Goal: Task Accomplishment & Management: Use online tool/utility

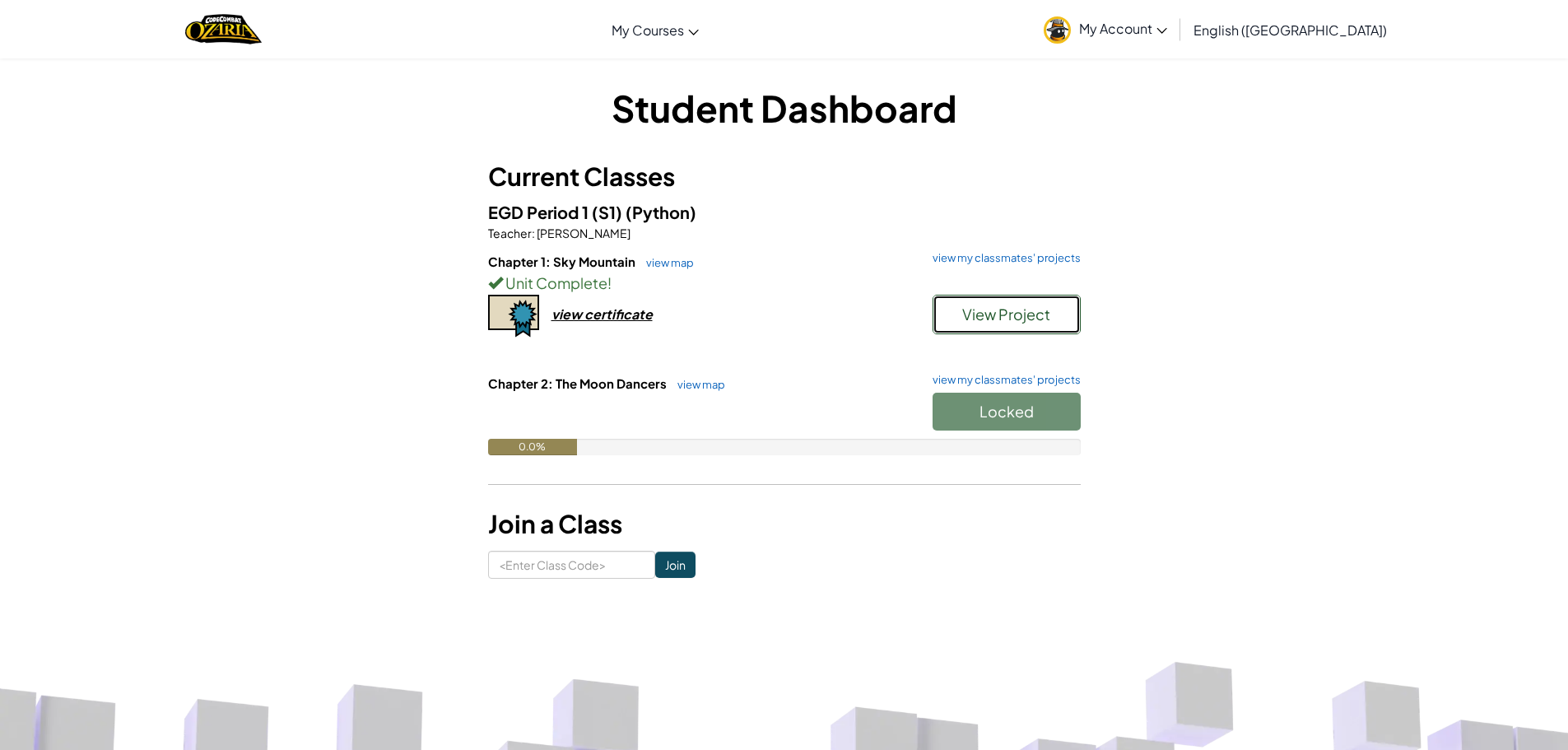
click at [978, 323] on button "View Project" at bounding box center [1007, 314] width 148 height 39
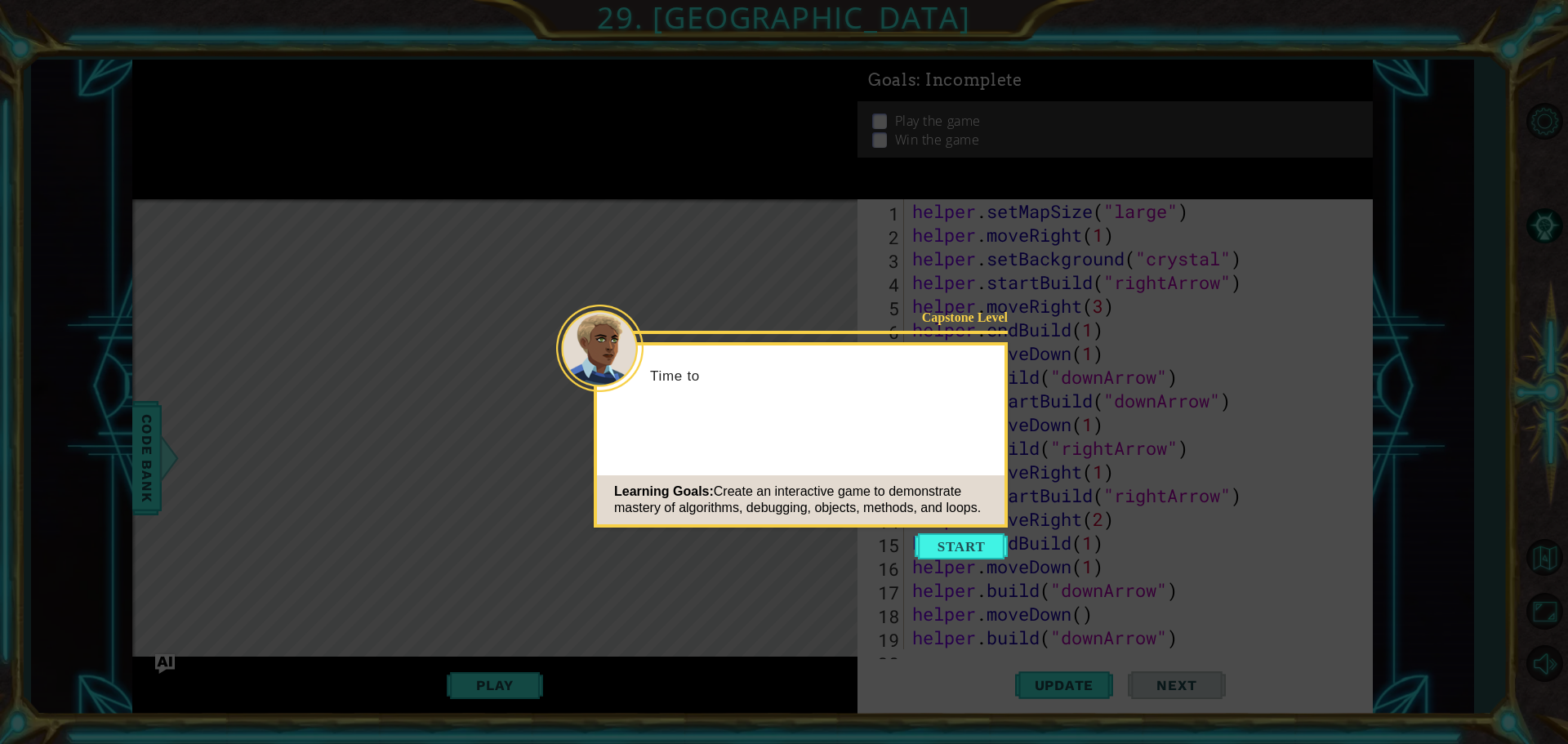
scroll to position [805, 0]
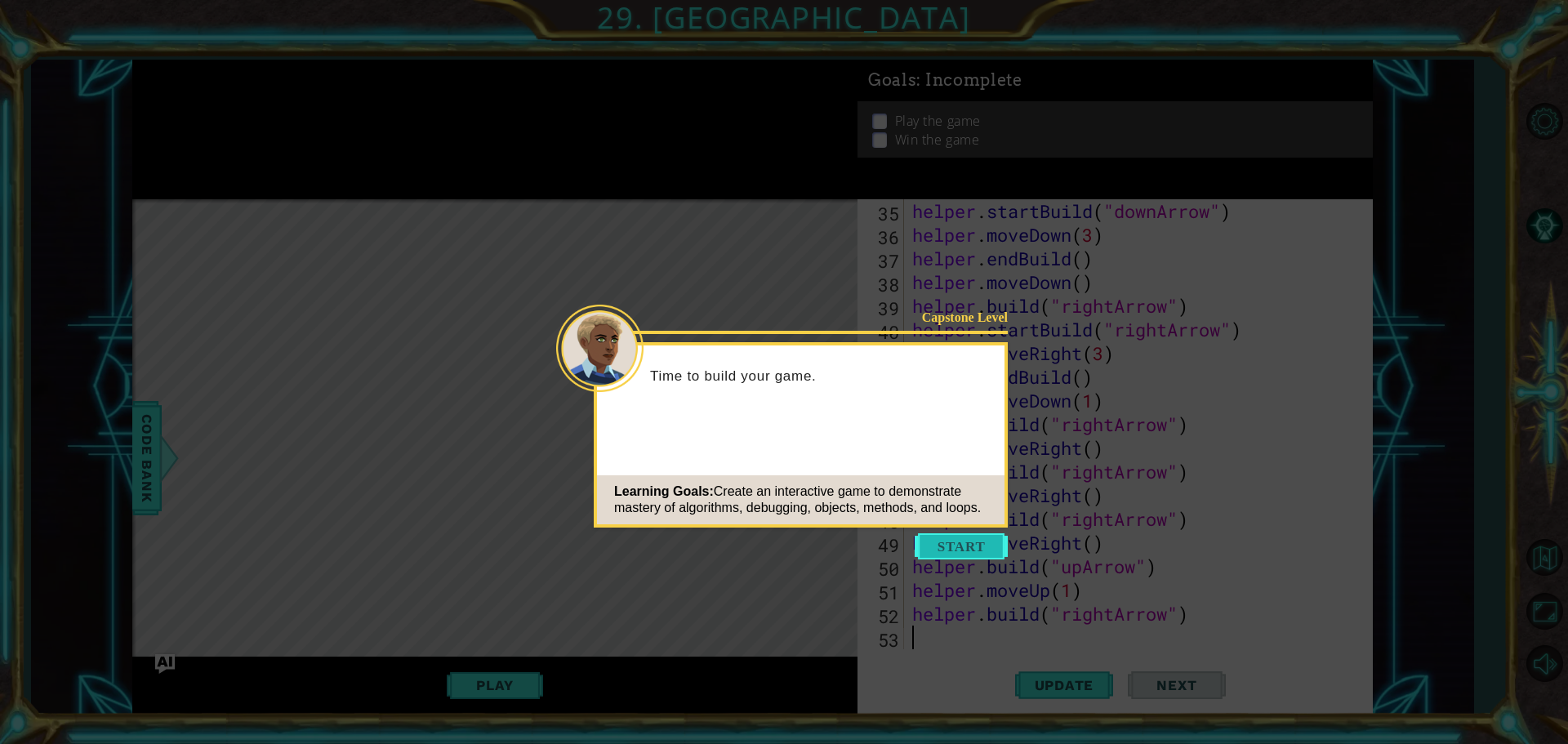
click at [969, 546] on button "Start" at bounding box center [961, 546] width 93 height 26
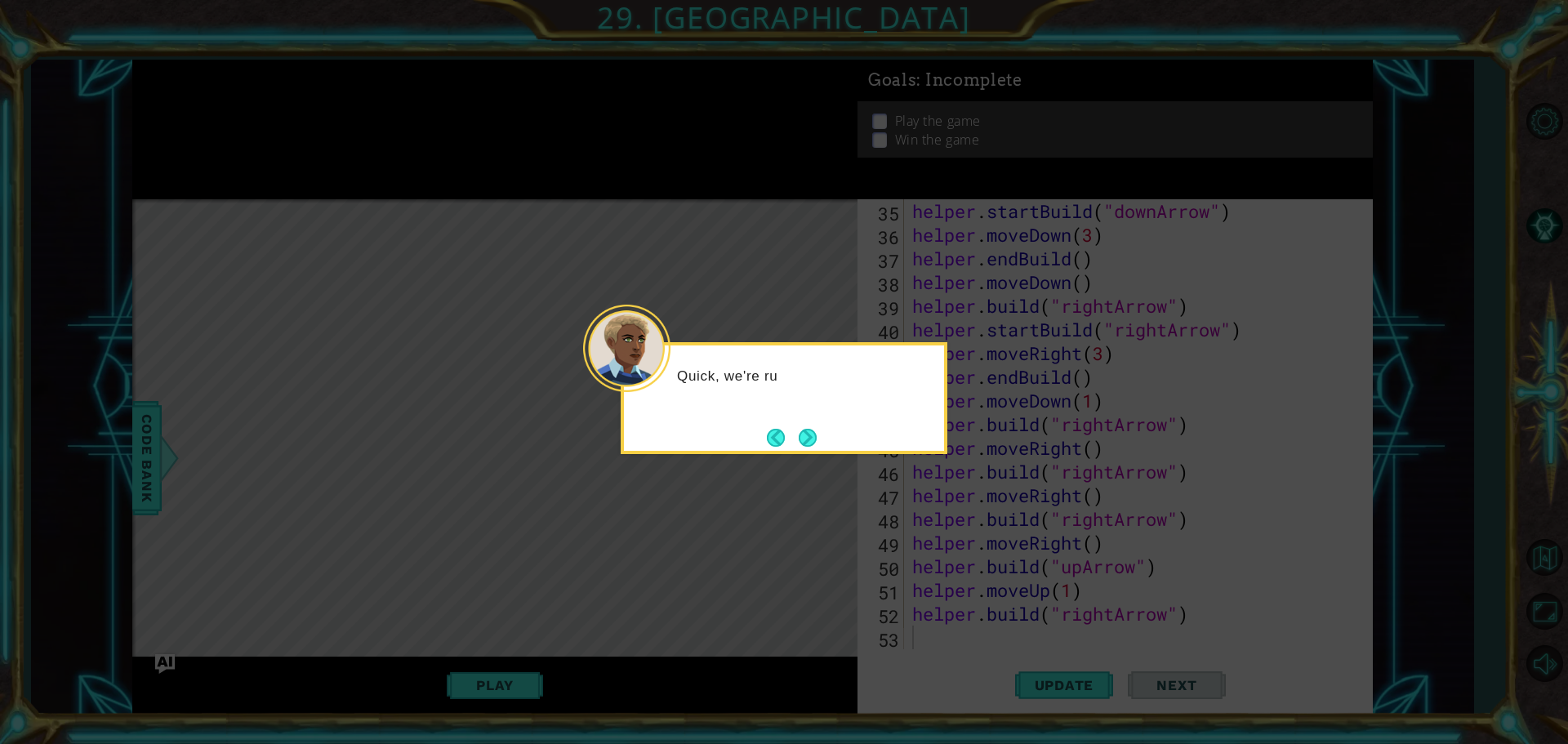
click at [799, 429] on button "Next" at bounding box center [808, 438] width 18 height 18
click at [808, 430] on button "Next" at bounding box center [808, 438] width 18 height 18
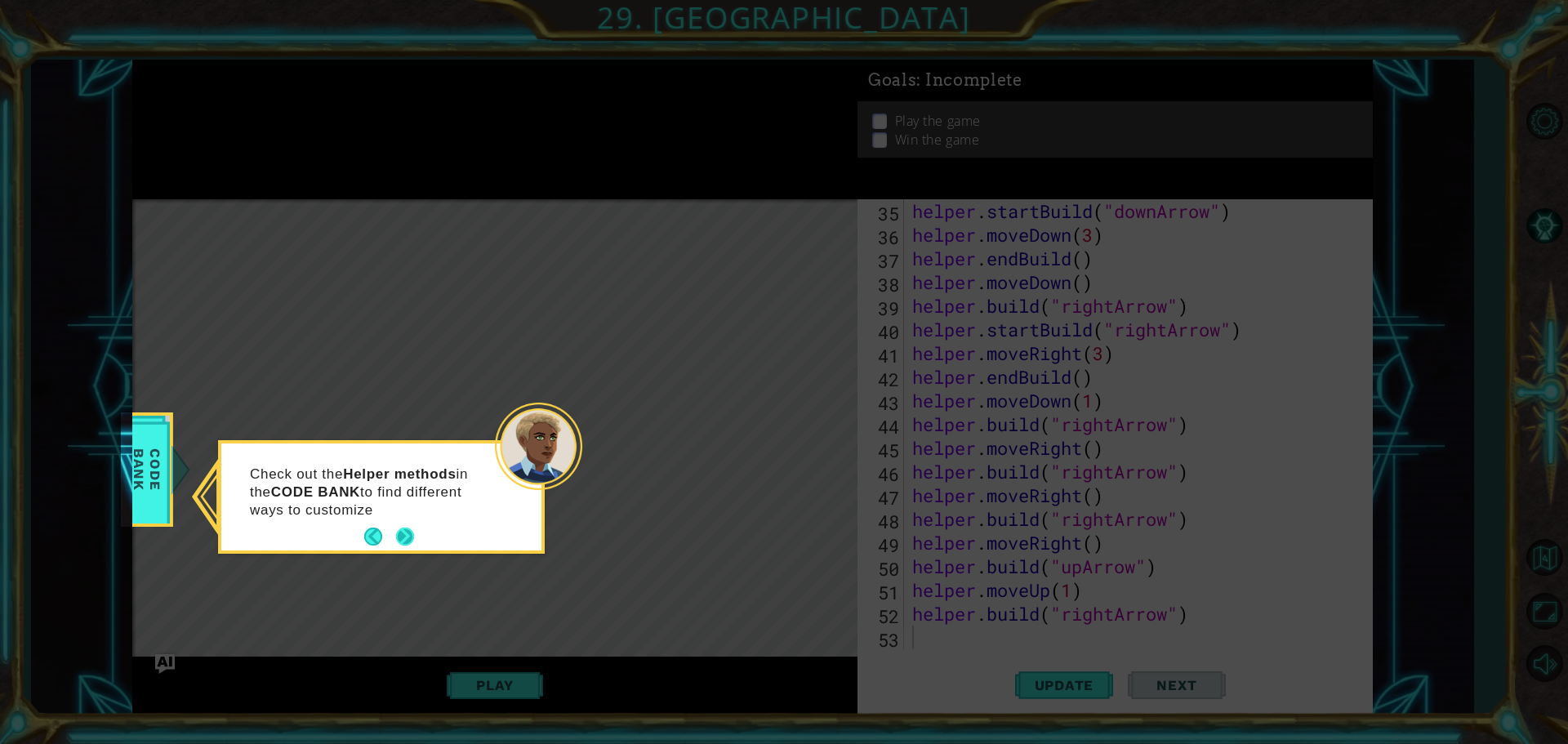
click at [408, 539] on button "Next" at bounding box center [405, 536] width 18 height 18
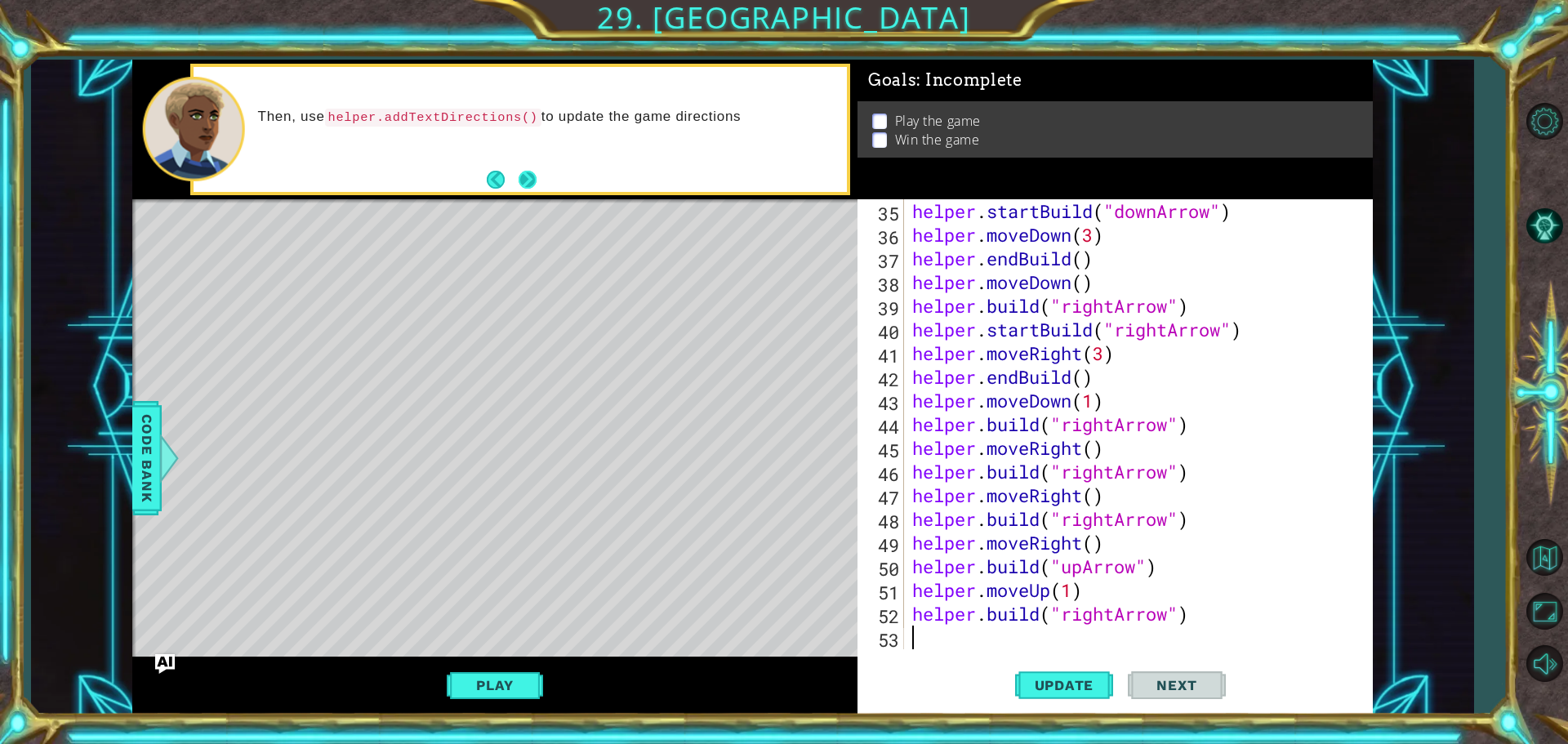
click at [514, 177] on button "Back" at bounding box center [502, 179] width 32 height 18
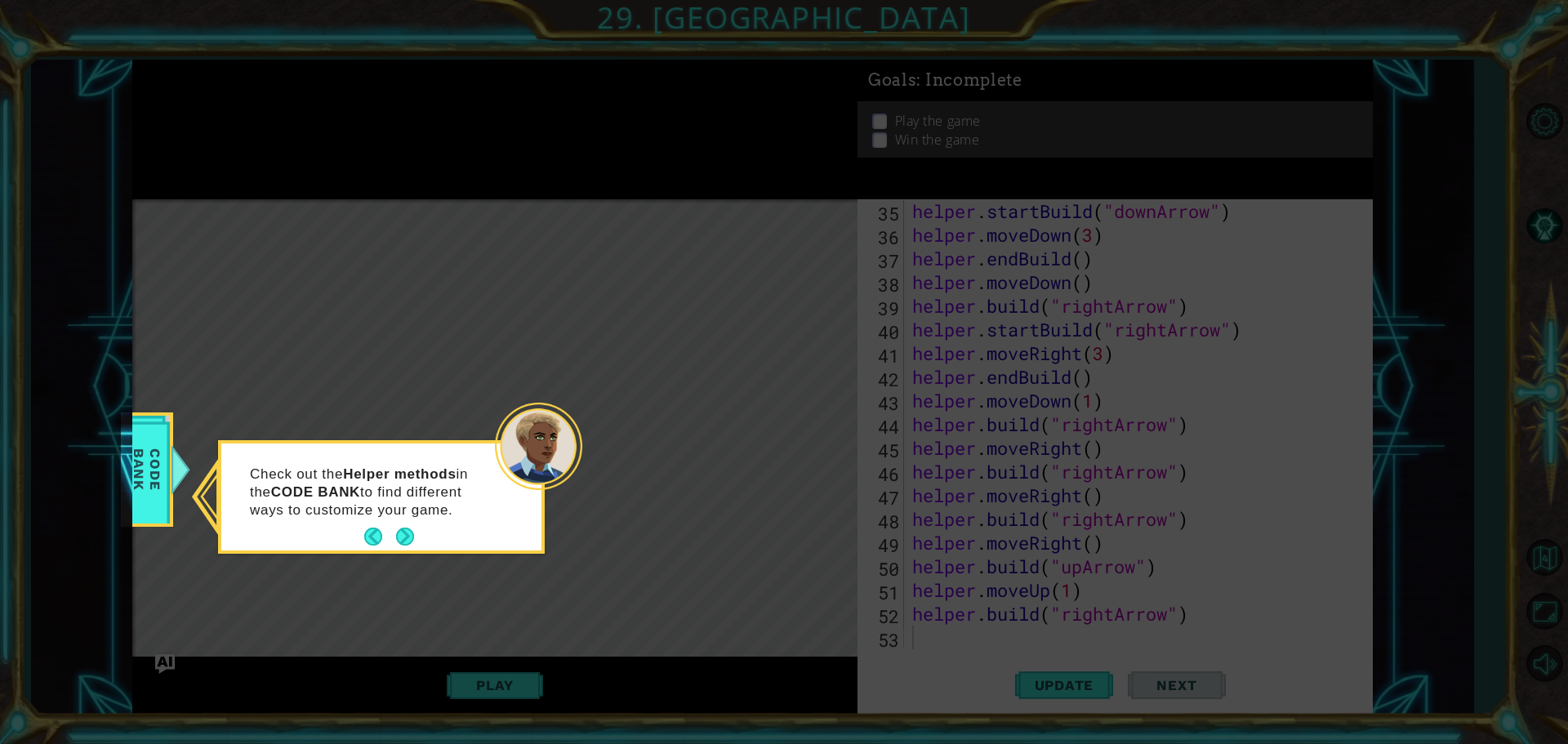
click at [396, 541] on button "Next" at bounding box center [405, 536] width 18 height 18
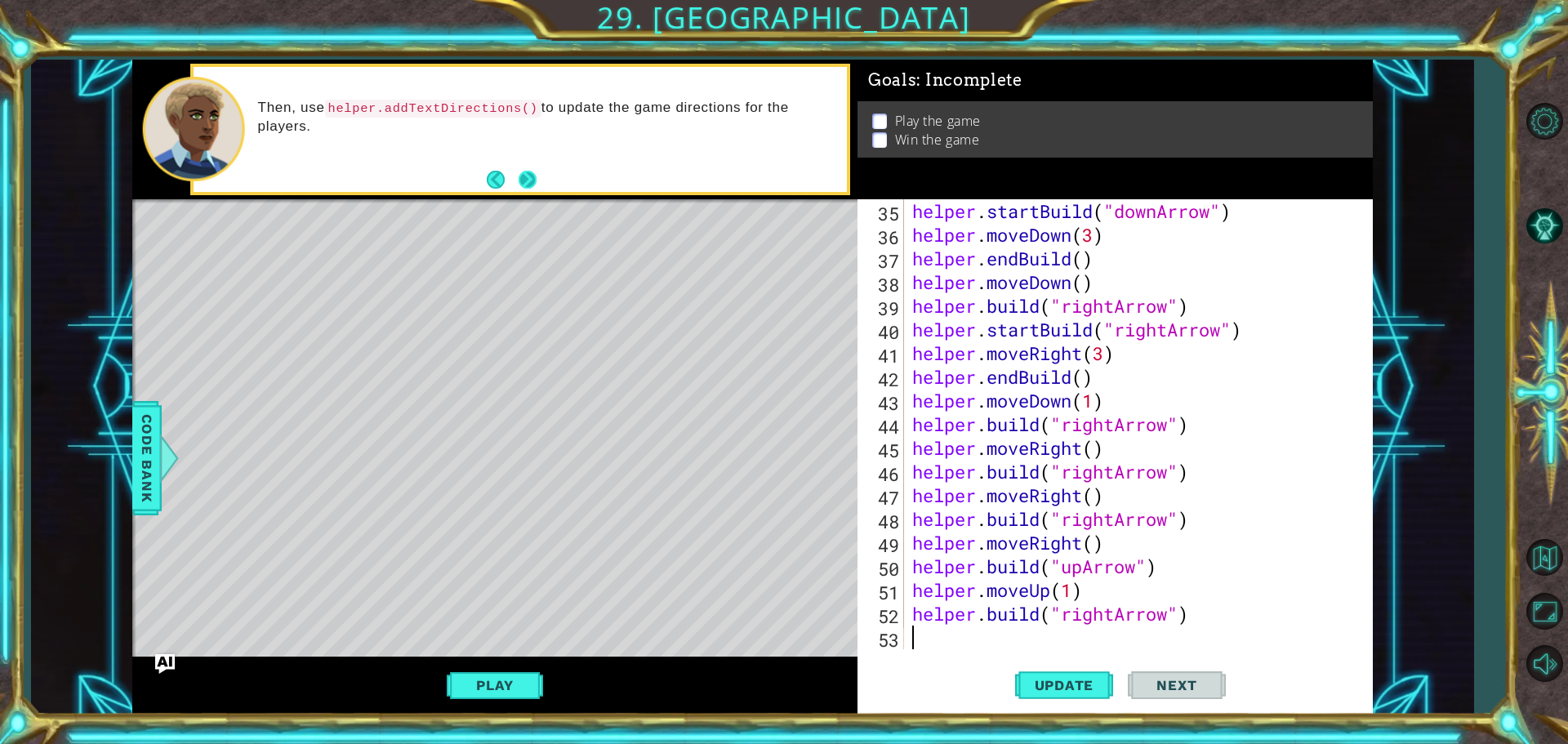
click at [537, 178] on button "Next" at bounding box center [528, 179] width 18 height 18
click at [1074, 676] on button "Update" at bounding box center [1064, 684] width 98 height 52
type textarea "e"
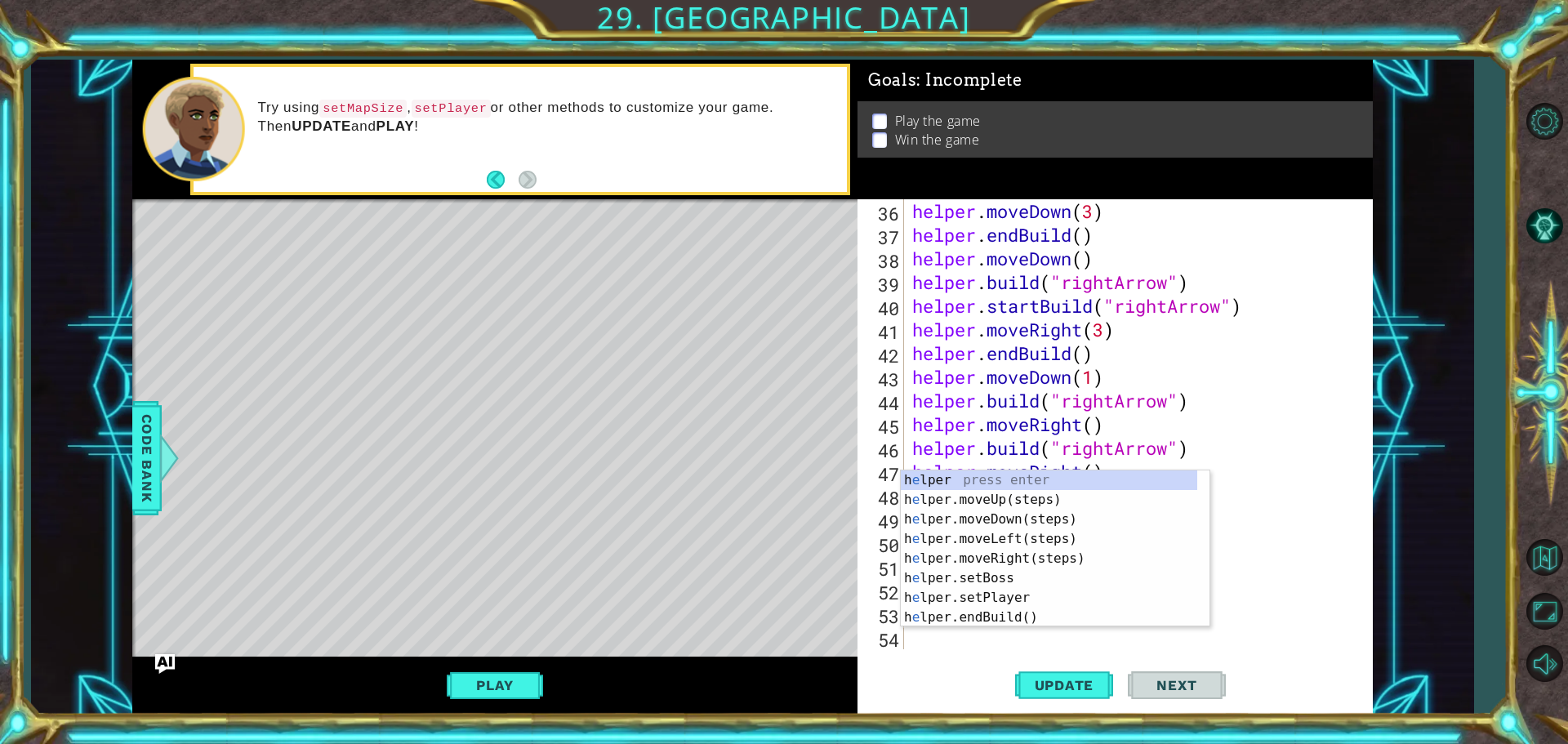
scroll to position [828, 0]
click at [1005, 562] on div "h e lper press enter h e lper.moveUp(steps) press enter h e lper.moveDown(steps…" at bounding box center [1049, 568] width 296 height 196
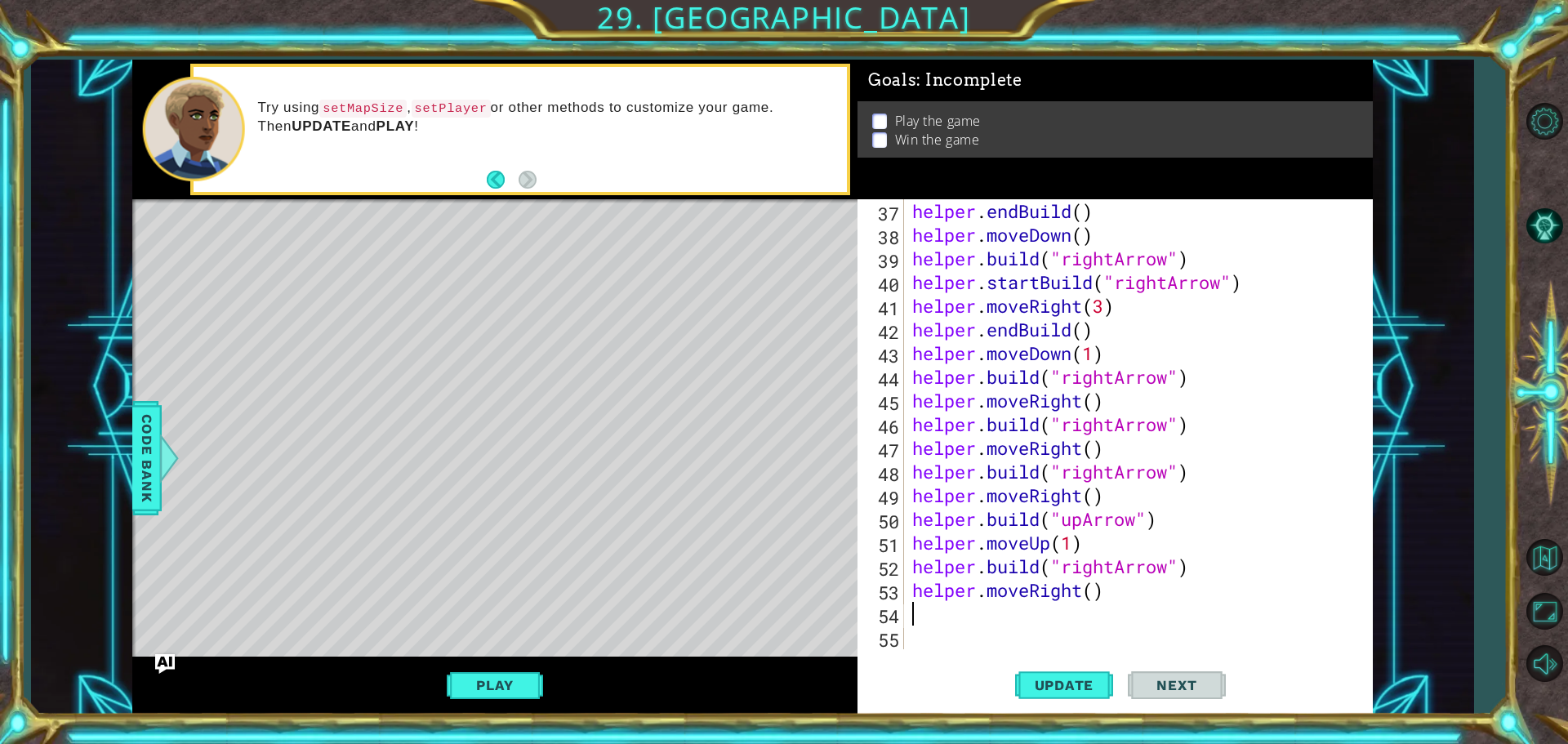
scroll to position [853, 0]
click at [978, 608] on div "helper . endBuild ( ) helper . moveDown ( ) helper . build ( "rightArrow" ) hel…" at bounding box center [1137, 448] width 455 height 498
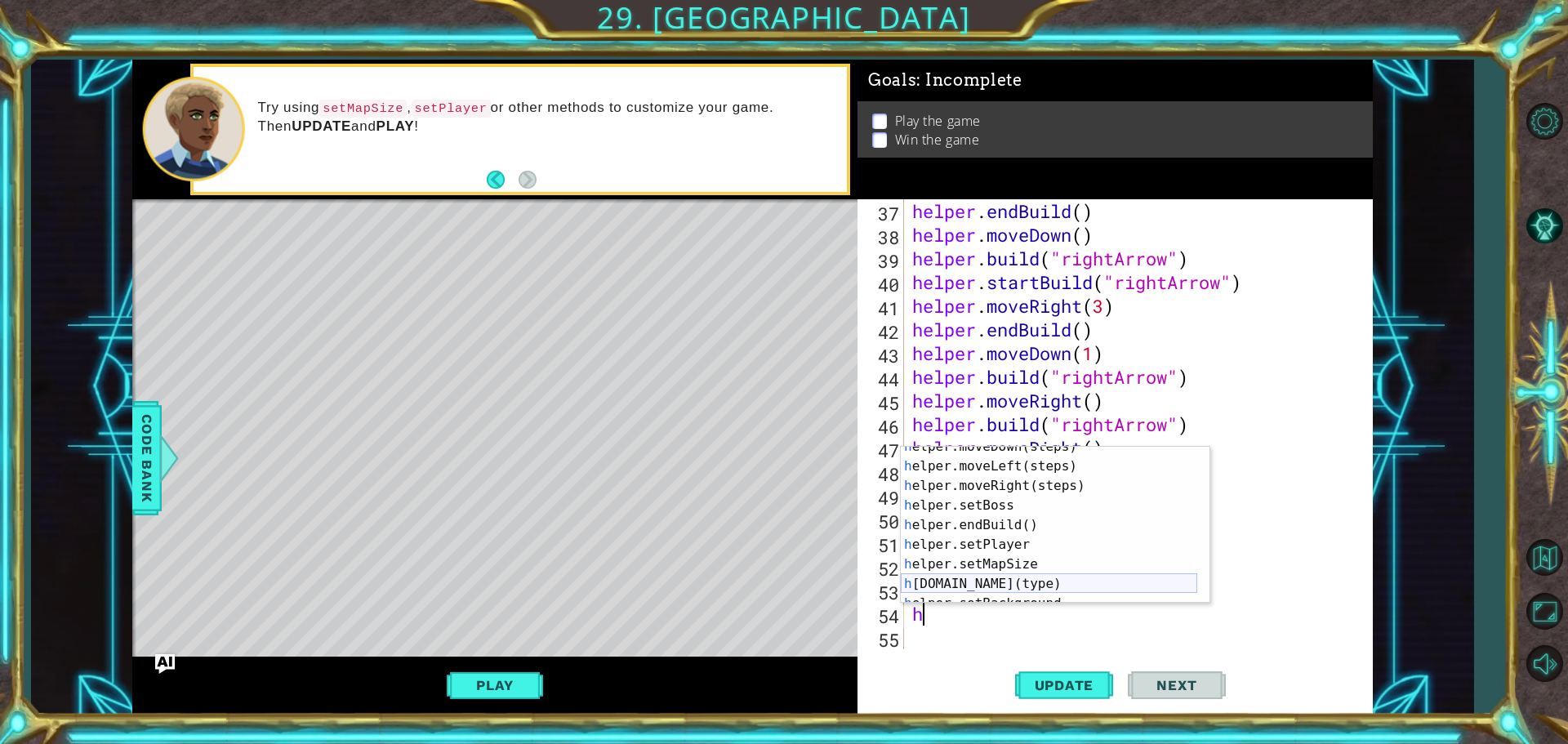
scroll to position [49, 0]
click at [974, 589] on div "h elper.moveDown(steps) press enter h elper.moveLeft(steps) press enter h elper…" at bounding box center [1049, 535] width 296 height 196
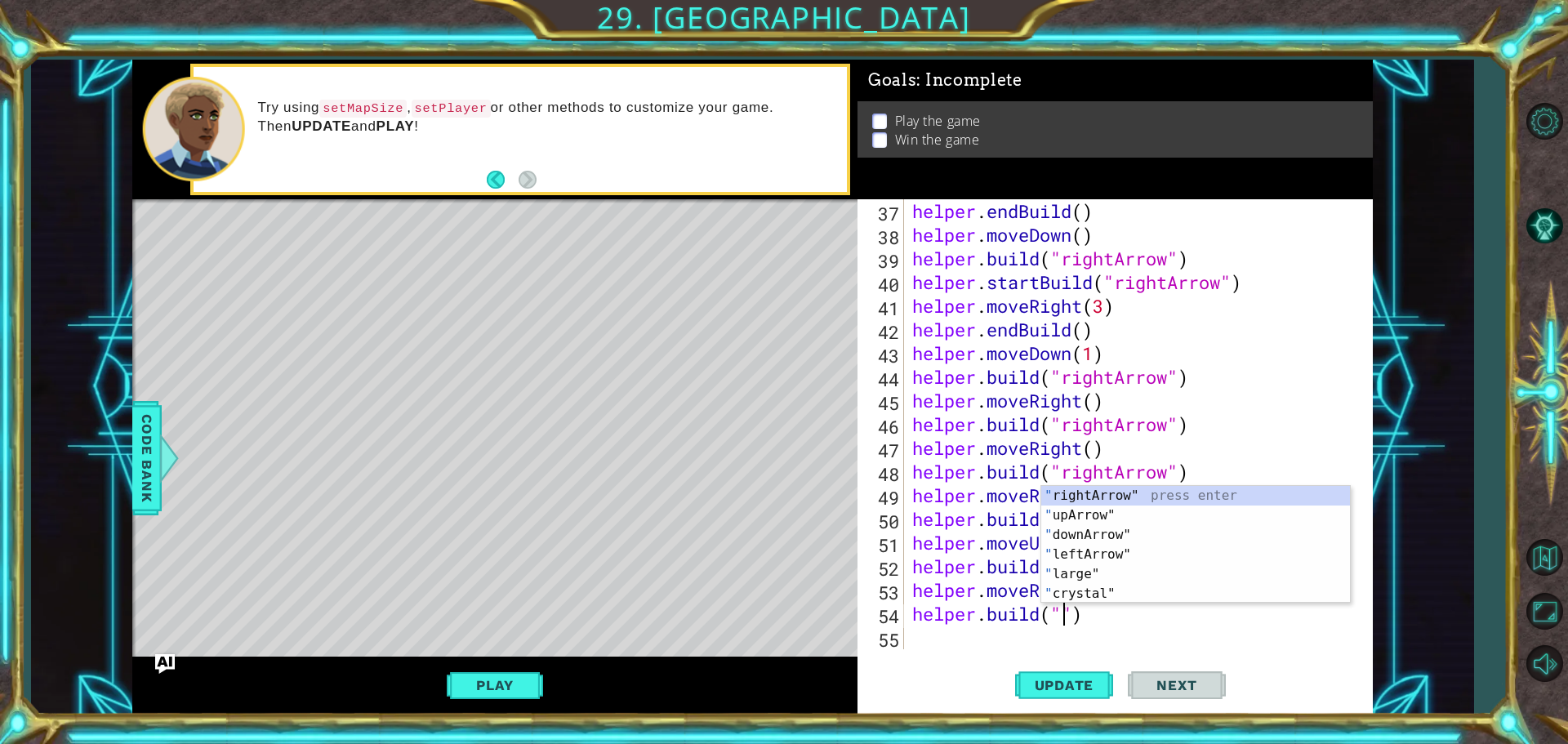
scroll to position [0, 7]
click at [1138, 495] on div ""r ightArrow" press enter " upA r row" press enter " downA r row" press enter "…" at bounding box center [1195, 564] width 309 height 157
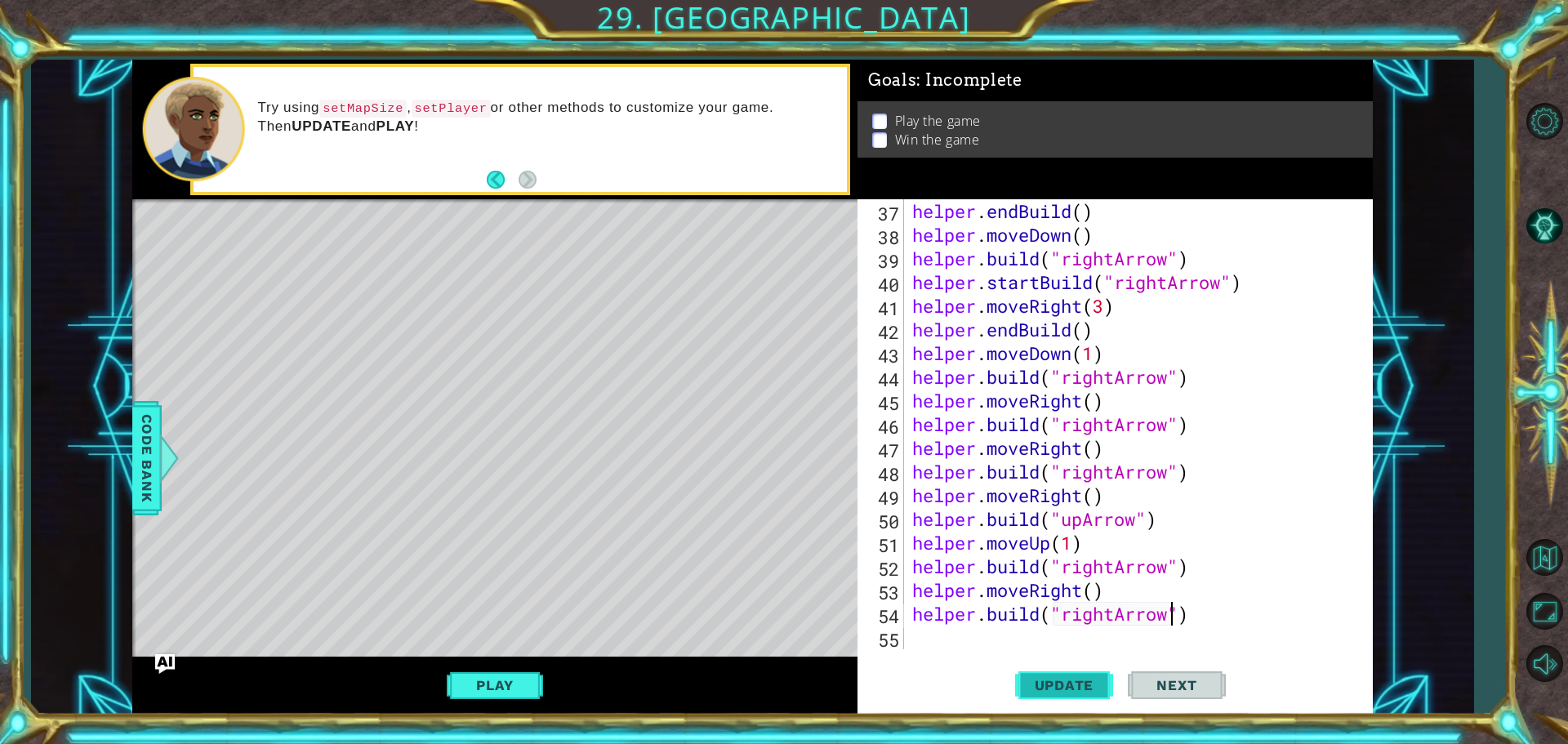
type textarea "[DOMAIN_NAME]("rightArrow")"
click at [1067, 667] on button "Update" at bounding box center [1064, 684] width 98 height 52
click at [1009, 641] on div "helper . endBuild ( ) helper . moveDown ( ) helper . build ( "rightArrow" ) hel…" at bounding box center [1137, 448] width 455 height 498
type textarea "h"
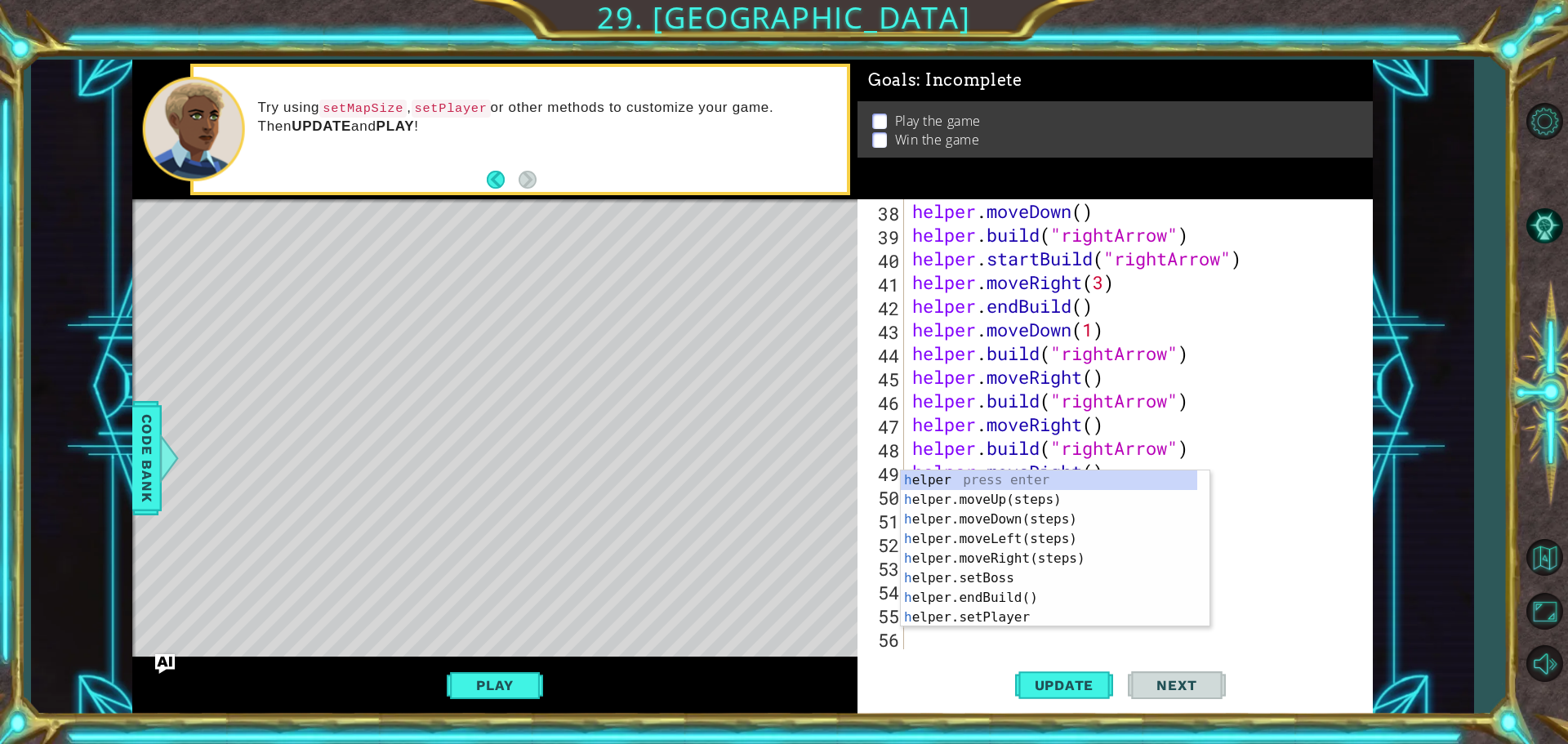
scroll to position [876, 0]
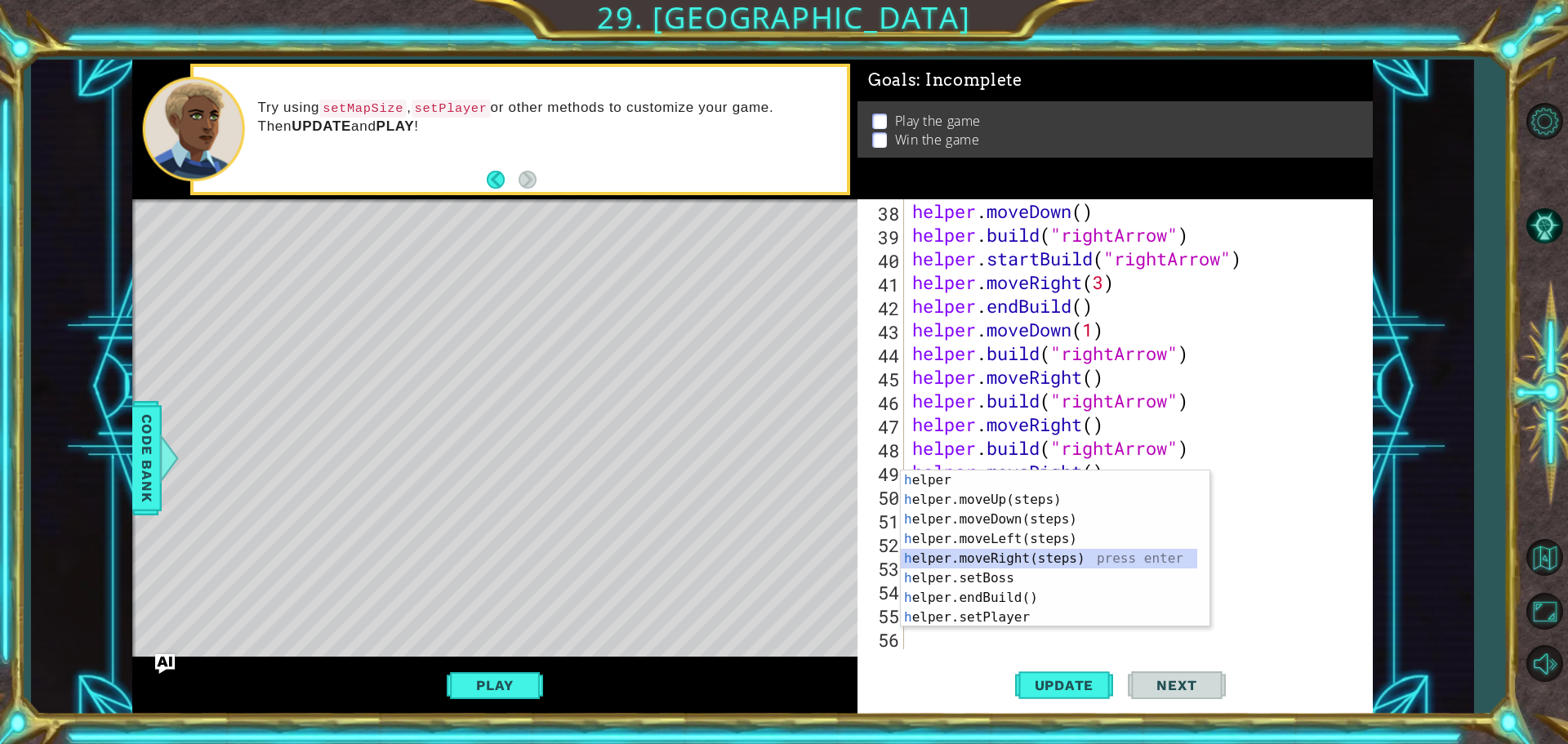
click at [994, 560] on div "h elper press enter h elper.moveUp(steps) press enter h elper.moveDown(steps) p…" at bounding box center [1049, 568] width 296 height 196
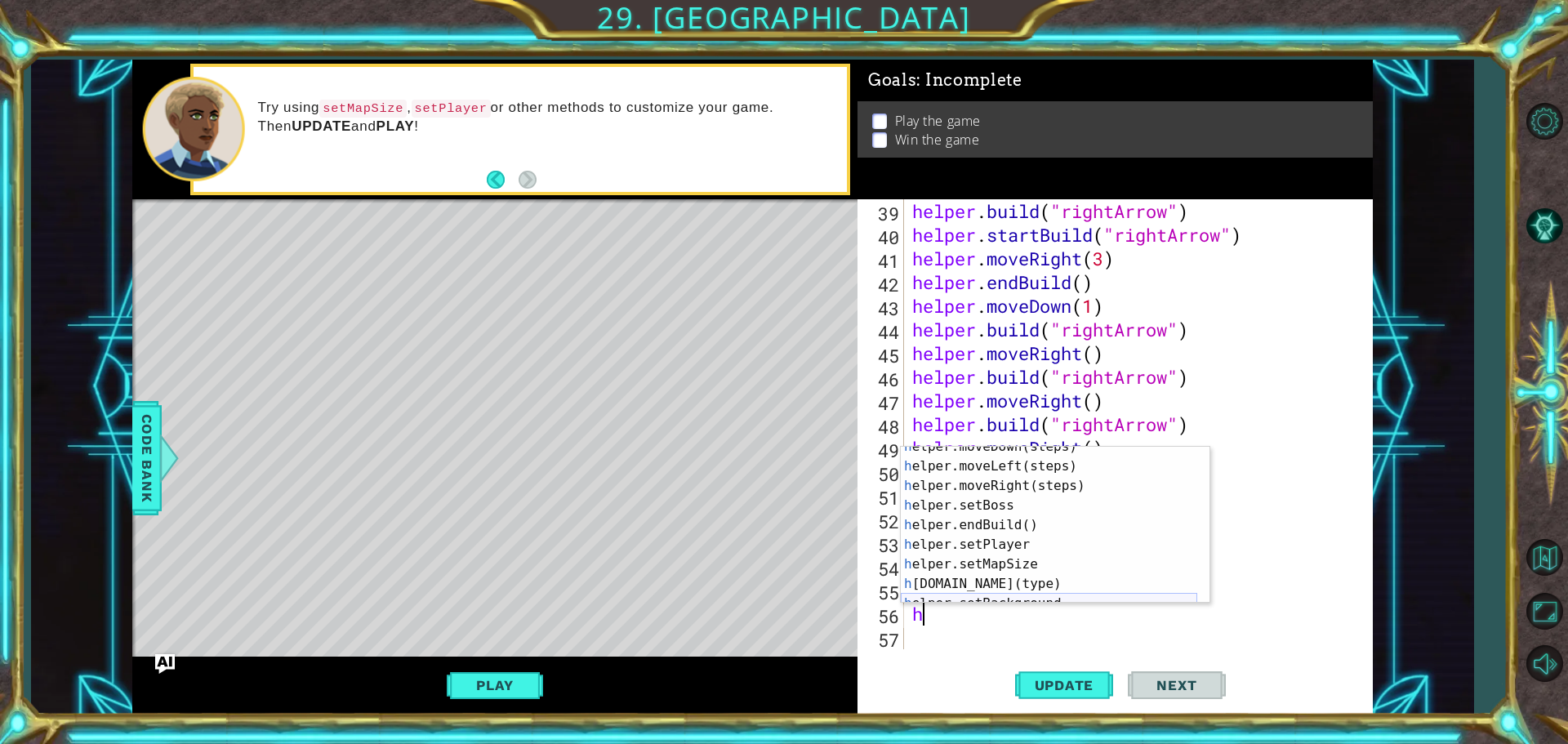
scroll to position [49, 0]
click at [975, 589] on div "h elper.moveDown(steps) press enter h elper.moveLeft(steps) press enter h elper…" at bounding box center [1049, 535] width 296 height 196
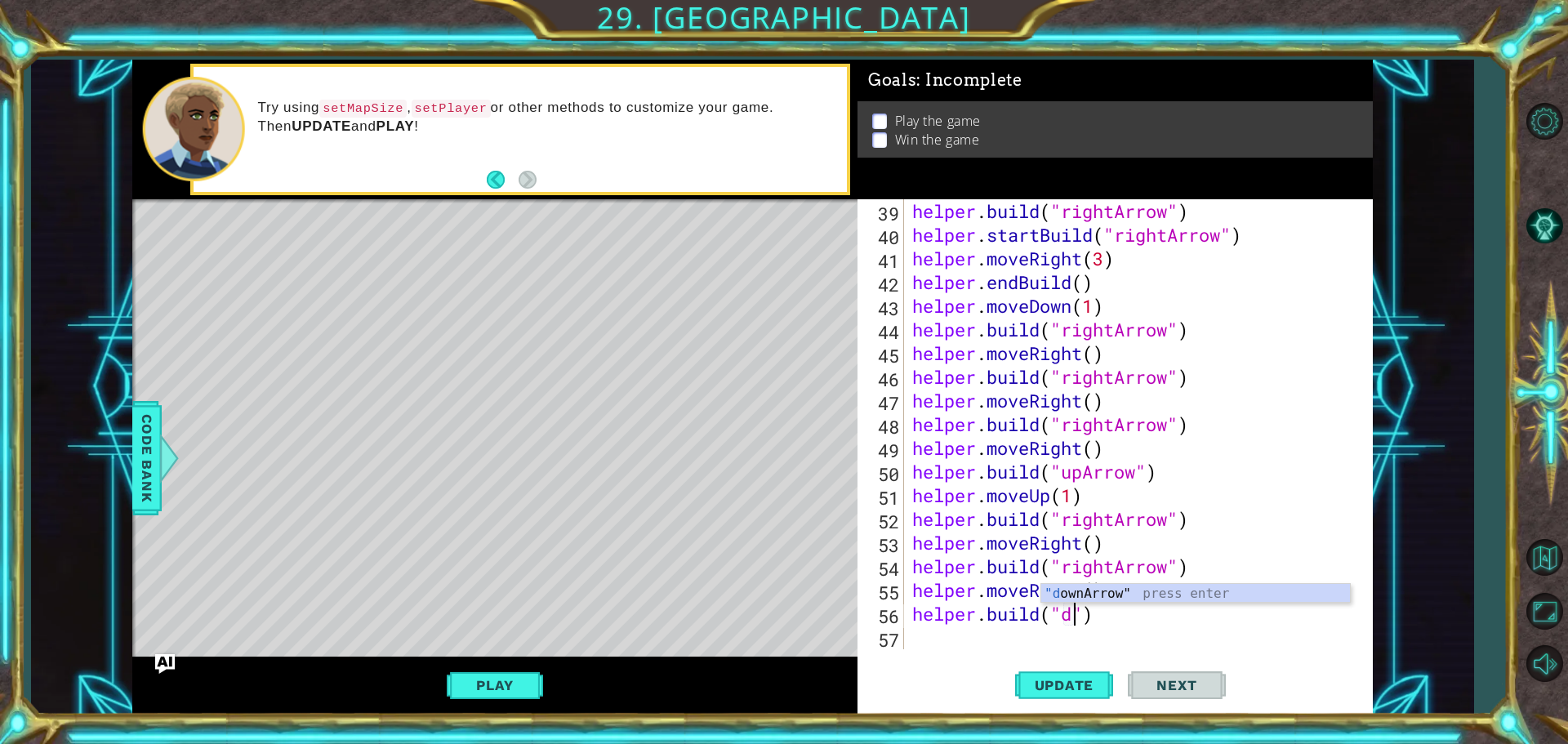
scroll to position [0, 7]
click at [1089, 594] on div ""d ownArrow" press enter" at bounding box center [1195, 613] width 309 height 59
type textarea "[DOMAIN_NAME]("downArrow")"
click at [1073, 670] on button "Update" at bounding box center [1064, 684] width 98 height 52
click at [458, 680] on button "Play" at bounding box center [494, 685] width 95 height 31
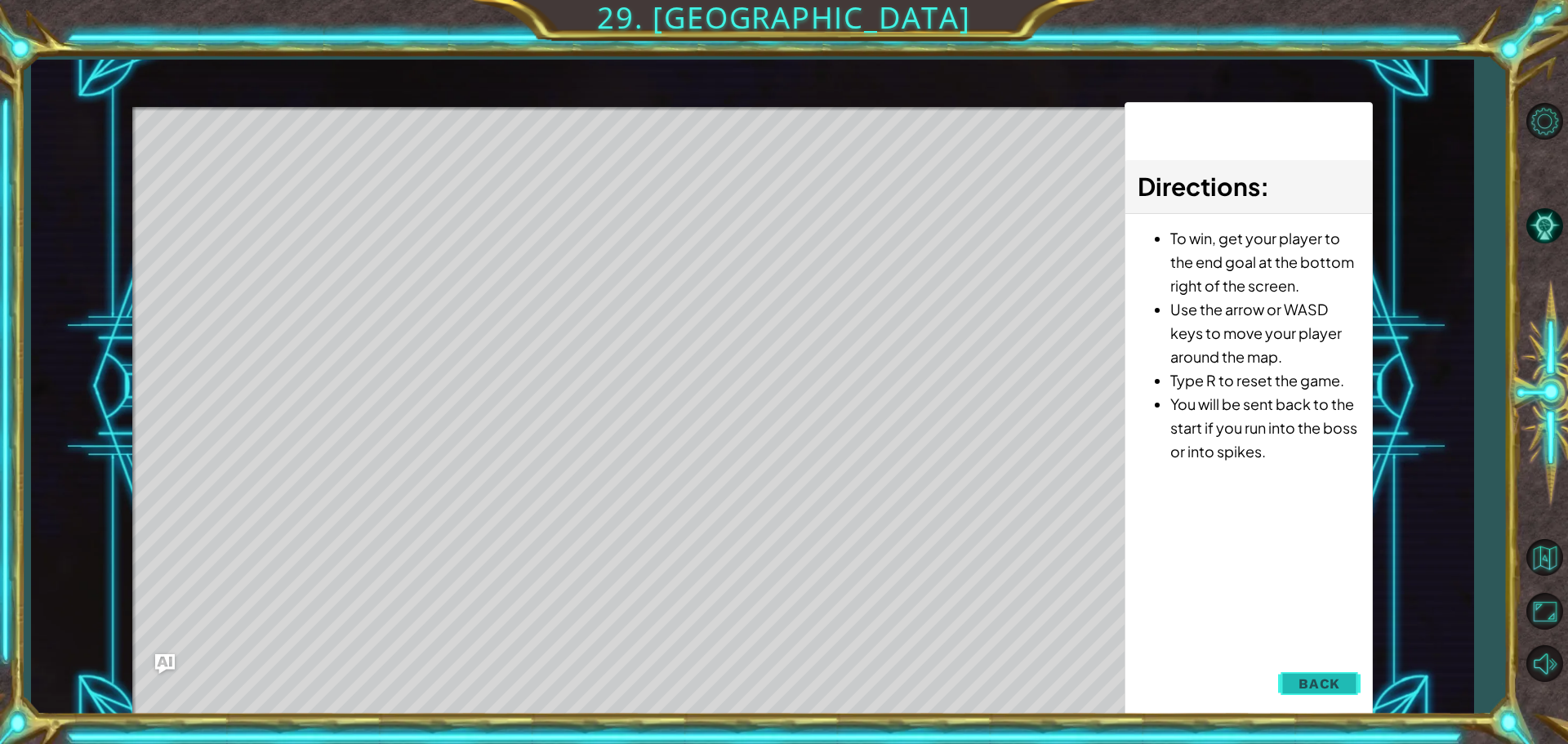
click at [1341, 689] on button "Back" at bounding box center [1319, 683] width 82 height 33
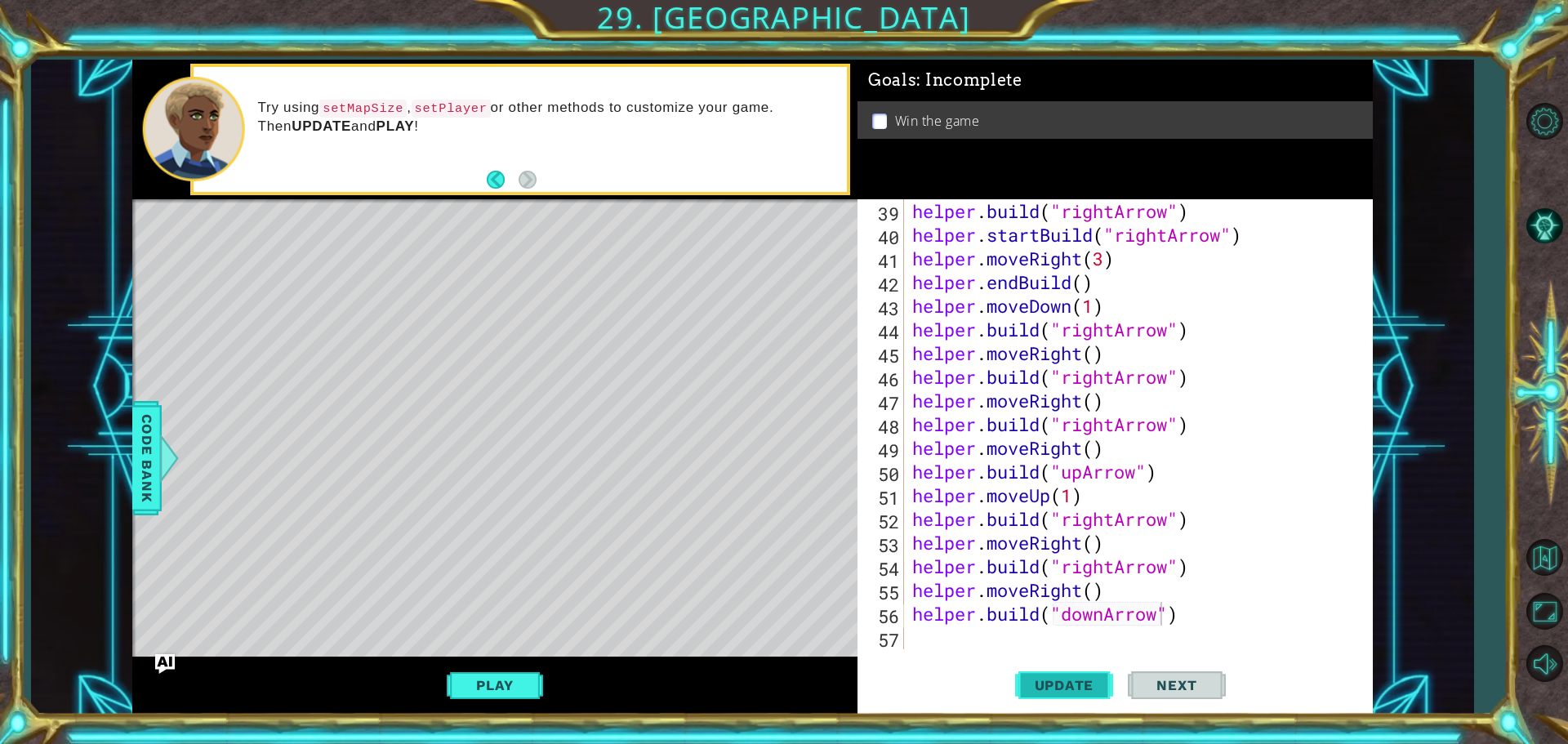
click at [1070, 677] on span "Update" at bounding box center [1064, 685] width 92 height 16
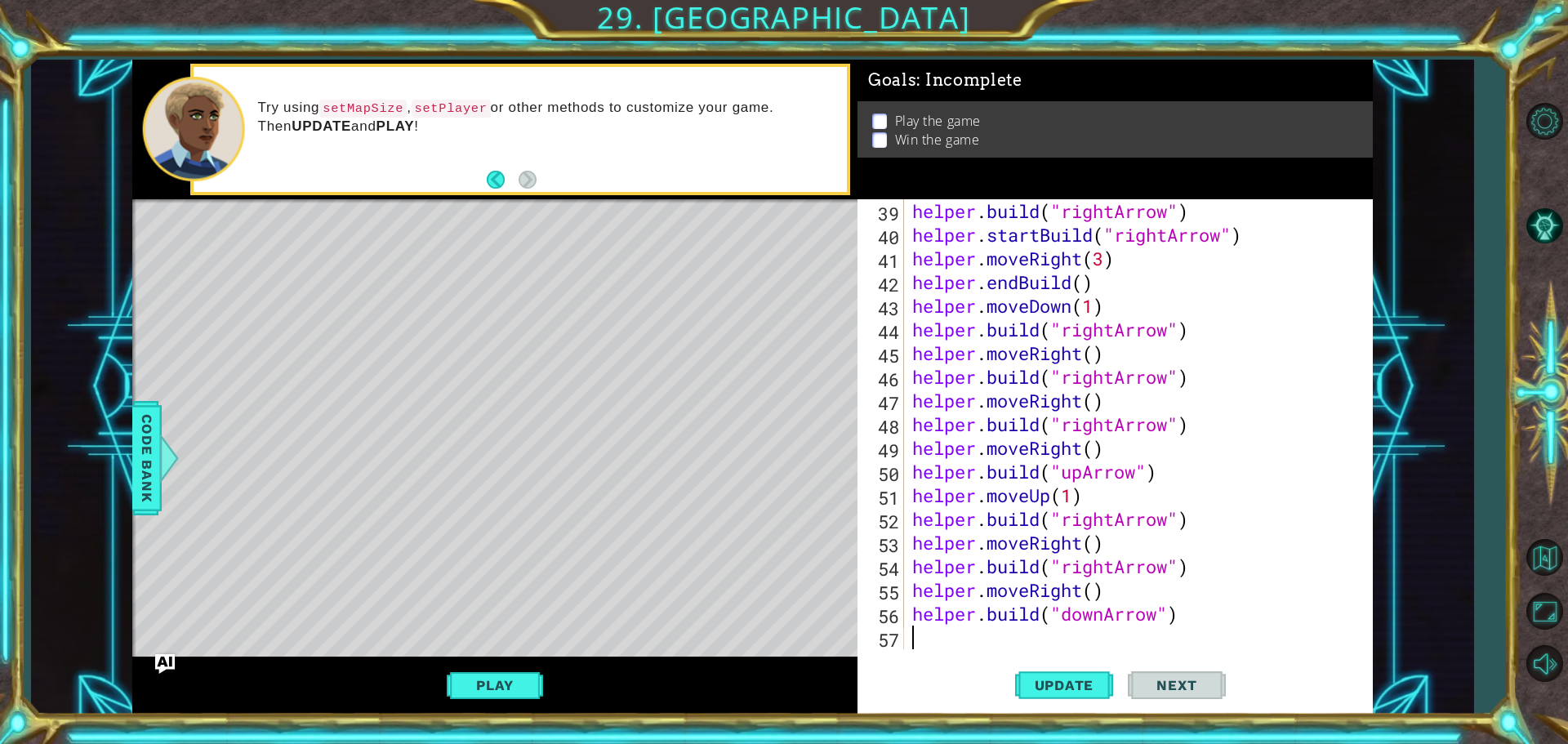
click at [930, 630] on div "helper . build ( "rightArrow" ) helper . startBuild ( "rightArrow" ) helper . m…" at bounding box center [1137, 448] width 455 height 498
type textarea "b"
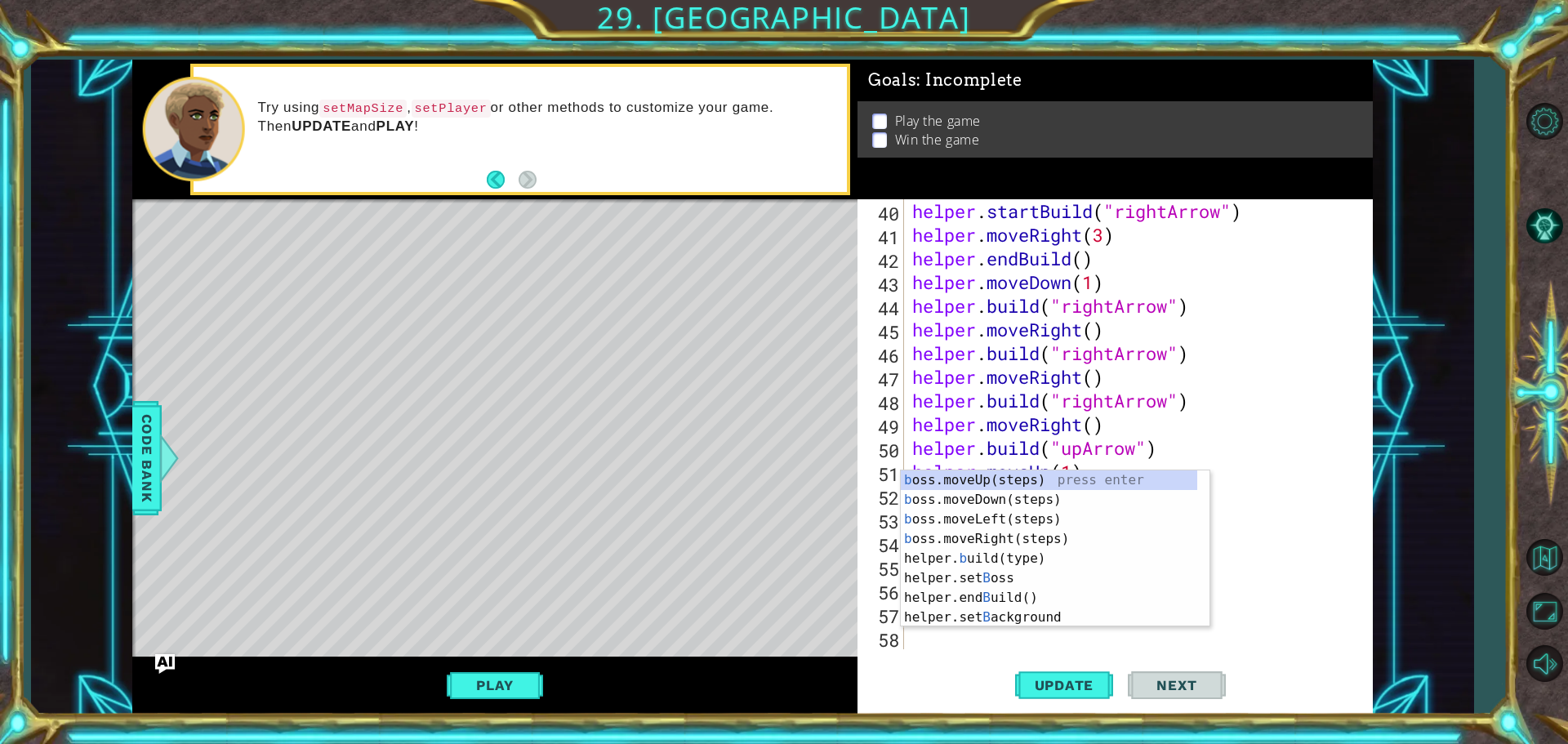
scroll to position [923, 0]
click at [976, 486] on div "b oss.moveUp(steps) press enter b oss.moveDown(steps) press enter b oss.moveLef…" at bounding box center [1049, 568] width 296 height 196
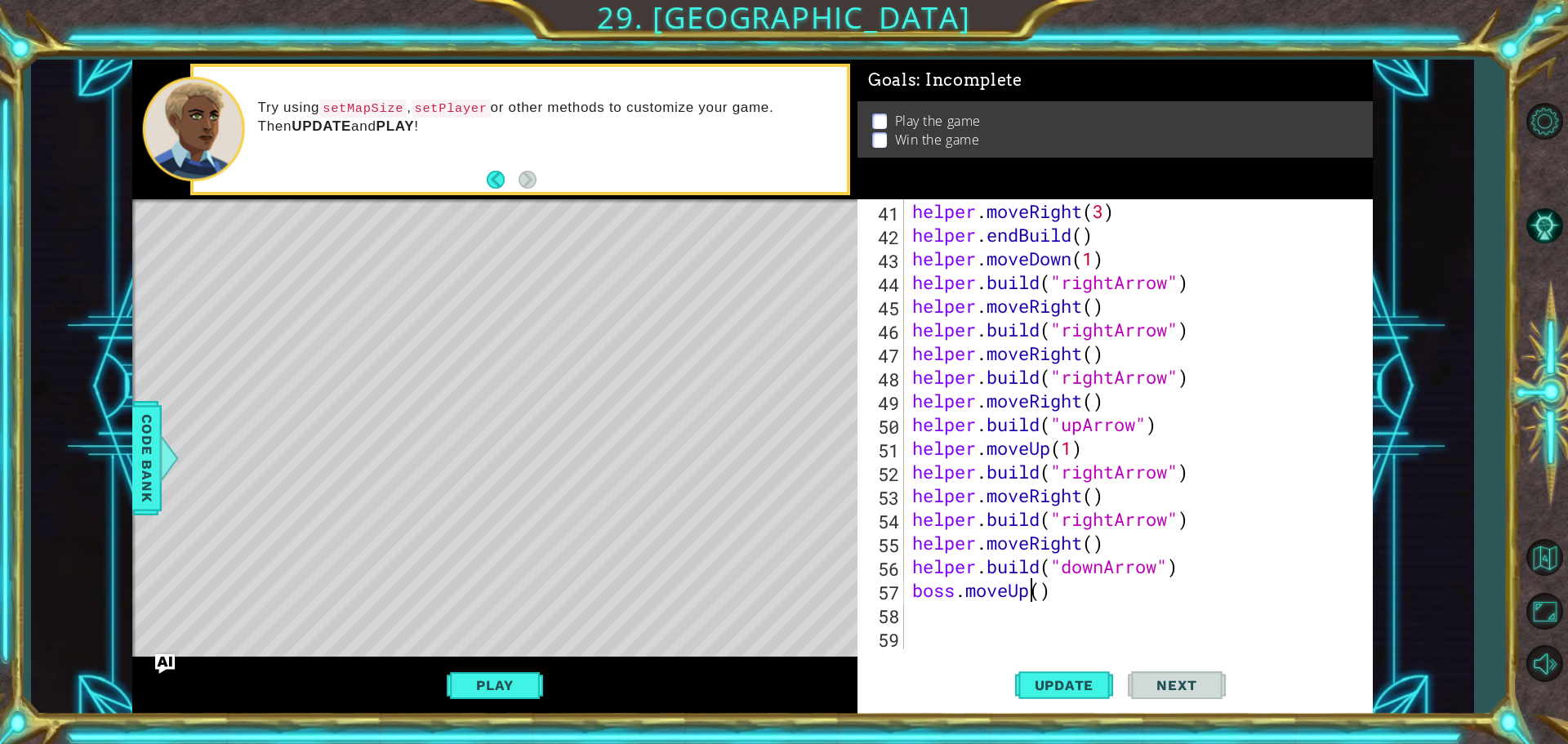
click at [1027, 589] on div "helper . moveRight ( 3 ) helper . endBuild ( ) helper . moveDown ( 1 ) helper .…" at bounding box center [1137, 448] width 455 height 498
click at [1036, 594] on div "helper . moveRight ( 3 ) helper . endBuild ( ) helper . moveDown ( 1 ) helper .…" at bounding box center [1137, 448] width 455 height 498
type textarea "boss.moveUp(6)"
click at [1040, 678] on span "Update" at bounding box center [1064, 685] width 92 height 16
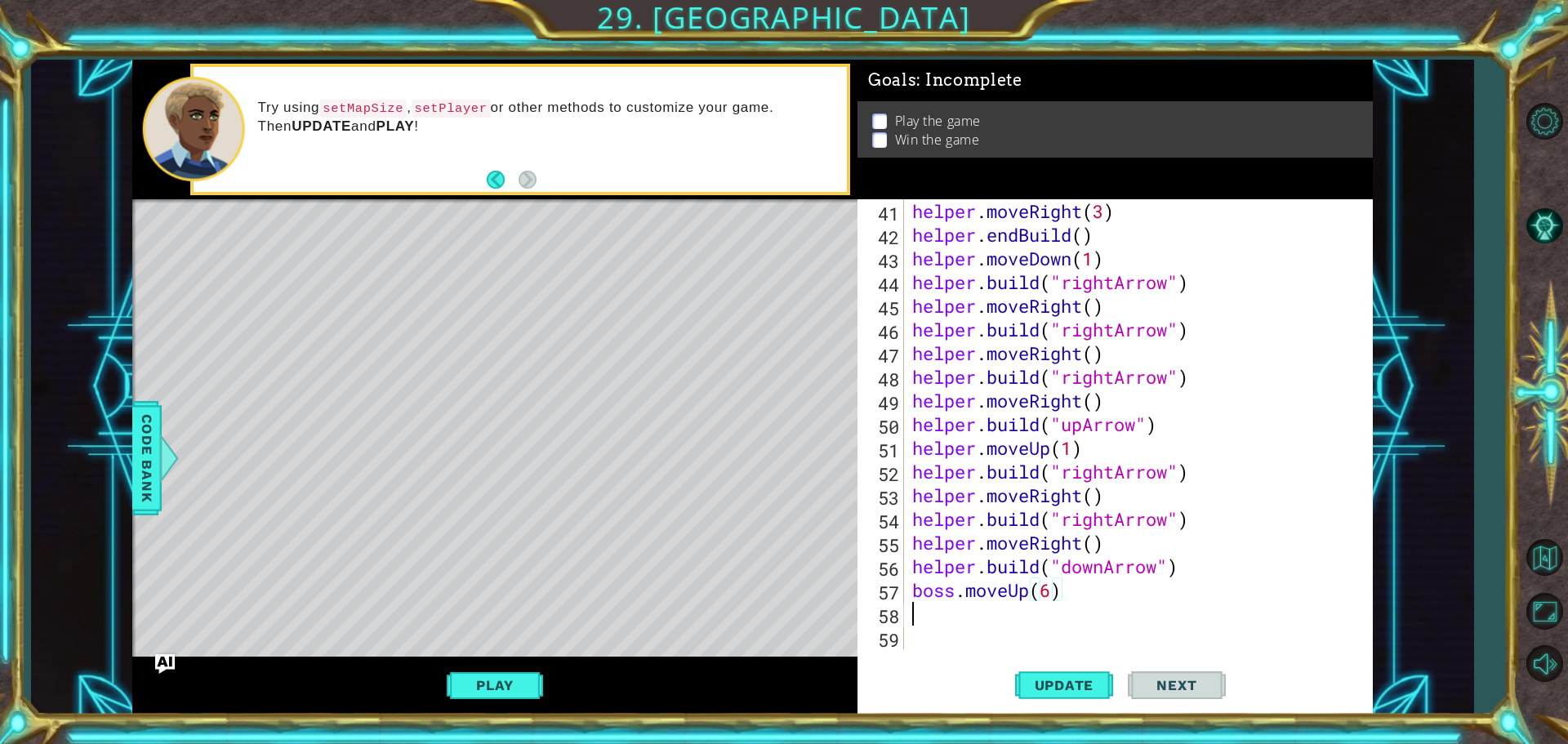
click at [973, 624] on div "helper . moveRight ( 3 ) helper . endBuild ( ) helper . moveDown ( 1 ) helper .…" at bounding box center [1137, 448] width 455 height 498
type textarea "b"
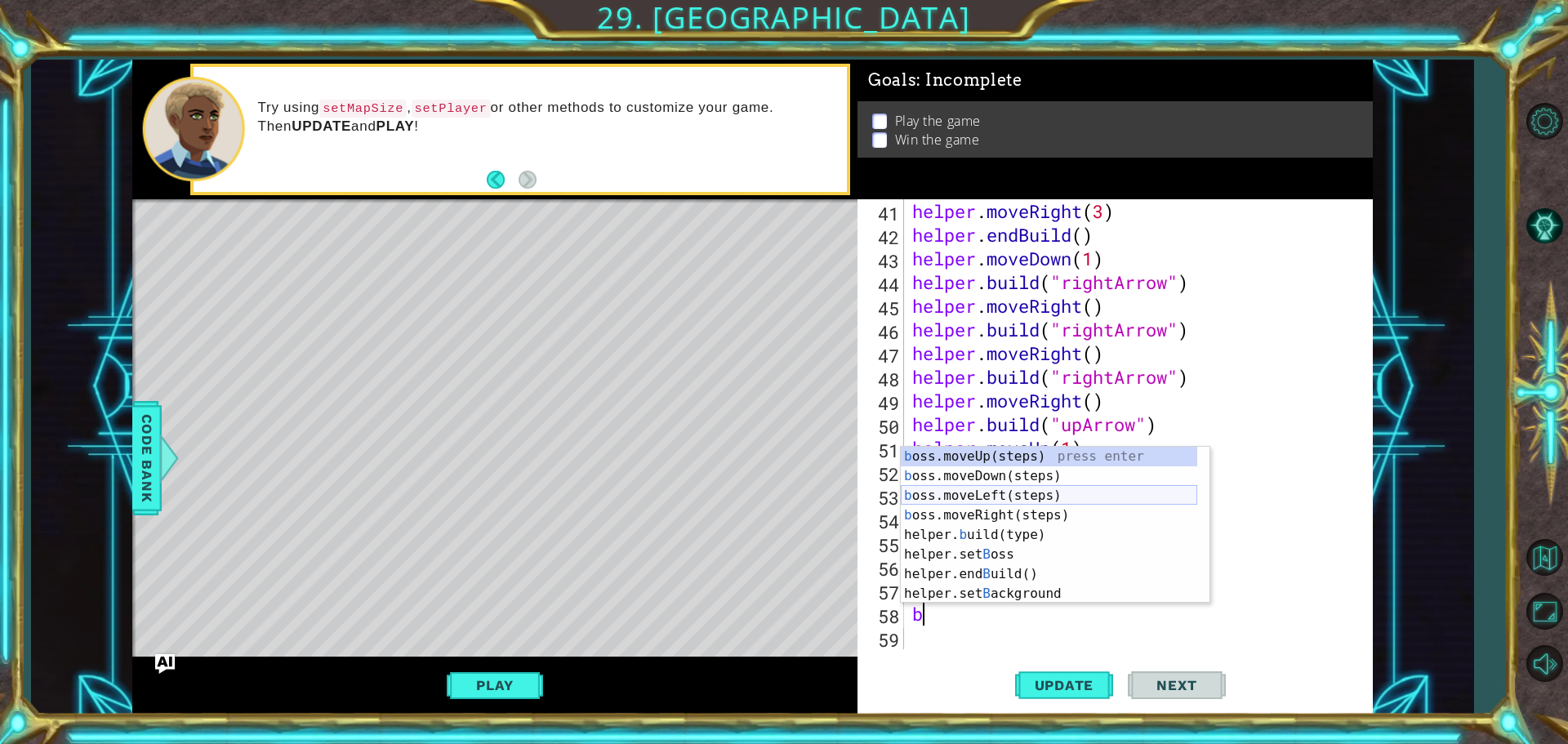
click at [996, 501] on div "b oss.moveUp(steps) press enter b oss.moveDown(steps) press enter b oss.moveLef…" at bounding box center [1049, 545] width 296 height 196
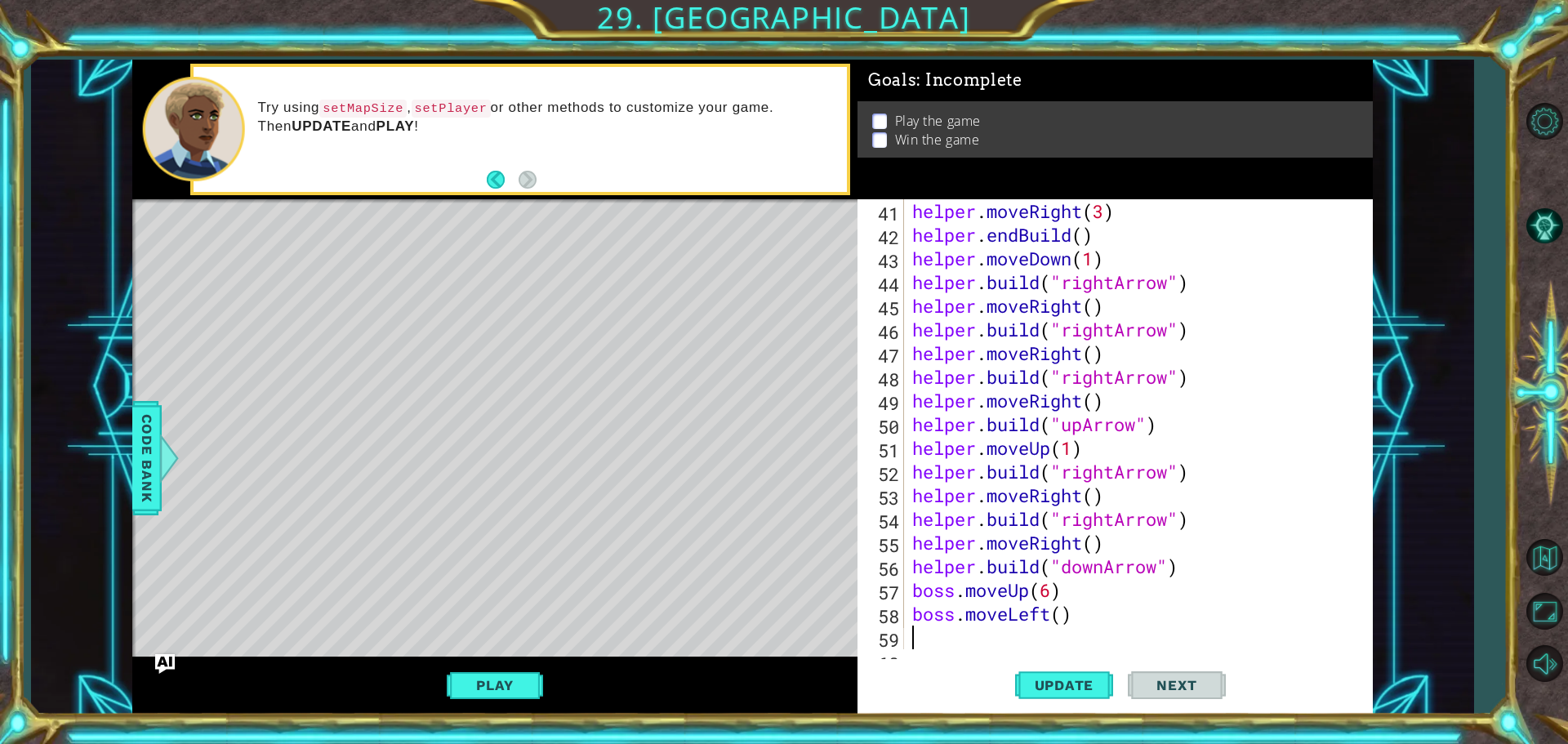
scroll to position [971, 0]
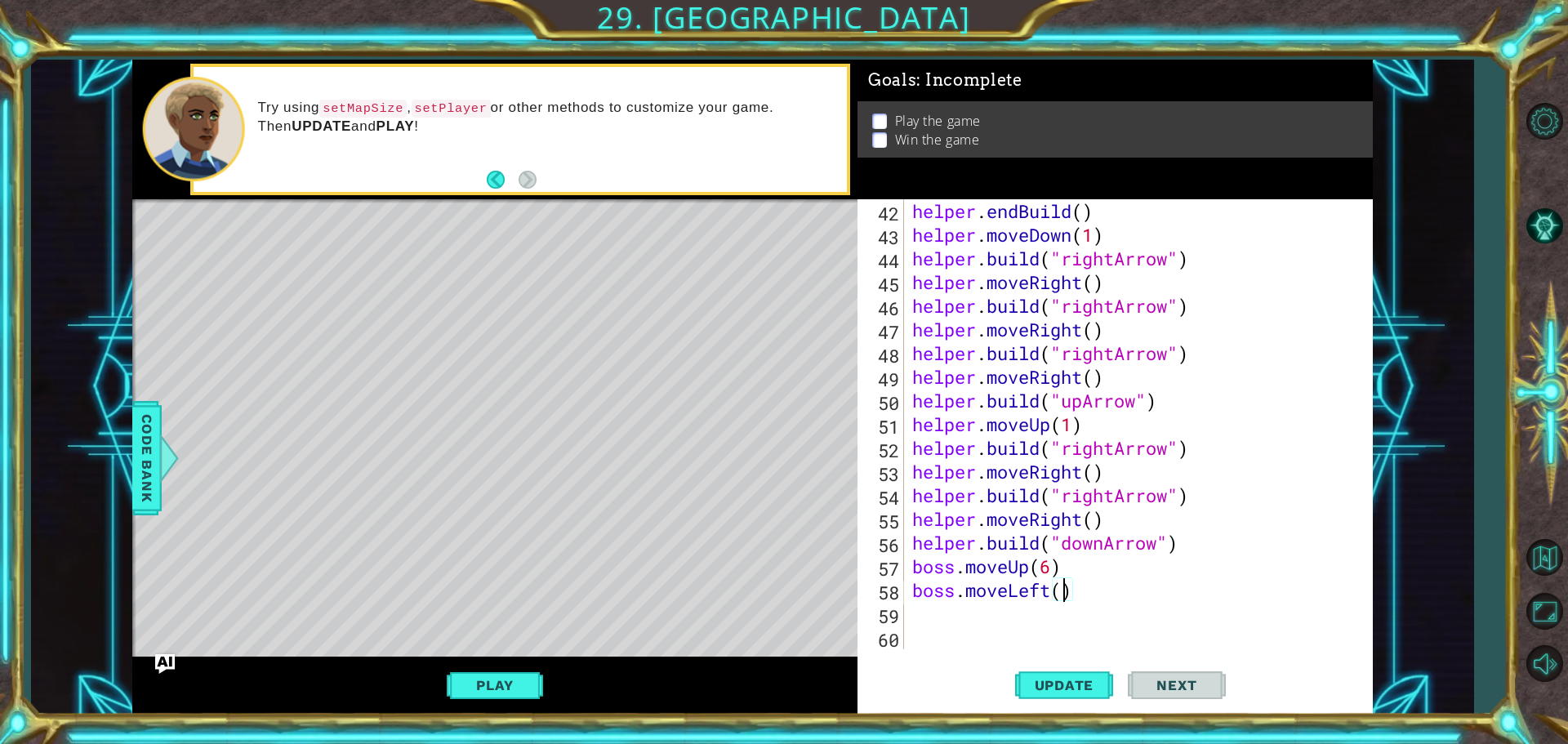
click at [1060, 590] on div "helper . endBuild ( ) helper . moveDown ( 1 ) helper . build ( "rightArrow" ) h…" at bounding box center [1137, 448] width 455 height 498
click at [1037, 681] on span "Update" at bounding box center [1064, 685] width 92 height 16
click at [534, 692] on button "Play" at bounding box center [494, 685] width 95 height 31
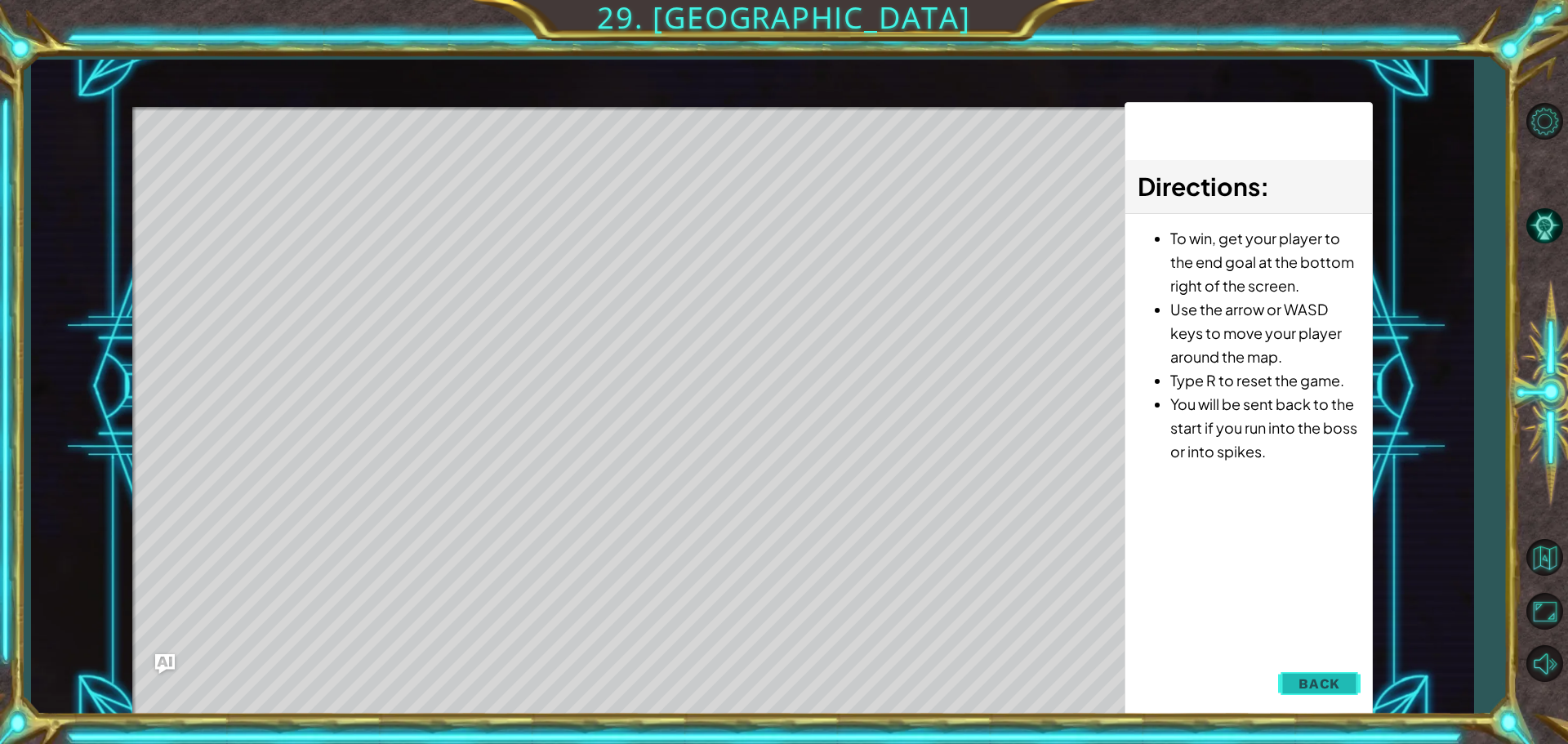
click at [1339, 688] on span "Back" at bounding box center [1319, 683] width 42 height 16
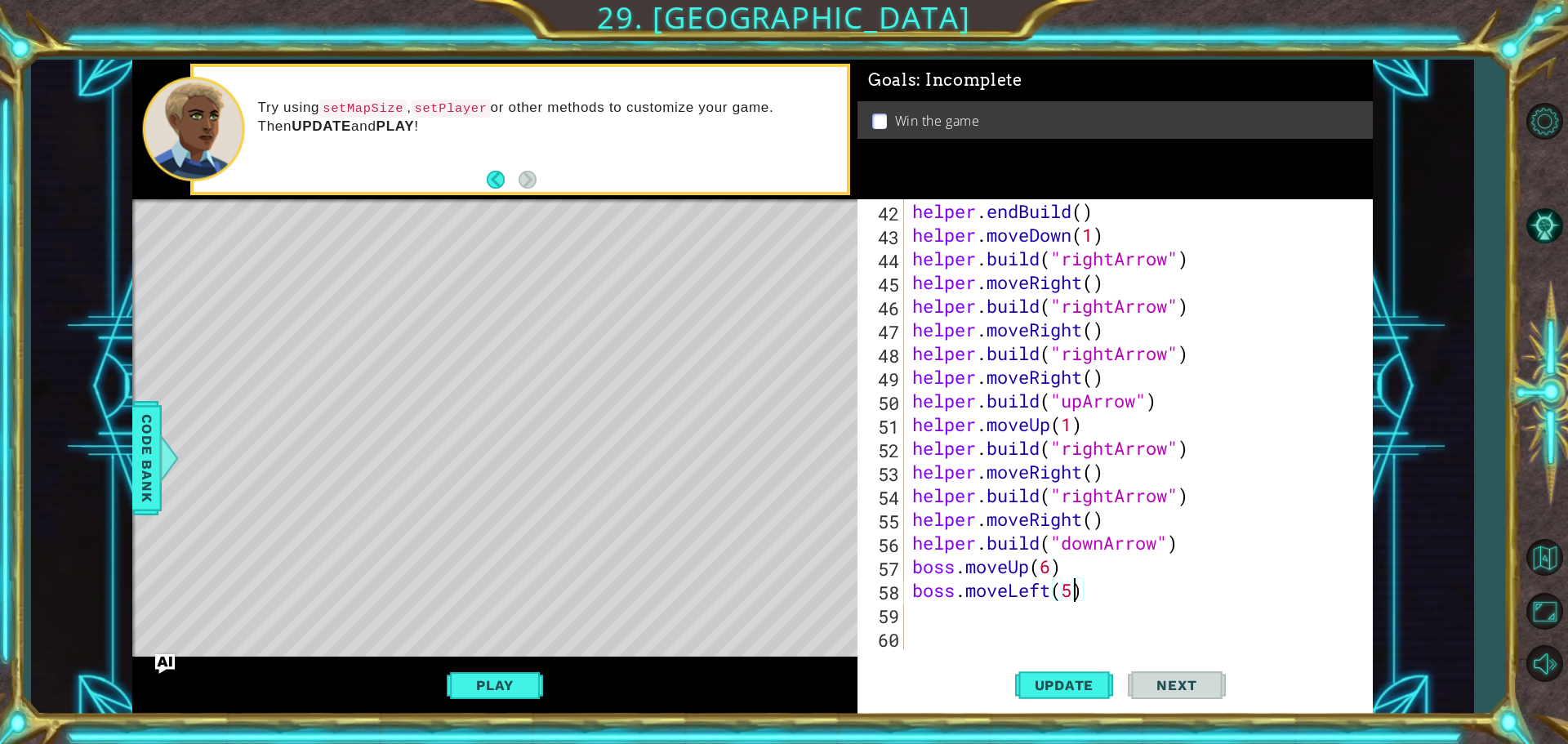
click at [1072, 591] on div "helper . endBuild ( ) helper . moveDown ( 1 ) helper . build ( "rightArrow" ) h…" at bounding box center [1137, 448] width 455 height 498
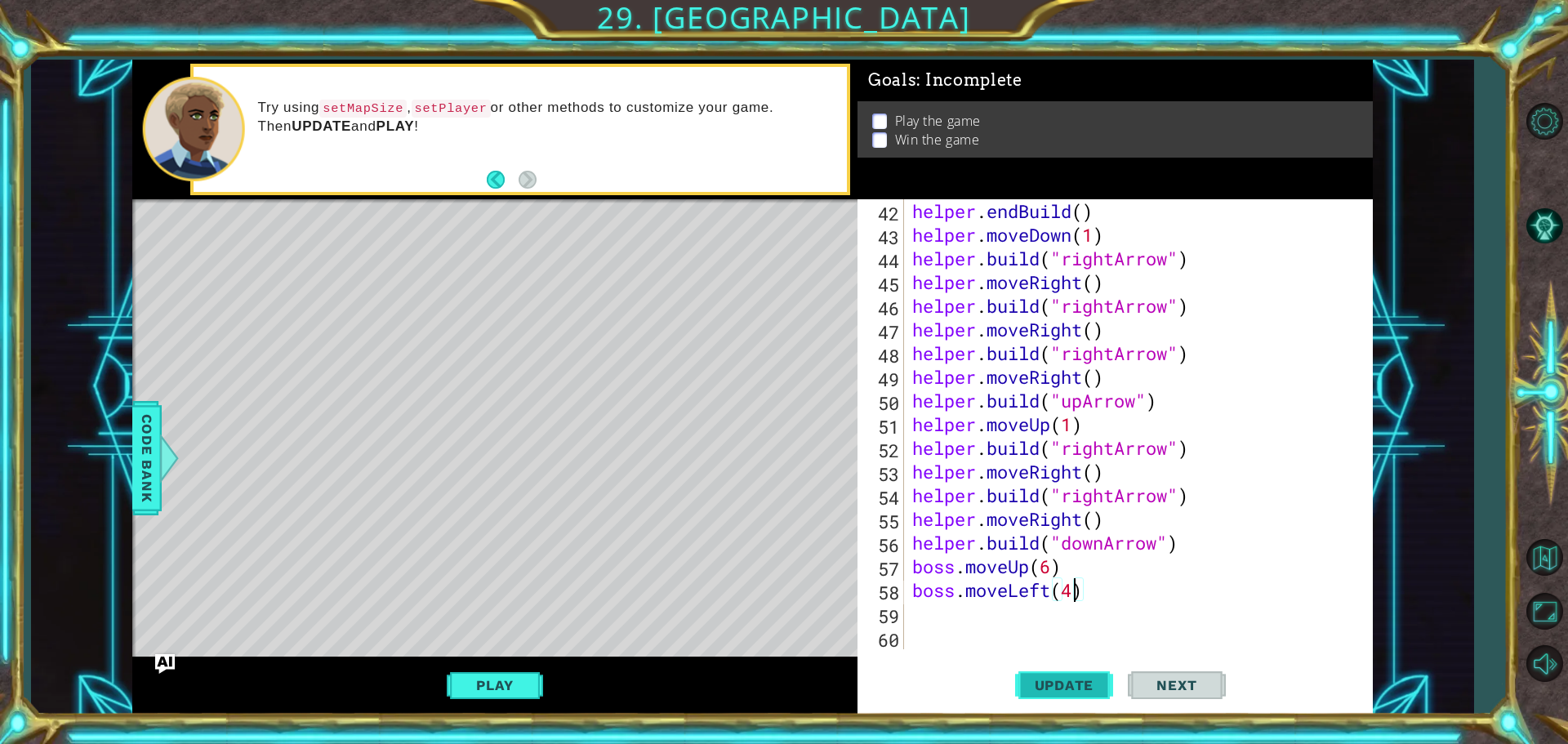
type textarea "boss.moveLeft(4)"
click at [1056, 691] on span "Update" at bounding box center [1064, 685] width 92 height 16
click at [936, 614] on div "helper . endBuild ( ) helper . moveDown ( 1 ) helper . build ( "rightArrow" ) h…" at bounding box center [1137, 448] width 455 height 498
type textarea "b"
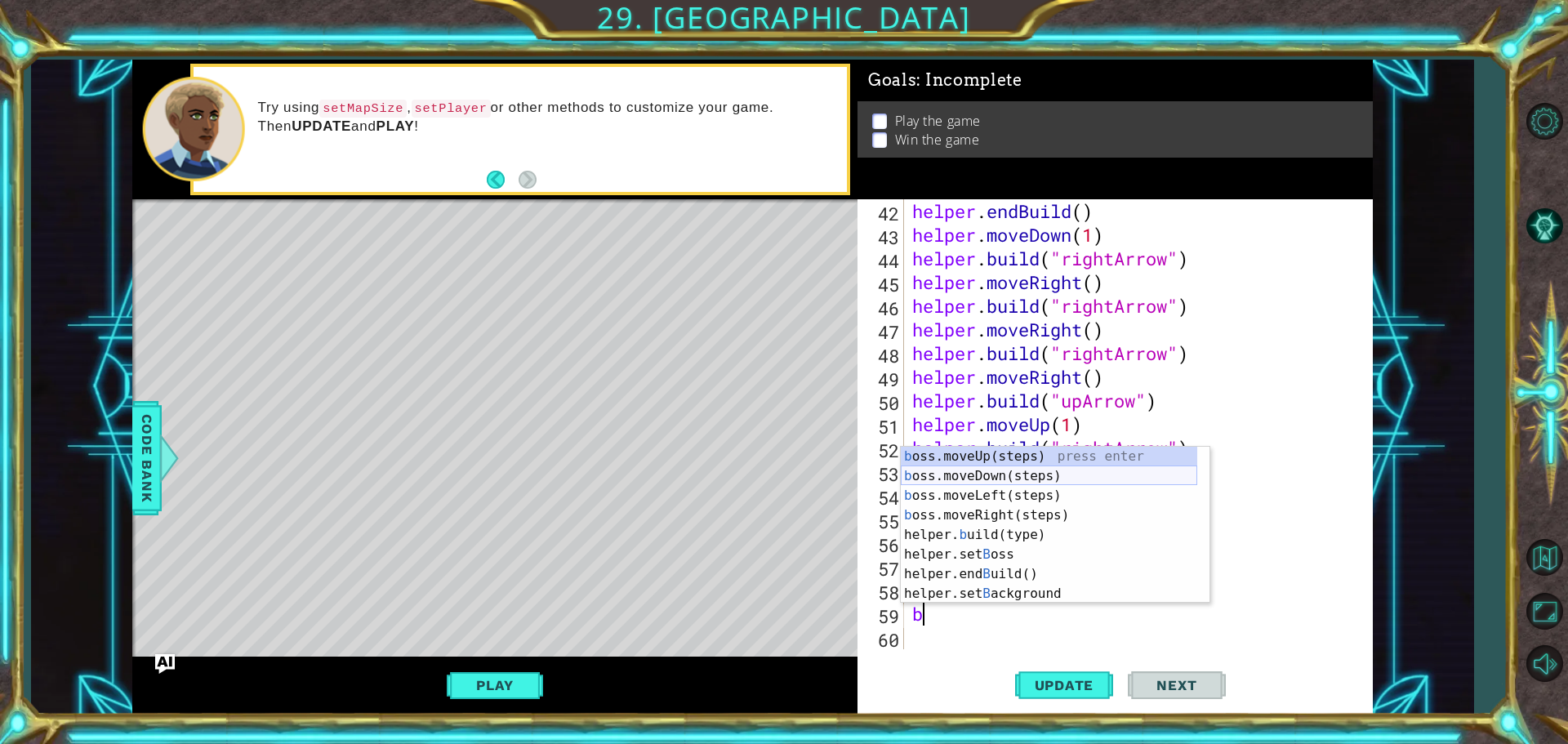
click at [961, 479] on div "b oss.moveUp(steps) press enter b oss.moveDown(steps) press enter b oss.moveLef…" at bounding box center [1049, 545] width 296 height 196
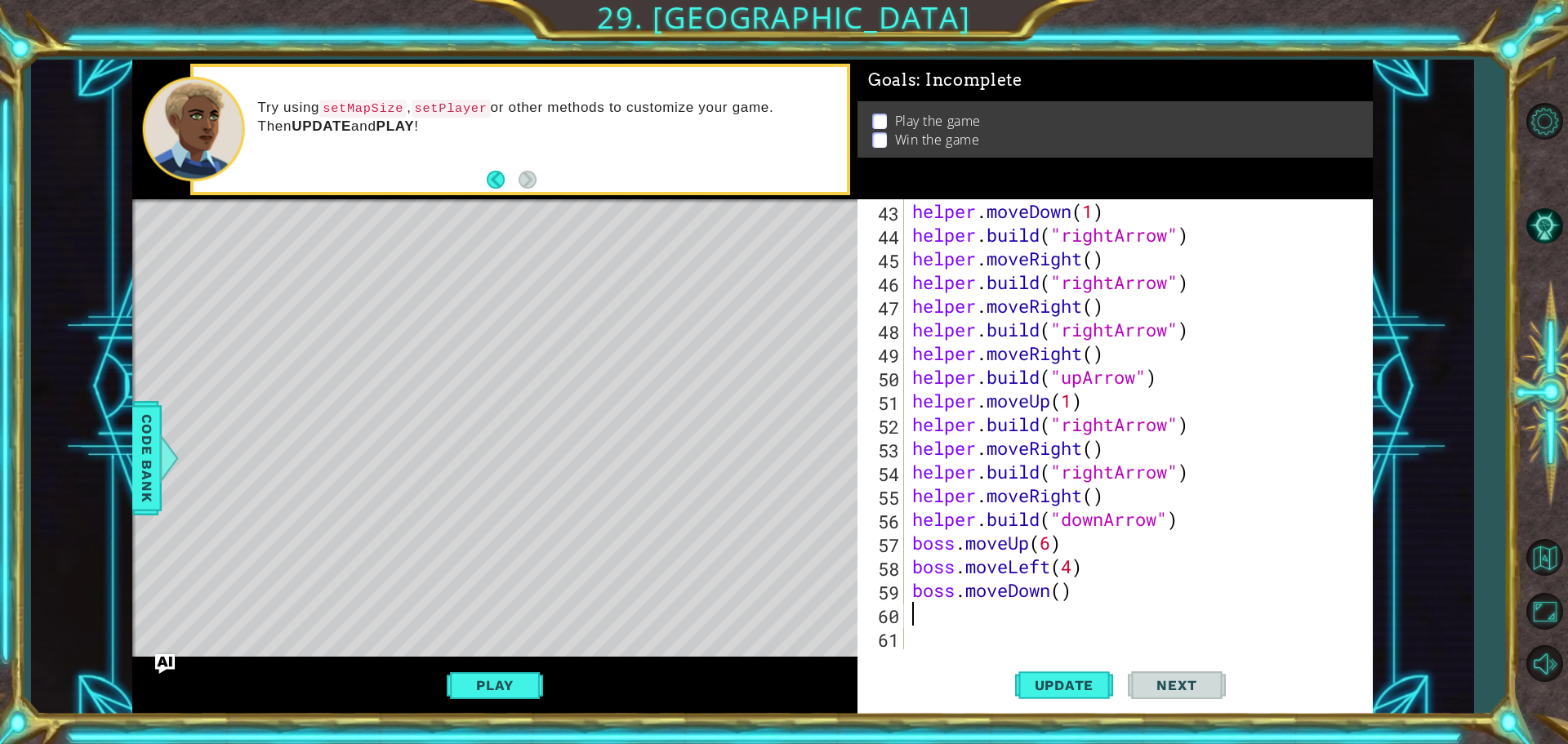
scroll to position [994, 0]
type textarea "b"
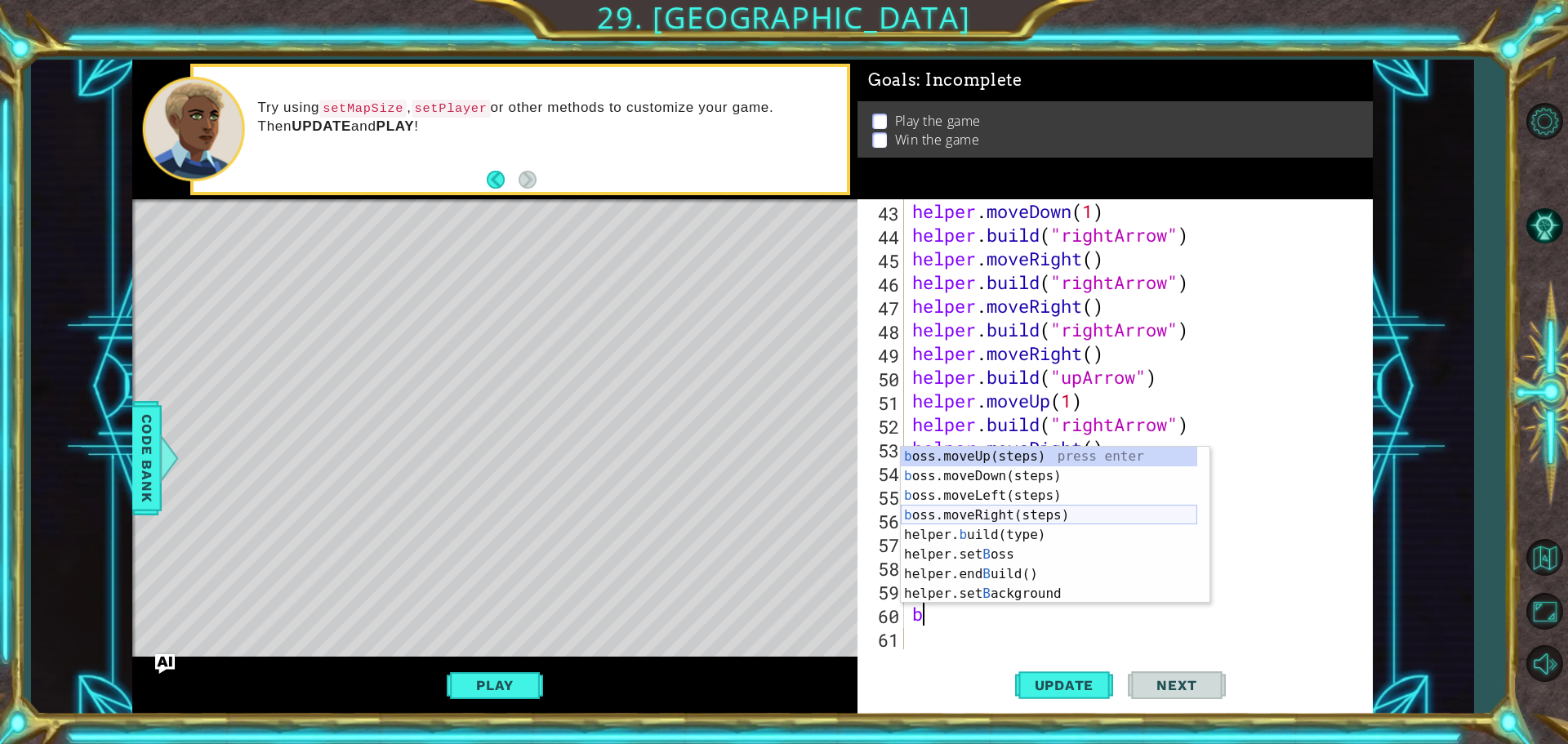
click at [971, 517] on div "b oss.moveUp(steps) press enter b oss.moveDown(steps) press enter b oss.moveLef…" at bounding box center [1049, 545] width 296 height 196
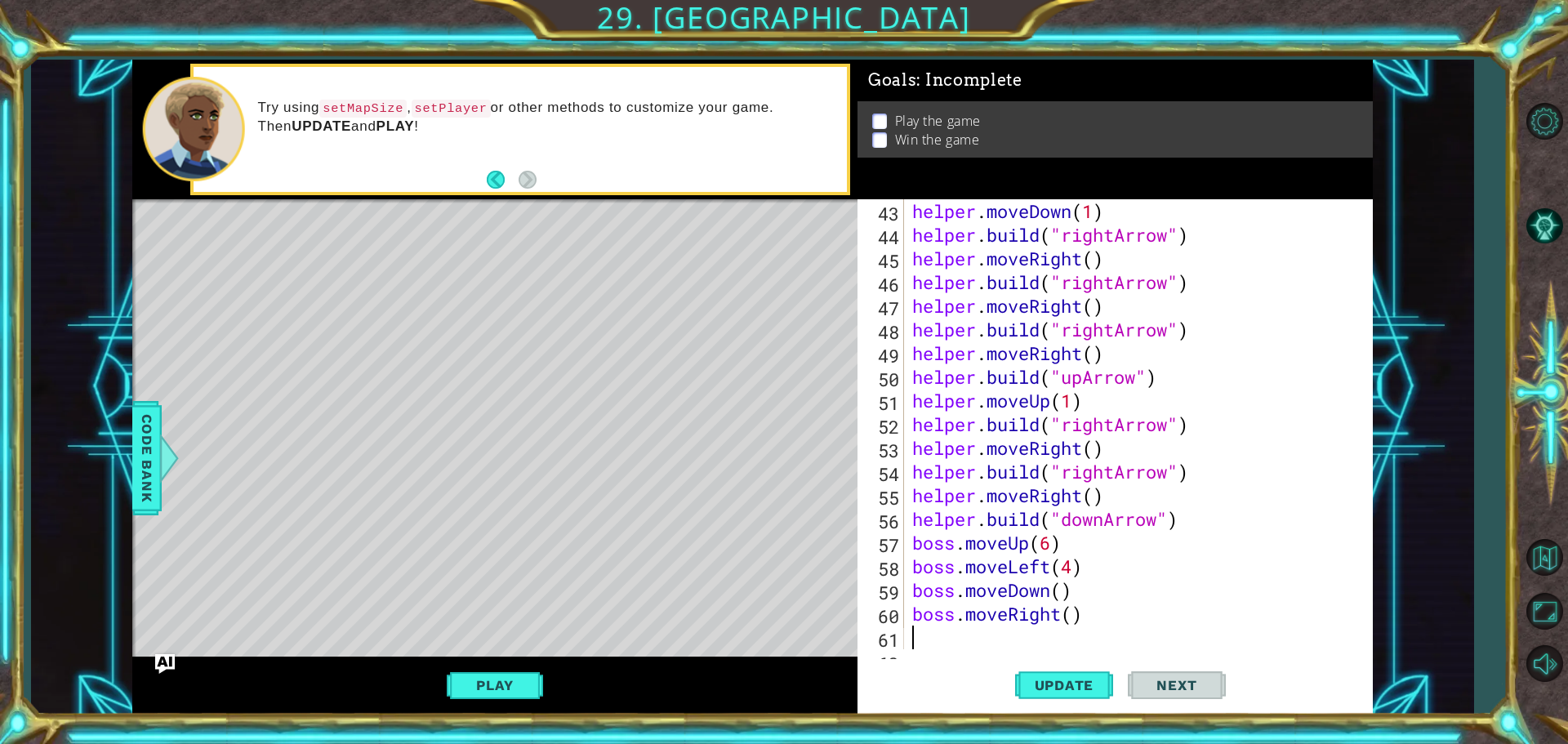
scroll to position [1018, 0]
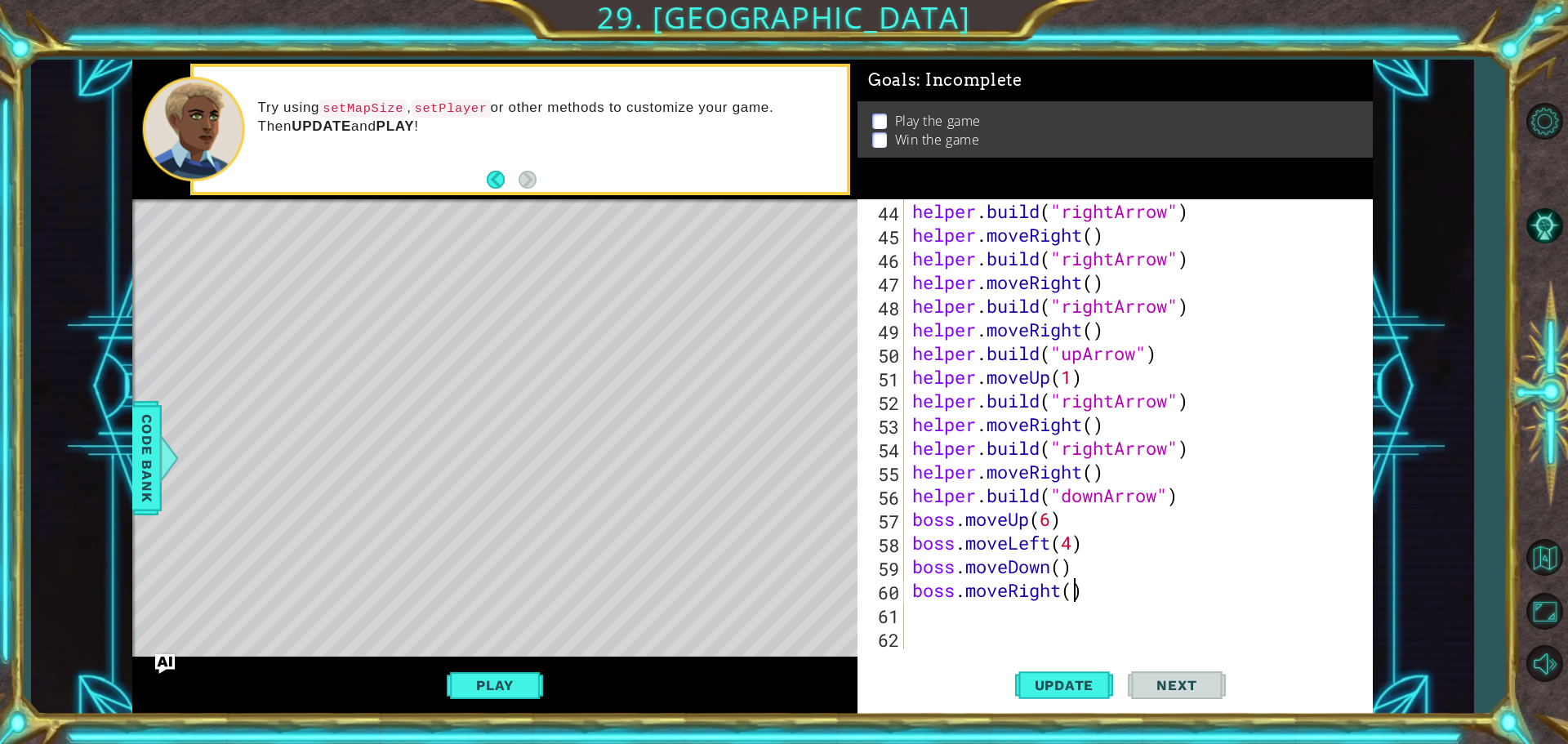
click at [1070, 593] on div "helper . build ( "rightArrow" ) helper . moveRight ( ) helper . build ( "rightA…" at bounding box center [1137, 448] width 455 height 498
type textarea "boss.moveRight(3)"
click at [953, 601] on div "helper . build ( "rightArrow" ) helper . moveRight ( ) helper . build ( "rightA…" at bounding box center [1137, 448] width 455 height 498
click at [960, 604] on div "helper . build ( "rightArrow" ) helper . moveRight ( ) helper . build ( "rightA…" at bounding box center [1137, 448] width 455 height 498
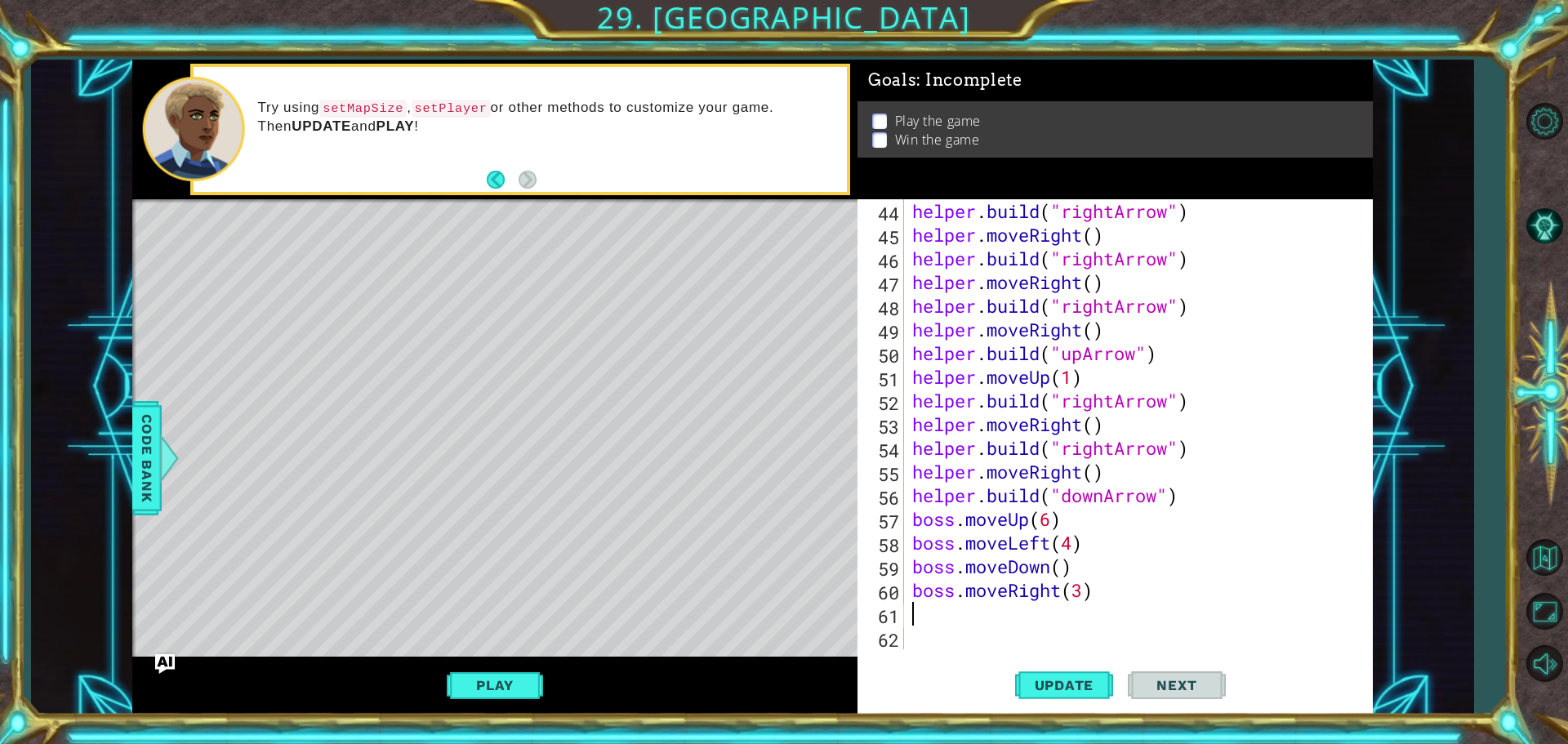
scroll to position [0, 0]
type textarea "b"
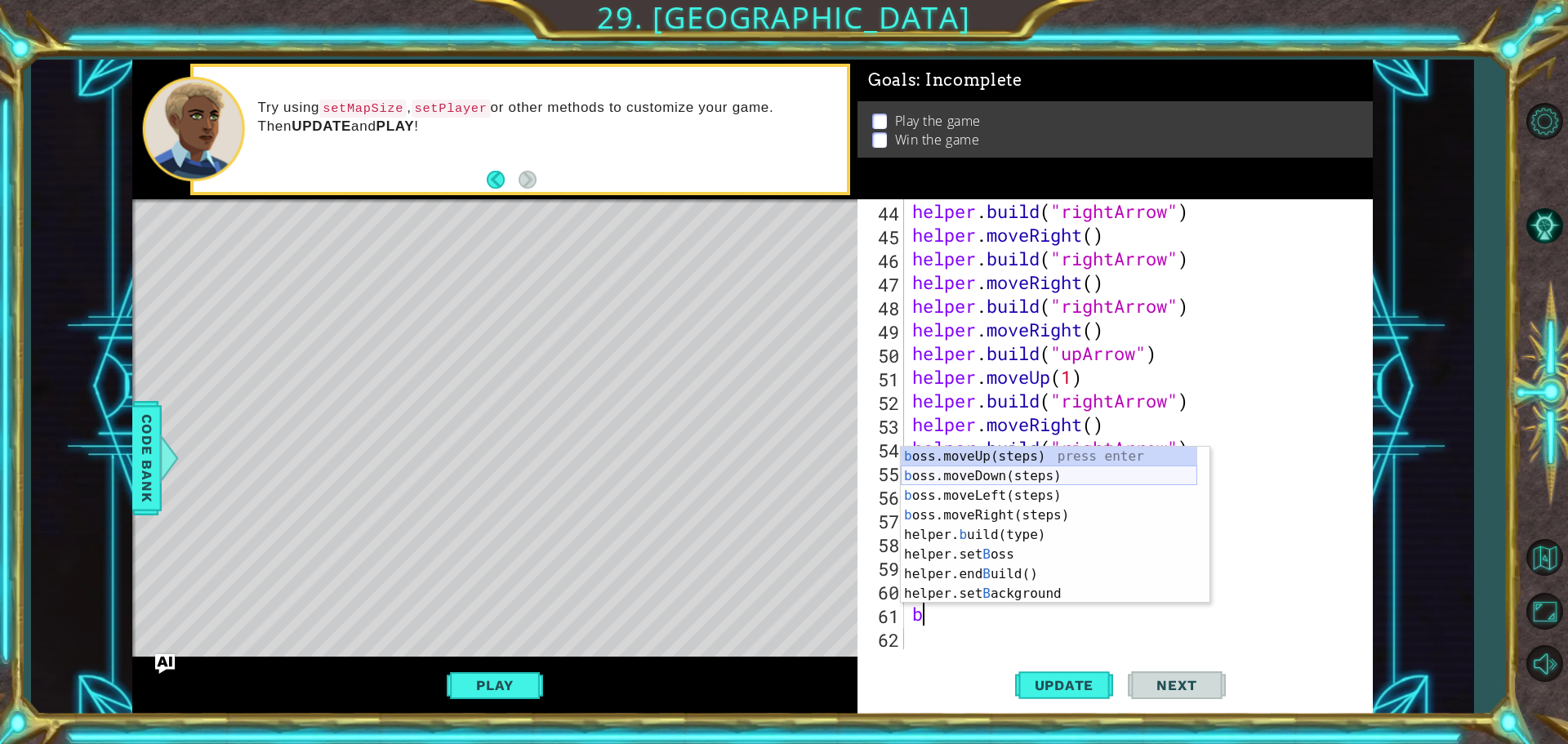
click at [979, 474] on div "b oss.moveUp(steps) press enter b oss.moveDown(steps) press enter b oss.moveLef…" at bounding box center [1049, 545] width 296 height 196
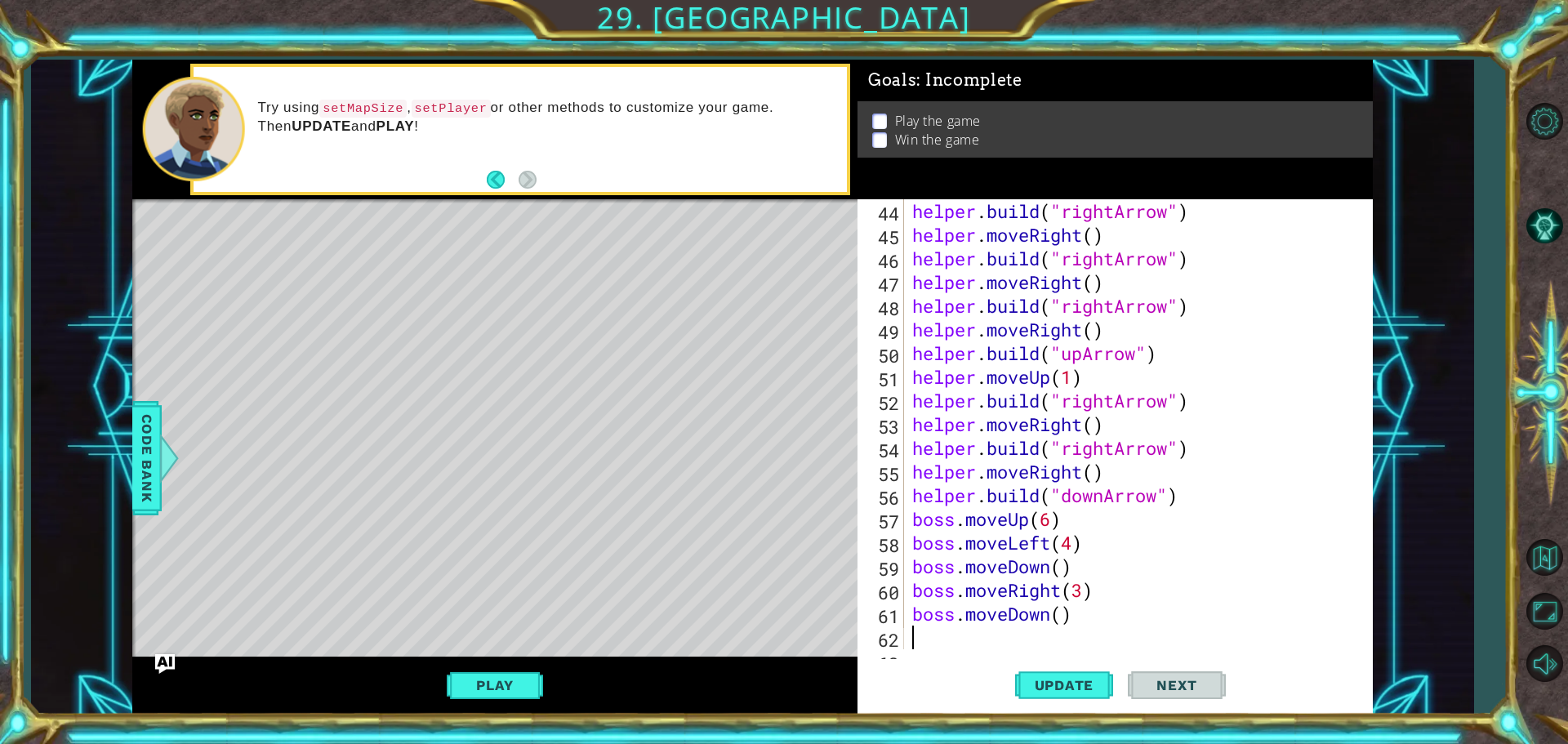
scroll to position [1042, 0]
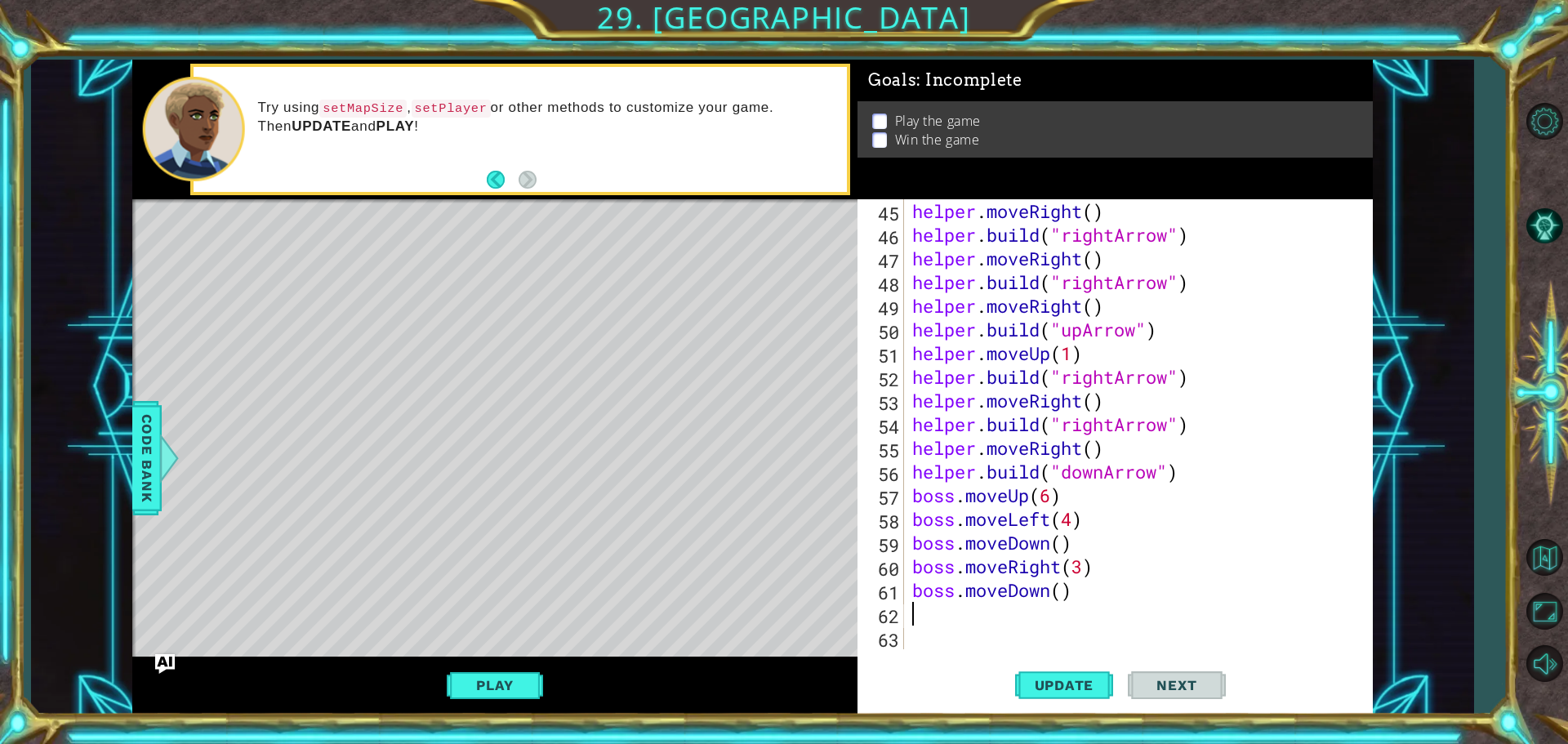
click at [1063, 586] on div "helper . moveRight ( ) helper . build ( "rightArrow" ) helper . moveRight ( ) h…" at bounding box center [1137, 448] width 455 height 498
type textarea "boss.moveDown(2)"
click at [970, 613] on div "helper . moveRight ( ) helper . build ( "rightArrow" ) helper . moveRight ( ) h…" at bounding box center [1137, 448] width 455 height 498
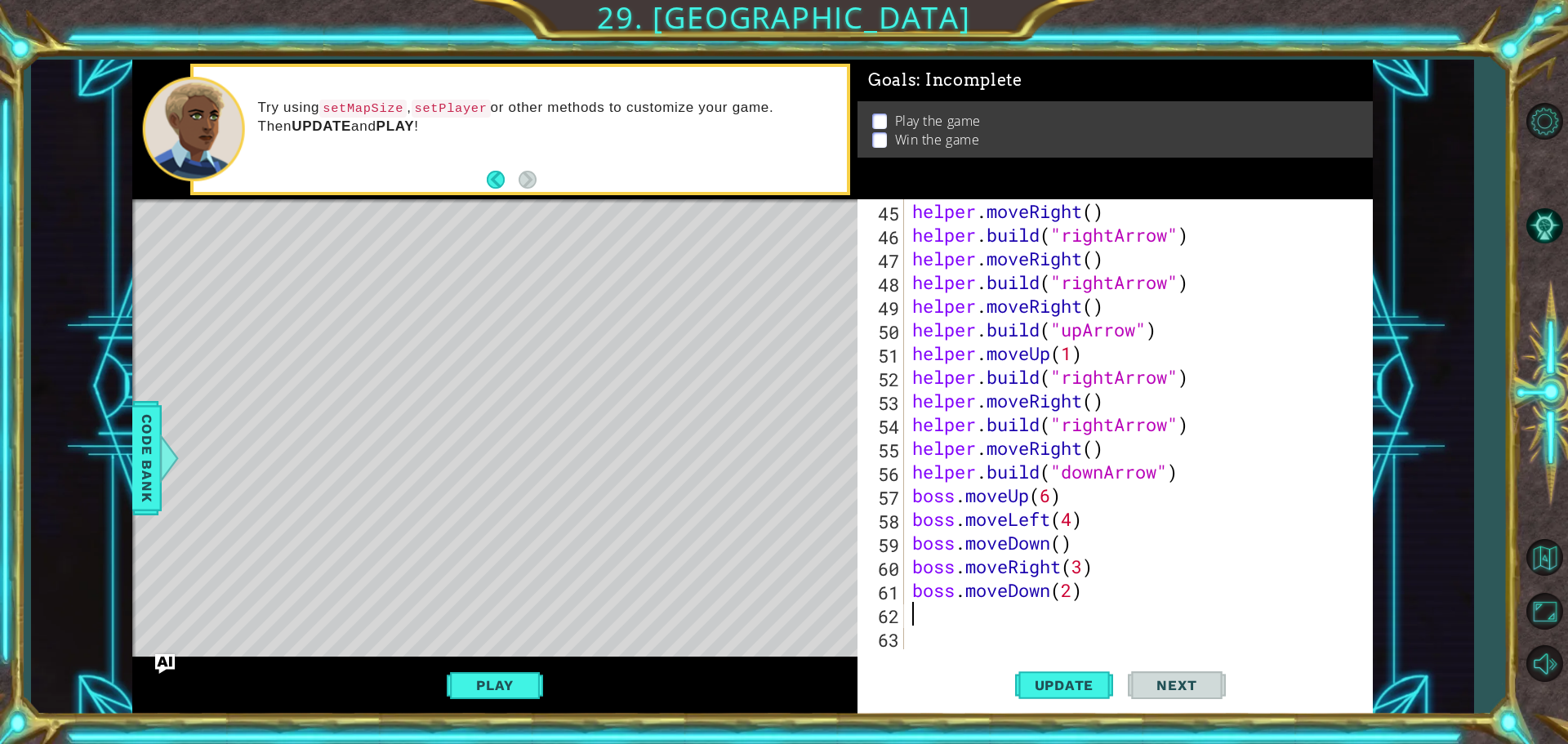
type textarea "b"
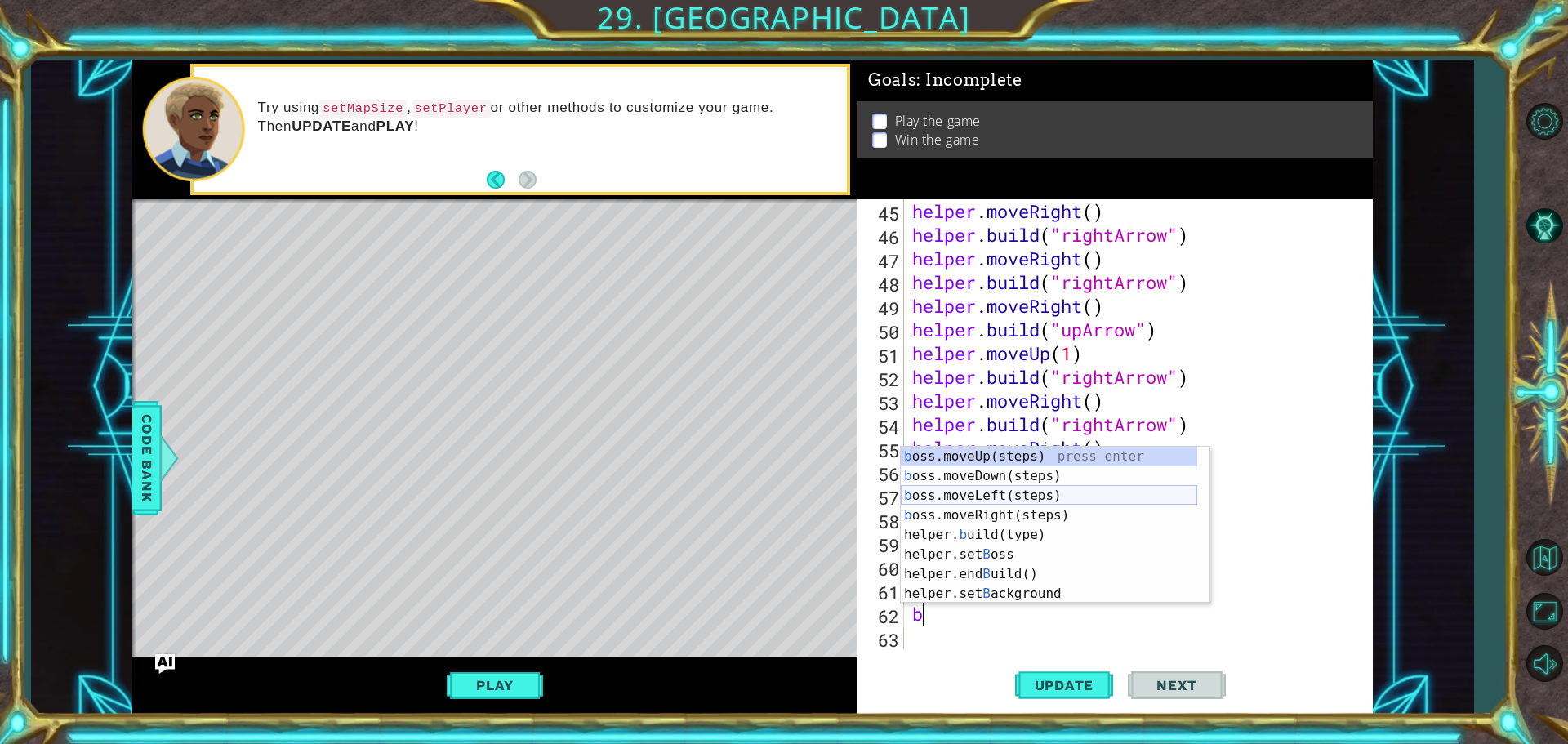
click at [983, 498] on div "b oss.moveUp(steps) press enter b oss.moveDown(steps) press enter b oss.moveLef…" at bounding box center [1049, 545] width 296 height 196
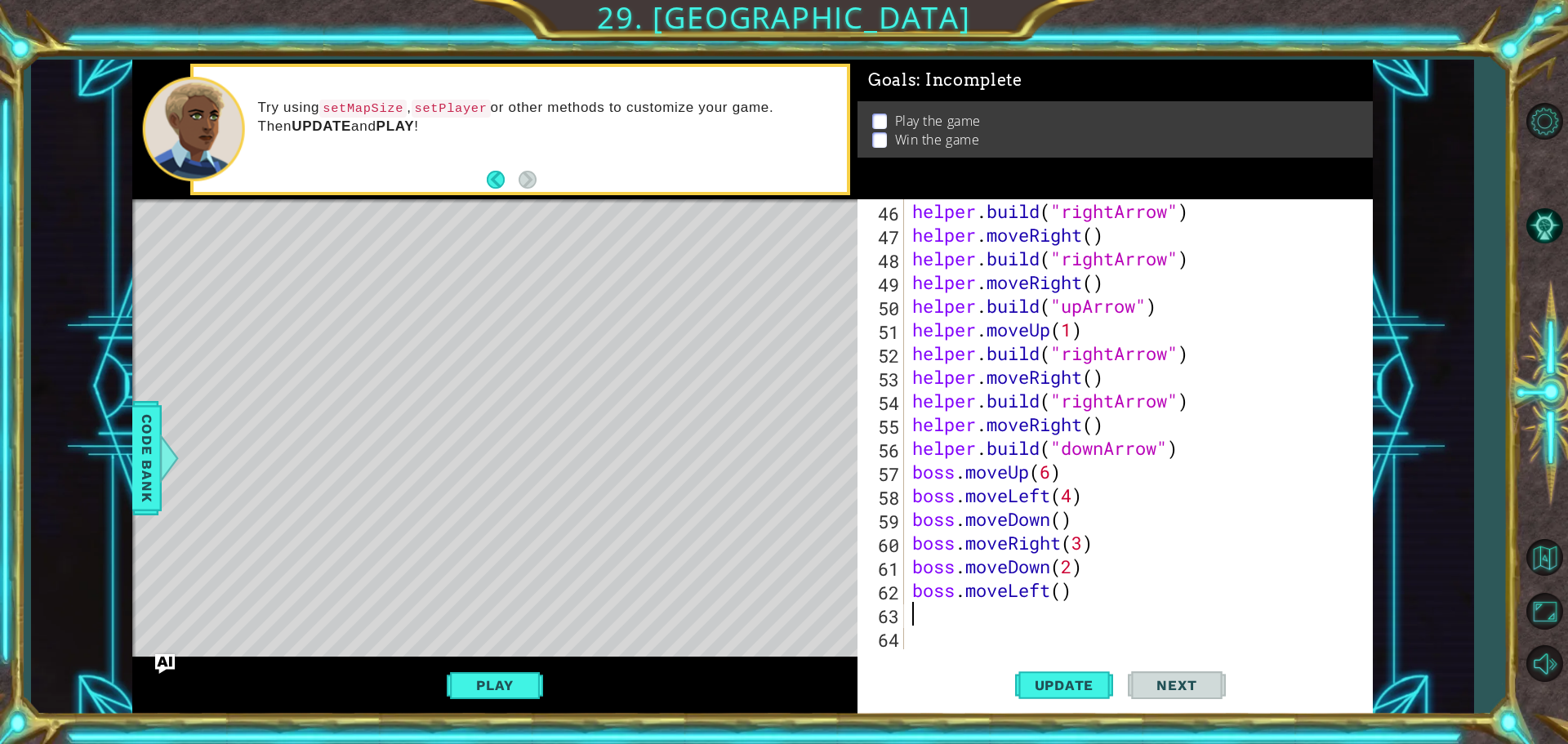
scroll to position [1066, 0]
click at [1050, 585] on div "helper . build ( "rightArrow" ) helper . moveRight ( ) helper . build ( "rightA…" at bounding box center [1137, 448] width 455 height 498
click at [1059, 597] on div "helper . build ( "rightArrow" ) helper . moveRight ( ) helper . build ( "rightA…" at bounding box center [1137, 448] width 455 height 498
type textarea "boss.moveLeft(5)"
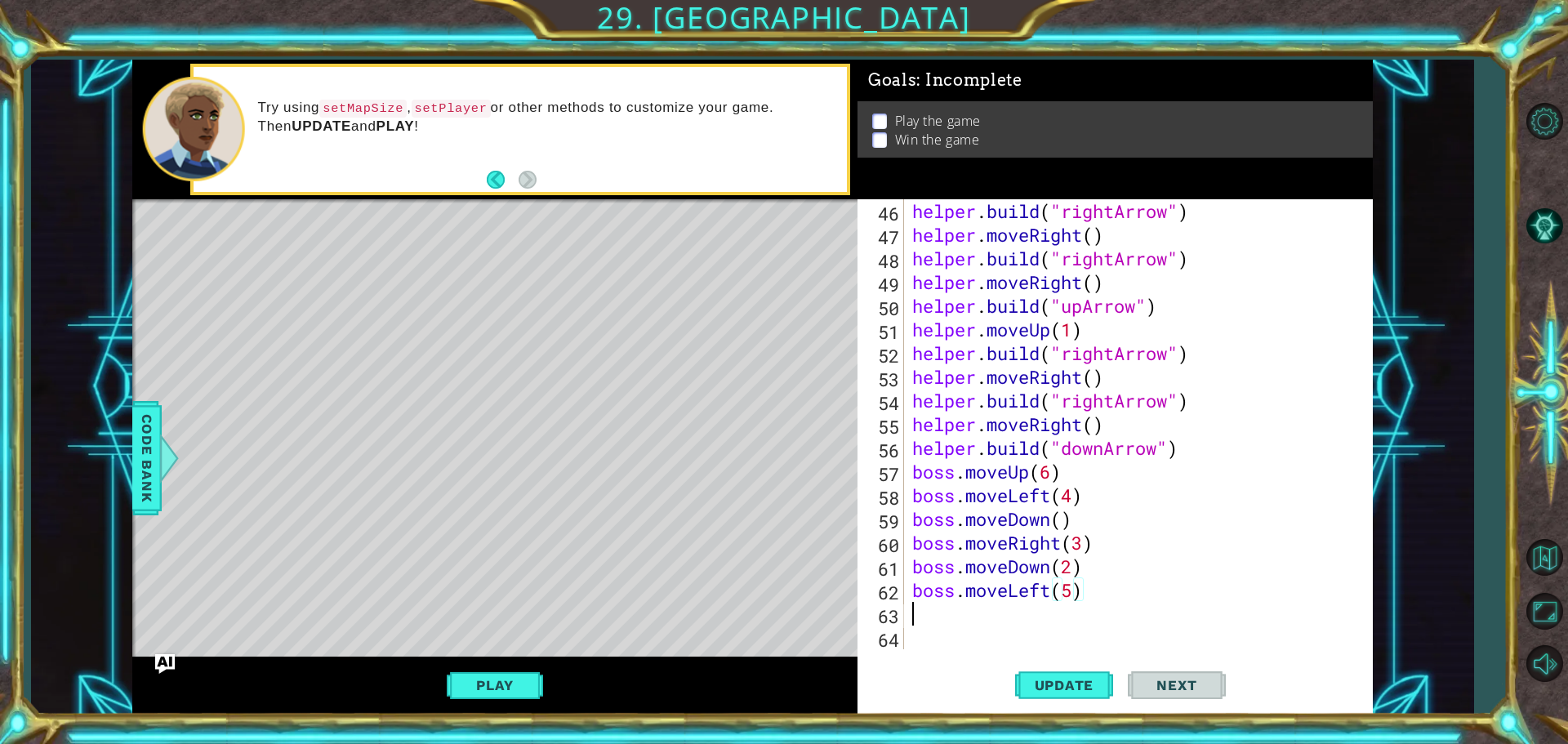
click at [970, 612] on div "helper . build ( "rightArrow" ) helper . moveRight ( ) helper . build ( "rightA…" at bounding box center [1137, 448] width 455 height 498
type textarea "b"
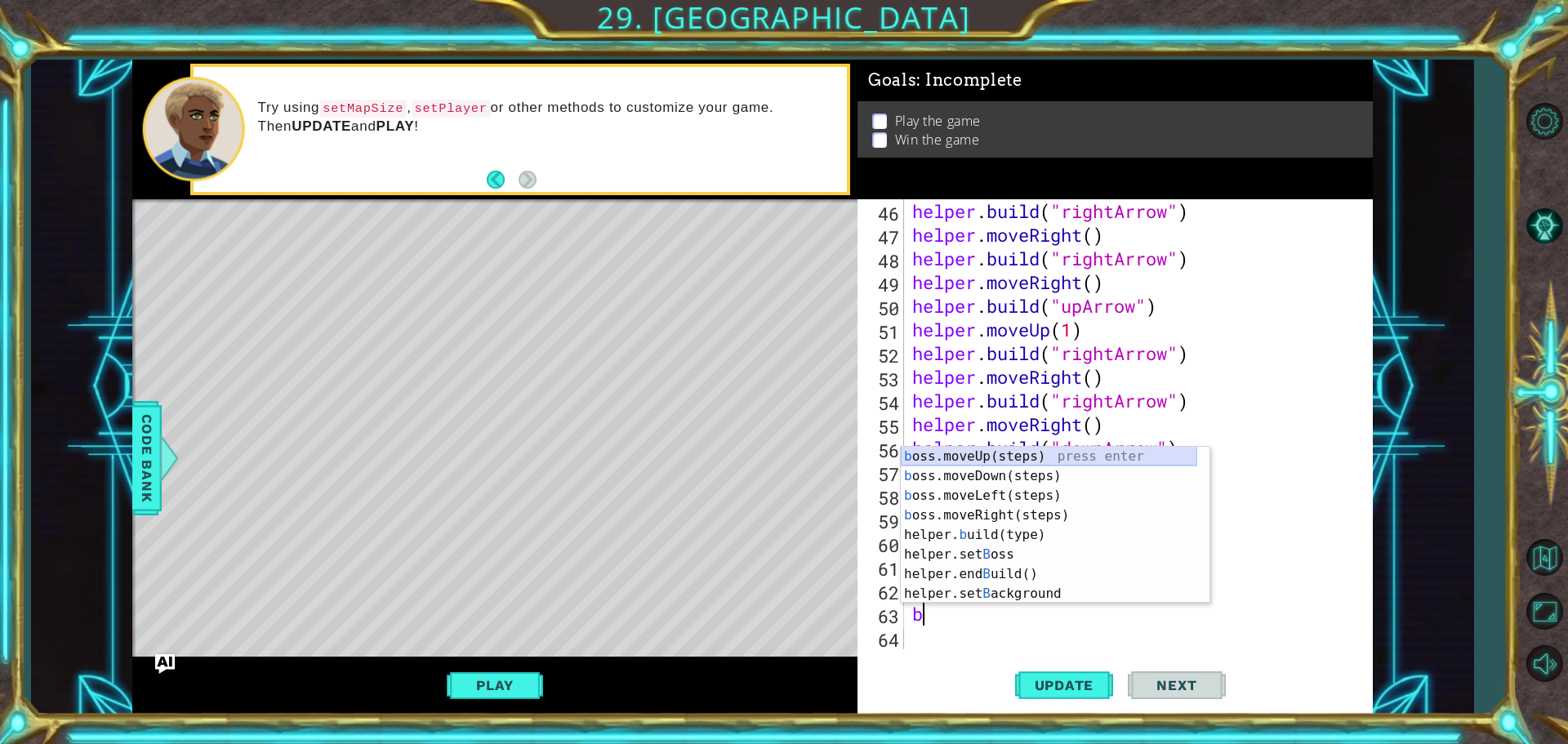
click at [982, 457] on div "b oss.moveUp(steps) press enter b oss.moveDown(steps) press enter b oss.moveLef…" at bounding box center [1049, 545] width 296 height 196
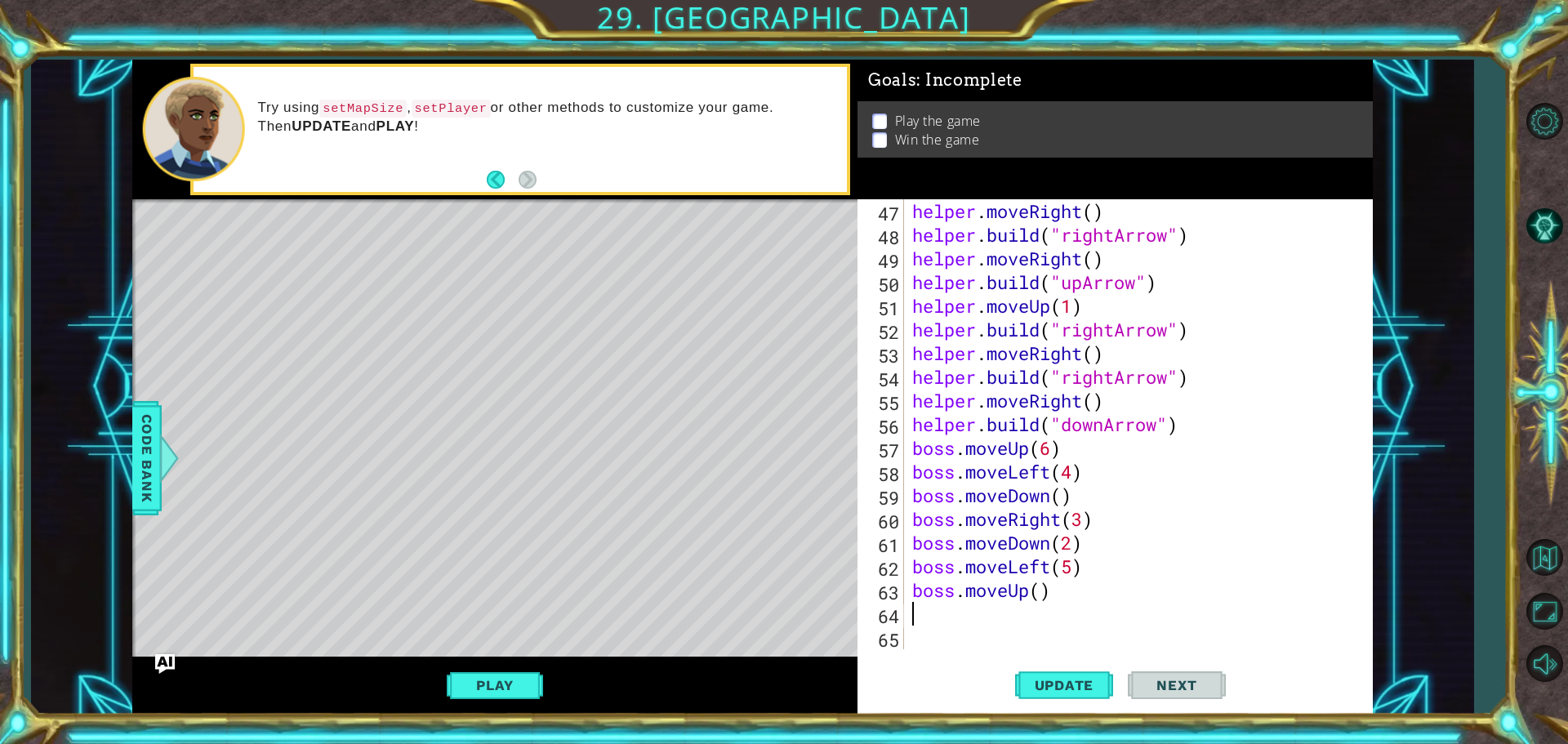
scroll to position [1089, 0]
click at [1036, 590] on div "helper . moveRight ( ) helper . build ( "rightArrow" ) helper . moveRight ( ) h…" at bounding box center [1137, 448] width 455 height 498
type textarea "boss.moveUp(2)"
click at [1009, 607] on div "helper . moveRight ( ) helper . build ( "rightArrow" ) helper . moveRight ( ) h…" at bounding box center [1137, 448] width 455 height 498
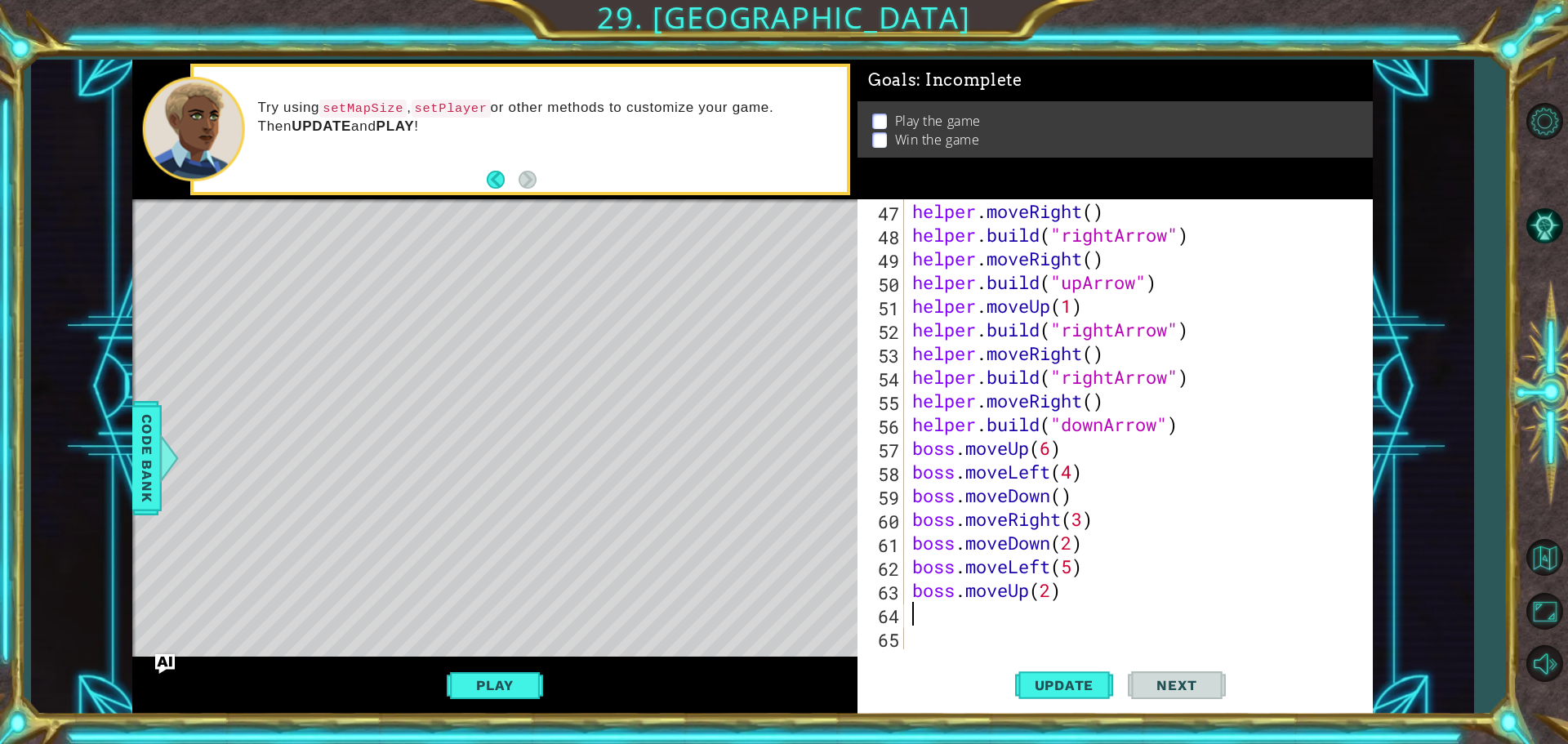
scroll to position [0, 0]
click at [1045, 677] on span "Update" at bounding box center [1064, 685] width 92 height 16
click at [1059, 561] on div "helper . moveRight ( ) helper . build ( "rightArrow" ) helper . moveRight ( ) h…" at bounding box center [1137, 448] width 455 height 498
type textarea "boss.moveLeft(5)"
click at [484, 692] on button "Play" at bounding box center [494, 685] width 95 height 31
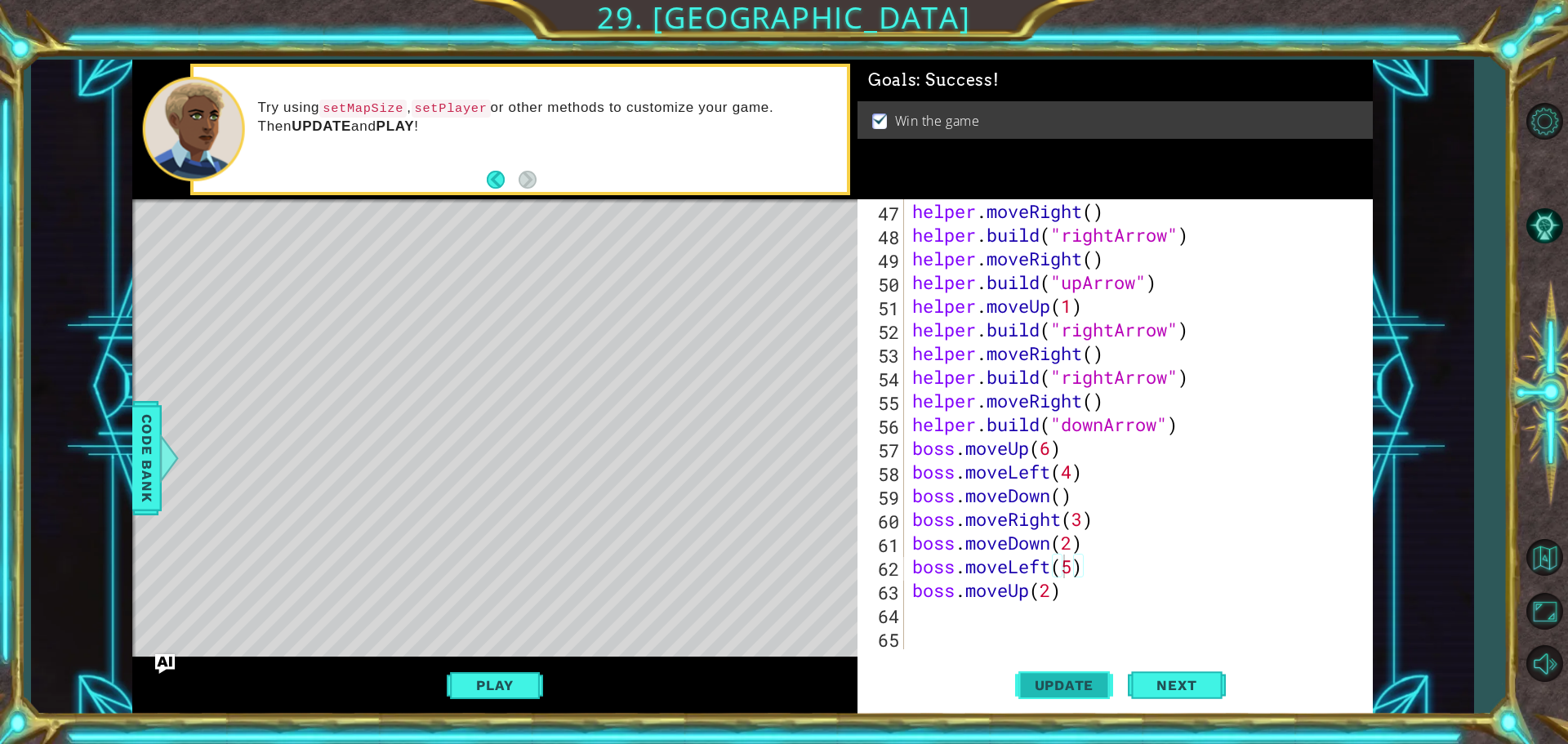
click at [1047, 681] on span "Update" at bounding box center [1064, 685] width 92 height 16
click at [1149, 681] on span "Next" at bounding box center [1176, 685] width 73 height 16
click at [970, 622] on div "helper . moveRight ( ) helper . build ( "rightArrow" ) helper . moveRight ( ) h…" at bounding box center [1137, 448] width 455 height 498
type textarea "b"
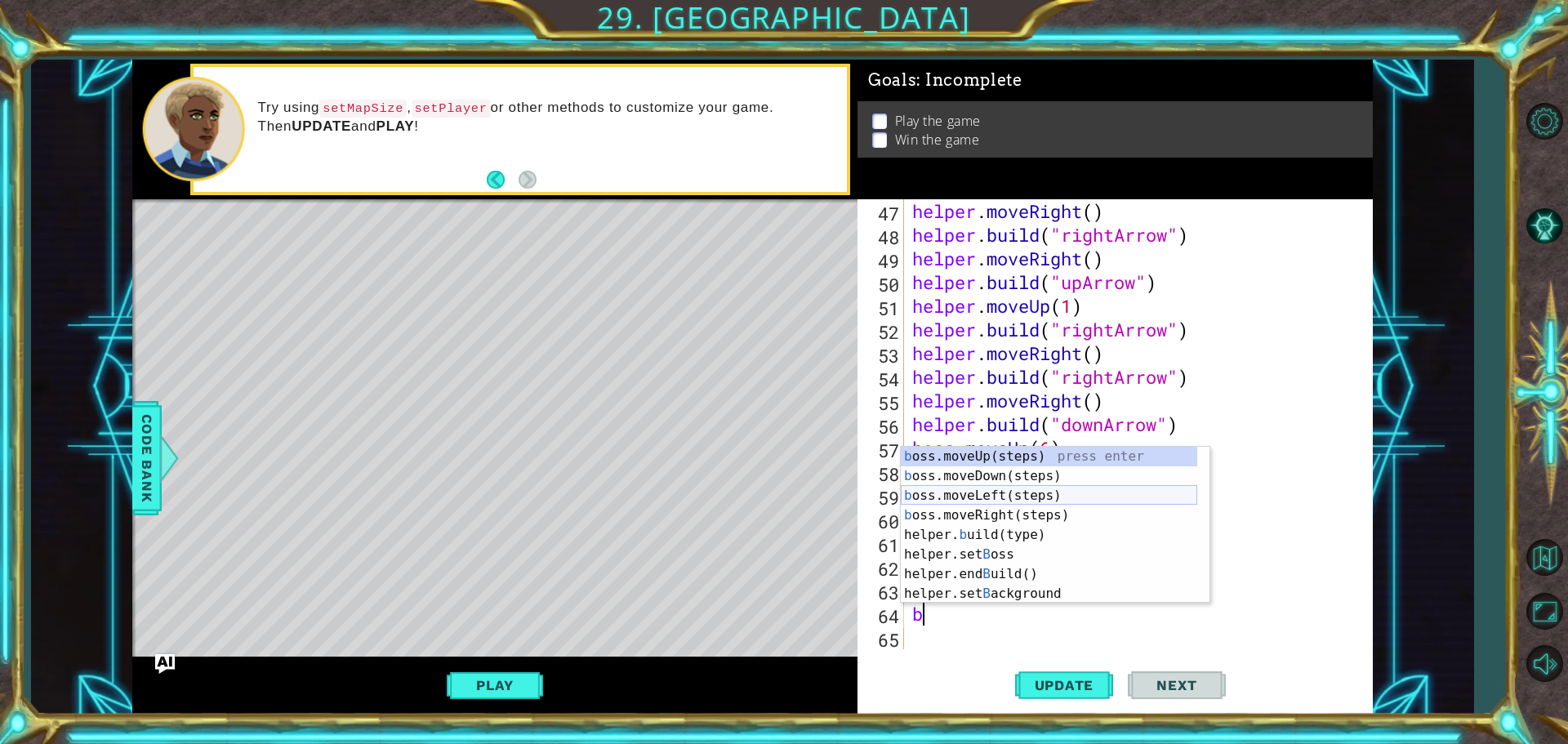
click at [958, 492] on div "b oss.moveUp(steps) press enter b oss.moveDown(steps) press enter b oss.moveLef…" at bounding box center [1049, 545] width 296 height 196
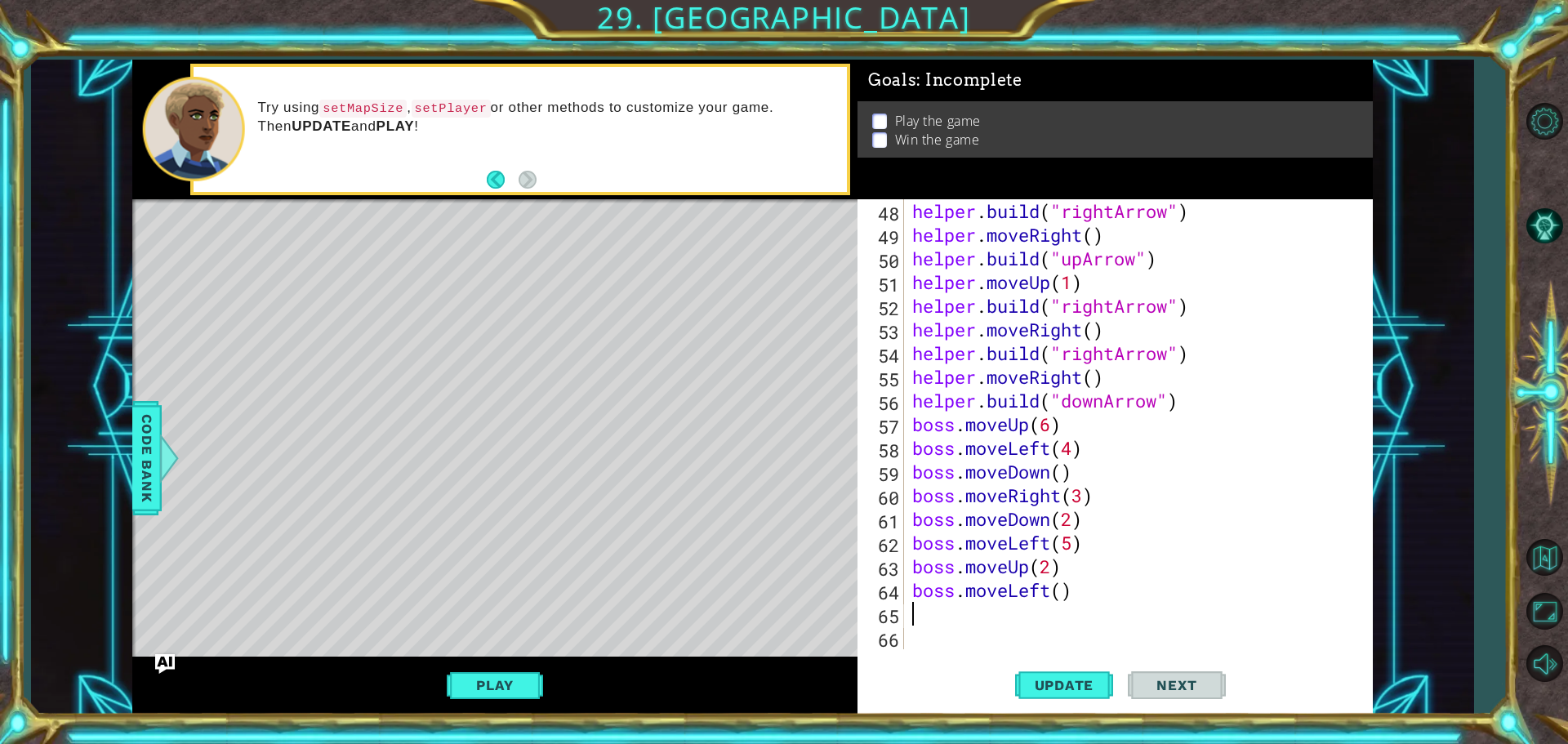
scroll to position [1113, 0]
click at [1060, 583] on div "helper . build ( "rightArrow" ) helper . moveRight ( ) helper . build ( "upArro…" at bounding box center [1137, 448] width 455 height 498
type textarea "boss.moveLeft(2)"
click at [953, 605] on div "helper . build ( "rightArrow" ) helper . moveRight ( ) helper . build ( "upArro…" at bounding box center [1137, 448] width 455 height 498
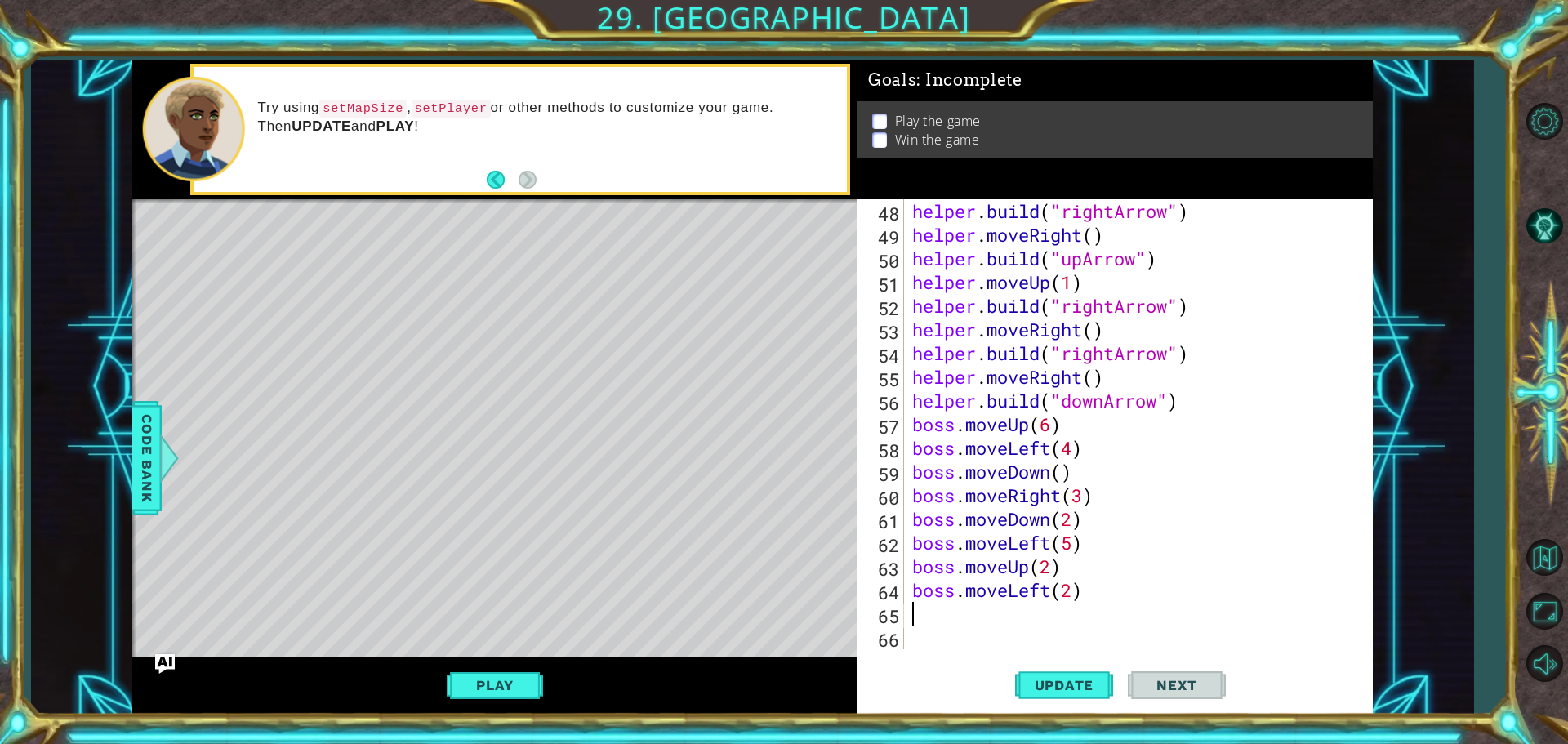
scroll to position [0, 0]
type textarea "b"
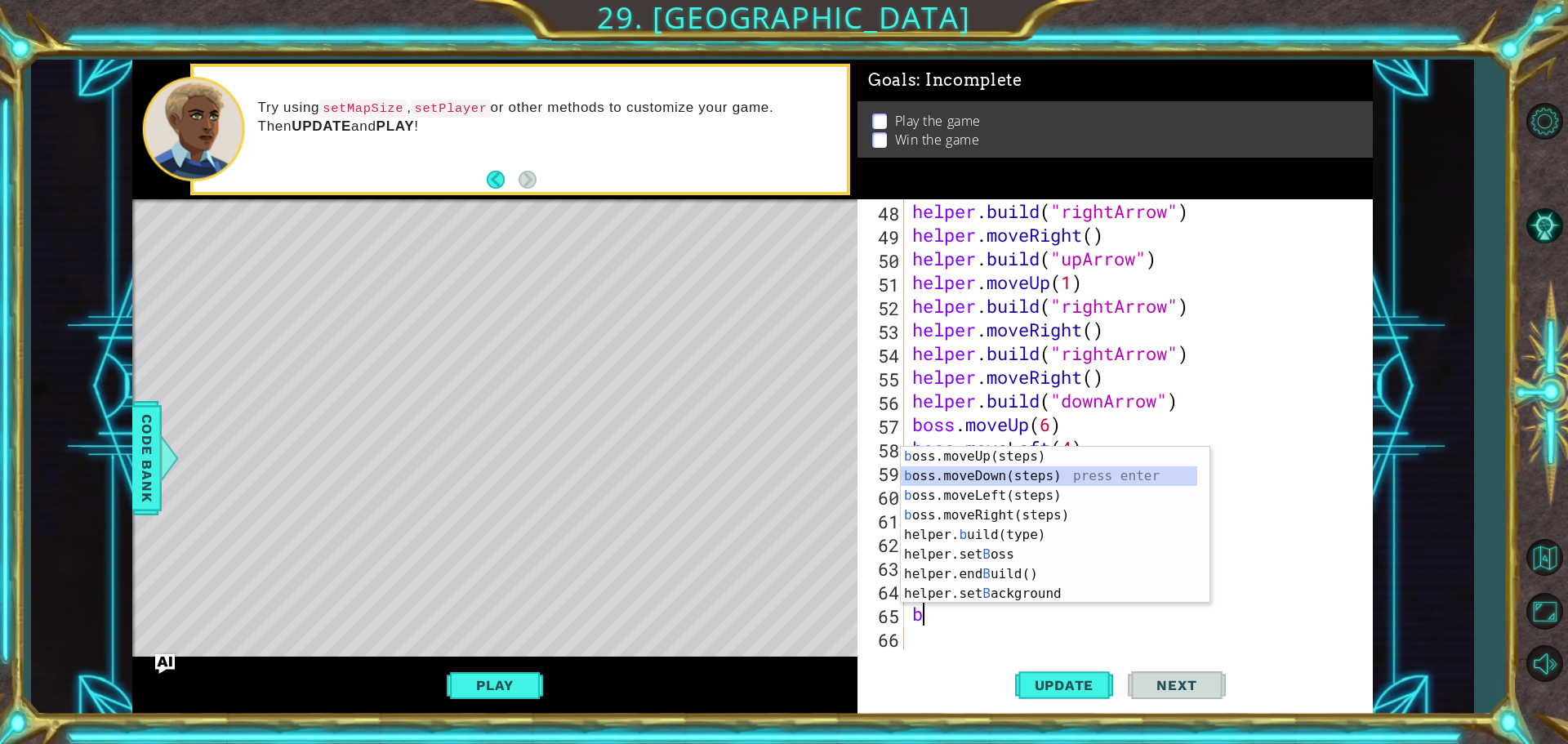
click at [978, 475] on div "b oss.moveUp(steps) press enter b oss.moveDown(steps) press enter b oss.moveLef…" at bounding box center [1049, 545] width 296 height 196
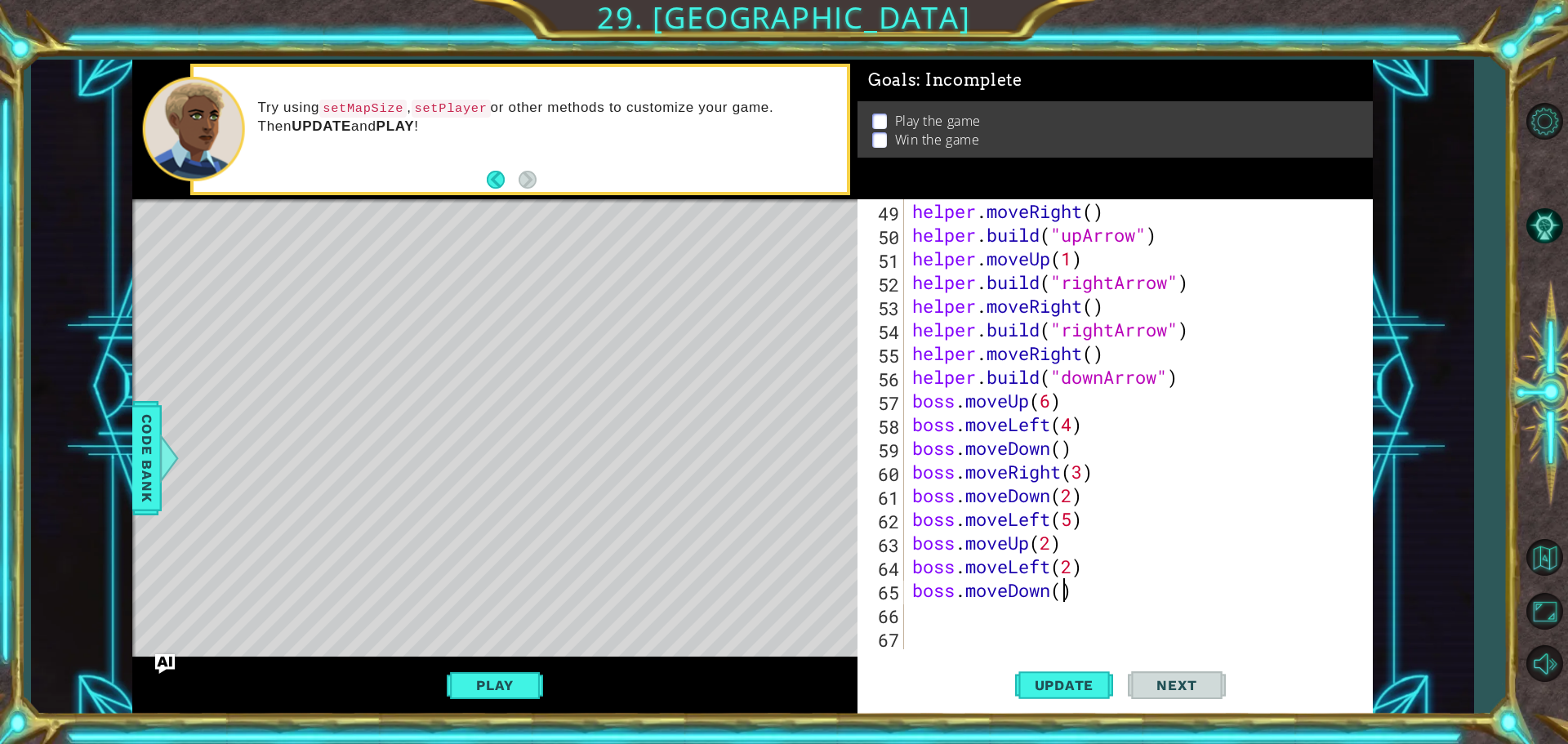
click at [1063, 586] on div "helper . moveRight ( ) helper . build ( "upArrow" ) helper . moveUp ( 1 ) helpe…" at bounding box center [1137, 448] width 455 height 498
type textarea "boss.moveDown(4)"
click at [915, 627] on div "helper . moveRight ( ) helper . build ( "upArrow" ) helper . moveUp ( 1 ) helpe…" at bounding box center [1137, 448] width 455 height 498
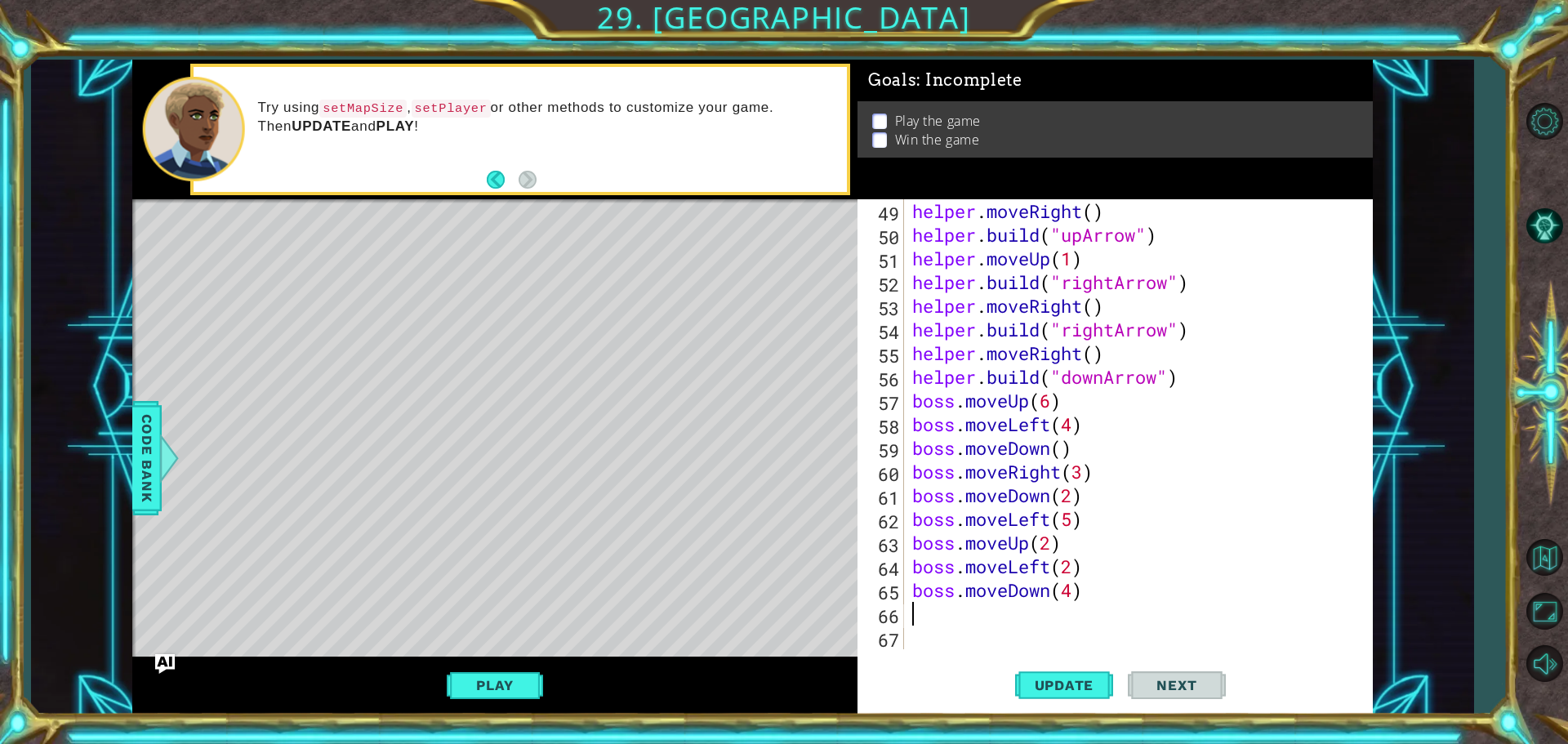
click at [919, 616] on div "helper . moveRight ( ) helper . build ( "upArrow" ) helper . moveUp ( 1 ) helpe…" at bounding box center [1137, 448] width 455 height 498
type textarea "b"
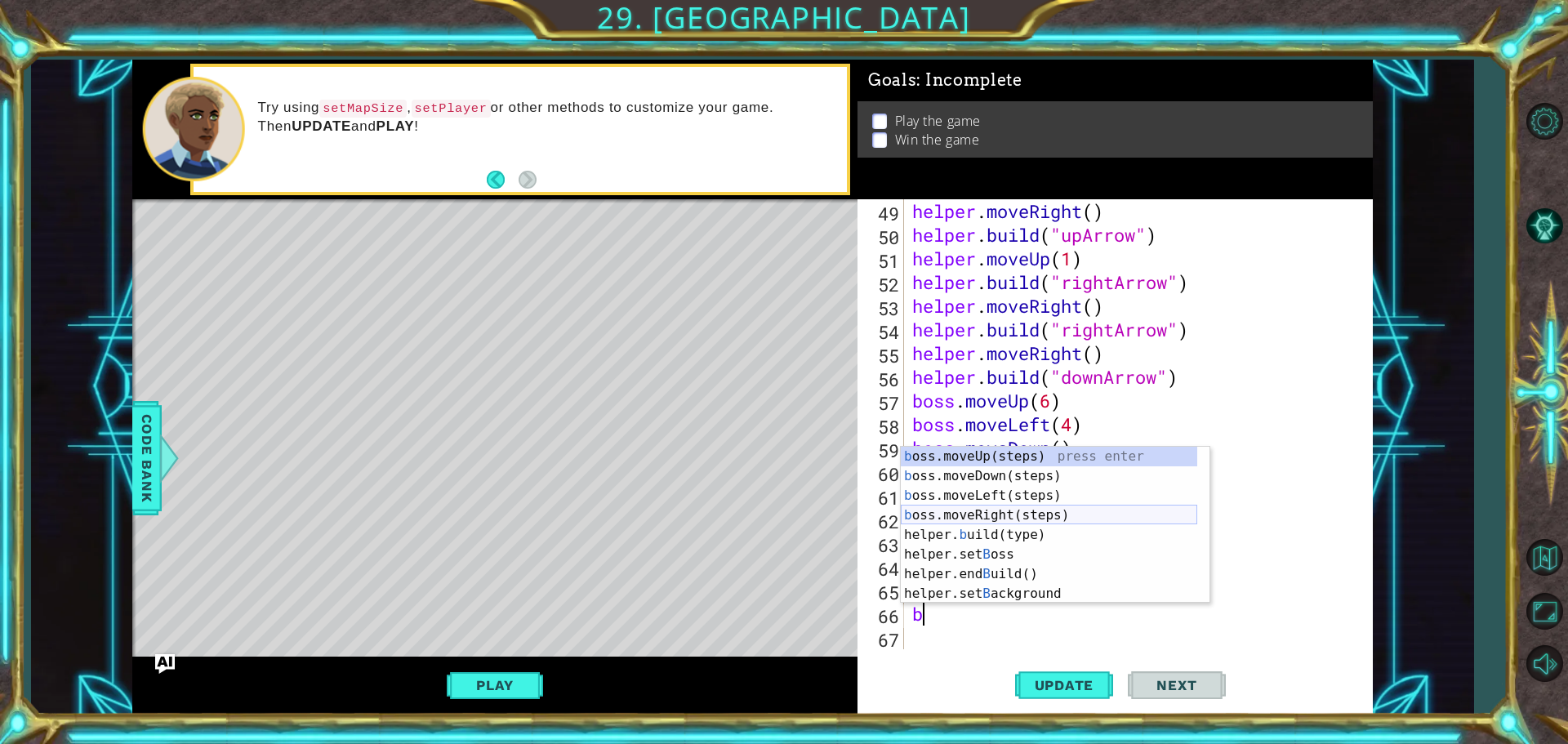
click at [978, 519] on div "b oss.moveUp(steps) press enter b oss.moveDown(steps) press enter b oss.moveLef…" at bounding box center [1049, 545] width 296 height 196
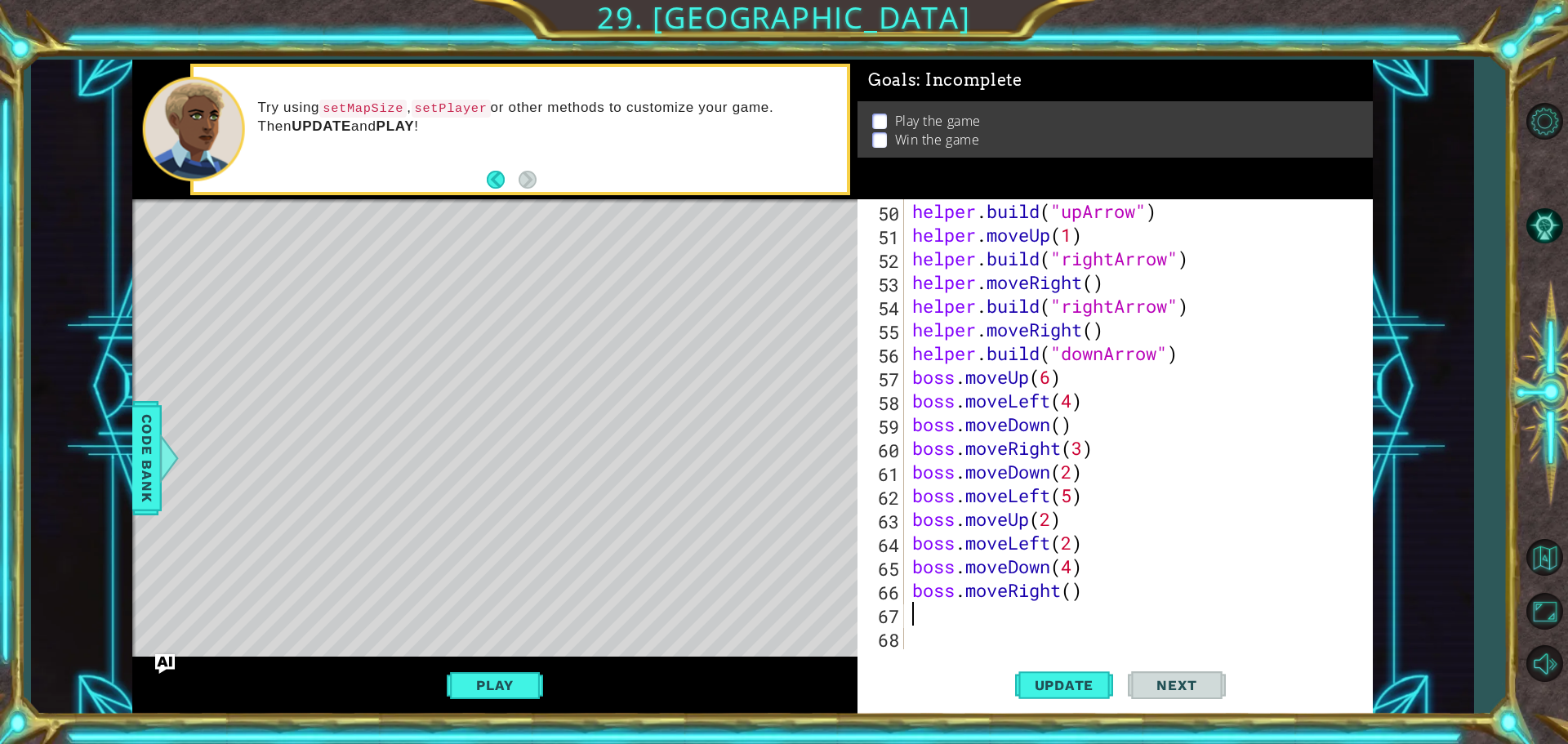
scroll to position [1160, 0]
click at [1075, 585] on div "helper . build ( "upArrow" ) helper . moveUp ( 1 ) helper . build ( "rightArrow…" at bounding box center [1137, 448] width 455 height 498
type textarea "boss.moveRight(3)"
click at [992, 618] on div "helper . build ( "upArrow" ) helper . moveUp ( 1 ) helper . build ( "rightArrow…" at bounding box center [1137, 448] width 455 height 498
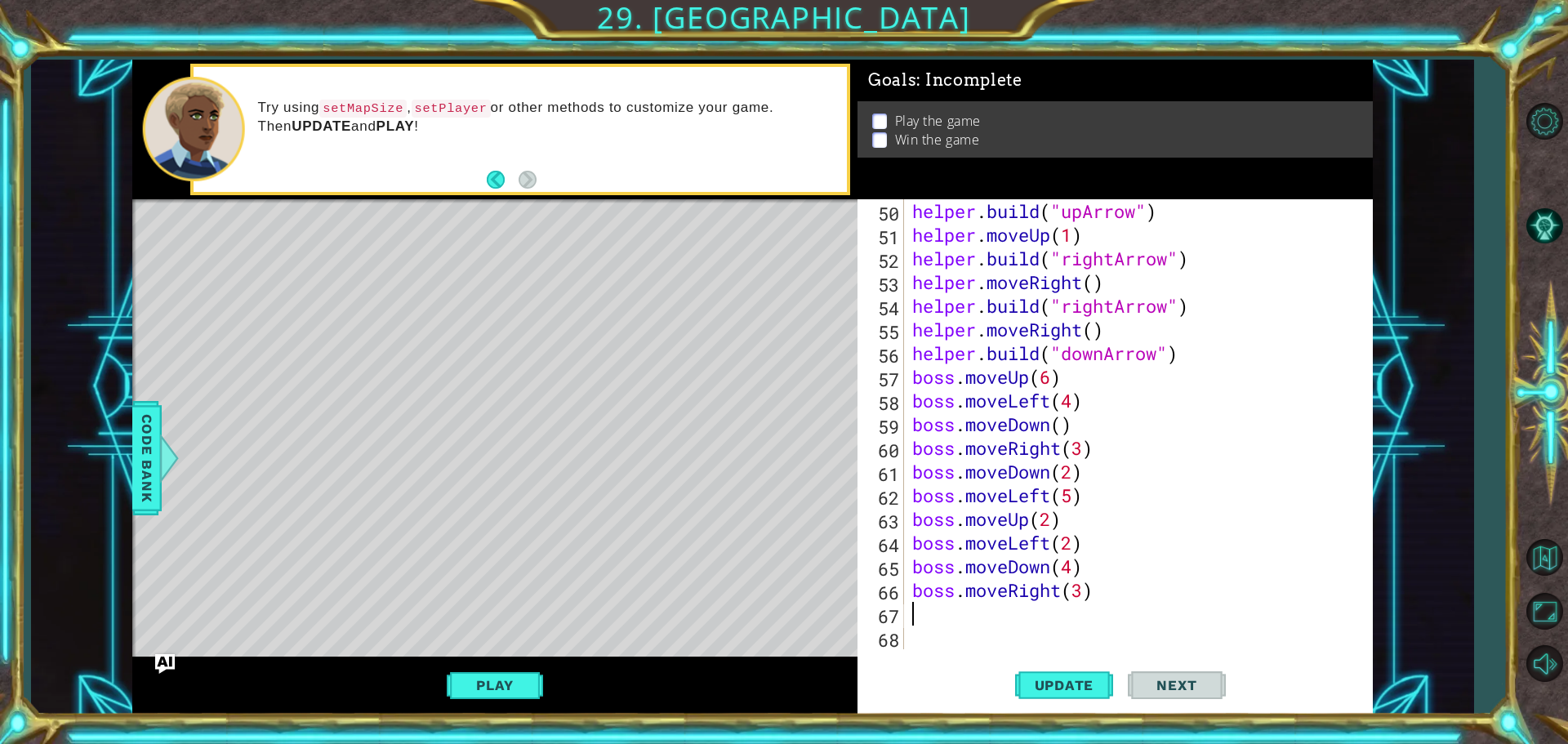
scroll to position [0, 0]
type textarea "b"
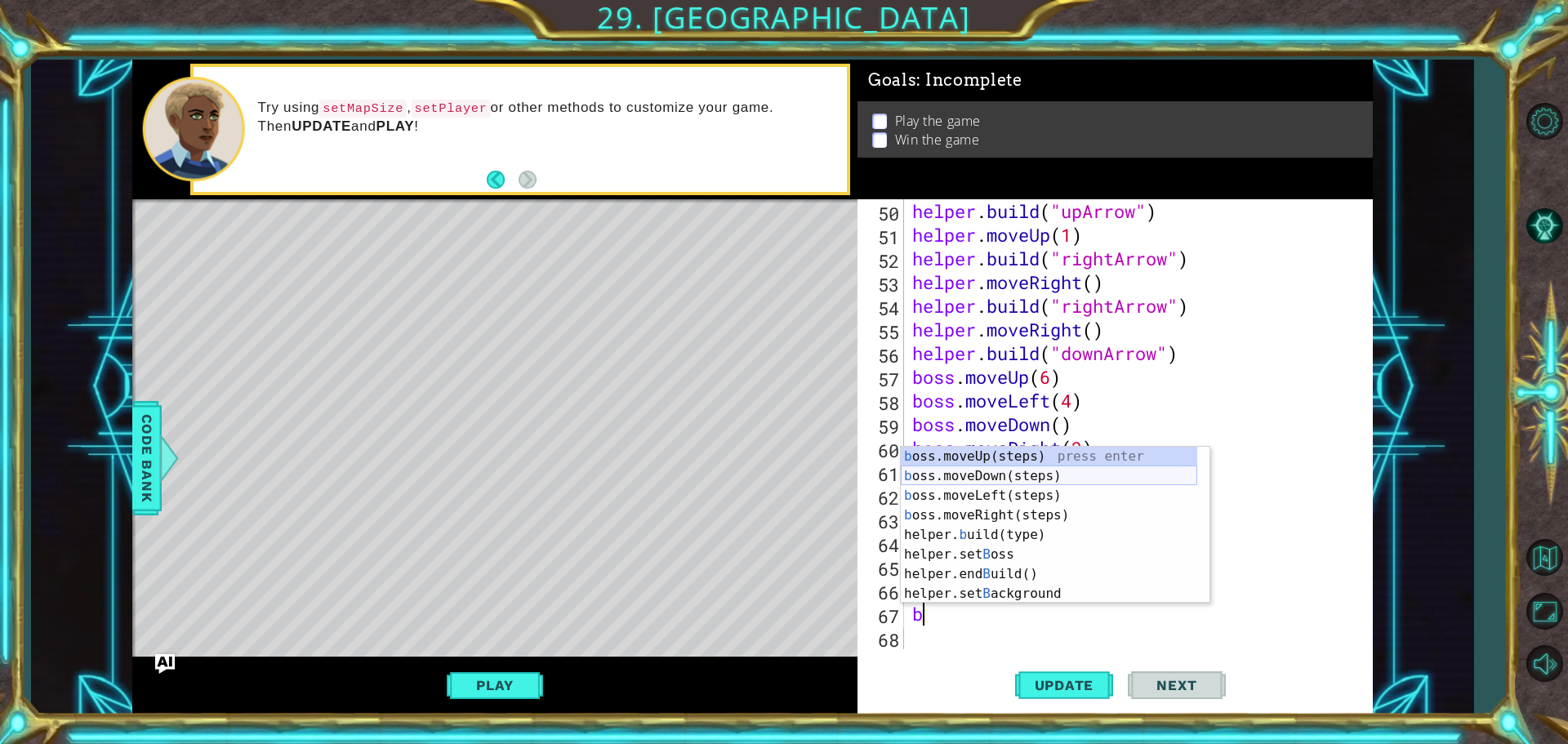
click at [996, 474] on div "b oss.moveUp(steps) press enter b oss.moveDown(steps) press enter b oss.moveLef…" at bounding box center [1049, 545] width 296 height 196
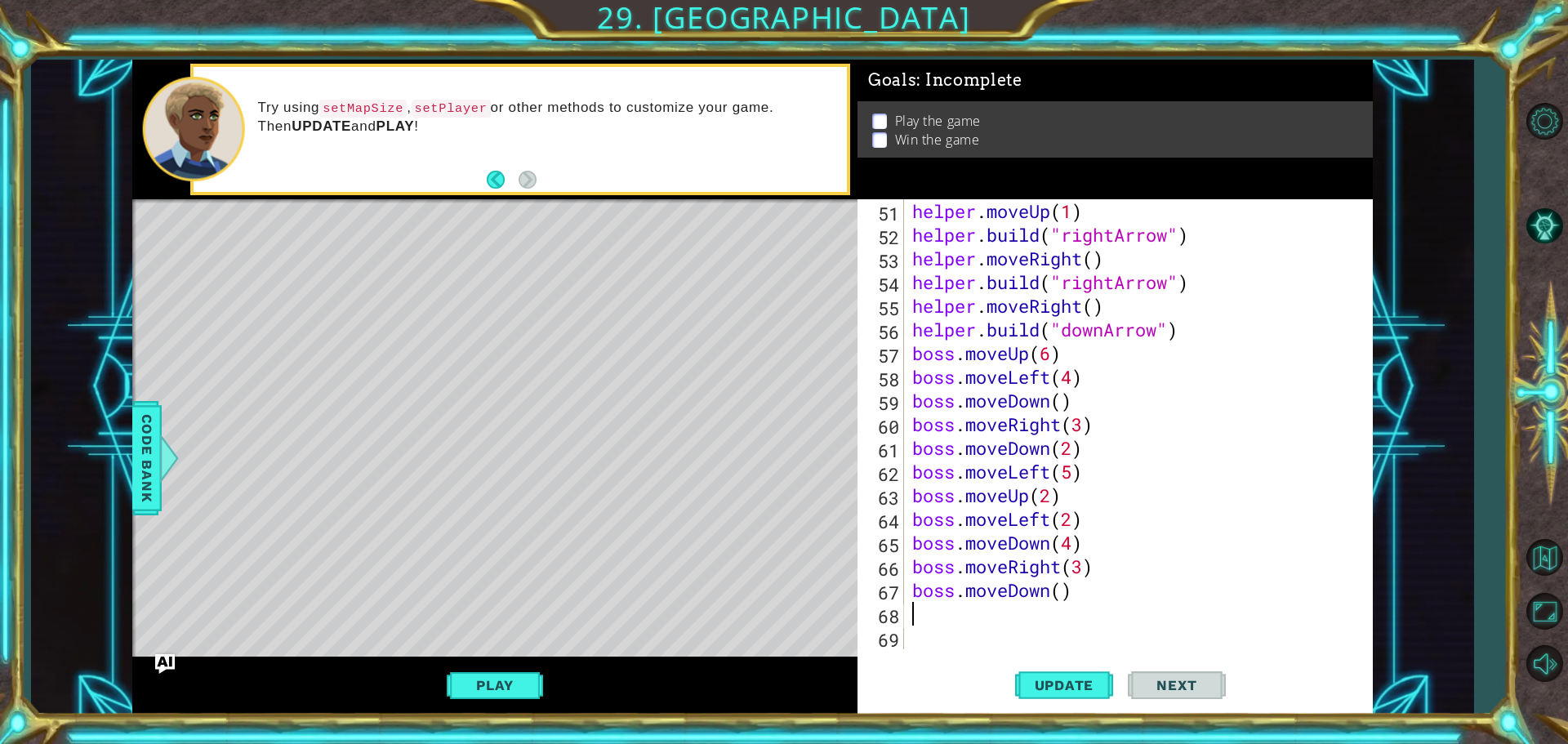
scroll to position [1184, 0]
click at [1067, 594] on div "helper . moveUp ( 1 ) helper . build ( "rightArrow" ) helper . moveRight ( ) he…" at bounding box center [1137, 448] width 455 height 498
type textarea "boss.moveDown(1)"
click at [963, 605] on div "helper . moveUp ( 1 ) helper . build ( "rightArrow" ) helper . moveRight ( ) he…" at bounding box center [1137, 448] width 455 height 498
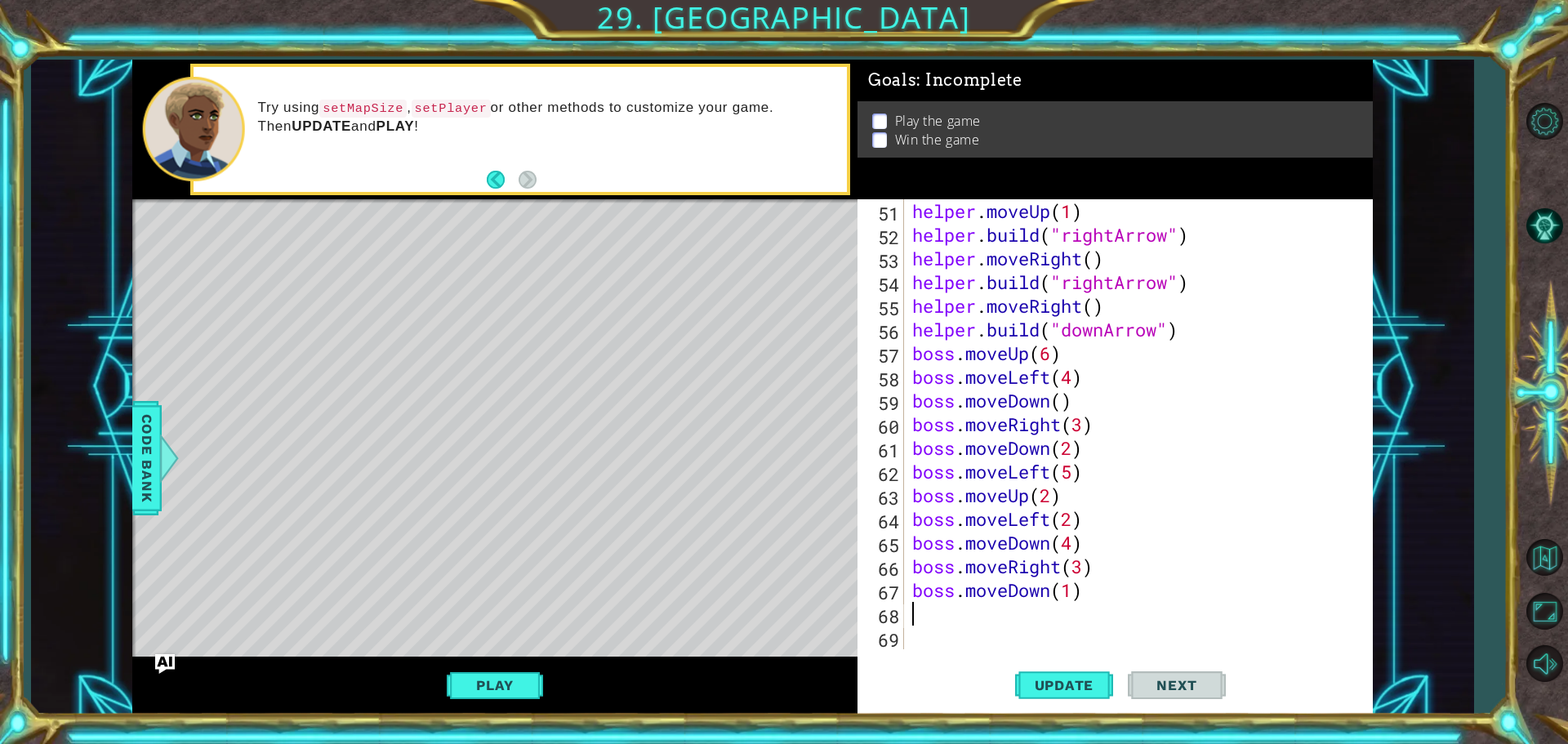
scroll to position [0, 0]
type textarea "b"
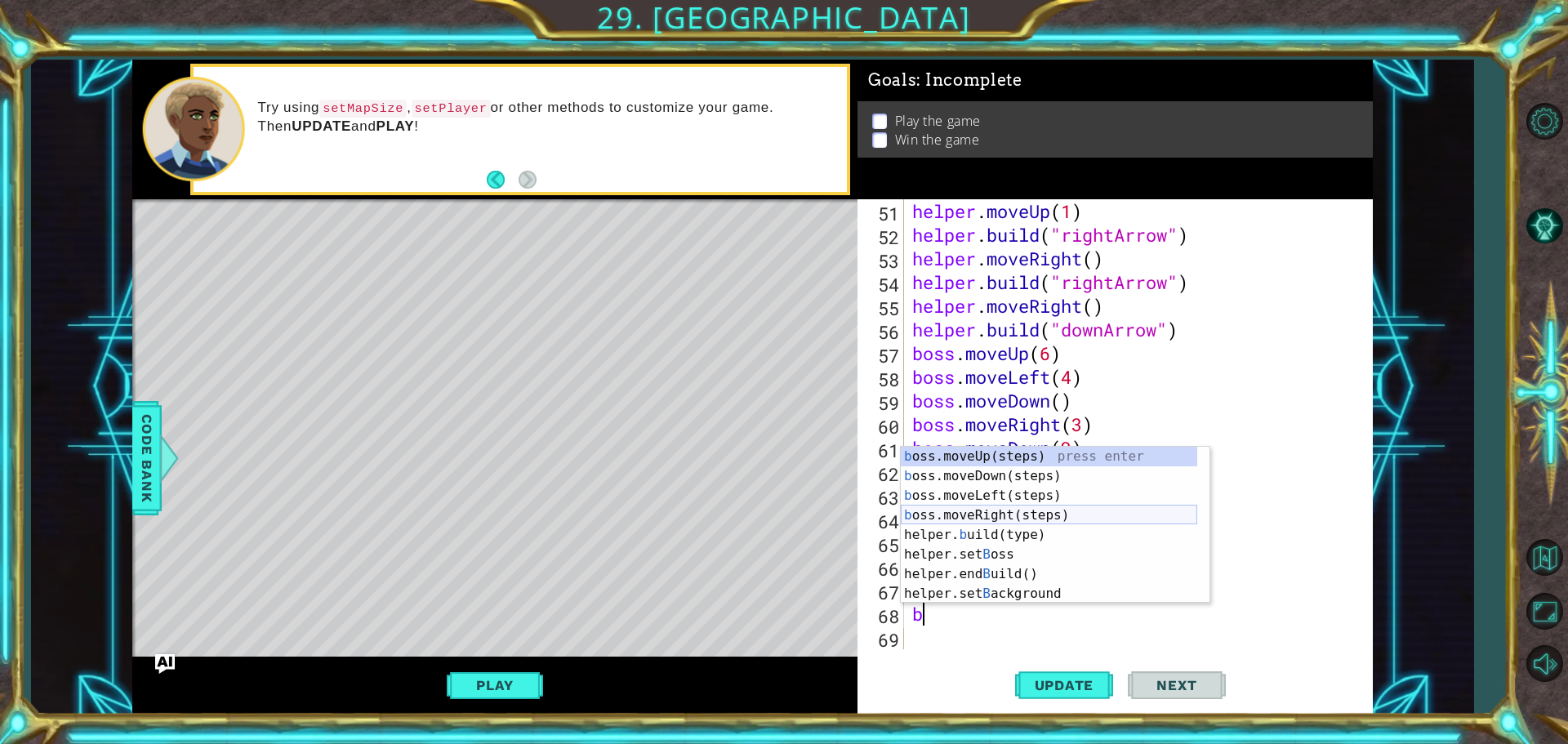
click at [976, 514] on div "b oss.moveUp(steps) press enter b oss.moveDown(steps) press enter b oss.moveLef…" at bounding box center [1049, 545] width 296 height 196
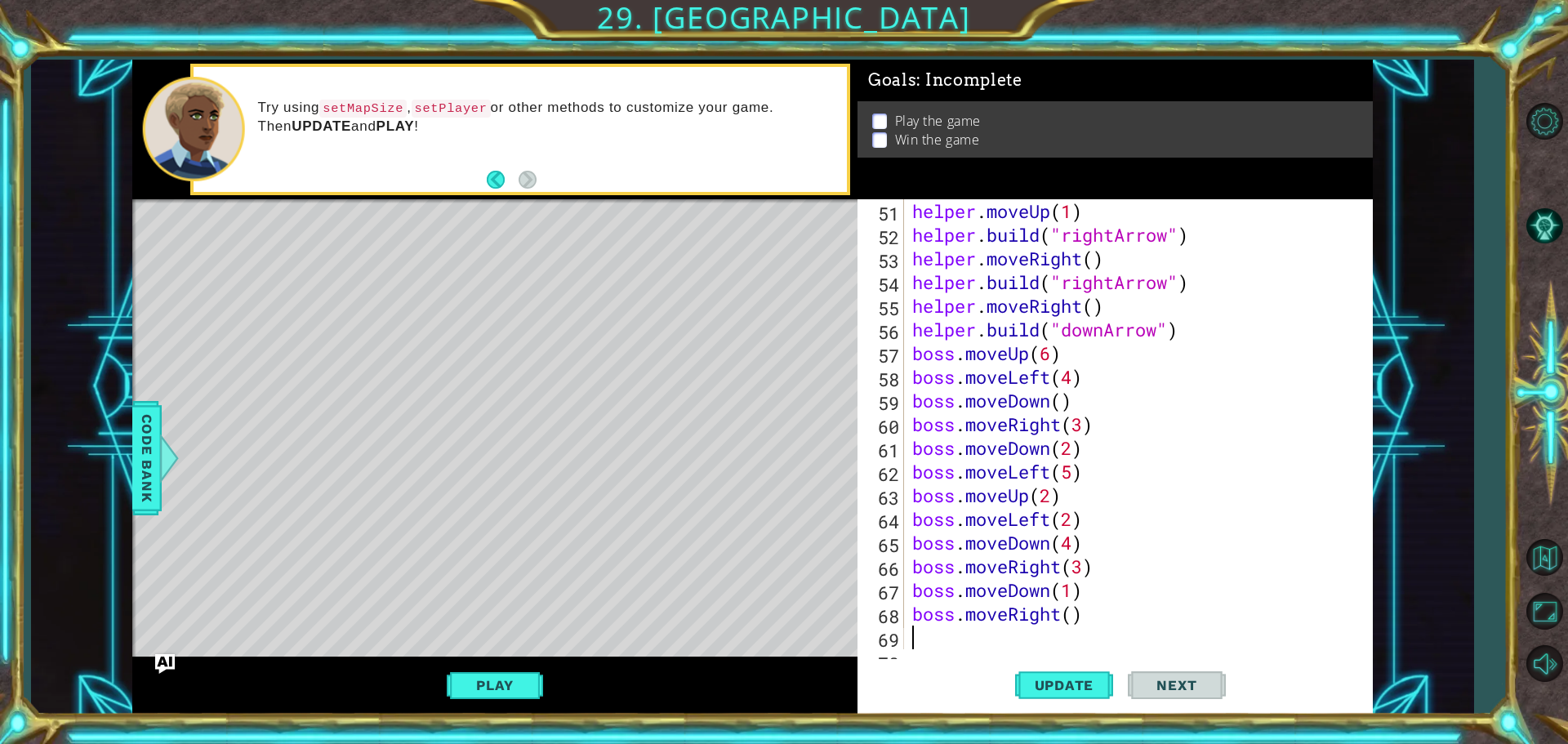
scroll to position [1207, 0]
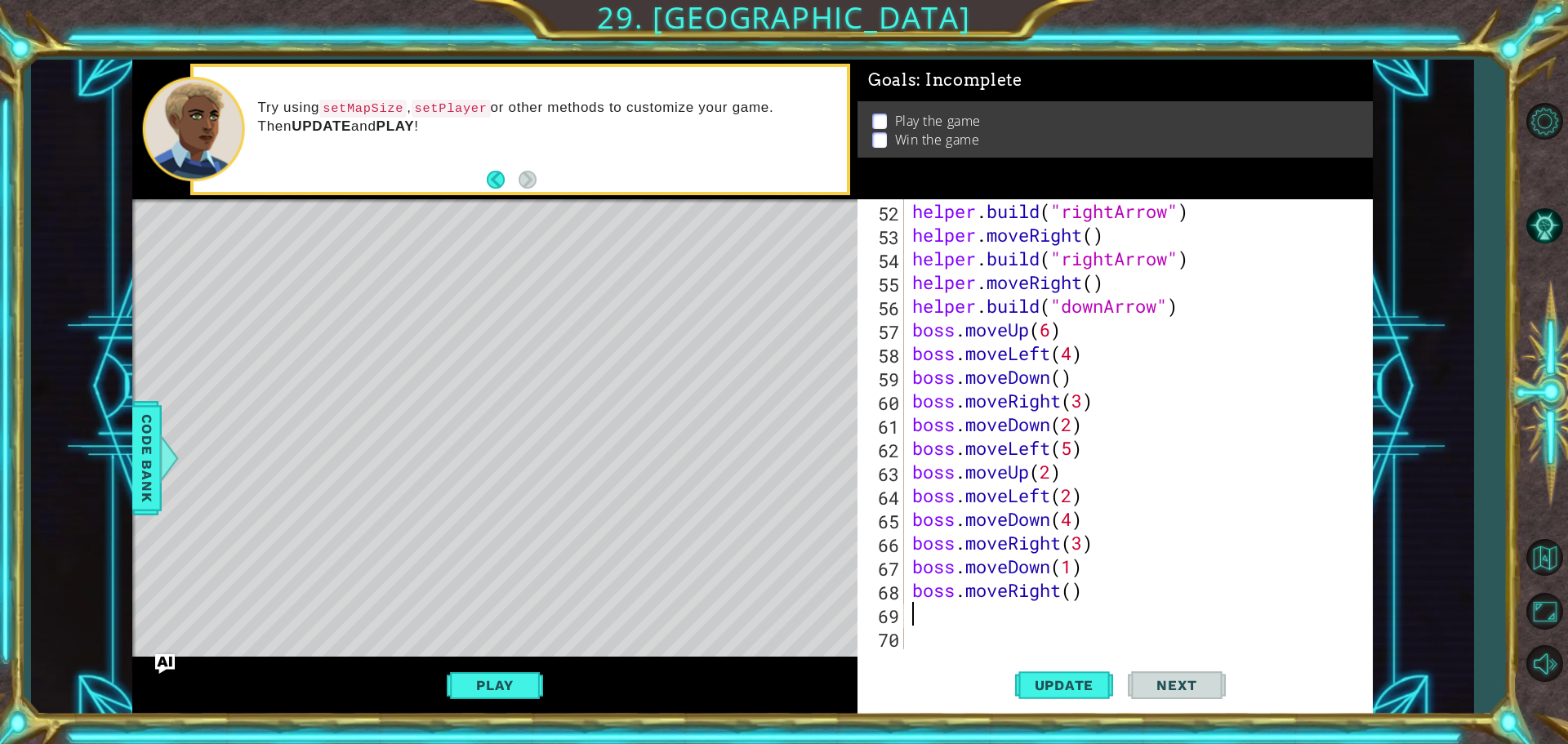
click at [1075, 586] on div "helper . build ( "rightArrow" ) helper . moveRight ( ) helper . build ( "rightA…" at bounding box center [1137, 448] width 455 height 498
type textarea "boss.moveRight(3)"
click at [958, 605] on div "helper . build ( "rightArrow" ) helper . moveRight ( ) helper . build ( "rightA…" at bounding box center [1137, 448] width 455 height 498
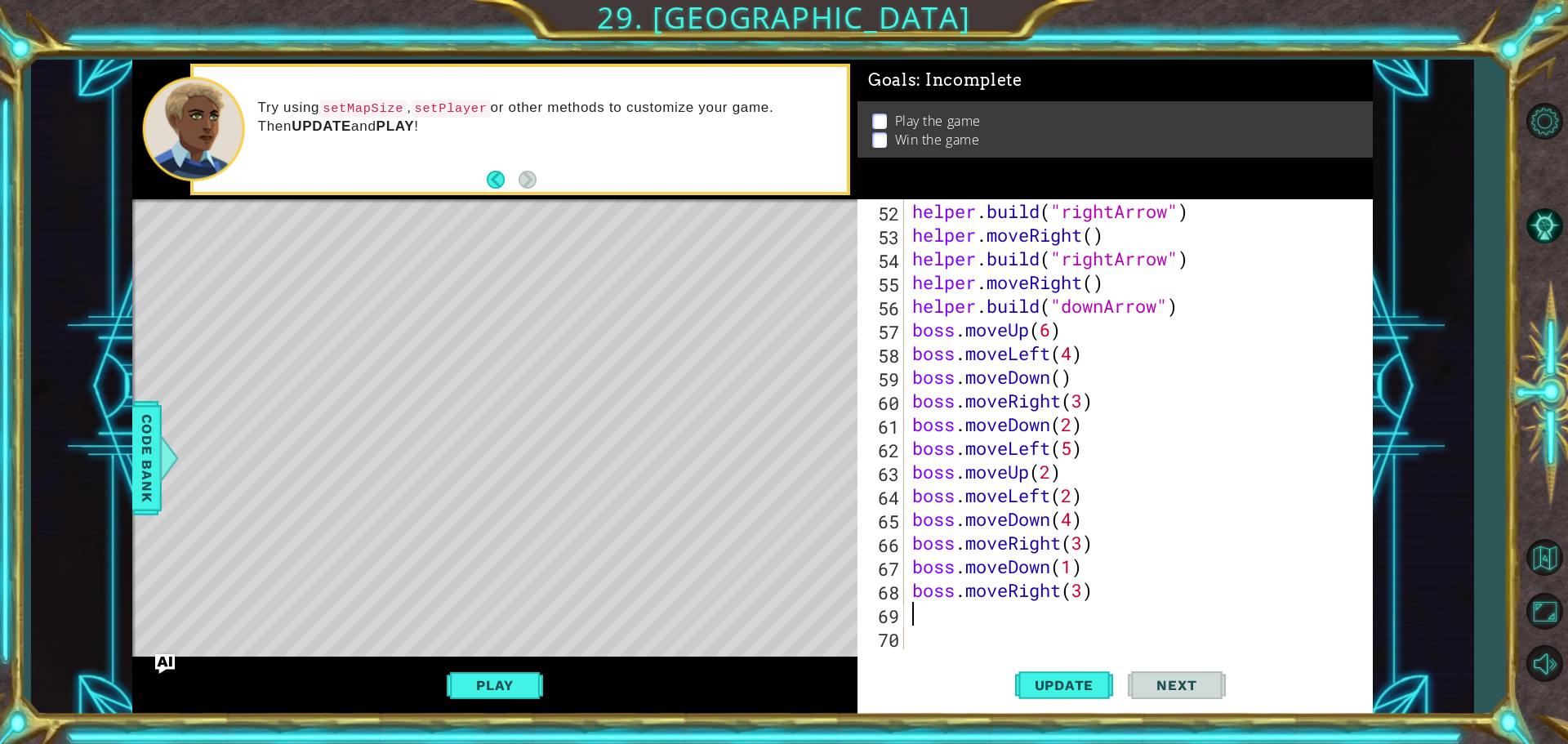
type textarea "b"
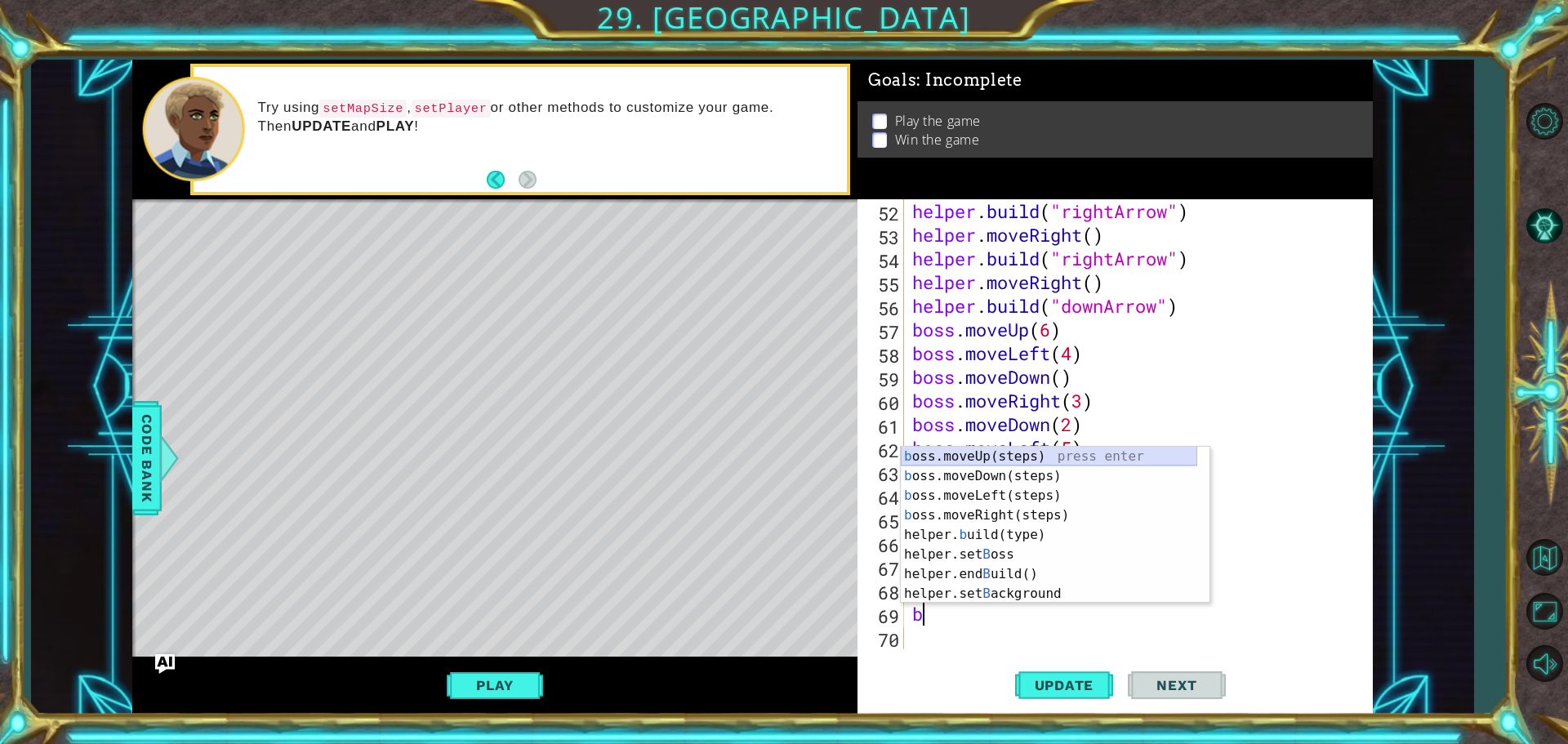
click at [1008, 454] on div "b oss.moveUp(steps) press enter b oss.moveDown(steps) press enter b oss.moveLef…" at bounding box center [1049, 545] width 296 height 196
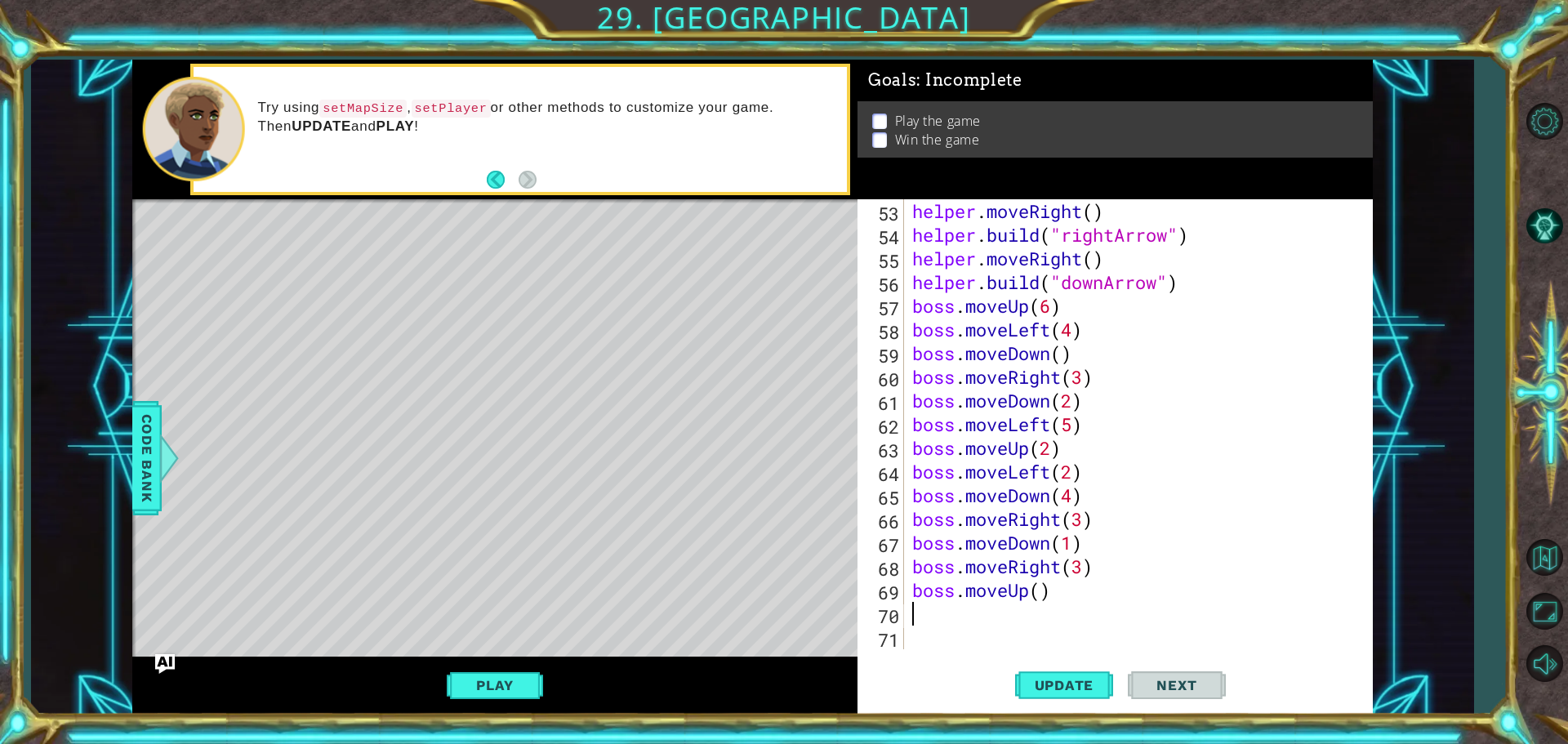
type textarea "b"
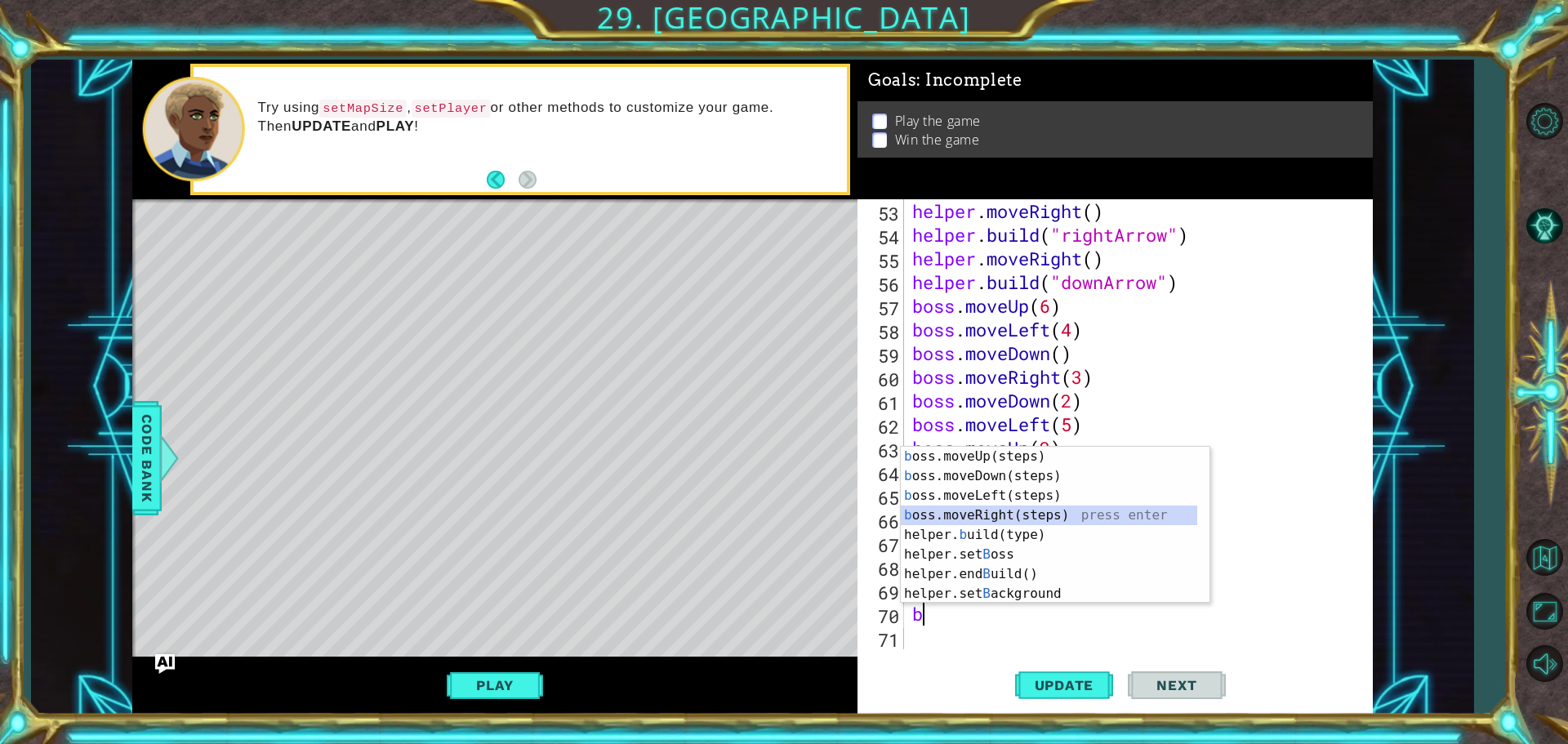
click at [975, 517] on div "b oss.moveUp(steps) press enter b oss.moveDown(steps) press enter b oss.moveLef…" at bounding box center [1049, 545] width 296 height 196
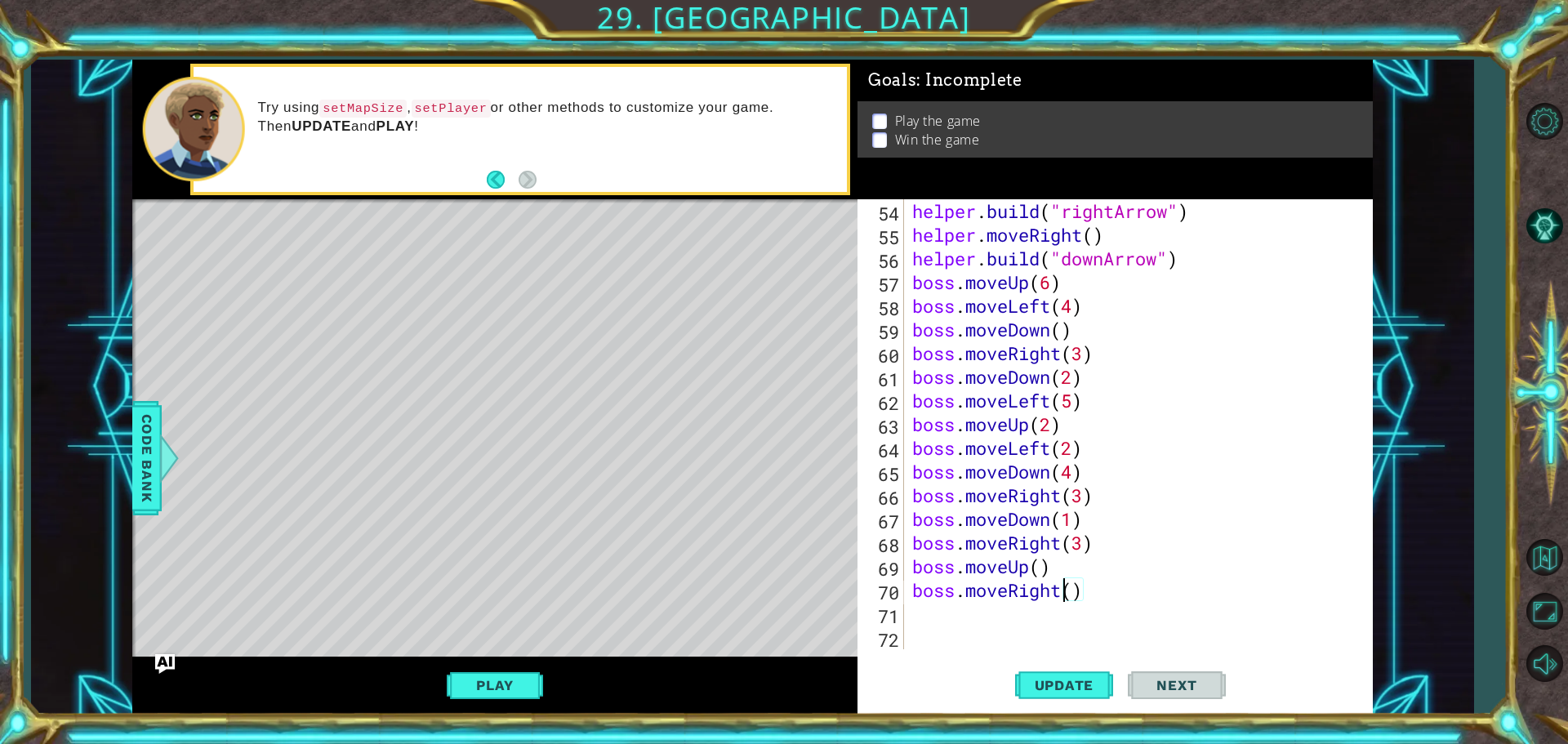
click at [1068, 599] on div "helper . build ( "rightArrow" ) helper . moveRight ( ) helper . build ( "downAr…" at bounding box center [1137, 448] width 455 height 498
click at [1069, 596] on div "helper . build ( "rightArrow" ) helper . moveRight ( ) helper . build ( "downAr…" at bounding box center [1137, 448] width 455 height 498
type textarea "boss.moveRight(2)"
click at [1060, 680] on span "Update" at bounding box center [1064, 685] width 92 height 16
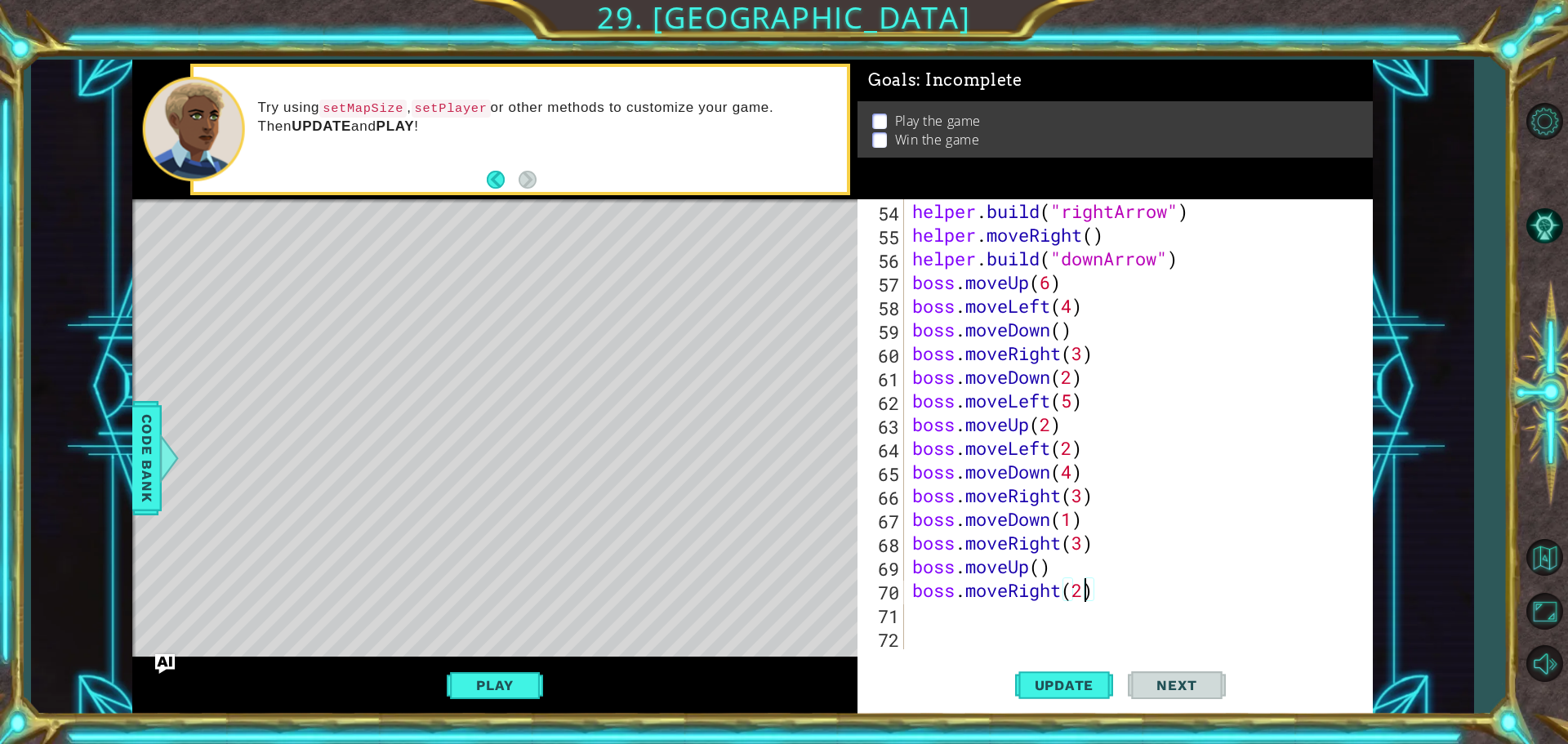
drag, startPoint x: 1061, startPoint y: 680, endPoint x: 1070, endPoint y: 741, distance: 61.7
click at [1070, 741] on div "1 ההההההההההההההההההההההההההההההההההההההההההההההההההההההההההההההההההההההההההההה…" at bounding box center [784, 372] width 1568 height 744
click at [502, 672] on div "Play" at bounding box center [495, 685] width 725 height 58
click at [504, 676] on button "Play" at bounding box center [494, 685] width 95 height 31
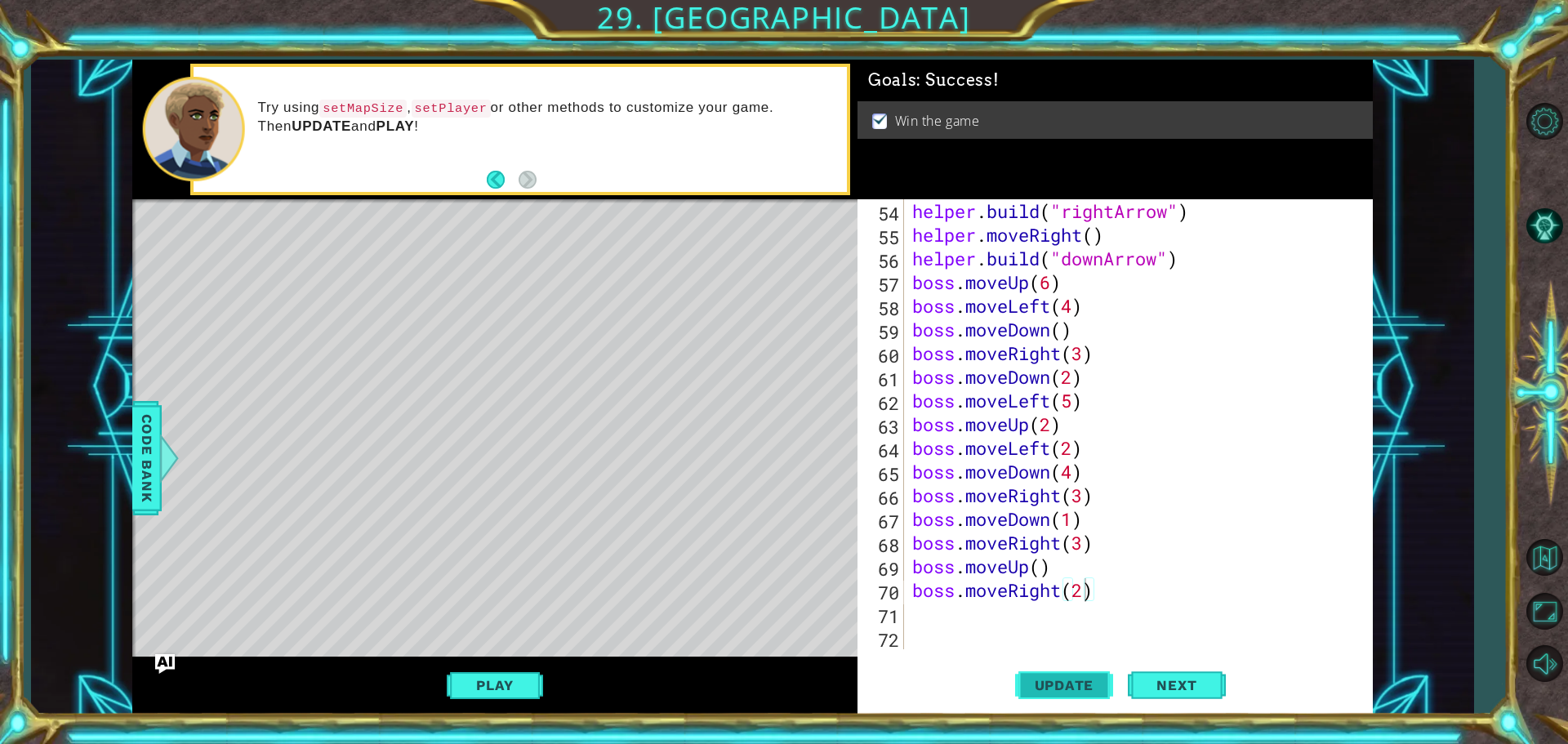
click at [1059, 697] on button "Update" at bounding box center [1064, 684] width 98 height 52
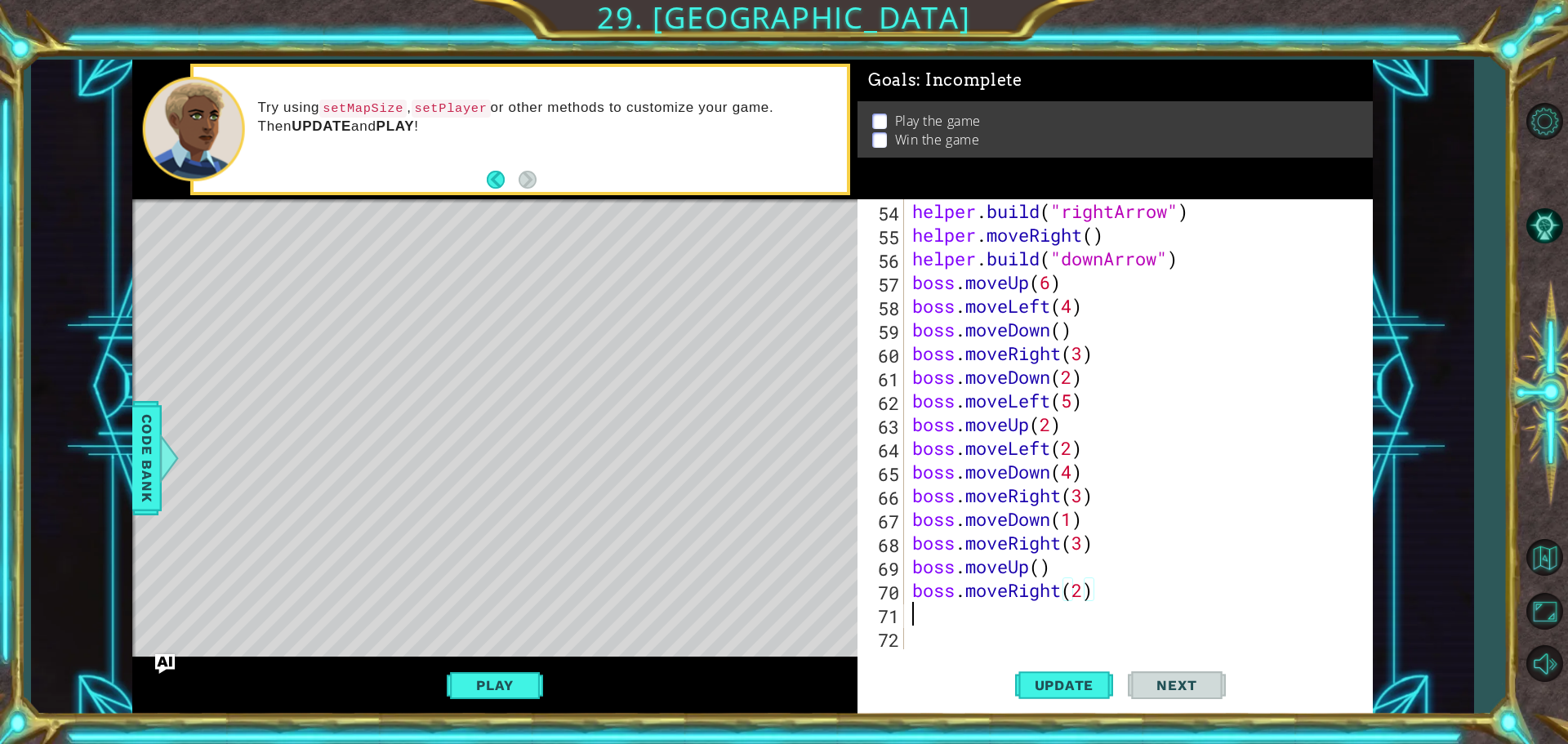
click at [975, 608] on div "helper . build ( "rightArrow" ) helper . moveRight ( ) helper . build ( "downAr…" at bounding box center [1137, 448] width 455 height 498
type textarea "h"
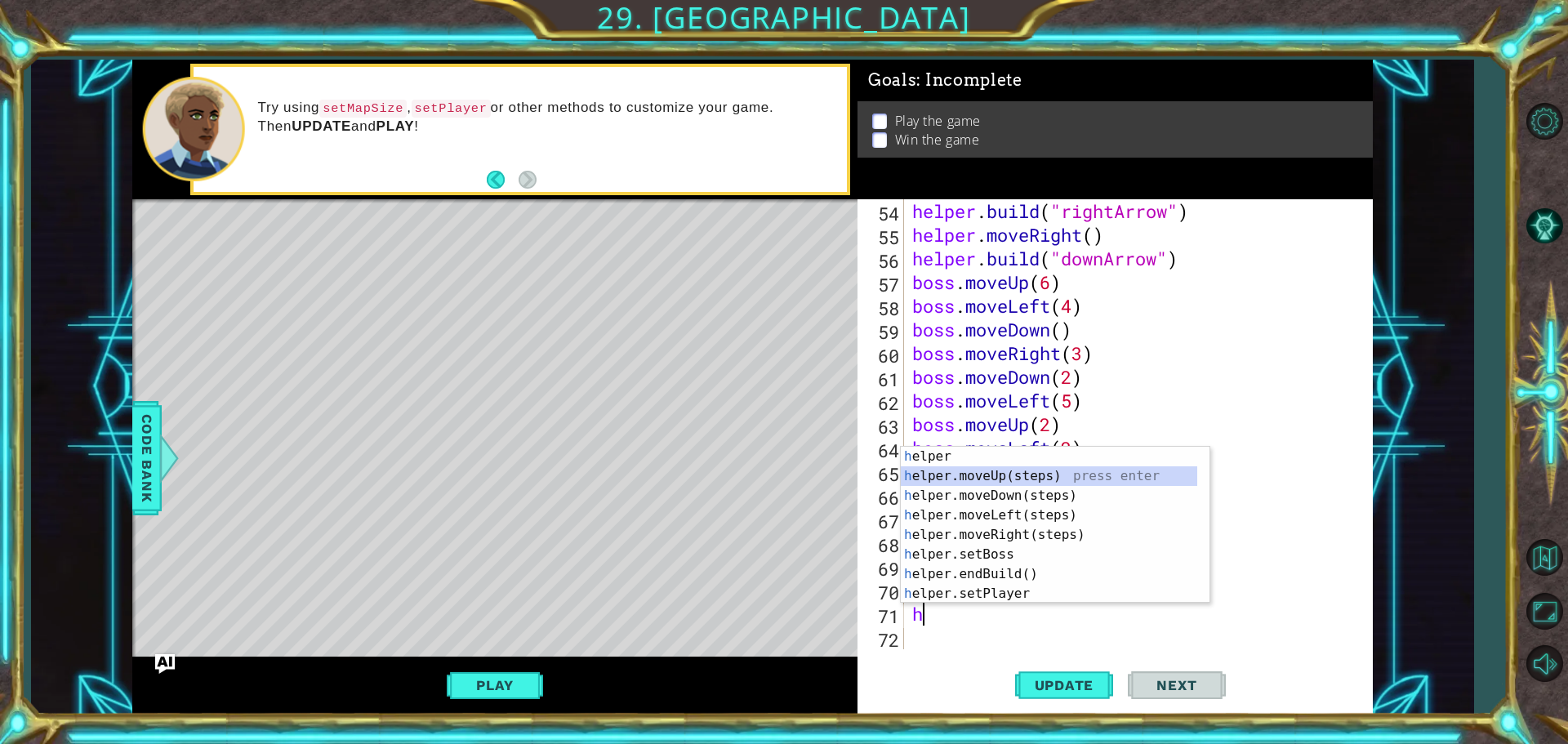
click at [959, 484] on div "h elper press enter h elper.moveUp(steps) press enter h elper.moveDown(steps) p…" at bounding box center [1049, 545] width 296 height 196
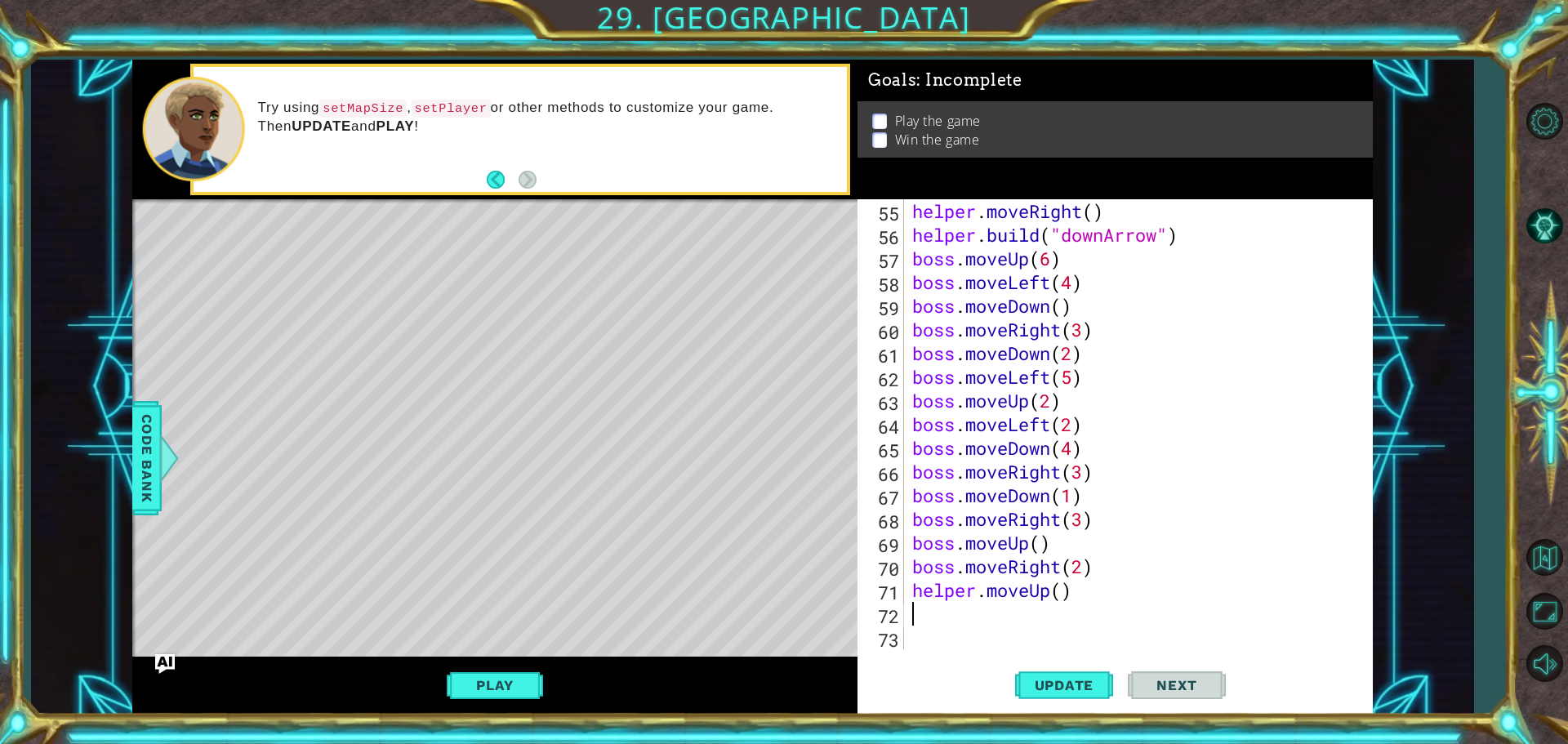
click at [1065, 590] on div "helper . moveRight ( ) helper . build ( "downArrow" ) boss . moveUp ( 6 ) boss …" at bounding box center [1137, 448] width 455 height 498
type textarea "helper.moveUp(6)"
click at [1049, 680] on span "Update" at bounding box center [1064, 685] width 92 height 16
click at [968, 614] on div "helper . moveRight ( ) helper . build ( "downArrow" ) boss . moveUp ( 6 ) boss …" at bounding box center [1137, 448] width 455 height 498
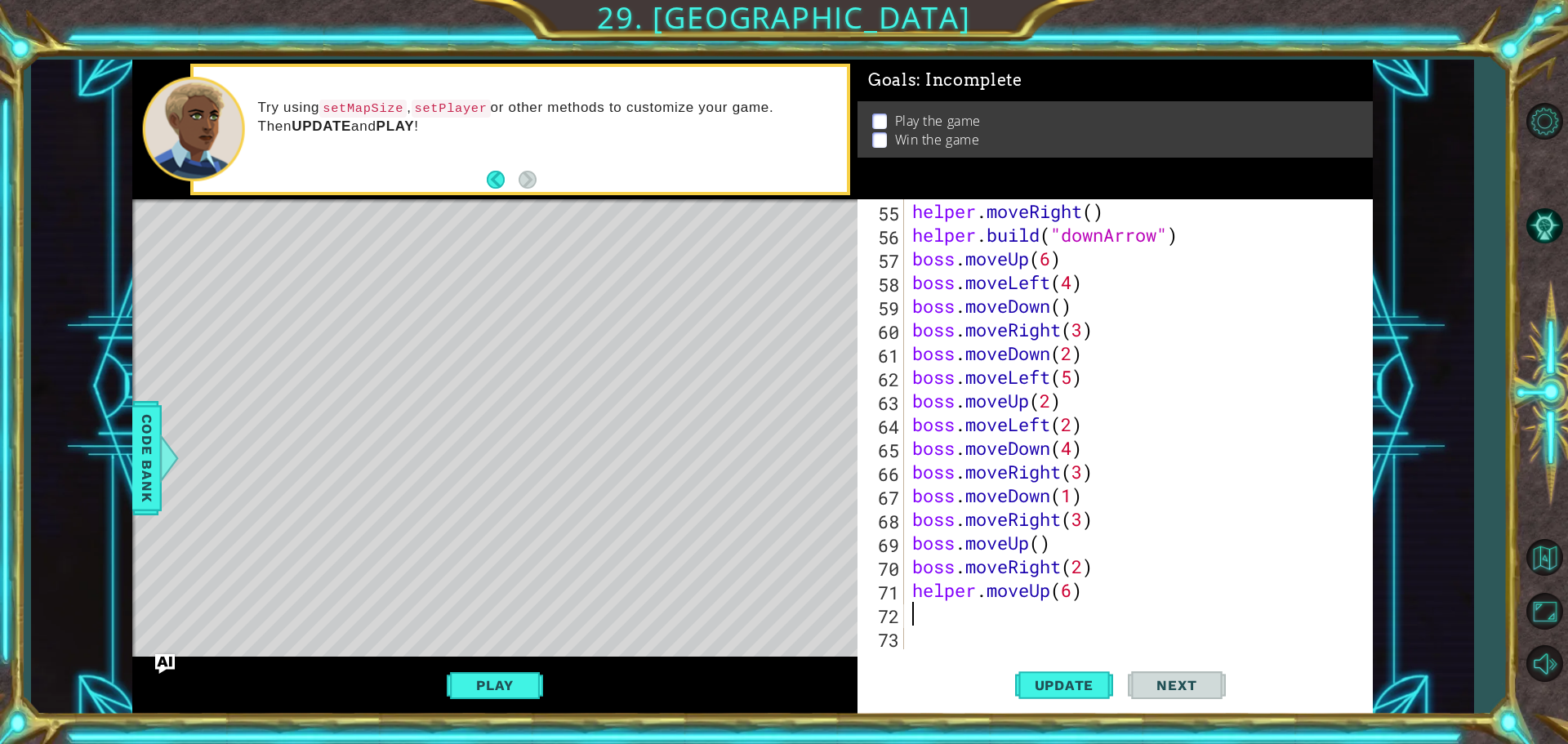
scroll to position [0, 0]
type textarea "h"
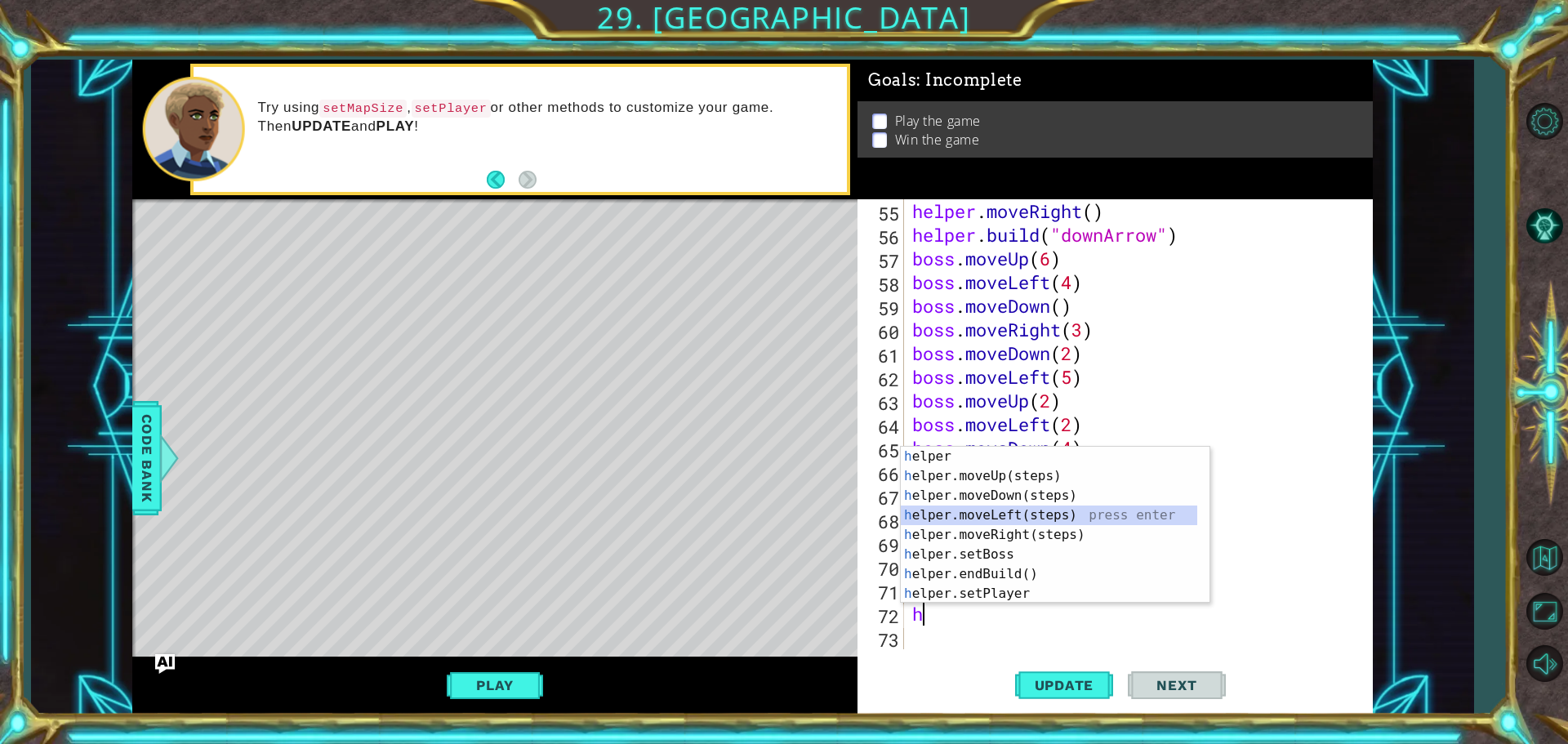
click at [985, 514] on div "h elper press enter h elper.moveUp(steps) press enter h elper.moveDown(steps) p…" at bounding box center [1049, 545] width 296 height 196
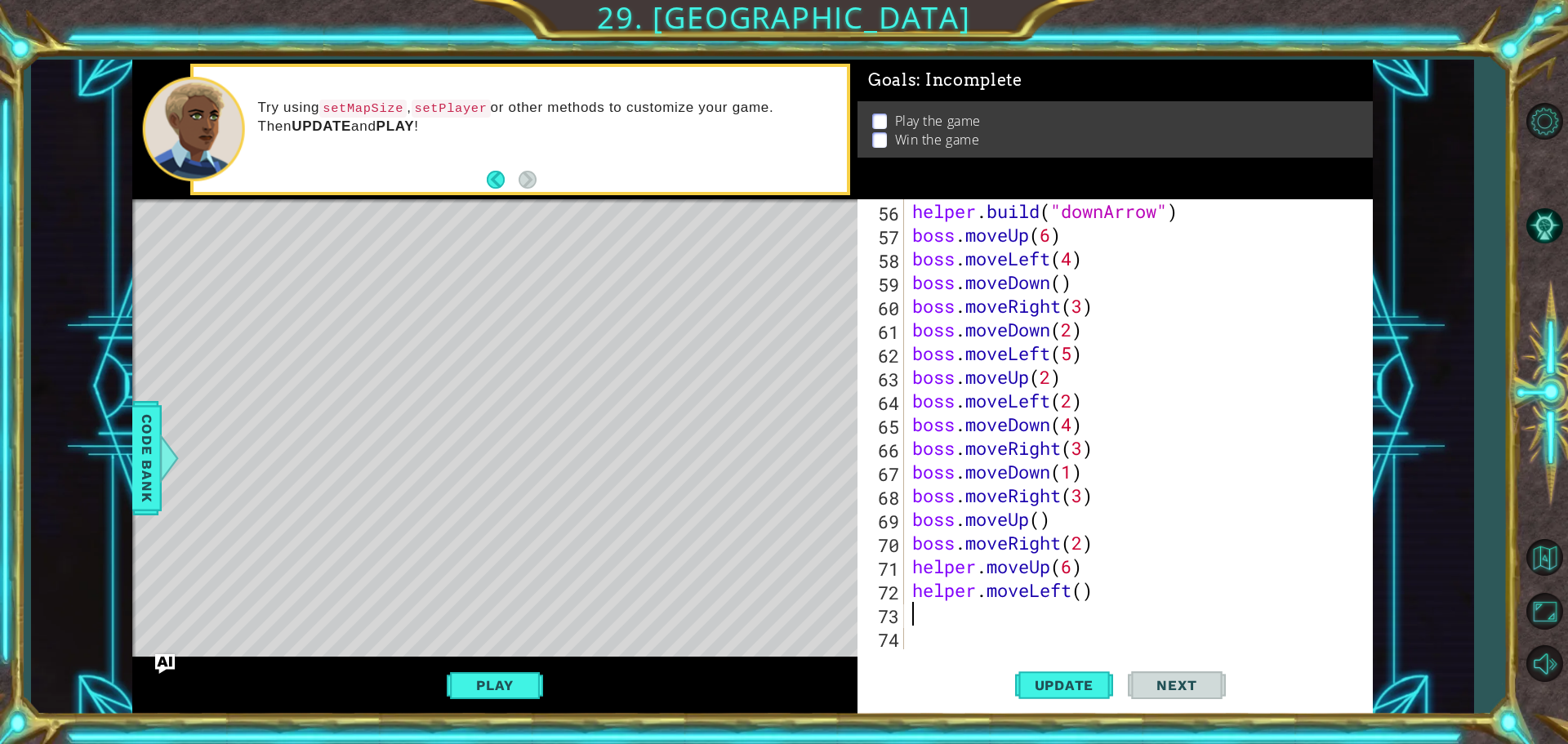
type textarea "8"
click at [1082, 596] on div "helper . build ( "downArrow" ) boss . moveUp ( 6 ) boss . moveLeft ( 4 ) boss .…" at bounding box center [1137, 448] width 455 height 498
type textarea "helper.moveLeft(8)"
click at [1030, 683] on span "Update" at bounding box center [1064, 685] width 92 height 16
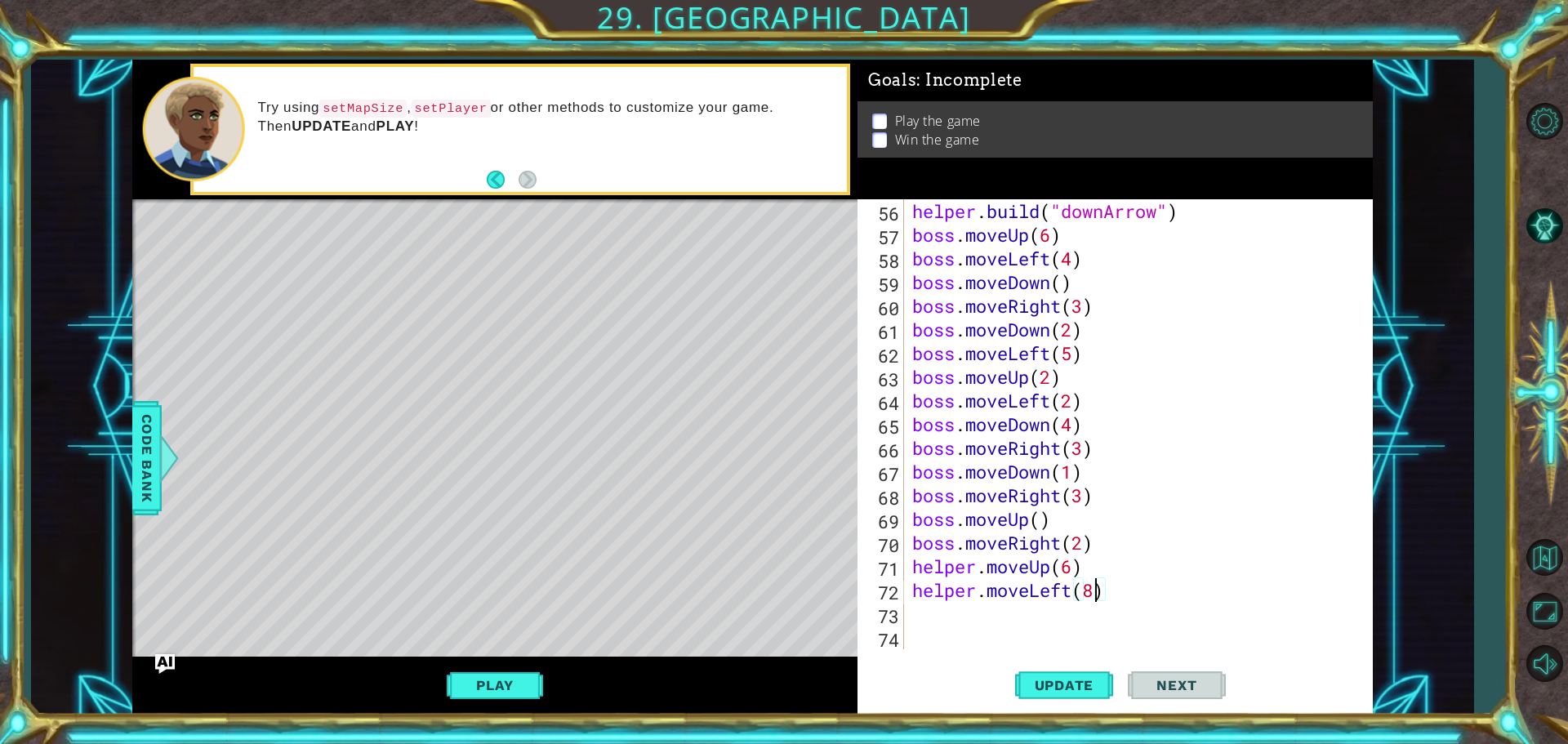
click at [982, 615] on div "helper . build ( "downArrow" ) boss . moveUp ( 6 ) boss . moveLeft ( 4 ) boss .…" at bounding box center [1137, 448] width 455 height 498
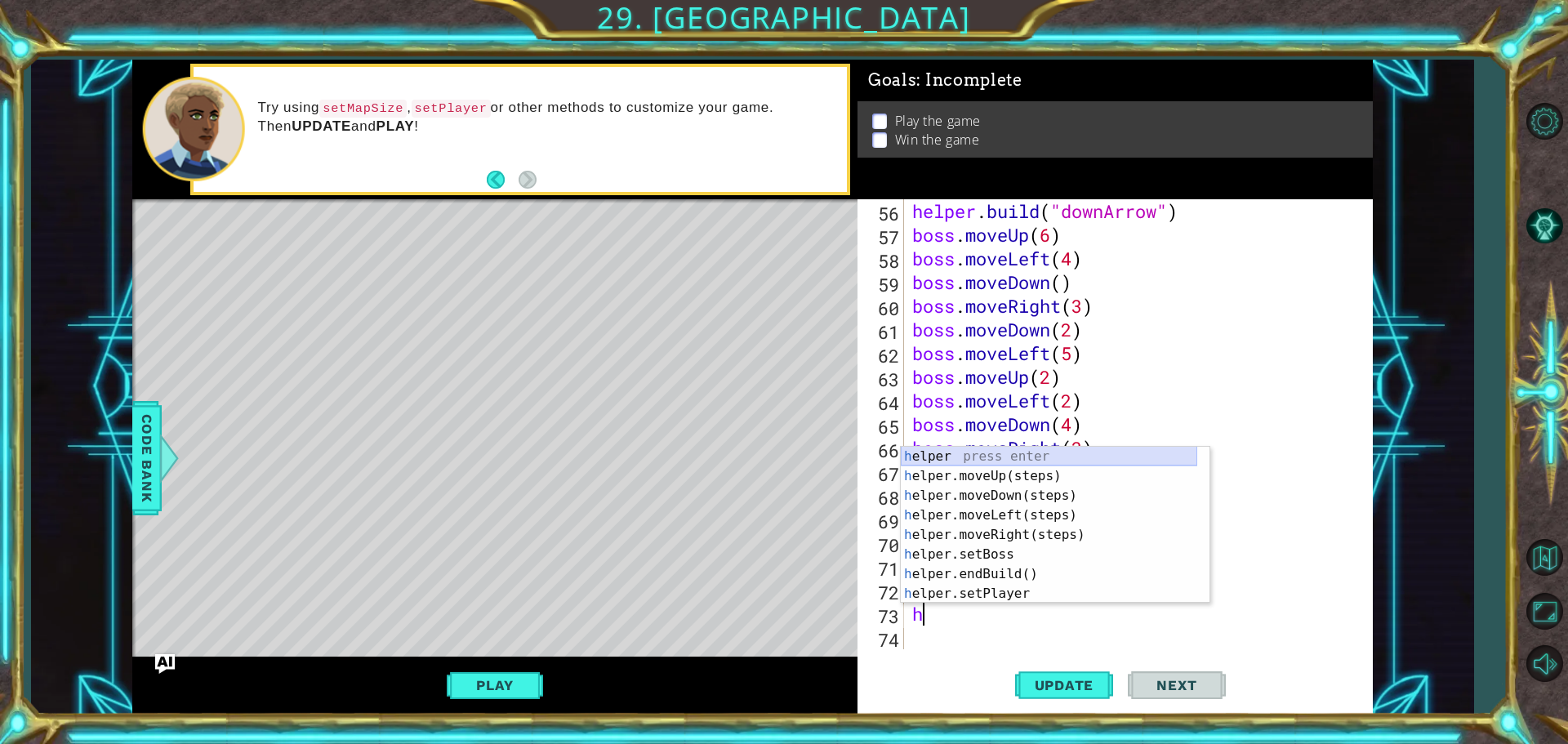
click at [938, 454] on div "h elper press enter h elper.moveUp(steps) press enter h elper.moveDown(steps) p…" at bounding box center [1049, 545] width 296 height 196
type textarea "help"
click at [953, 488] on div "help er press enter help er.moveUp(steps) press enter help er.moveDown(steps) p…" at bounding box center [1049, 545] width 296 height 196
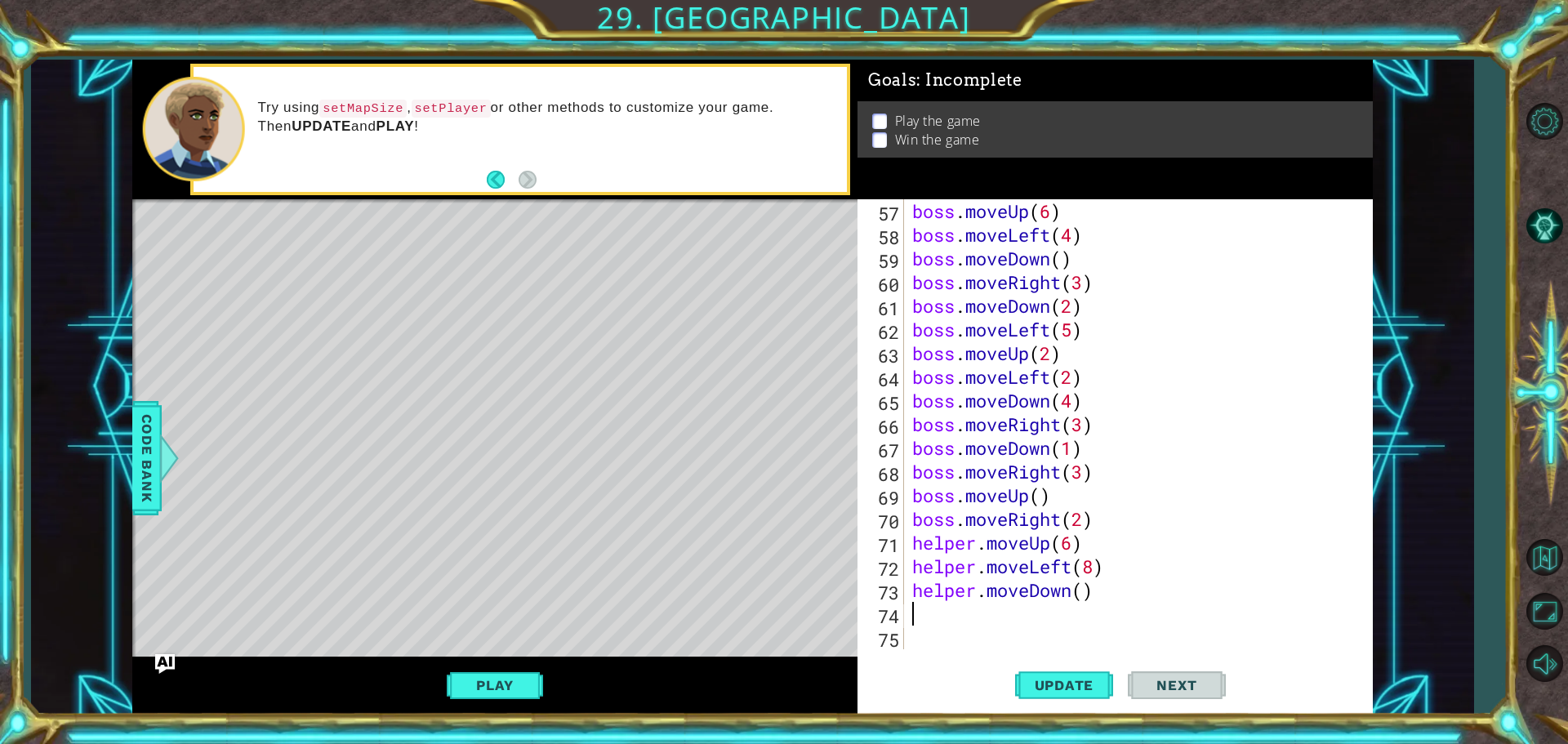
scroll to position [1326, 0]
click at [1087, 585] on div "boss . moveUp ( 6 ) boss . moveLeft ( 4 ) boss . moveDown ( ) boss . moveRight …" at bounding box center [1137, 448] width 455 height 498
type textarea "helper.moveDown(1)"
click at [1040, 616] on div "boss . moveUp ( 6 ) boss . moveLeft ( 4 ) boss . moveDown ( ) boss . moveRight …" at bounding box center [1137, 448] width 455 height 498
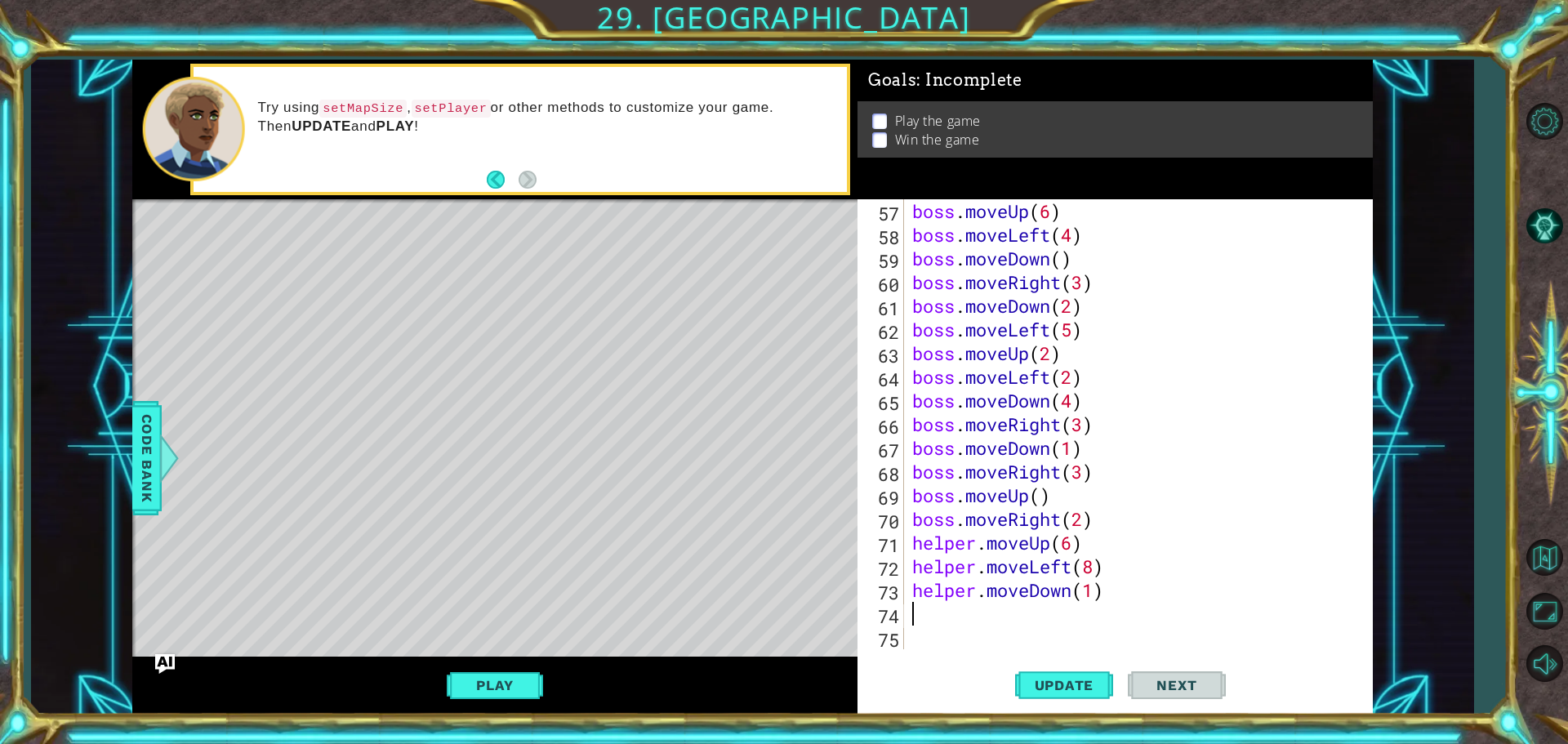
scroll to position [0, 0]
click at [1043, 676] on button "Update" at bounding box center [1064, 684] width 98 height 52
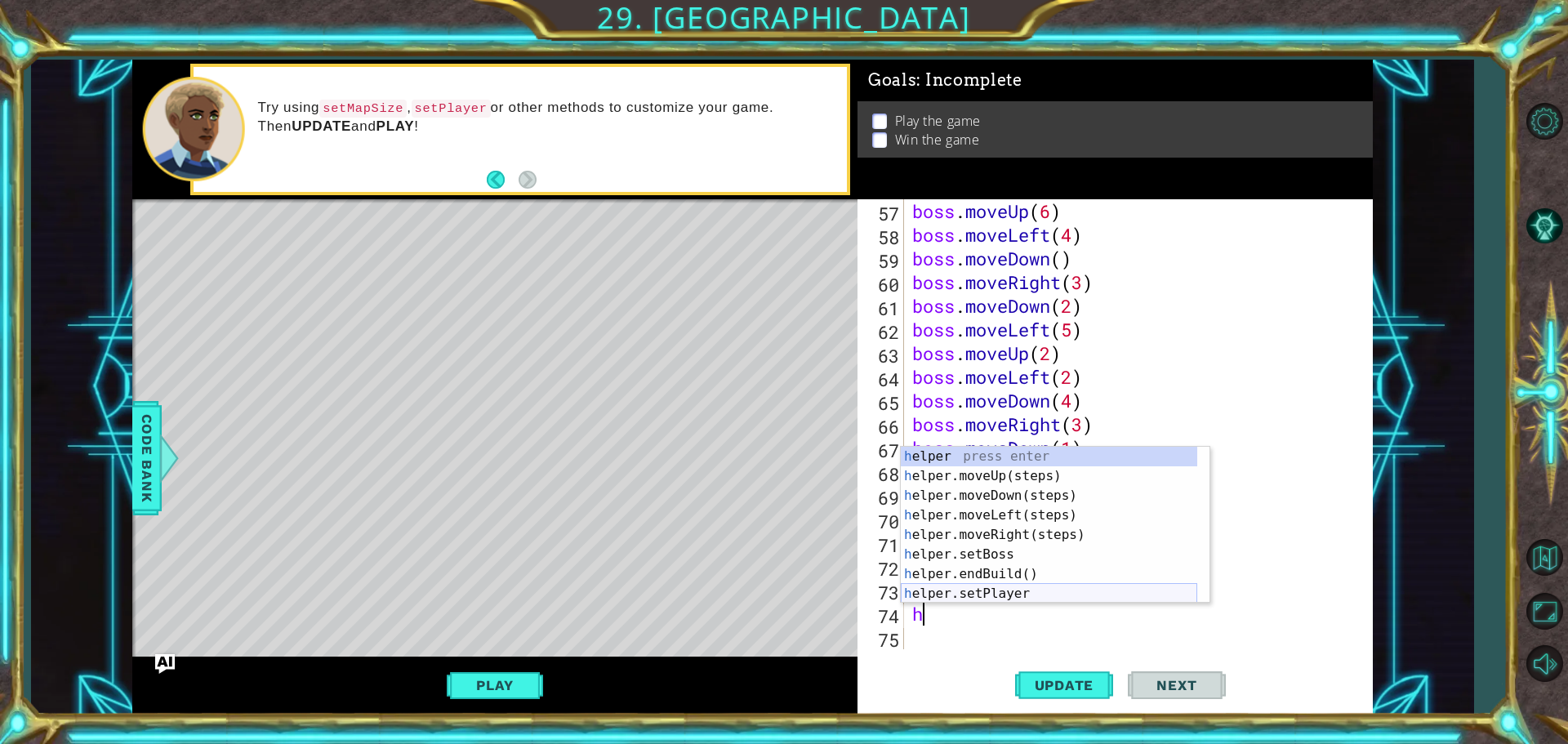
scroll to position [49, 0]
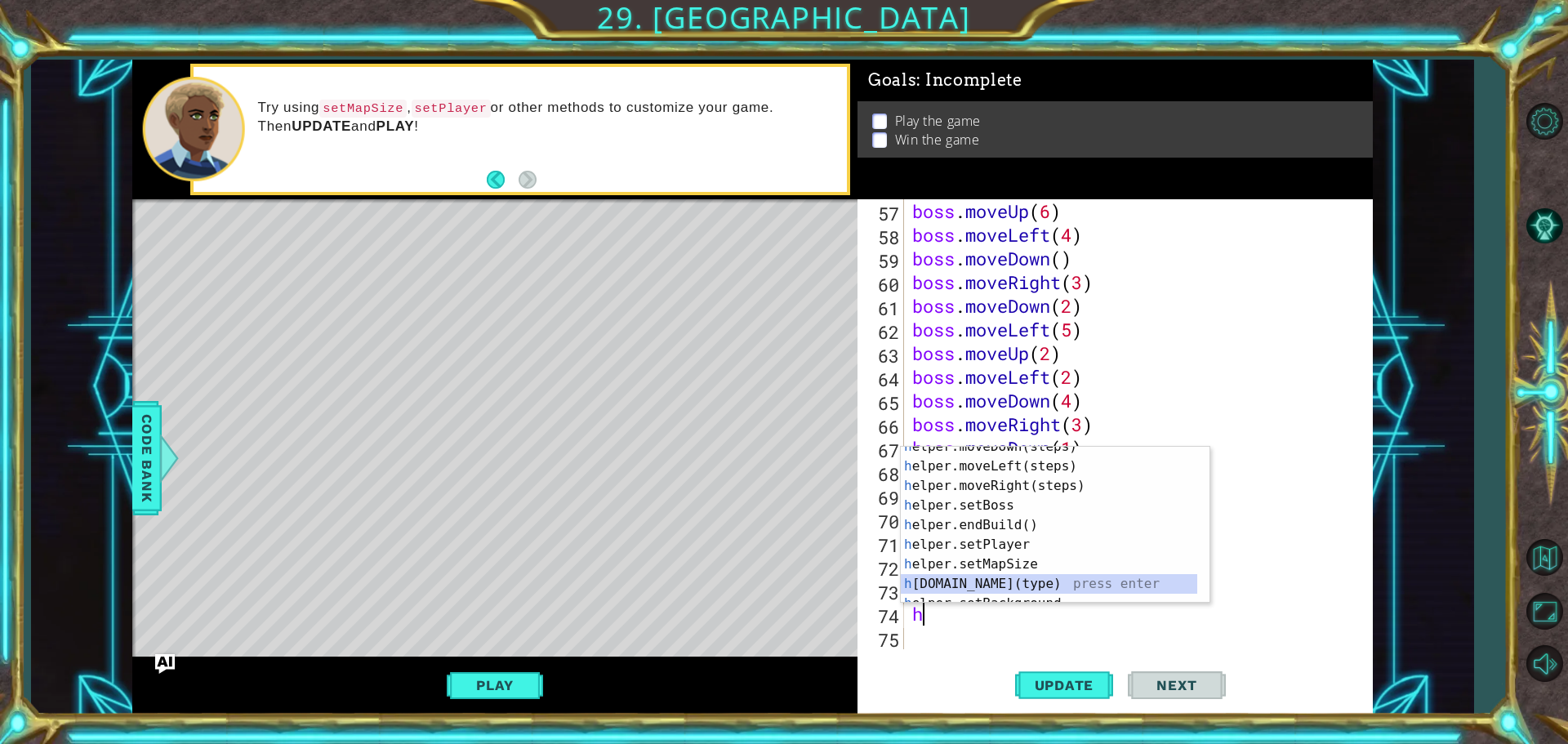
click at [976, 591] on div "h elper.moveDown(steps) press enter h elper.moveLeft(steps) press enter h elper…" at bounding box center [1049, 535] width 296 height 196
type textarea "[DOMAIN_NAME]("wall")"
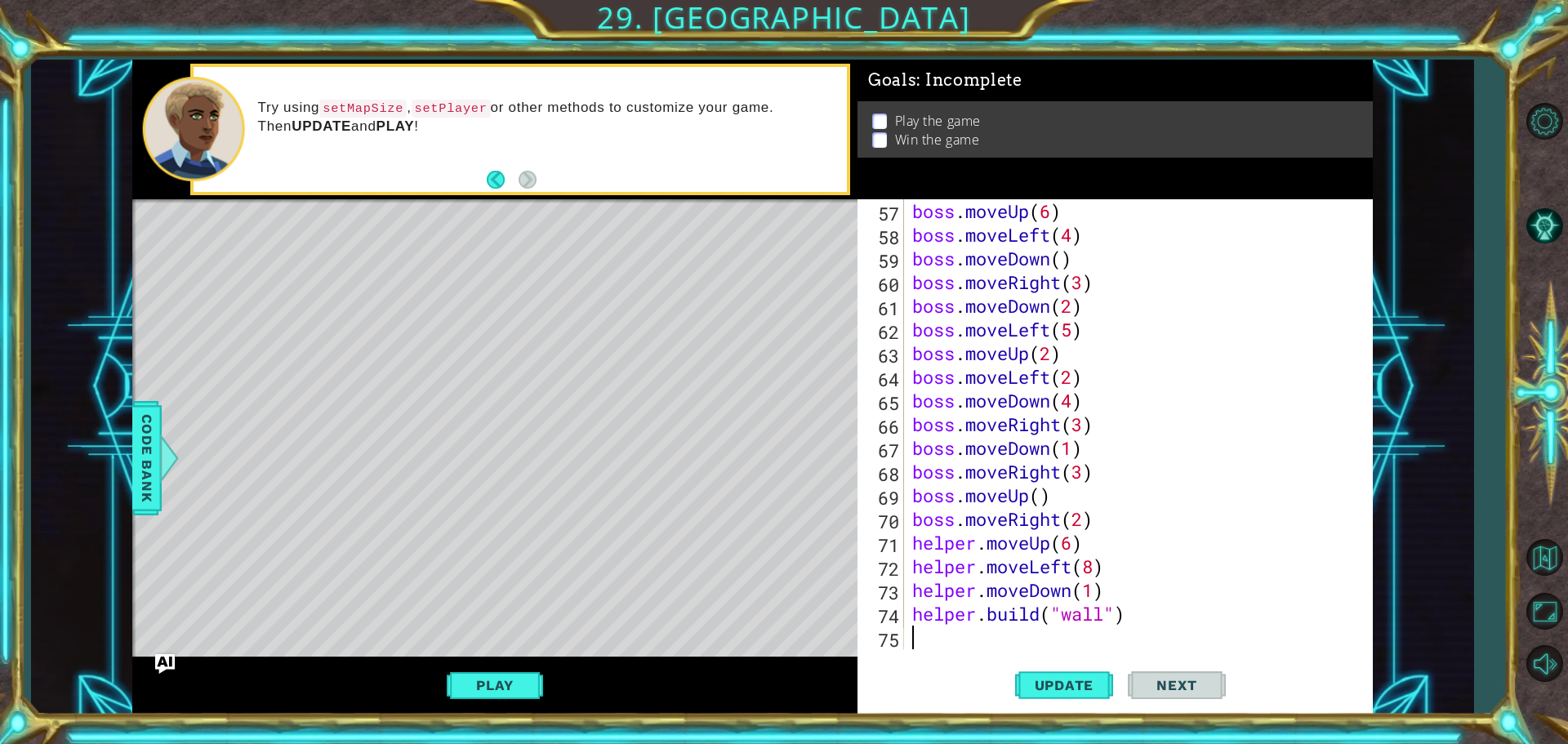
click at [1050, 640] on div "boss . moveUp ( 6 ) boss . moveLeft ( 4 ) boss . moveDown ( ) boss . moveRight …" at bounding box center [1137, 448] width 455 height 498
click at [1052, 684] on span "Update" at bounding box center [1064, 685] width 92 height 16
type textarea "h"
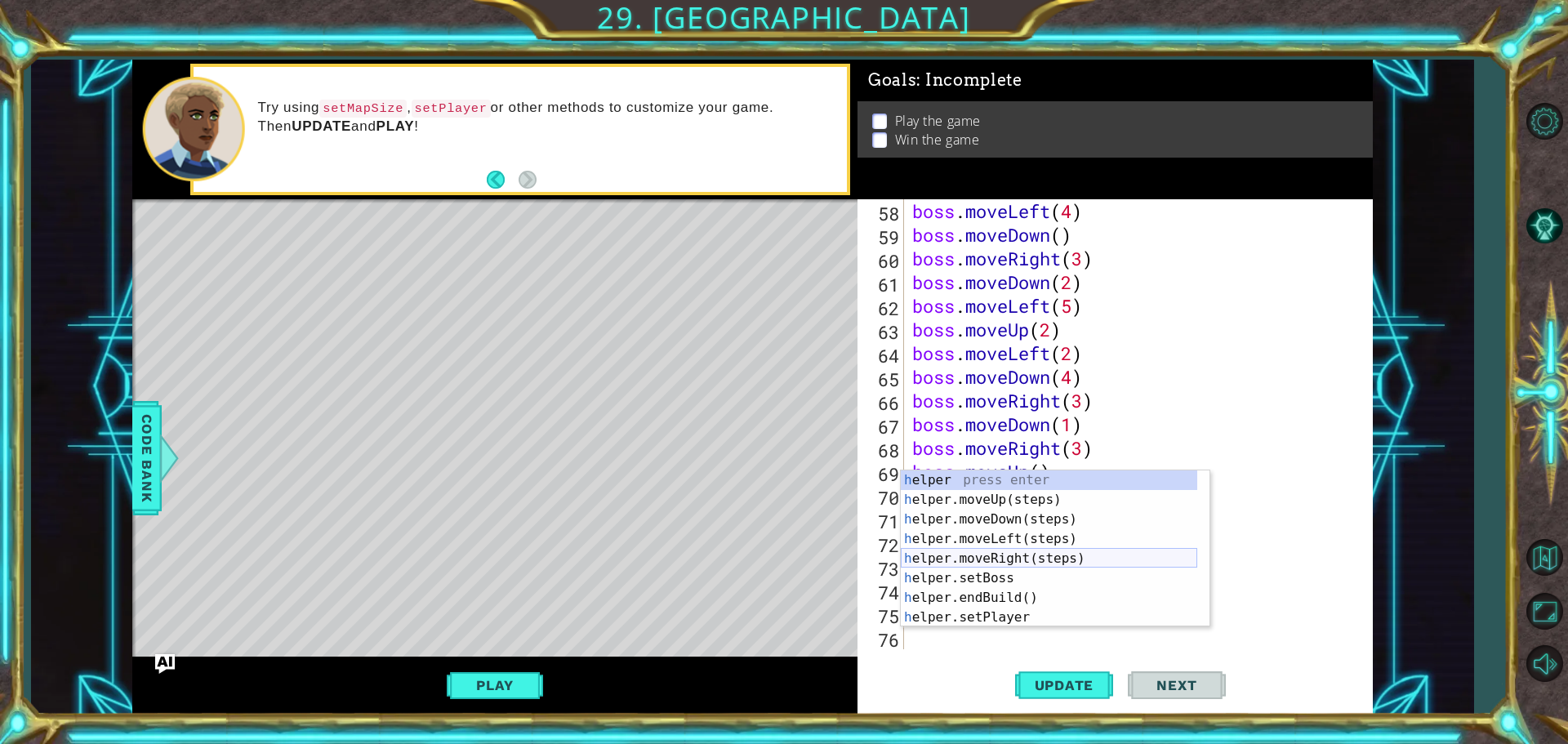
click at [961, 564] on div "h elper press enter h elper.moveUp(steps) press enter h elper.moveDown(steps) p…" at bounding box center [1049, 568] width 296 height 196
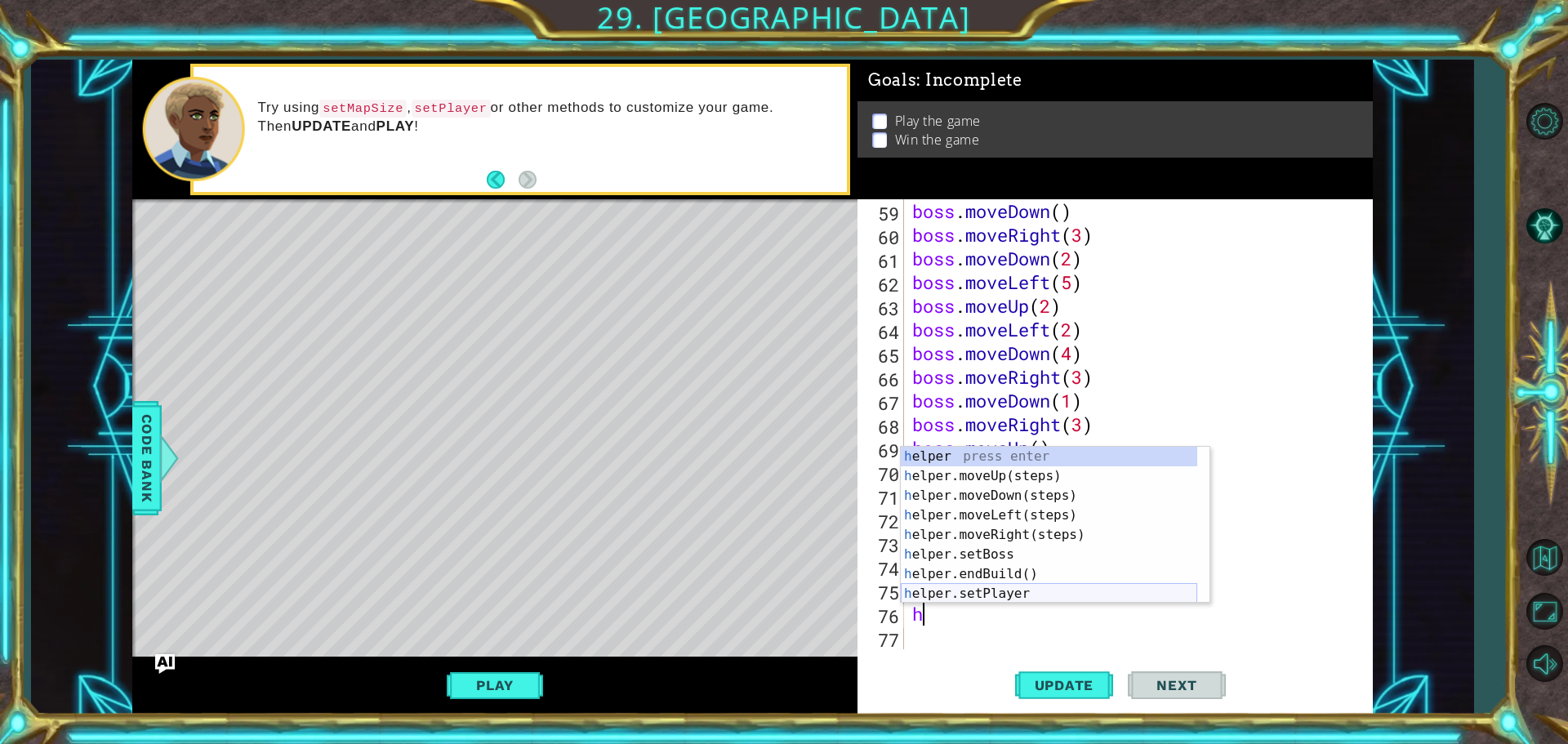
scroll to position [49, 0]
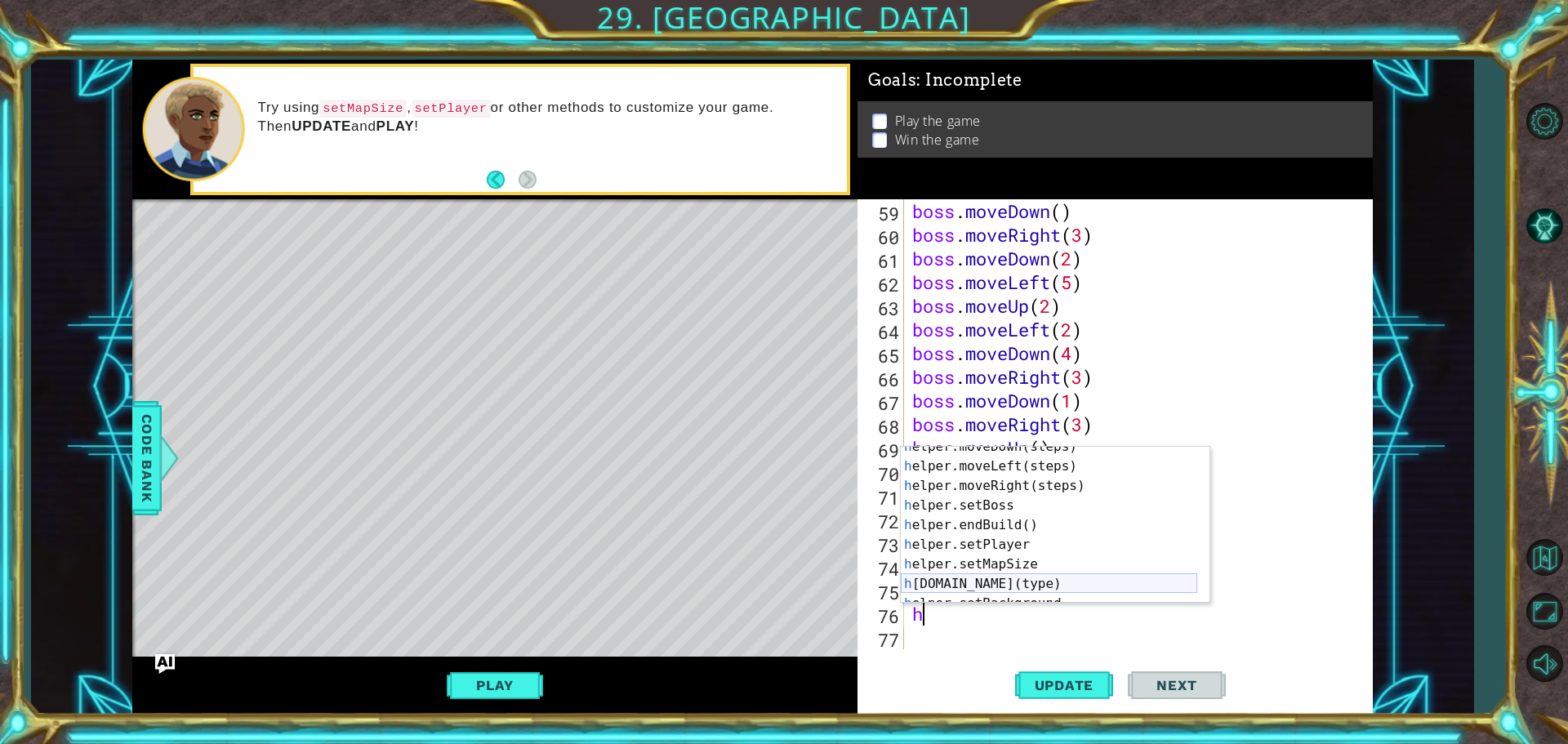
click at [966, 589] on div "h elper.moveDown(steps) press enter h elper.moveLeft(steps) press enter h elper…" at bounding box center [1049, 535] width 296 height 196
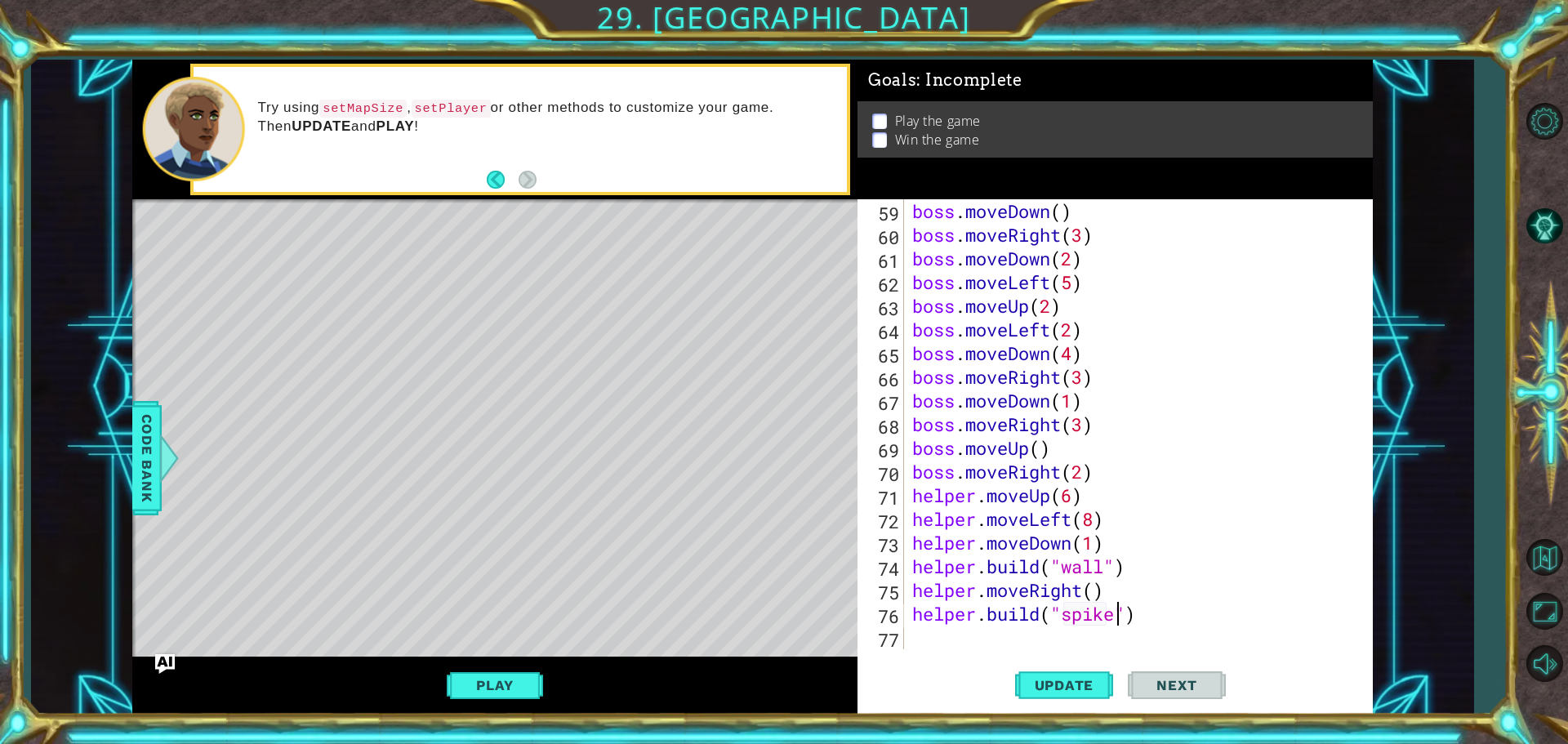
scroll to position [0, 10]
type textarea "[DOMAIN_NAME]("spikes")"
click at [1067, 680] on span "Update" at bounding box center [1064, 685] width 92 height 16
click at [1020, 627] on div "boss . moveDown ( ) boss . moveRight ( 3 ) boss . moveDown ( 2 ) boss . moveLef…" at bounding box center [1137, 448] width 455 height 498
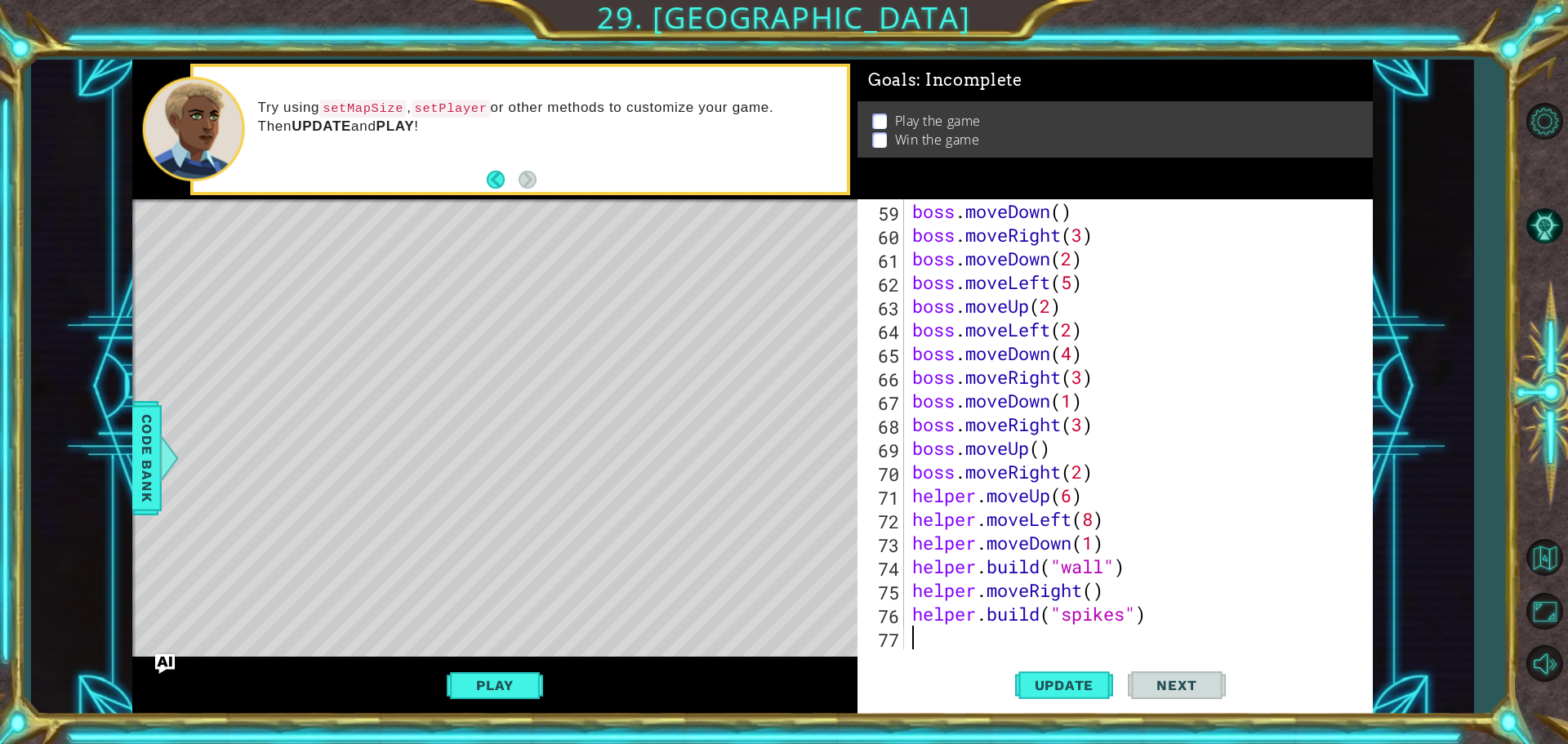
type textarea "h"
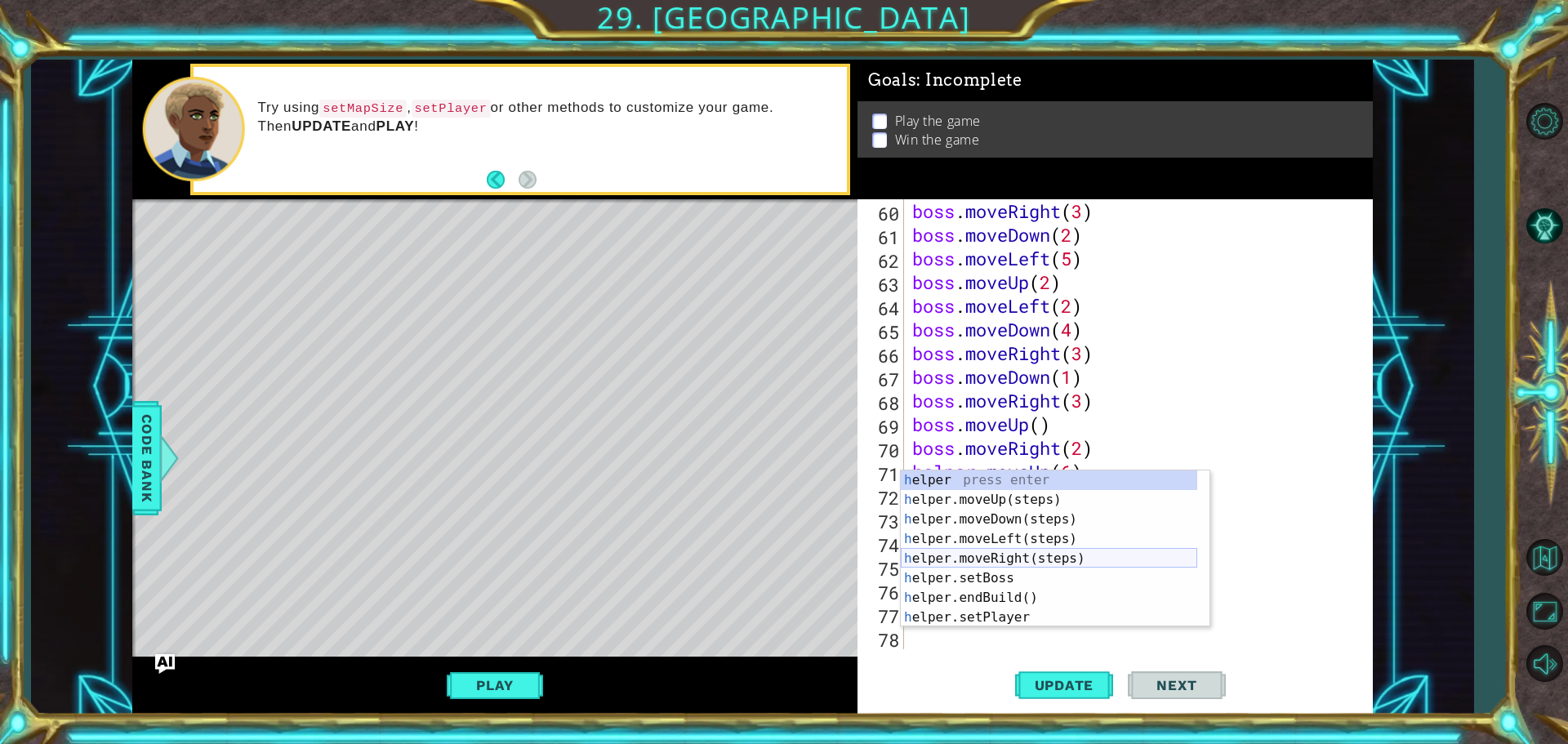
click at [1024, 560] on div "h elper press enter h elper.moveUp(steps) press enter h elper.moveDown(steps) p…" at bounding box center [1049, 568] width 296 height 196
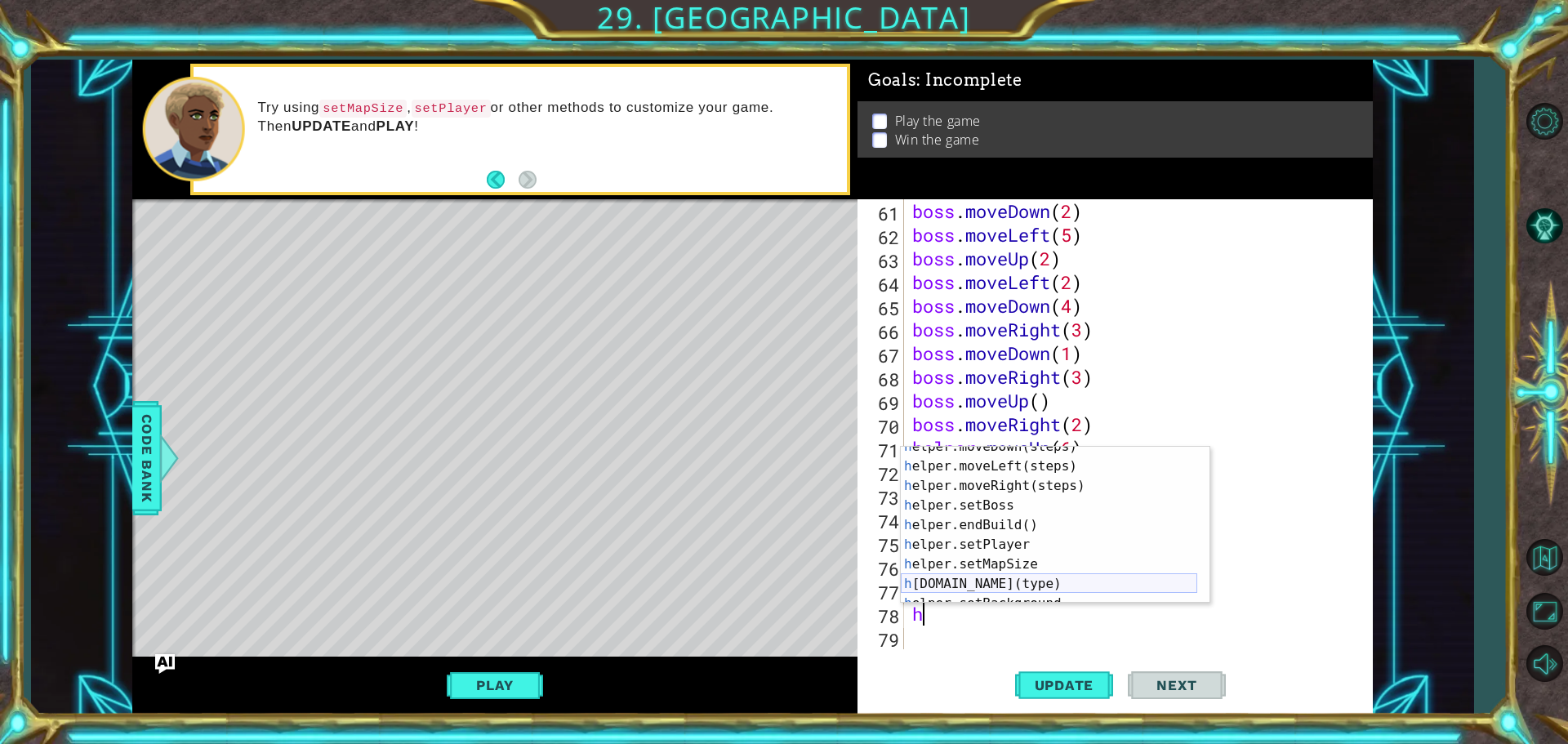
scroll to position [49, 0]
click at [999, 586] on div "h elper.moveDown(steps) press enter h elper.moveLeft(steps) press enter h elper…" at bounding box center [1049, 535] width 296 height 196
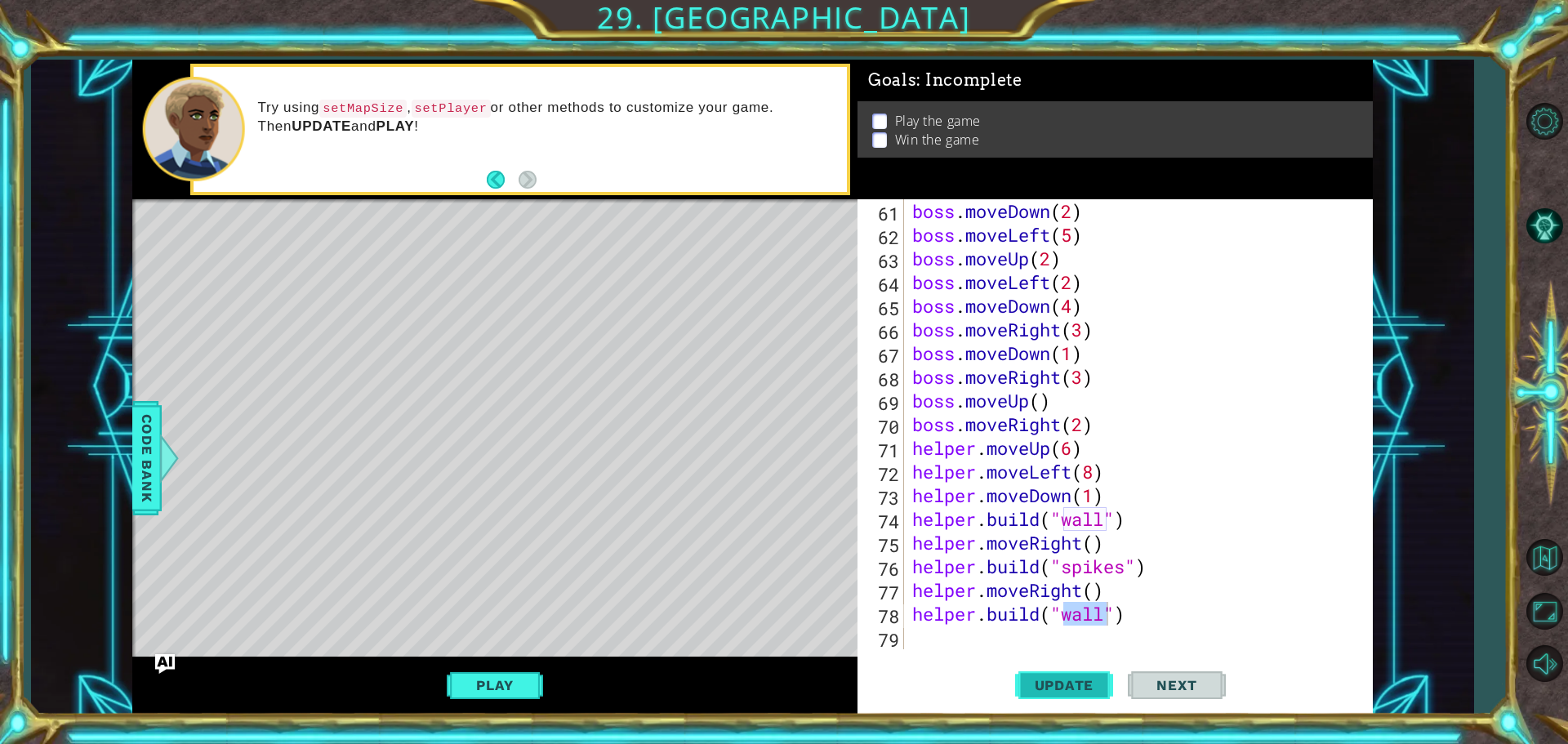
click at [1059, 684] on span "Update" at bounding box center [1064, 685] width 92 height 16
type textarea "[DOMAIN_NAME]("wall")"
click at [963, 626] on div "boss . moveDown ( 2 ) boss . moveLeft ( 5 ) boss . moveUp ( 2 ) boss . moveLeft…" at bounding box center [1137, 448] width 455 height 498
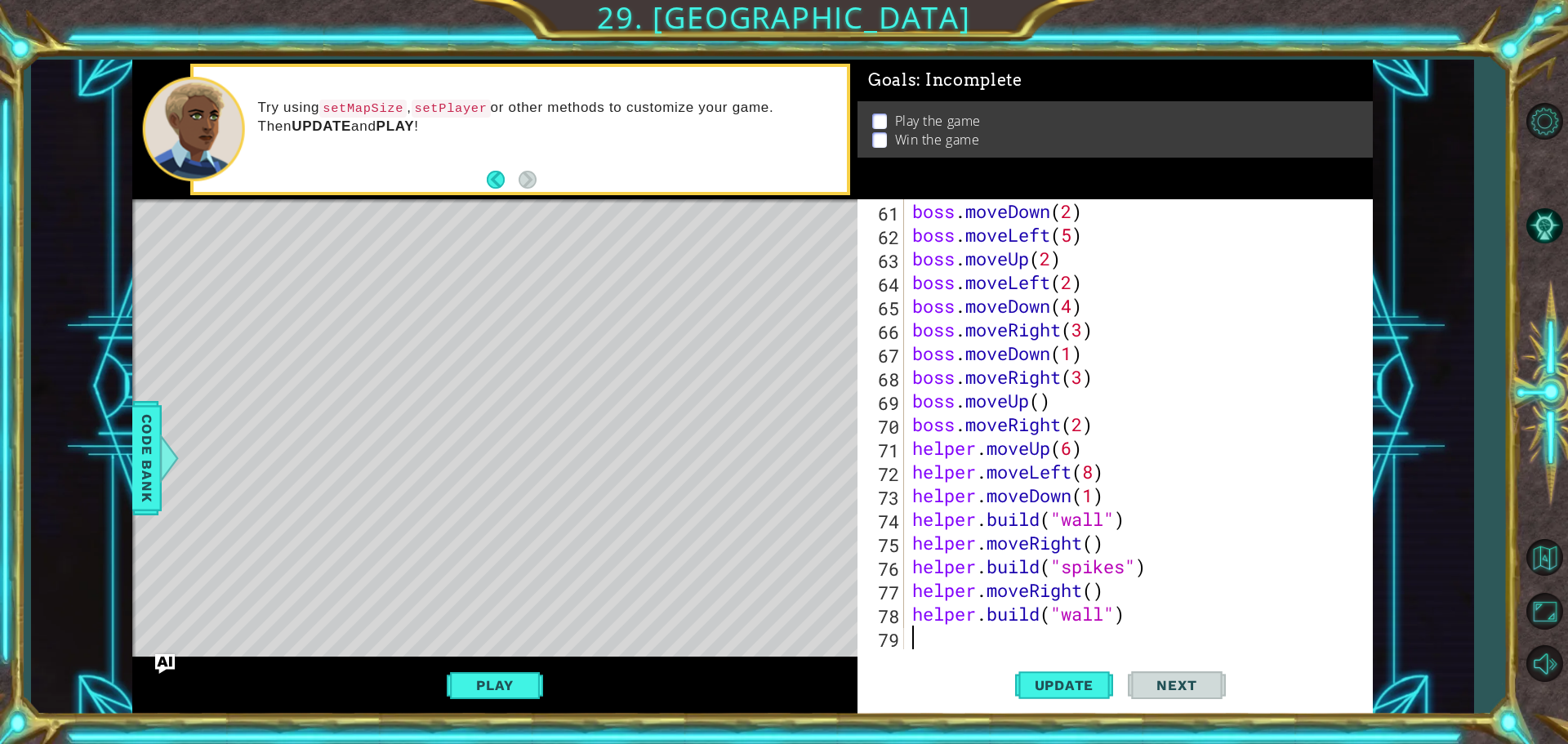
type textarea "h"
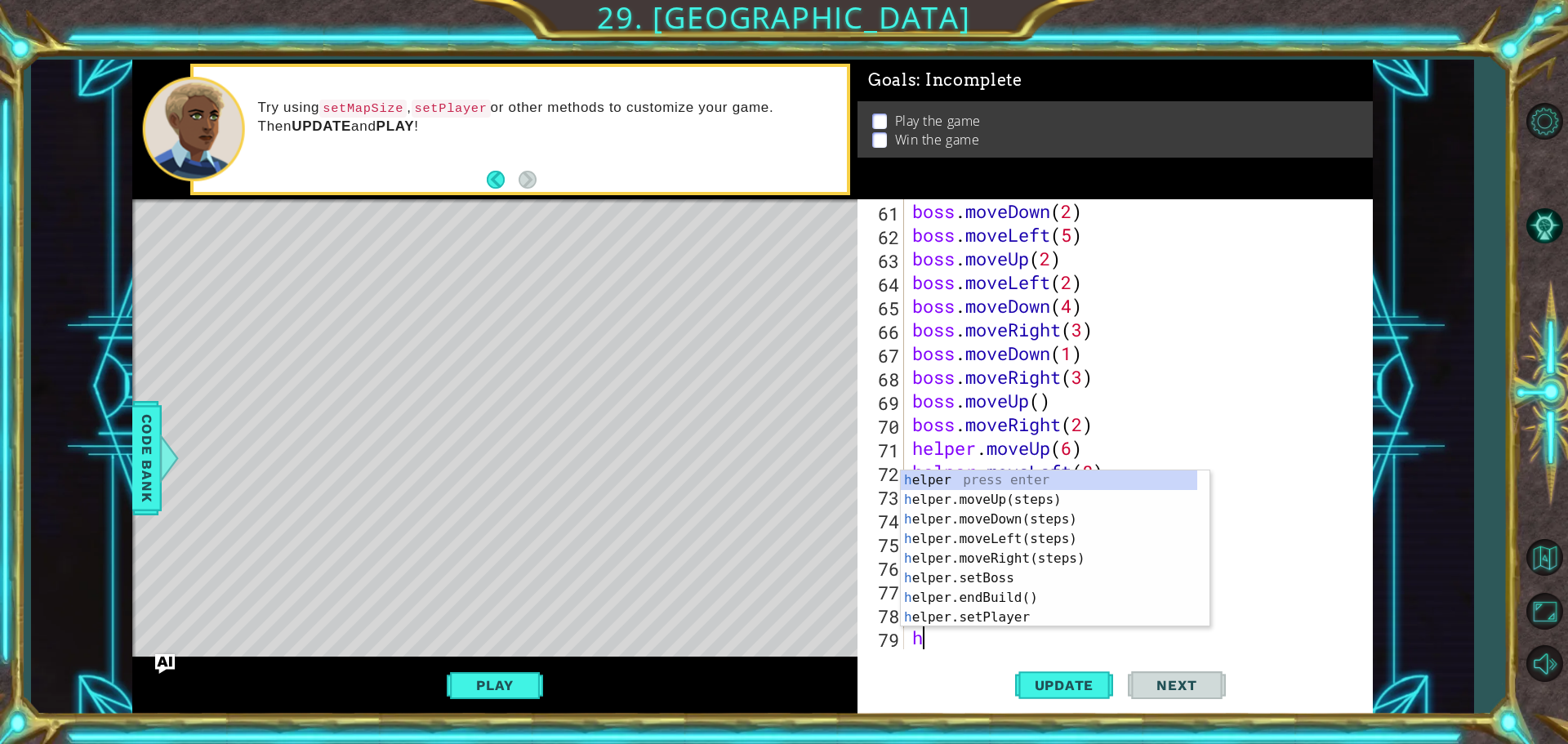
scroll to position [1445, 0]
click at [969, 556] on div "h elper press enter h elper.moveUp(steps) press enter h elper.moveDown(steps) p…" at bounding box center [1049, 568] width 296 height 196
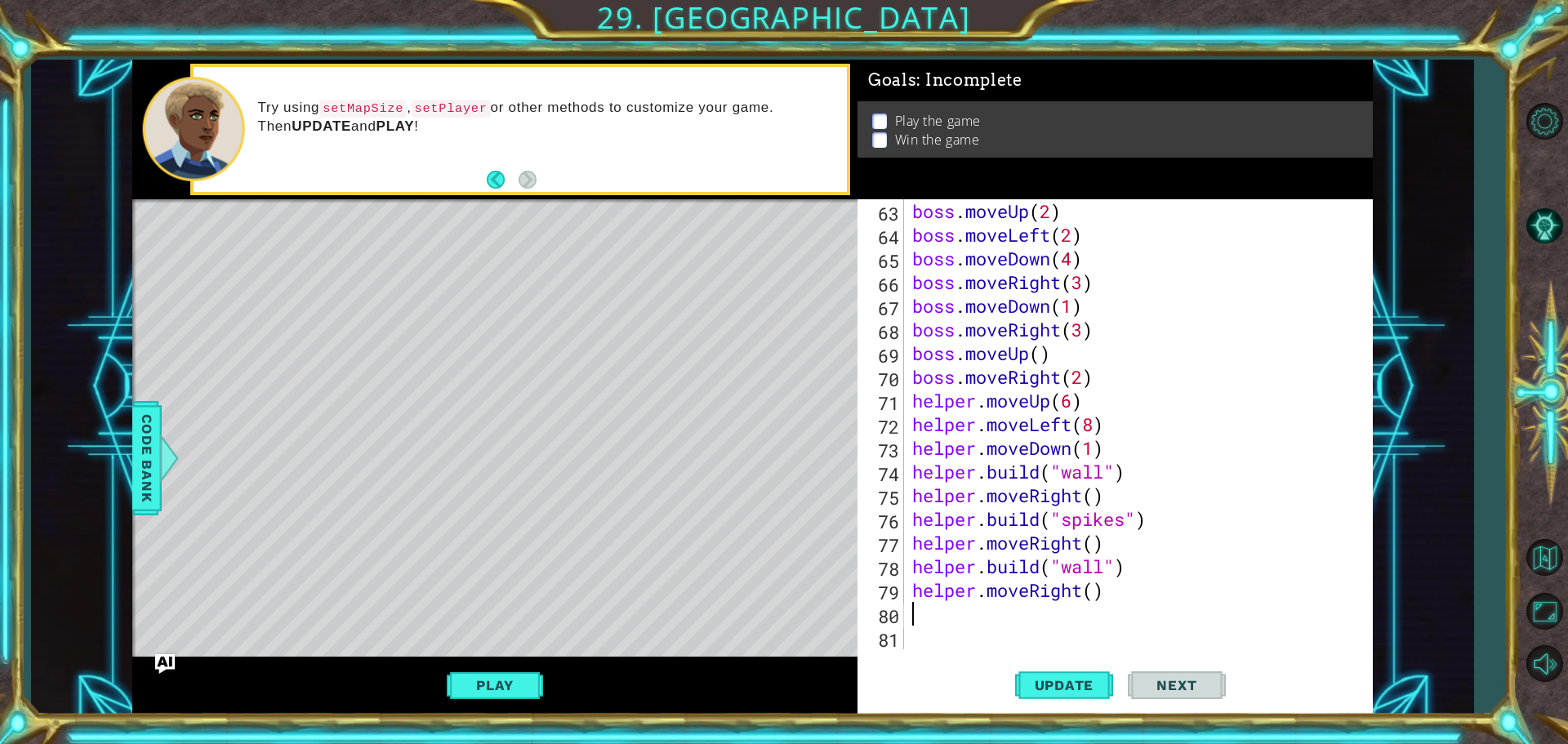
scroll to position [1468, 0]
click at [975, 623] on div "boss . moveUp ( 2 ) boss . moveLeft ( 2 ) boss . moveDown ( 4 ) boss . moveRigh…" at bounding box center [1137, 448] width 455 height 498
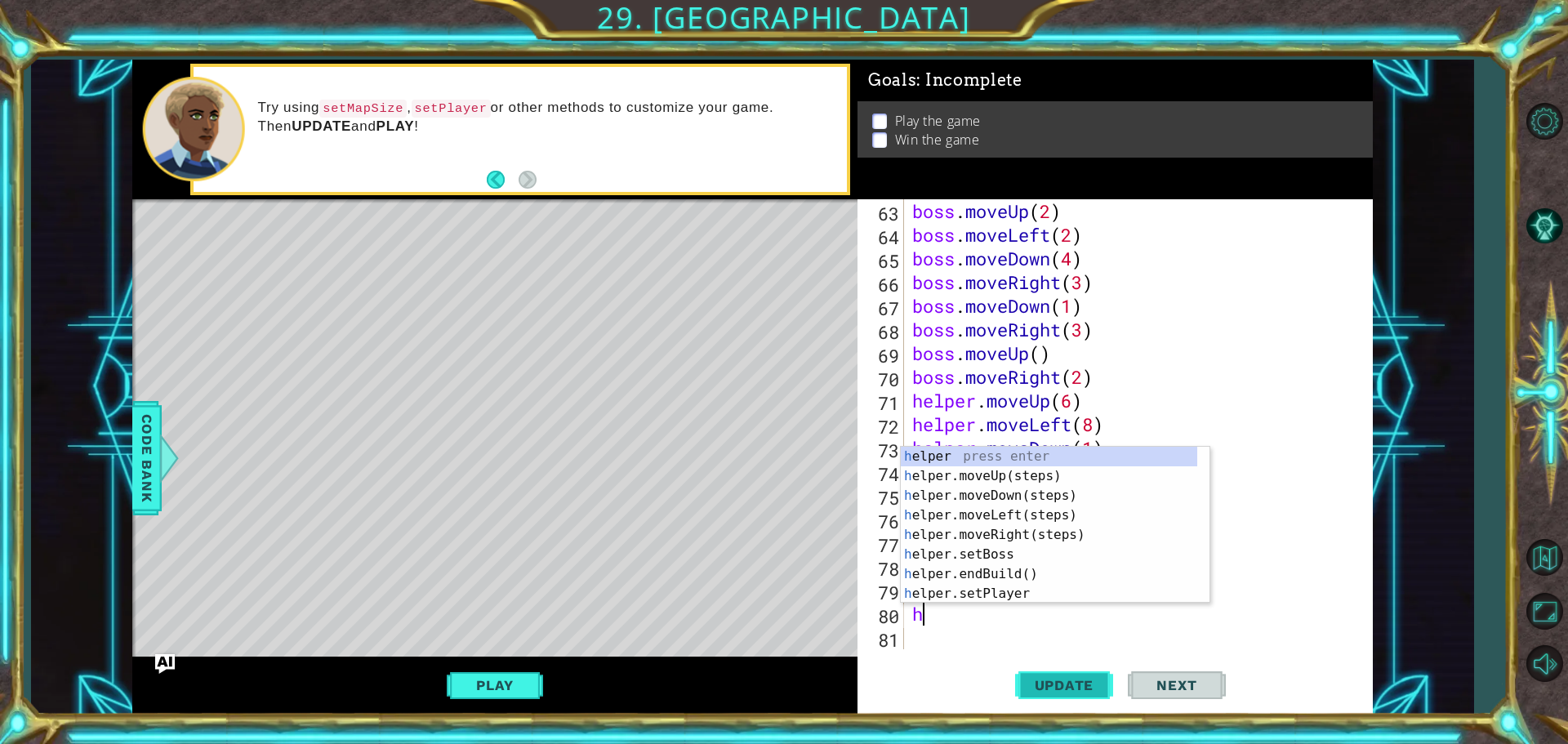
type textarea "h"
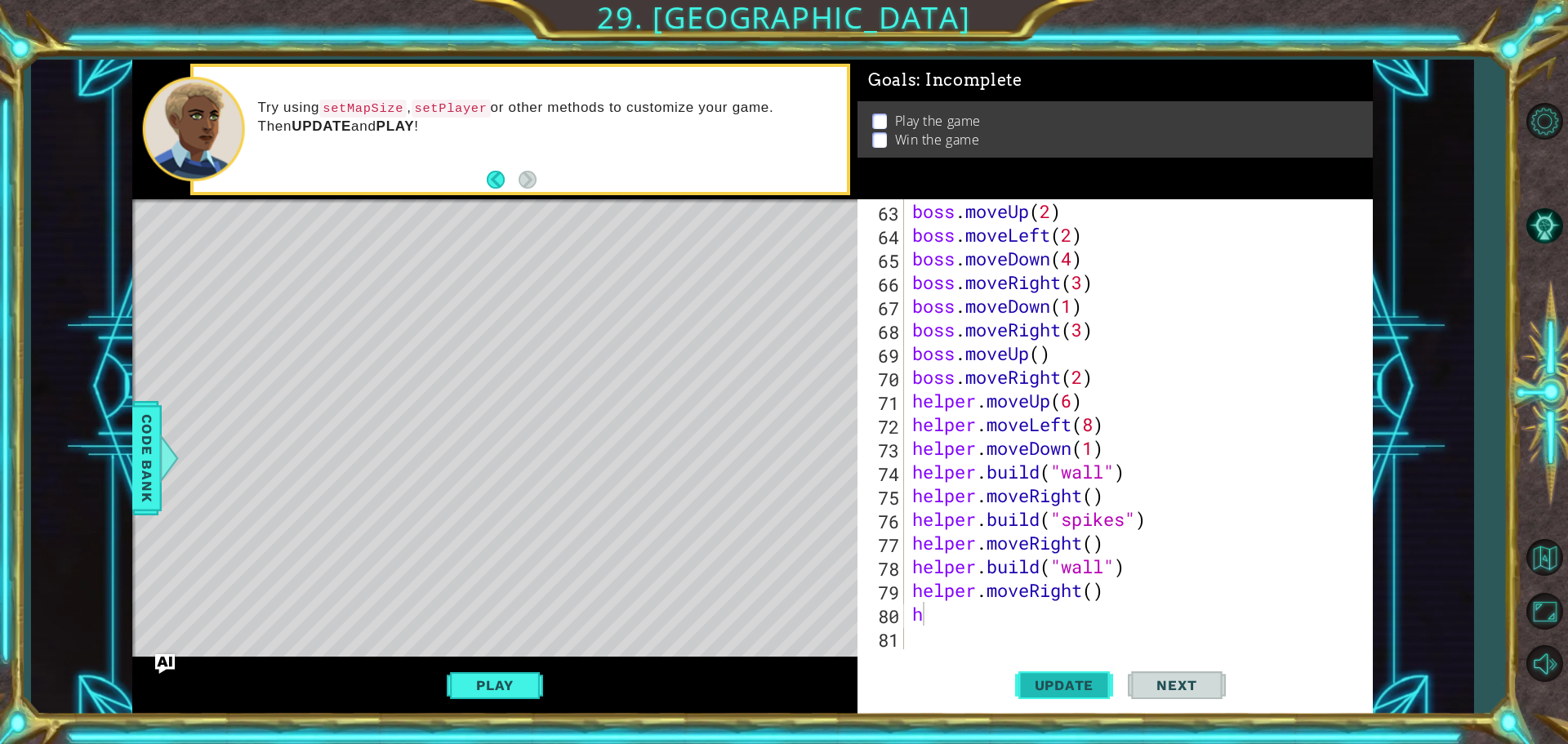
click at [1054, 676] on button "Update" at bounding box center [1064, 684] width 98 height 52
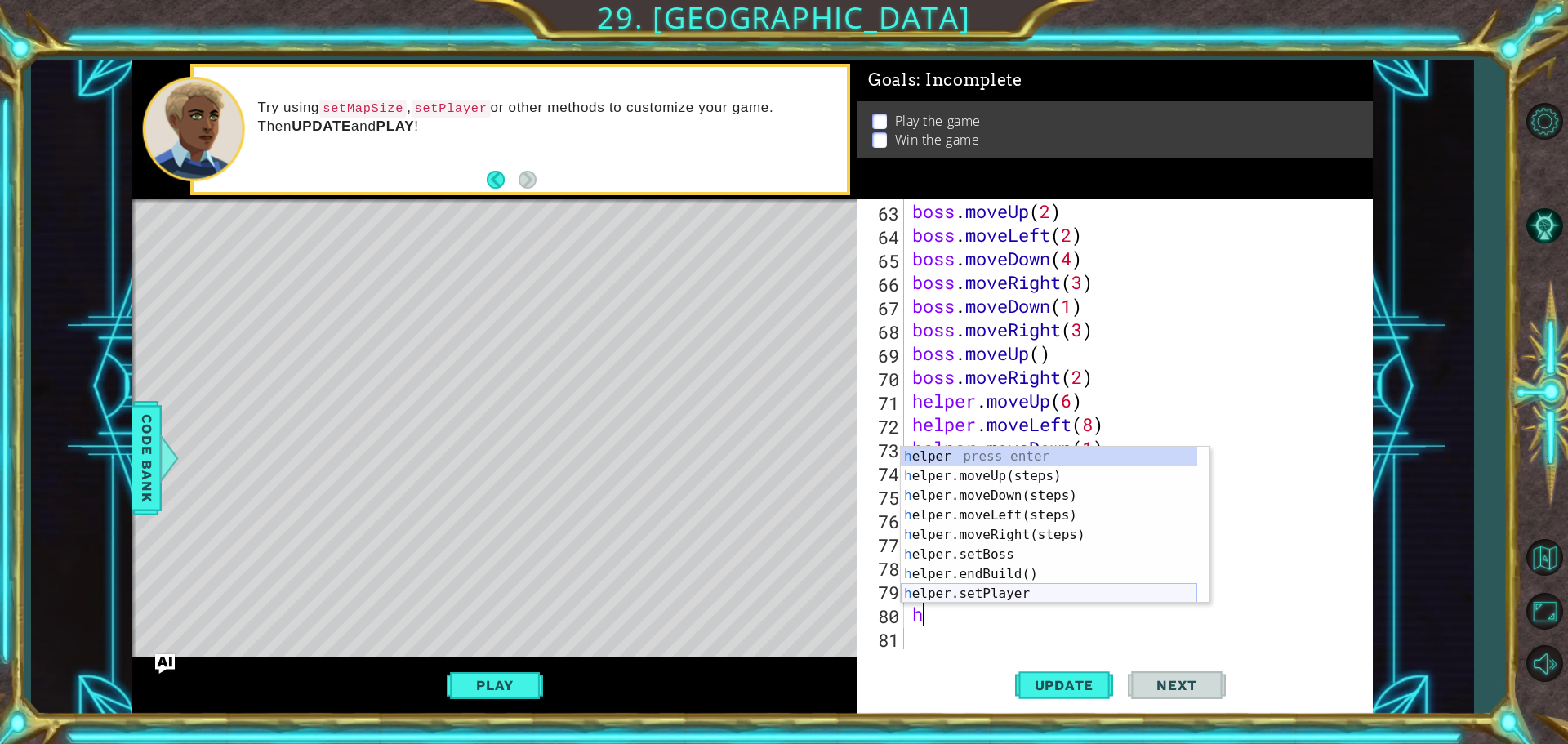
scroll to position [49, 0]
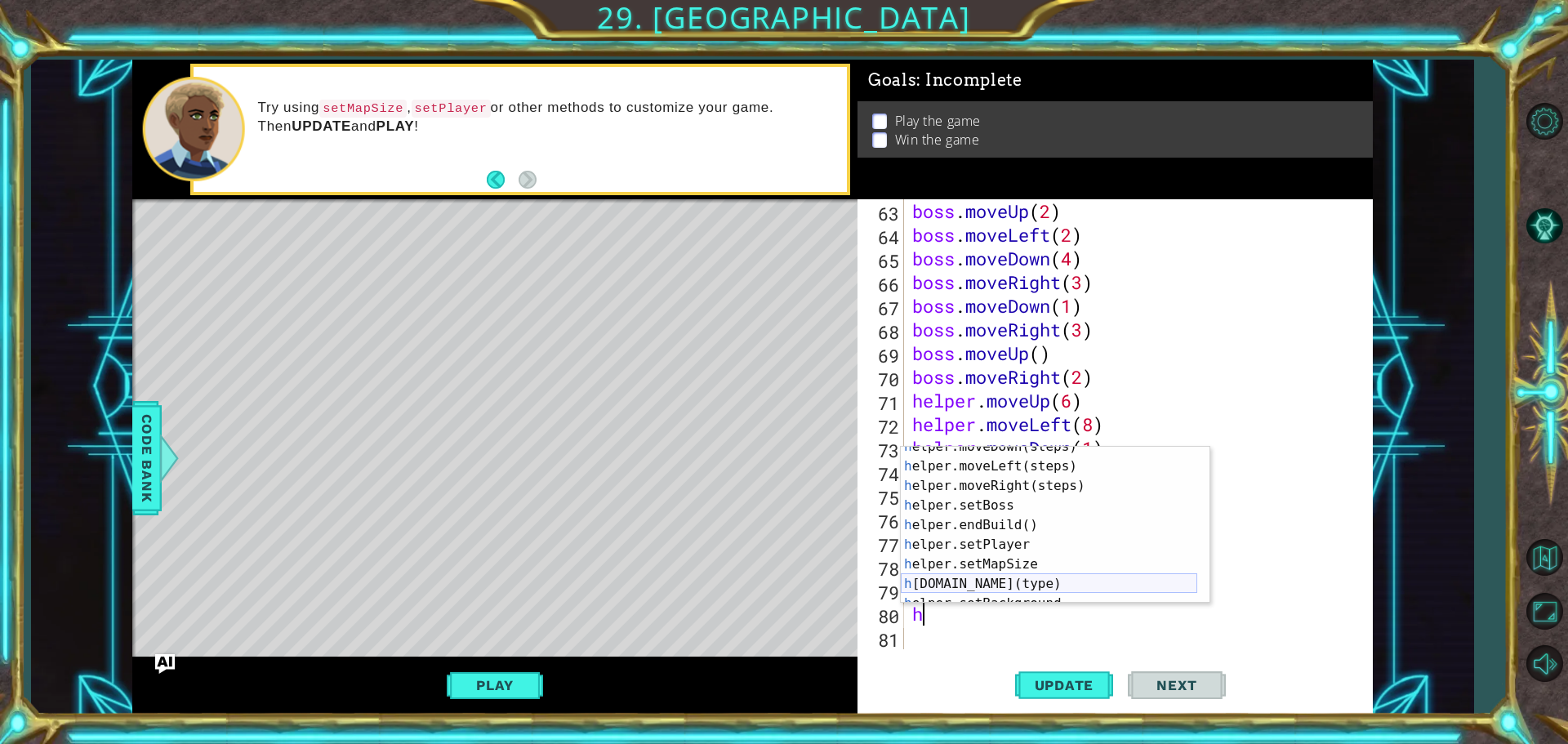
click at [969, 591] on div "h elper.moveDown(steps) press enter h elper.moveLeft(steps) press enter h elper…" at bounding box center [1049, 535] width 296 height 196
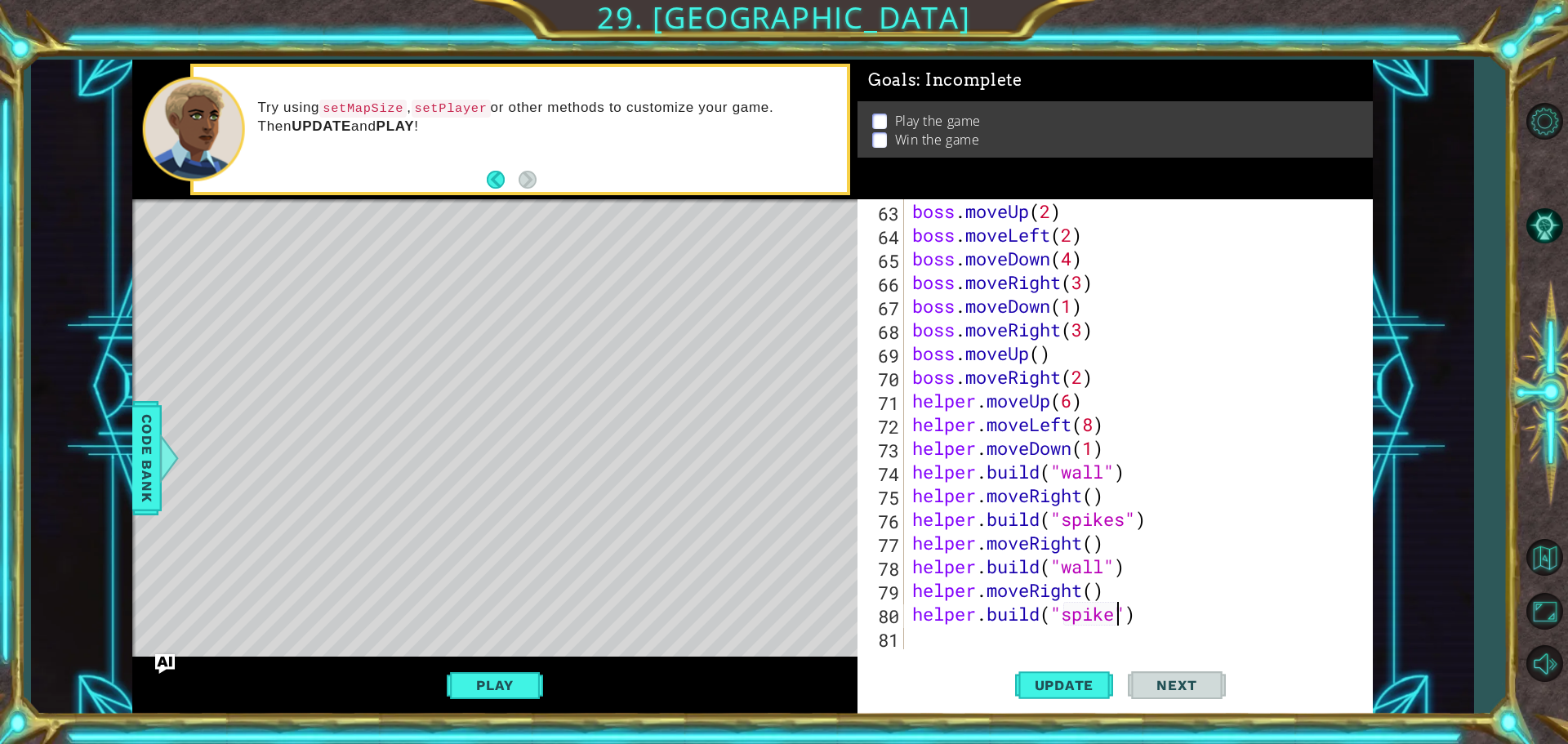
scroll to position [0, 10]
type textarea "[DOMAIN_NAME]("spikes")"
click at [1070, 675] on button "Update" at bounding box center [1064, 684] width 98 height 52
click at [928, 630] on div "boss . moveUp ( 2 ) boss . moveLeft ( 2 ) boss . moveDown ( 4 ) boss . moveRigh…" at bounding box center [1137, 448] width 455 height 498
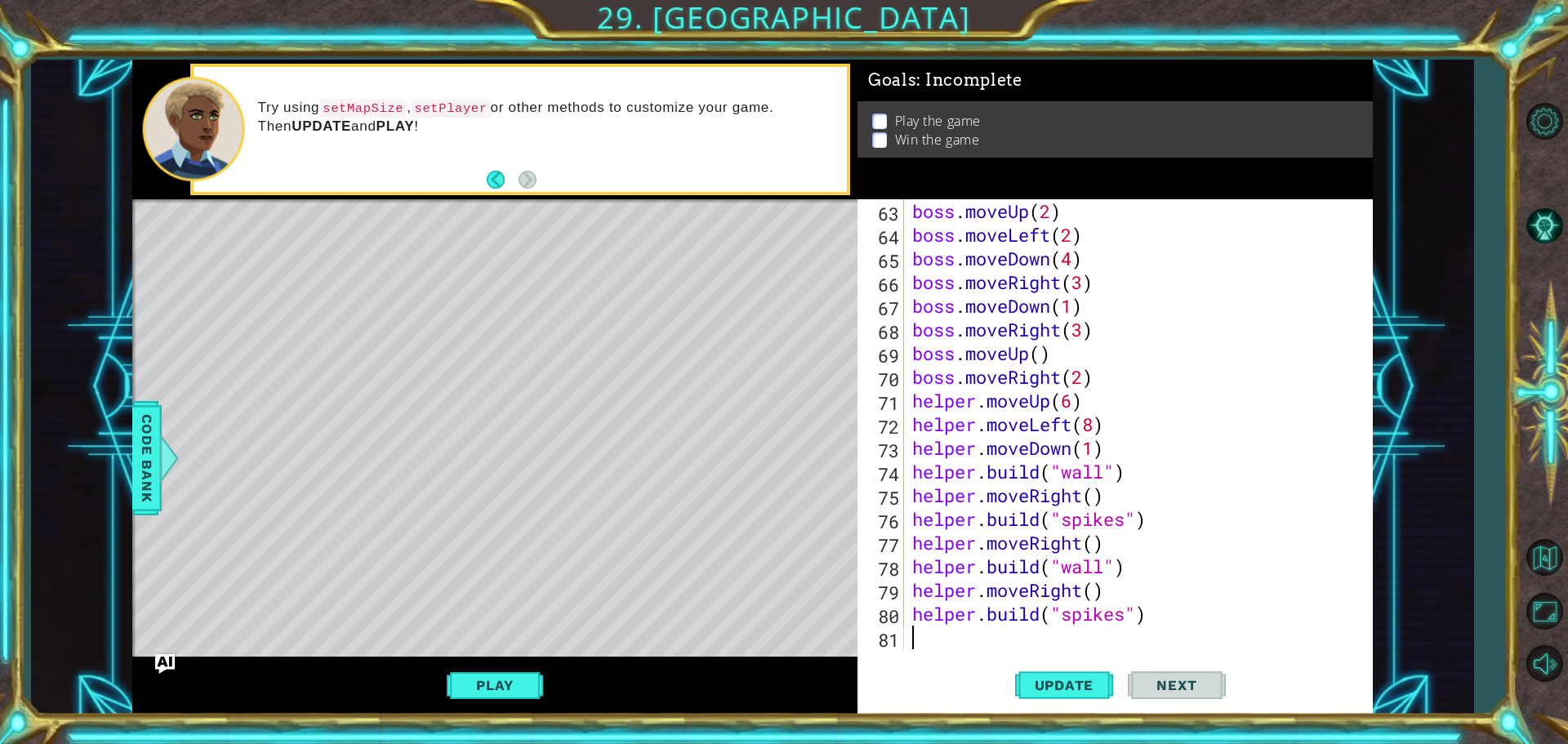
type textarea "h"
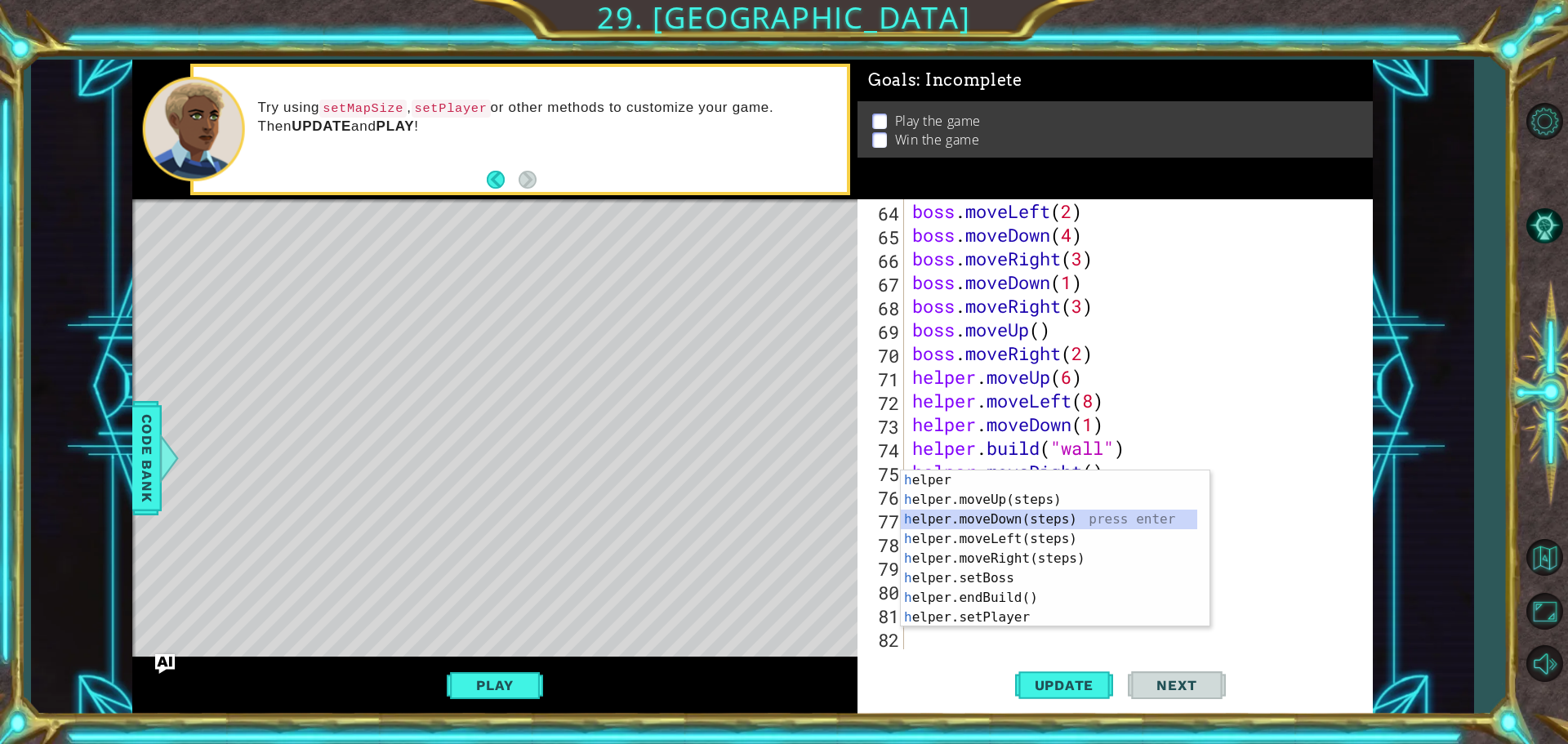
click at [998, 524] on div "h elper press enter h elper.moveUp(steps) press enter h elper.moveDown(steps) p…" at bounding box center [1049, 568] width 296 height 196
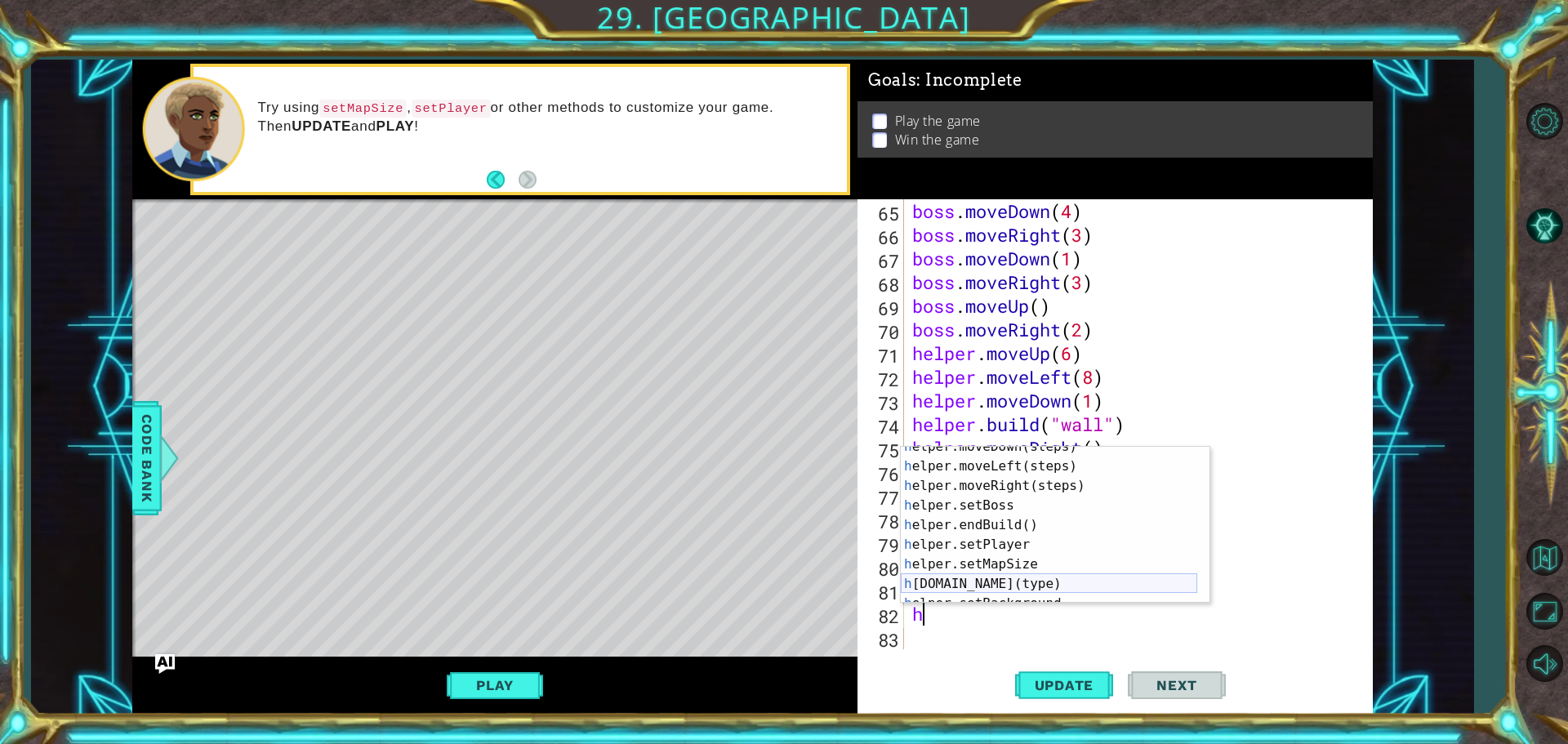
scroll to position [49, 0]
click at [971, 590] on div "h elper.moveDown(steps) press enter h elper.moveLeft(steps) press enter h elper…" at bounding box center [1049, 535] width 296 height 196
type textarea "[DOMAIN_NAME]("wall")"
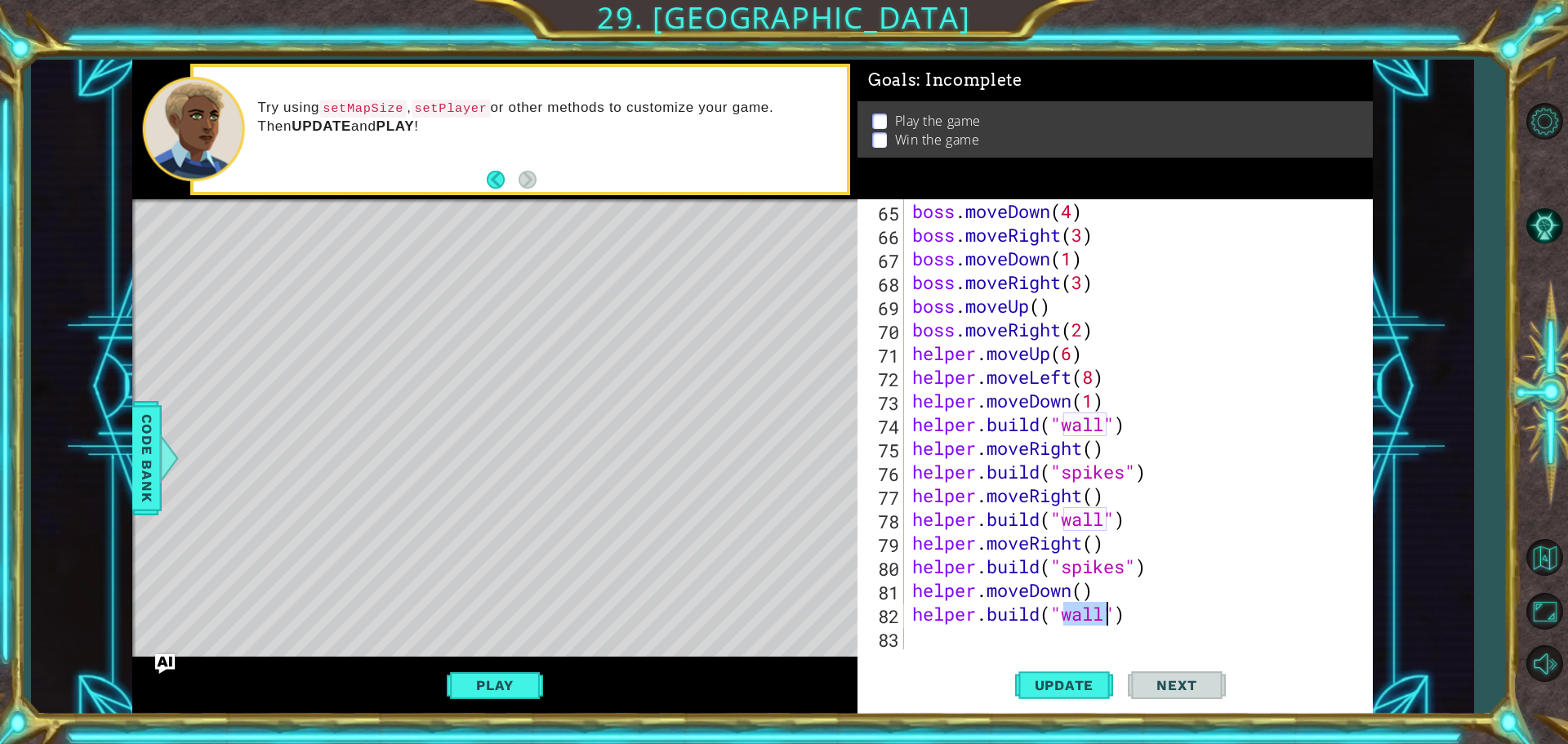
click at [965, 637] on div "boss . moveDown ( 4 ) boss . moveRight ( 3 ) boss . moveDown ( 1 ) boss . moveR…" at bounding box center [1137, 448] width 455 height 498
click at [1095, 666] on button "Update" at bounding box center [1064, 684] width 98 height 52
type textarea "h"
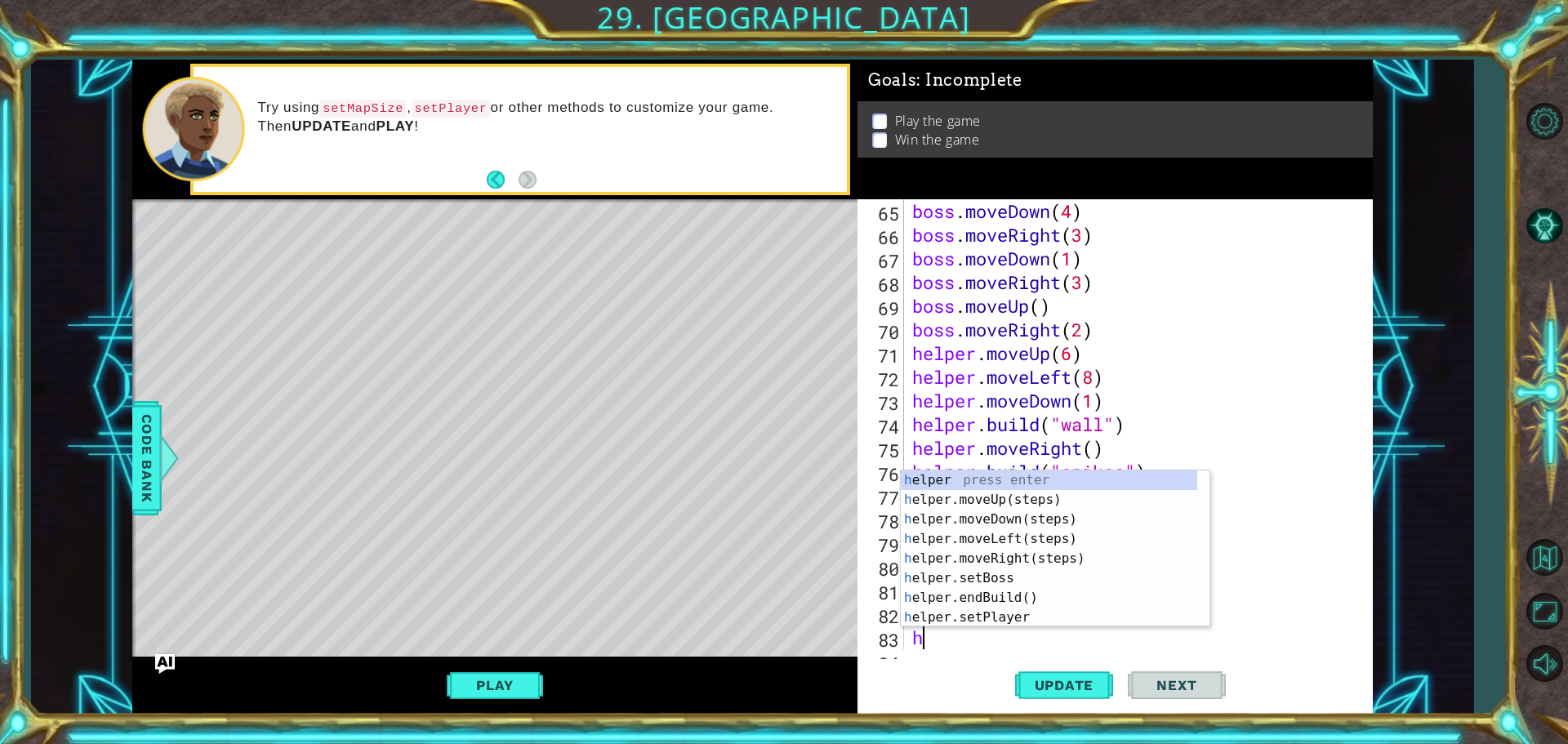
scroll to position [1539, 0]
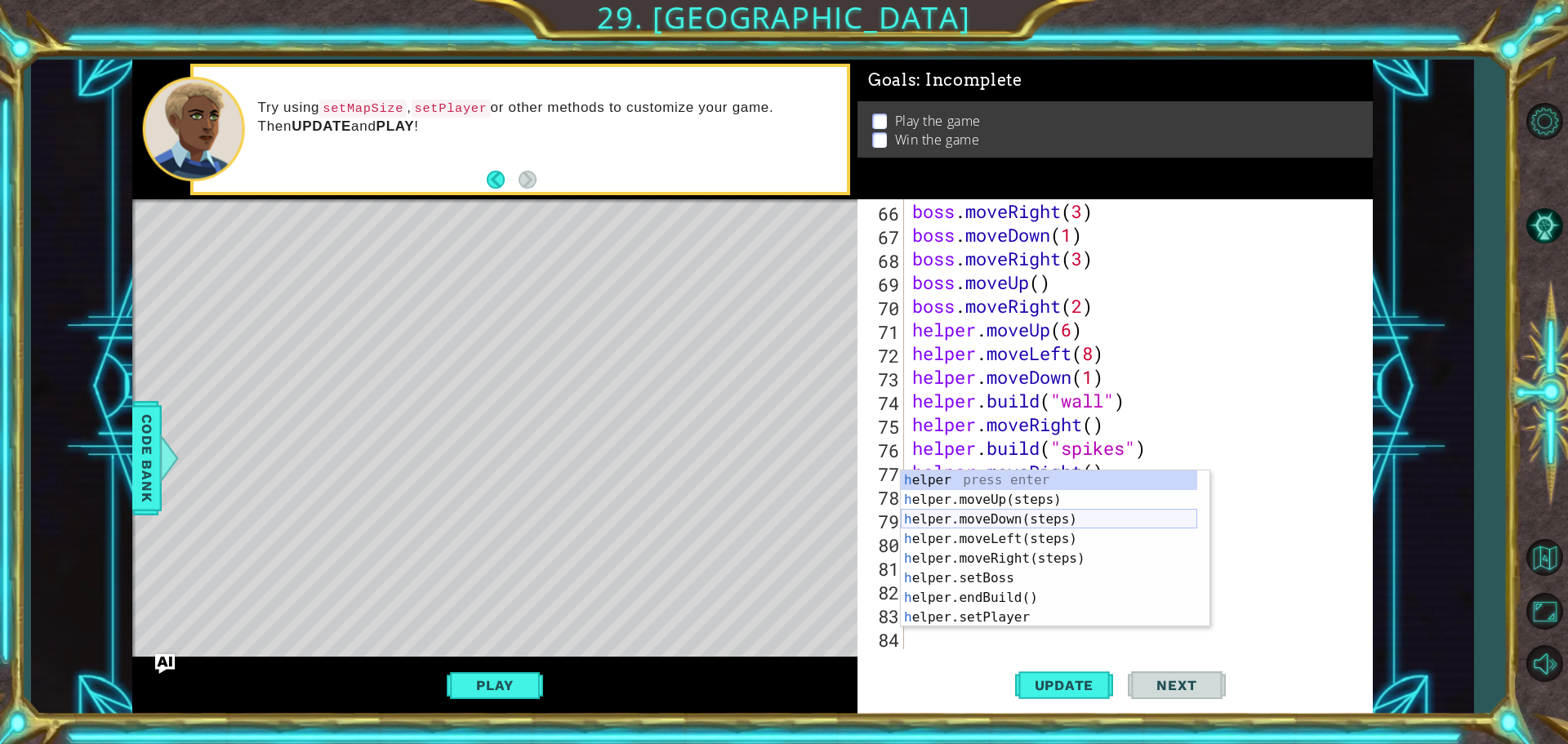
click at [944, 515] on div "h elper press enter h elper.moveUp(steps) press enter h elper.moveDown(steps) p…" at bounding box center [1049, 568] width 296 height 196
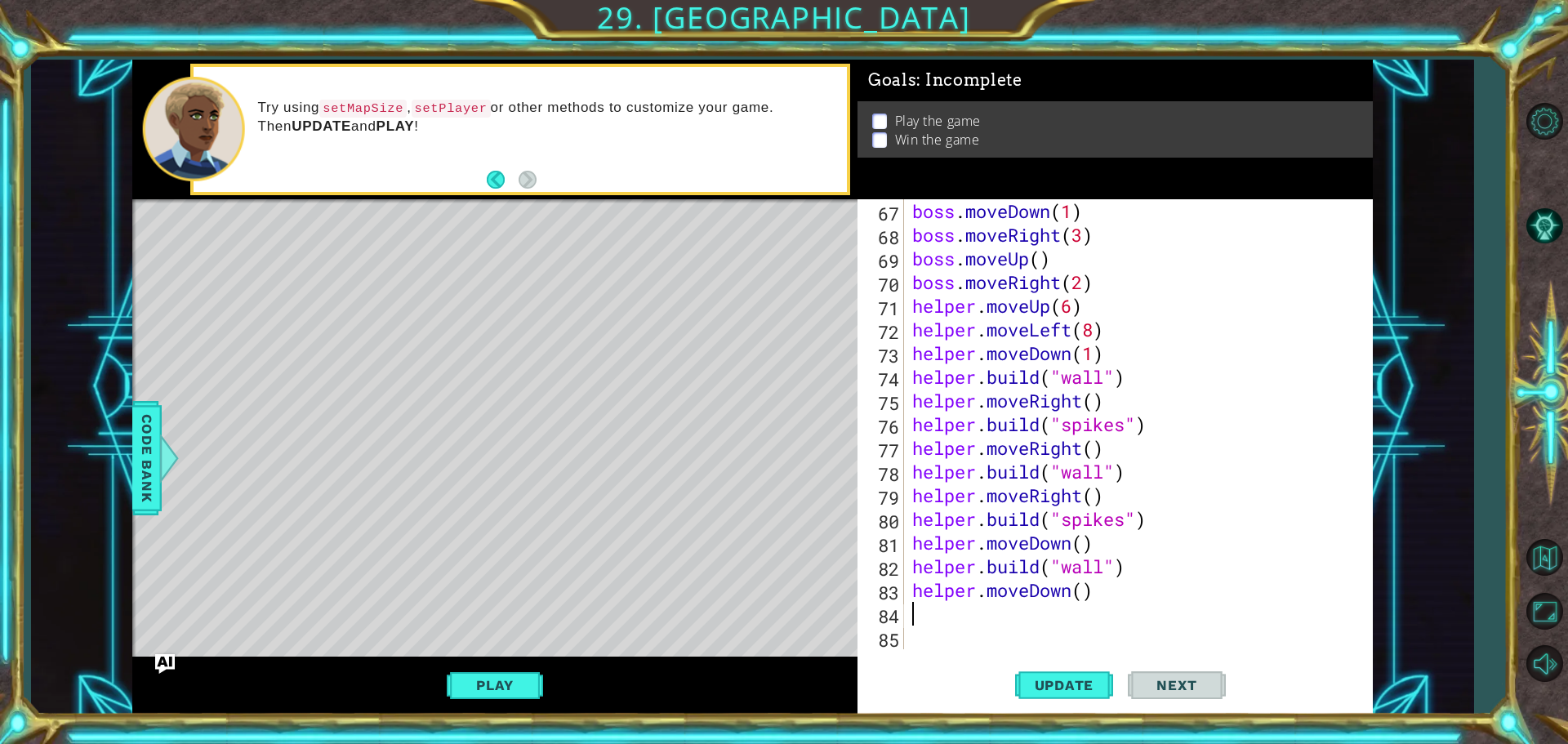
scroll to position [1562, 0]
click at [944, 601] on div "boss . moveDown ( 1 ) boss . moveRight ( 3 ) boss . moveUp ( ) boss . moveRight…" at bounding box center [1137, 448] width 455 height 498
type textarea "helper.moveDown()"
click at [938, 614] on div "boss . moveDown ( 1 ) boss . moveRight ( 3 ) boss . moveUp ( ) boss . moveRight…" at bounding box center [1137, 448] width 455 height 498
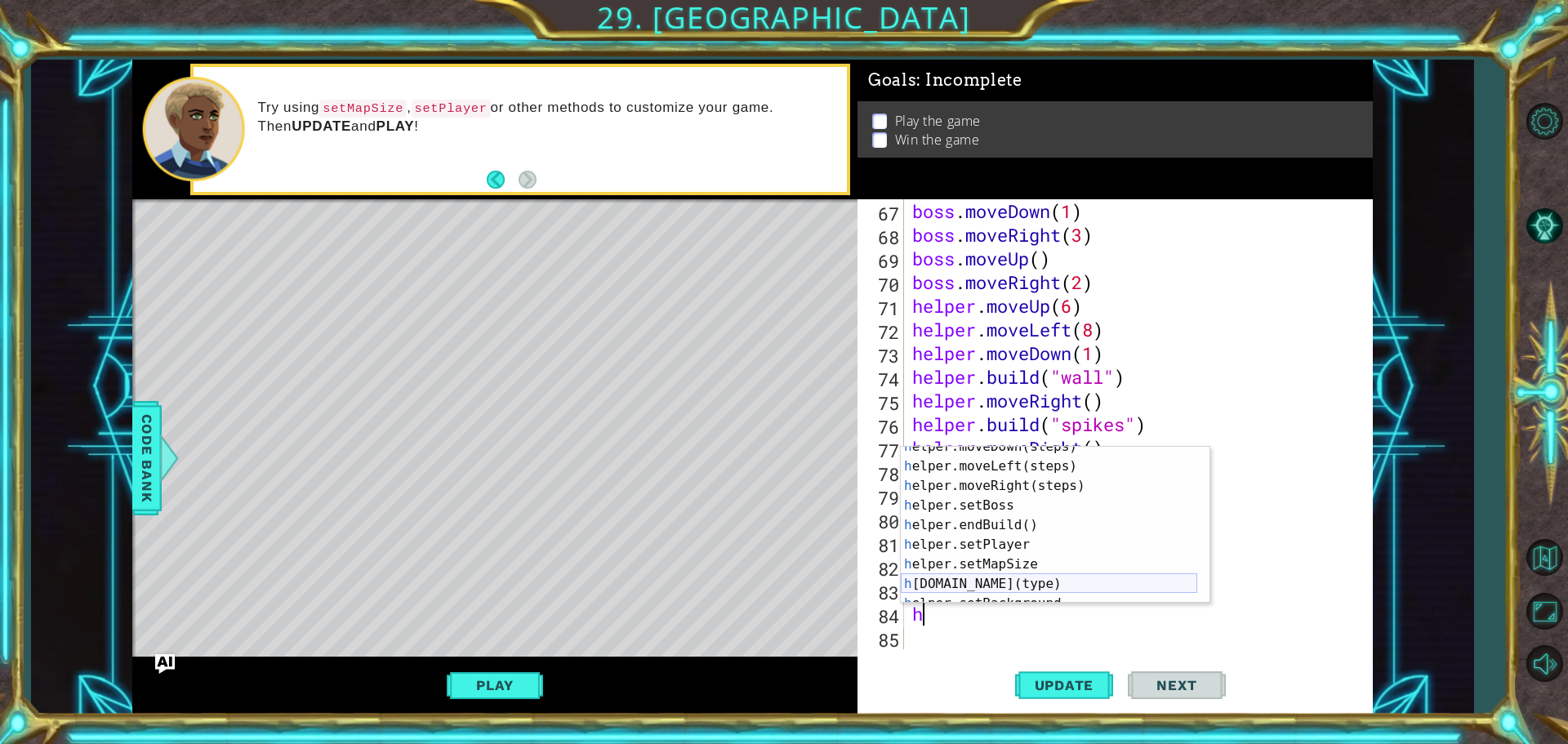
scroll to position [49, 0]
click at [973, 581] on div "h elper.moveDown(steps) press enter h elper.moveLeft(steps) press enter h elper…" at bounding box center [1049, 535] width 296 height 196
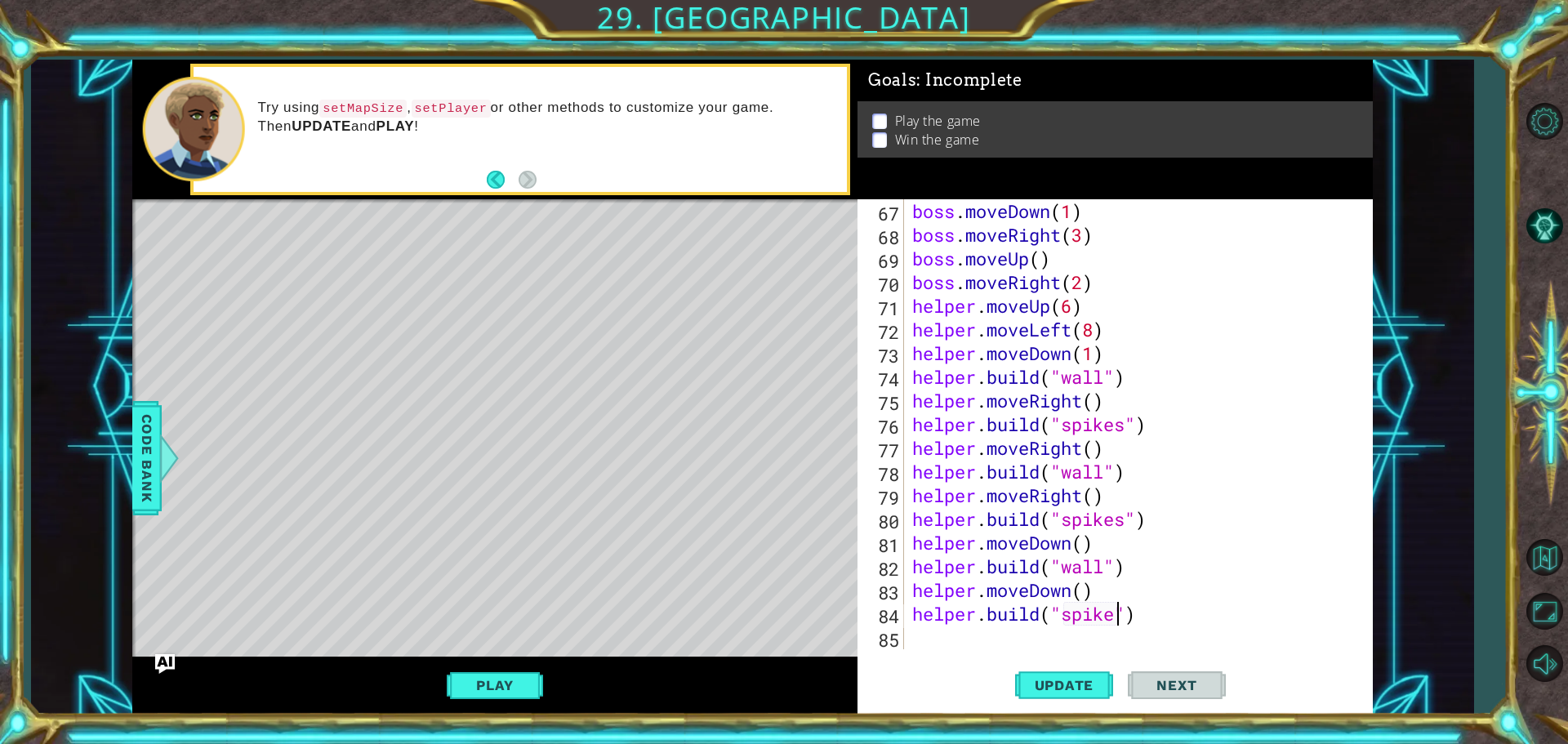
scroll to position [0, 10]
type textarea "[DOMAIN_NAME]("spikes")"
click at [1026, 672] on button "Update" at bounding box center [1064, 684] width 98 height 52
click at [942, 641] on div "boss . moveDown ( 1 ) boss . moveRight ( 3 ) boss . moveUp ( ) boss . moveRight…" at bounding box center [1137, 448] width 455 height 498
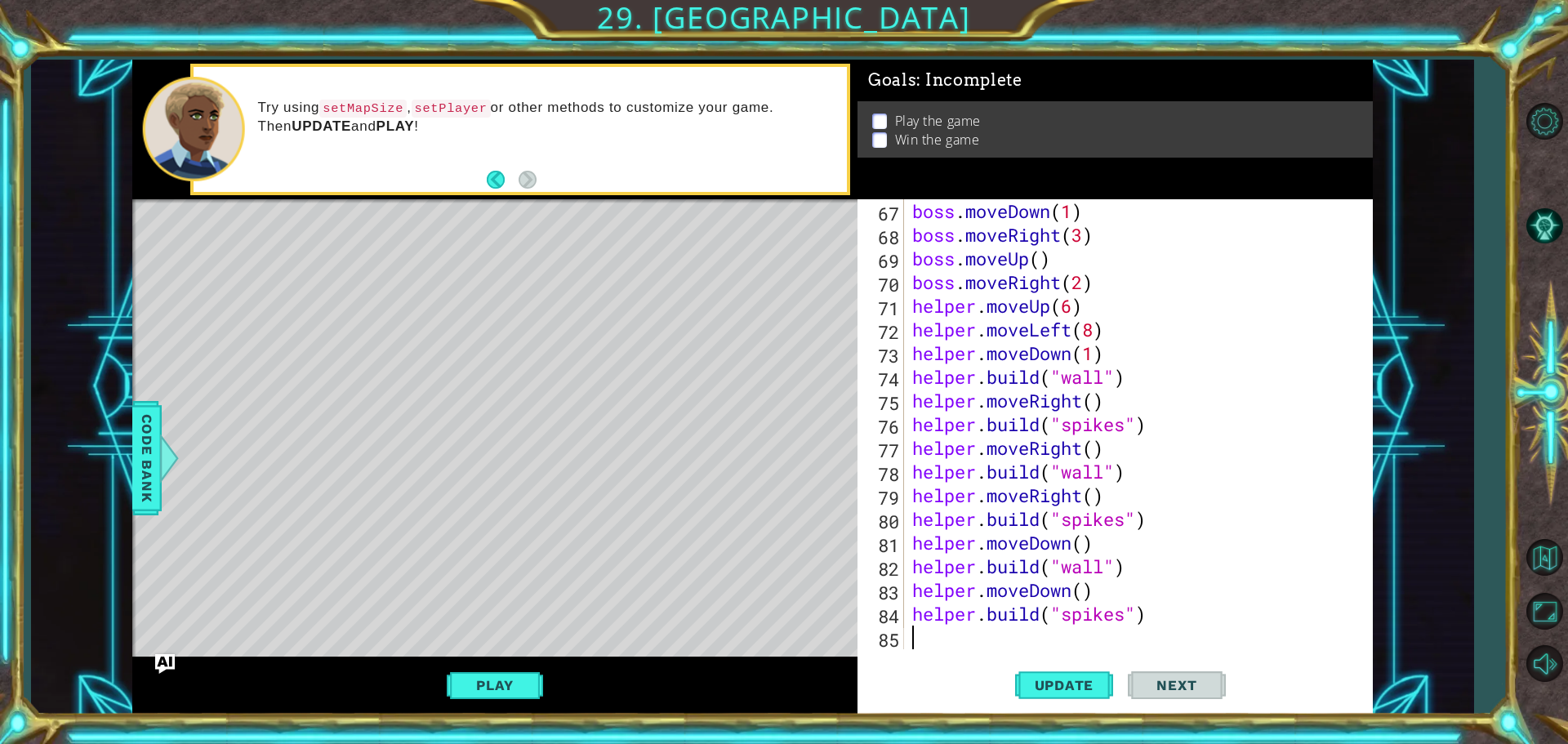
type textarea "h"
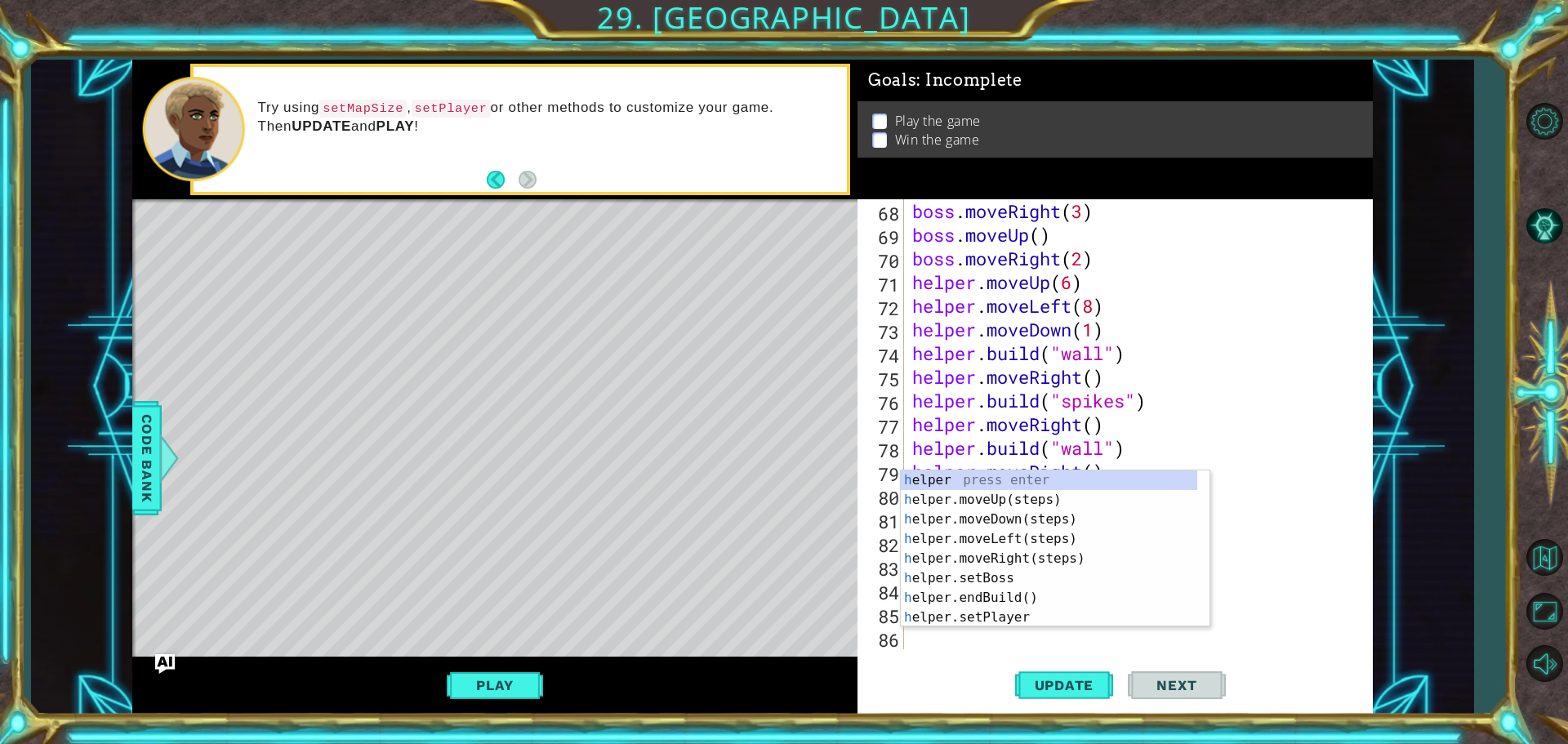
scroll to position [1586, 0]
click at [926, 561] on div "h elper press enter h elper.moveUp(steps) press enter h elper.moveDown(steps) p…" at bounding box center [1049, 568] width 296 height 196
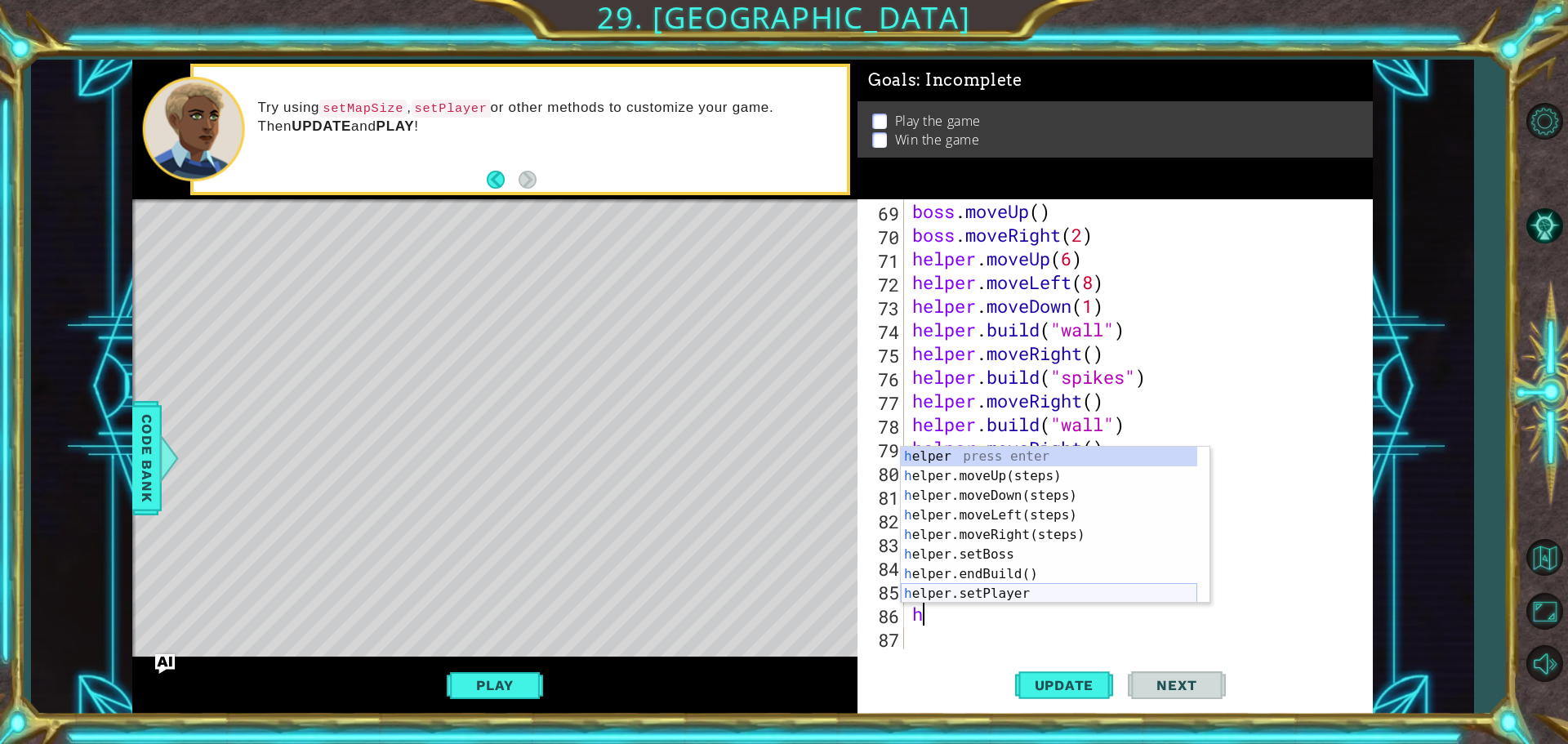
scroll to position [49, 0]
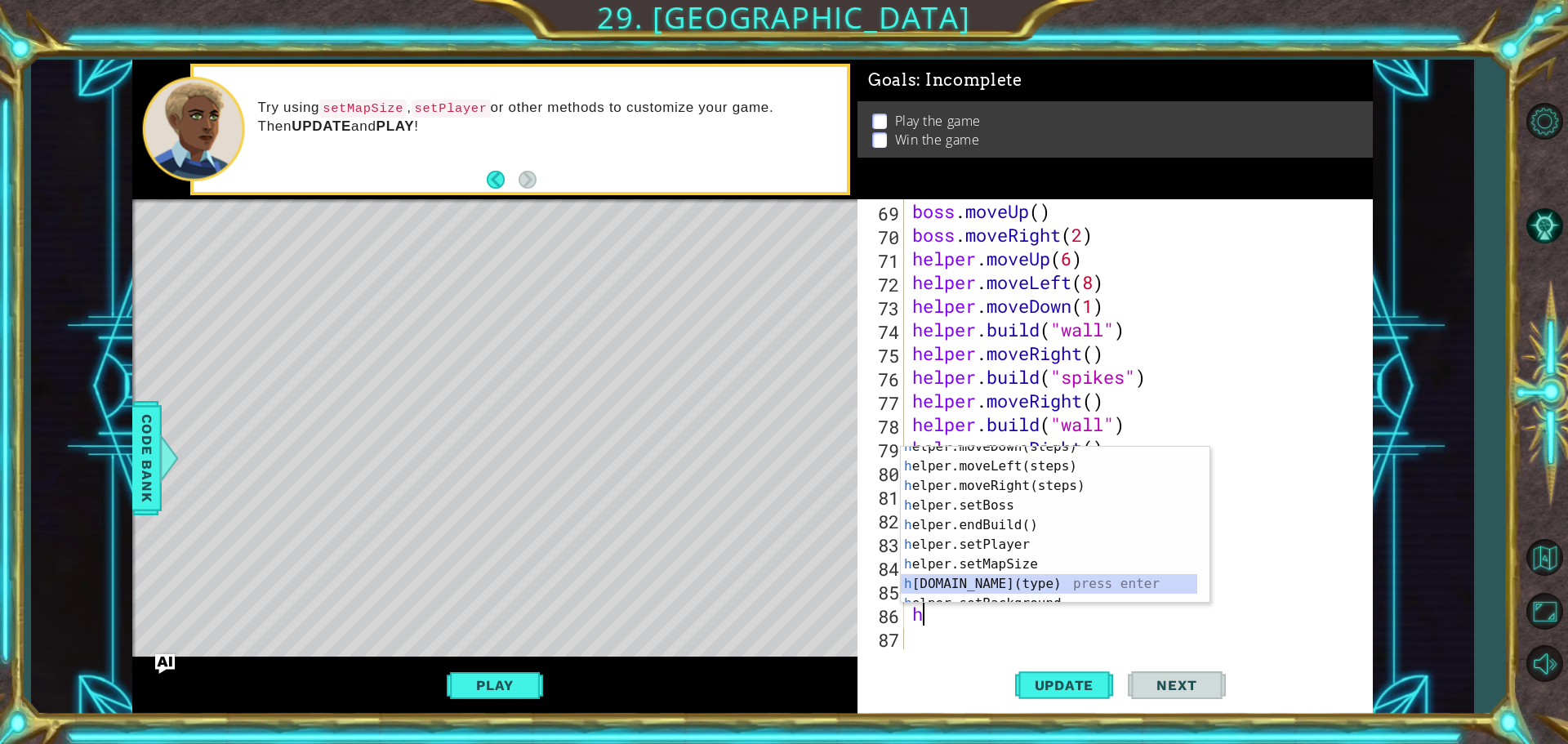
click at [949, 589] on div "h elper.moveDown(steps) press enter h elper.moveLeft(steps) press enter h elper…" at bounding box center [1049, 535] width 296 height 196
type textarea "[DOMAIN_NAME]("wall")"
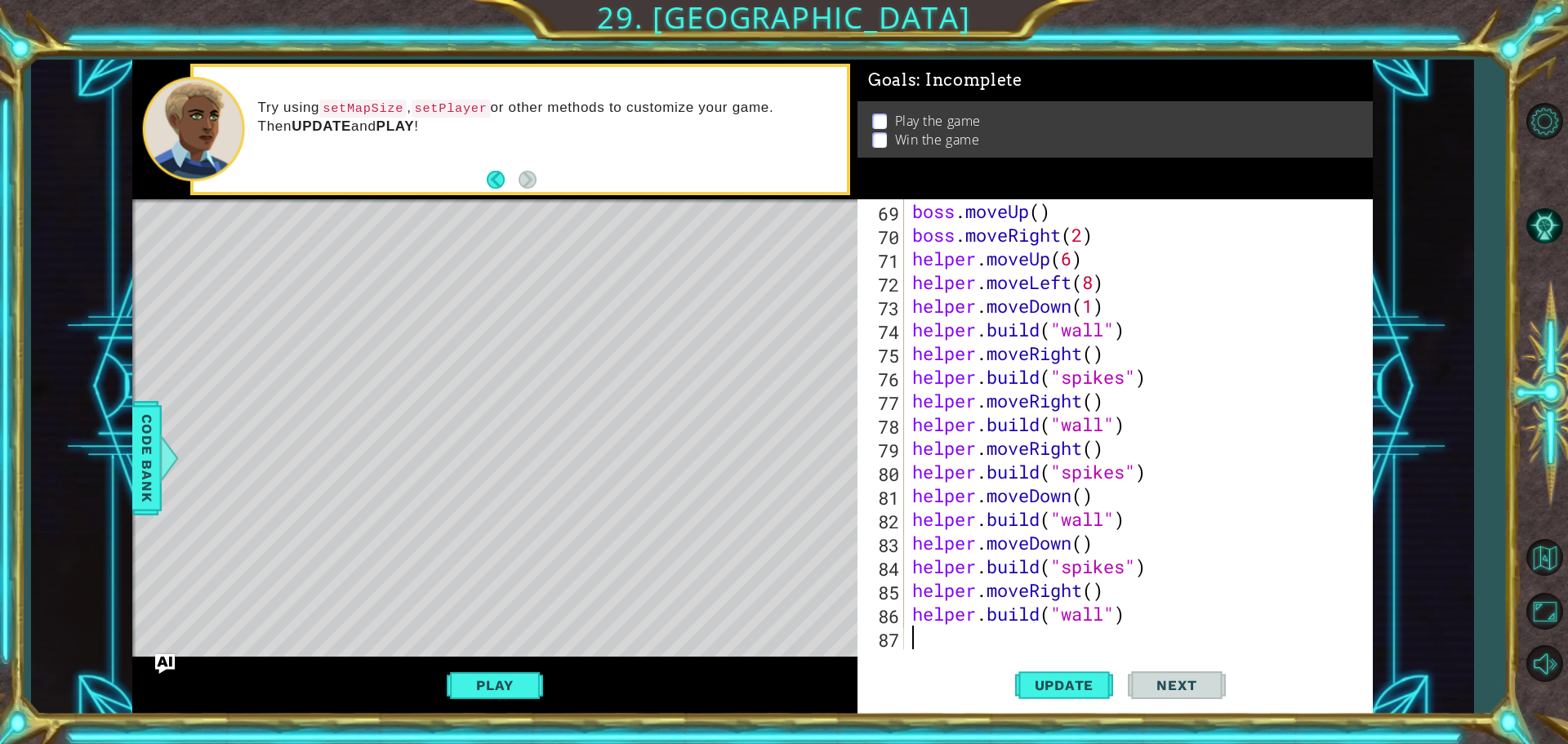
click at [969, 639] on div "boss . moveUp ( ) boss . moveRight ( 2 ) helper . moveUp ( 6 ) helper . moveLef…" at bounding box center [1137, 448] width 455 height 498
click at [1086, 683] on span "Update" at bounding box center [1064, 685] width 92 height 16
click at [944, 648] on div "boss . moveUp ( ) boss . moveRight ( 2 ) helper . moveUp ( 6 ) helper . moveLef…" at bounding box center [1137, 448] width 455 height 498
type textarea "h"
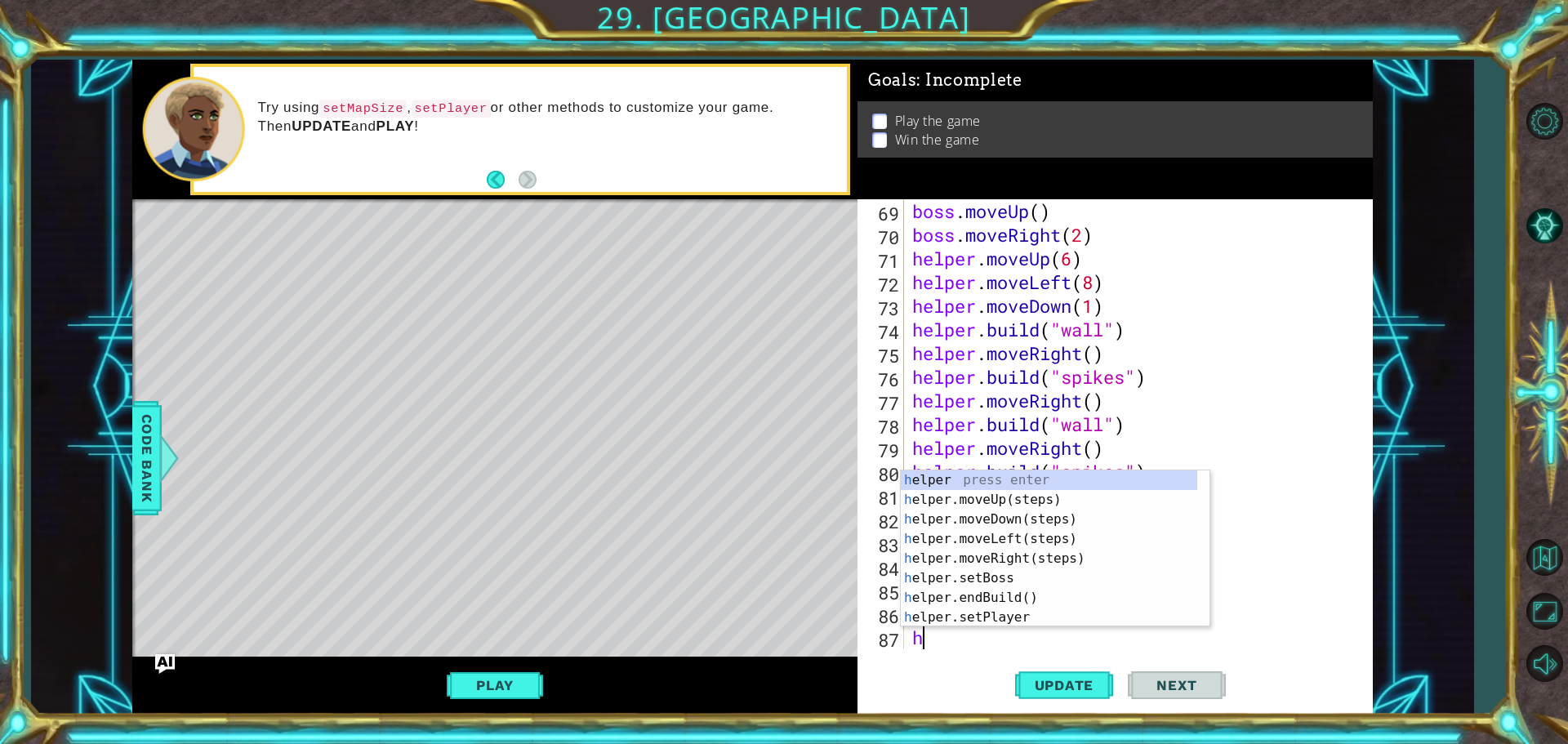
scroll to position [1634, 0]
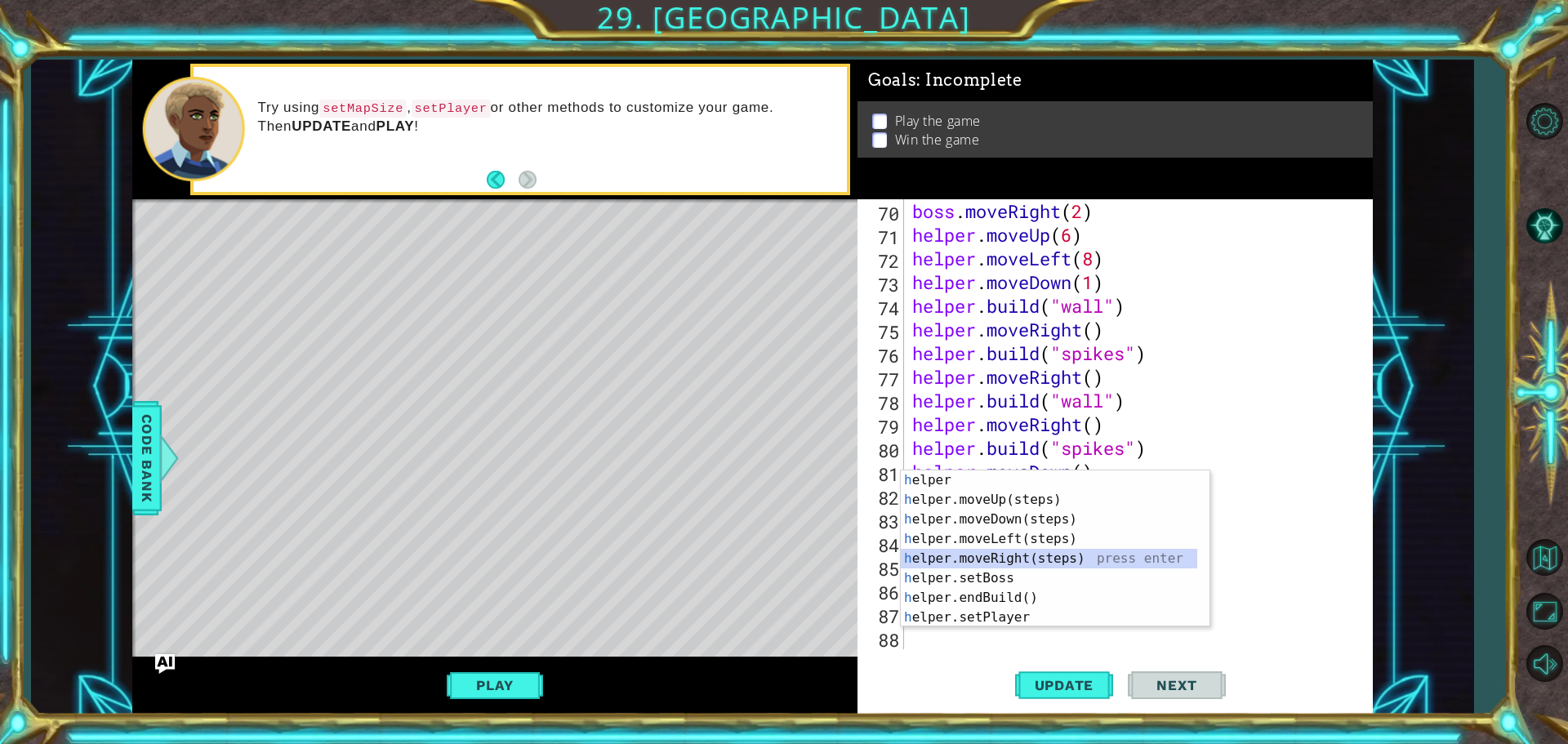
click at [925, 560] on div "h elper press enter h elper.moveUp(steps) press enter h elper.moveDown(steps) p…" at bounding box center [1049, 568] width 296 height 196
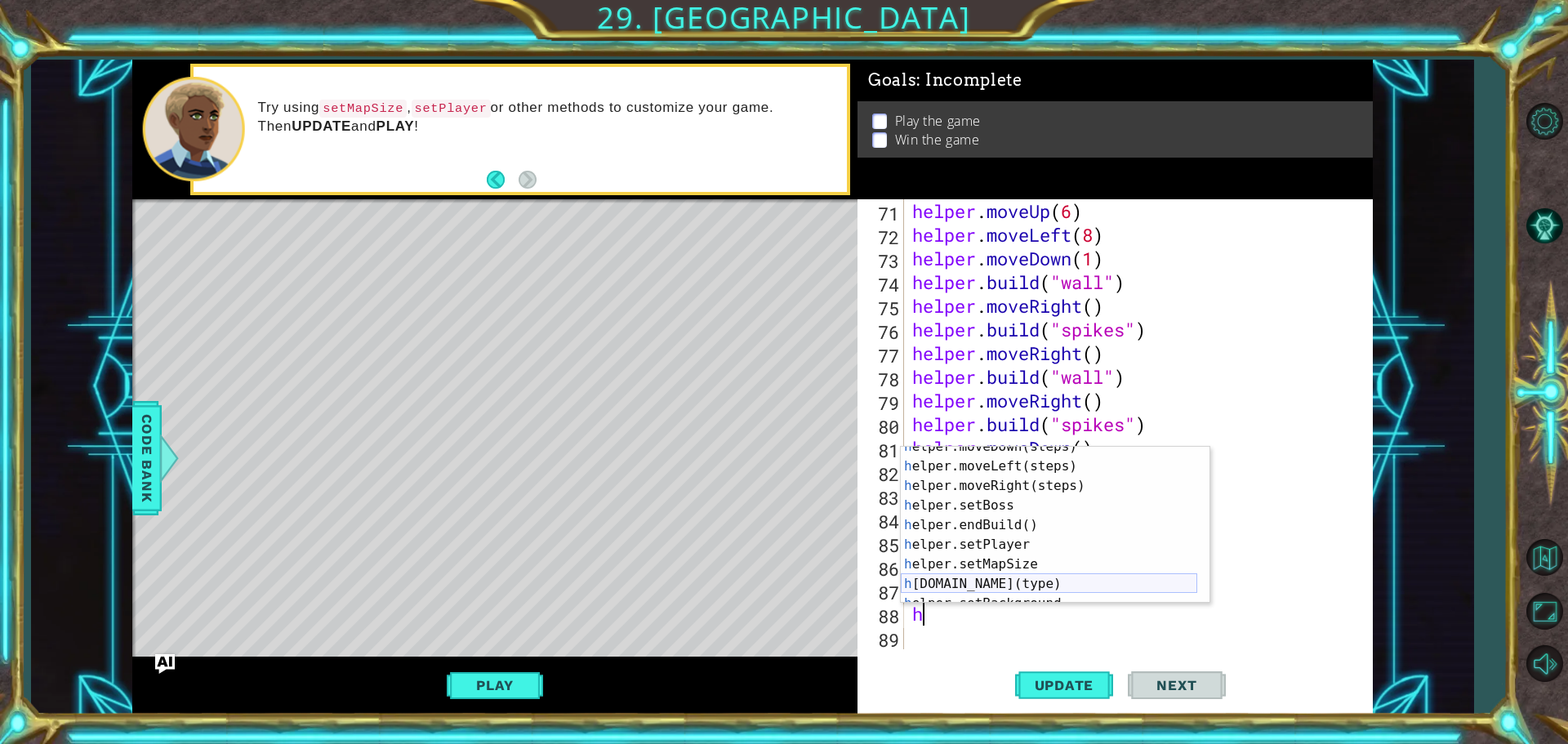
scroll to position [49, 0]
click at [935, 593] on div "h elper.moveDown(steps) press enter h elper.moveLeft(steps) press enter h elper…" at bounding box center [1049, 535] width 296 height 196
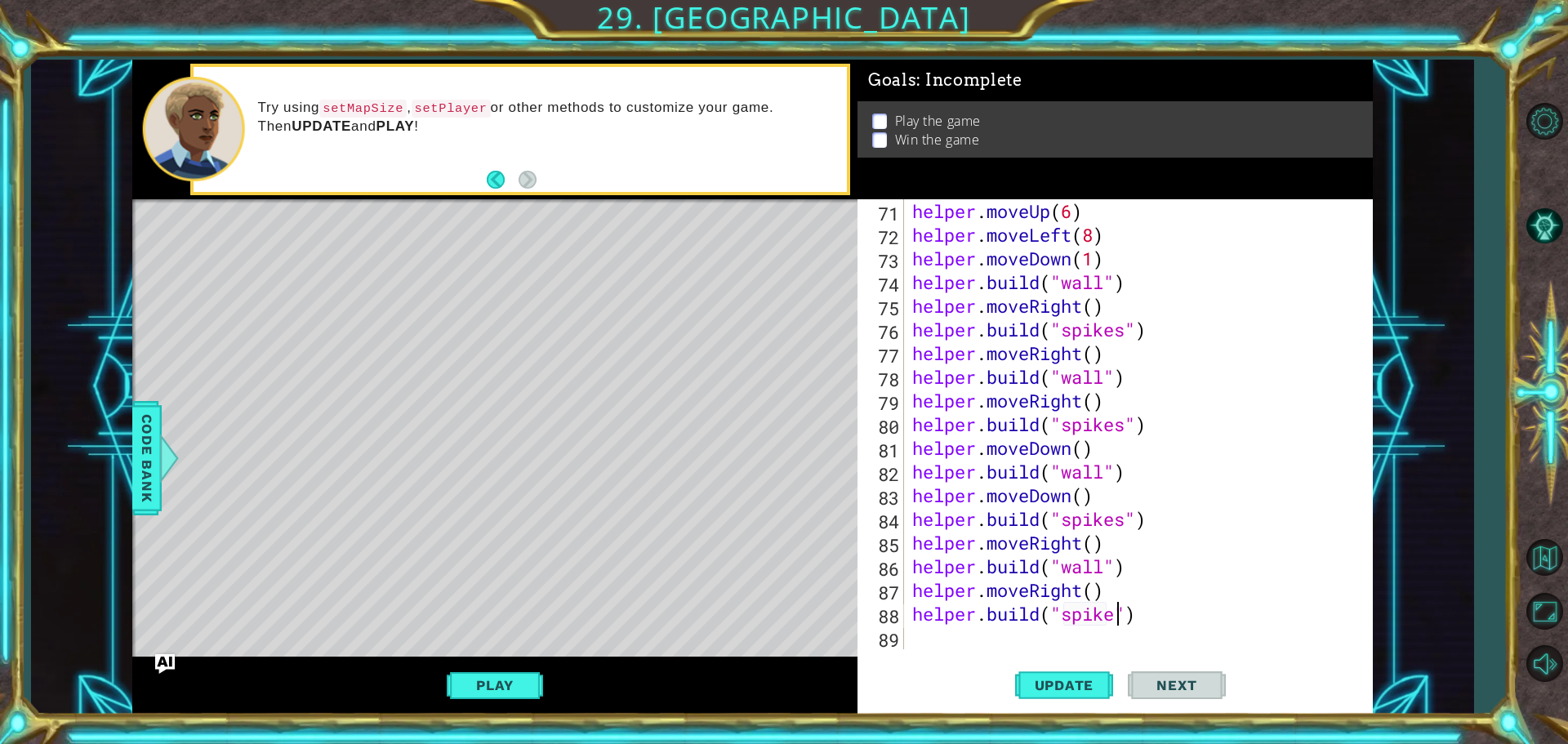
scroll to position [0, 10]
type textarea "[DOMAIN_NAME]("spikes")"
click at [1034, 693] on button "Update" at bounding box center [1064, 684] width 98 height 52
click at [962, 633] on div "helper . moveUp ( 6 ) helper . moveLeft ( 8 ) helper . moveDown ( 1 ) helper . …" at bounding box center [1137, 448] width 455 height 498
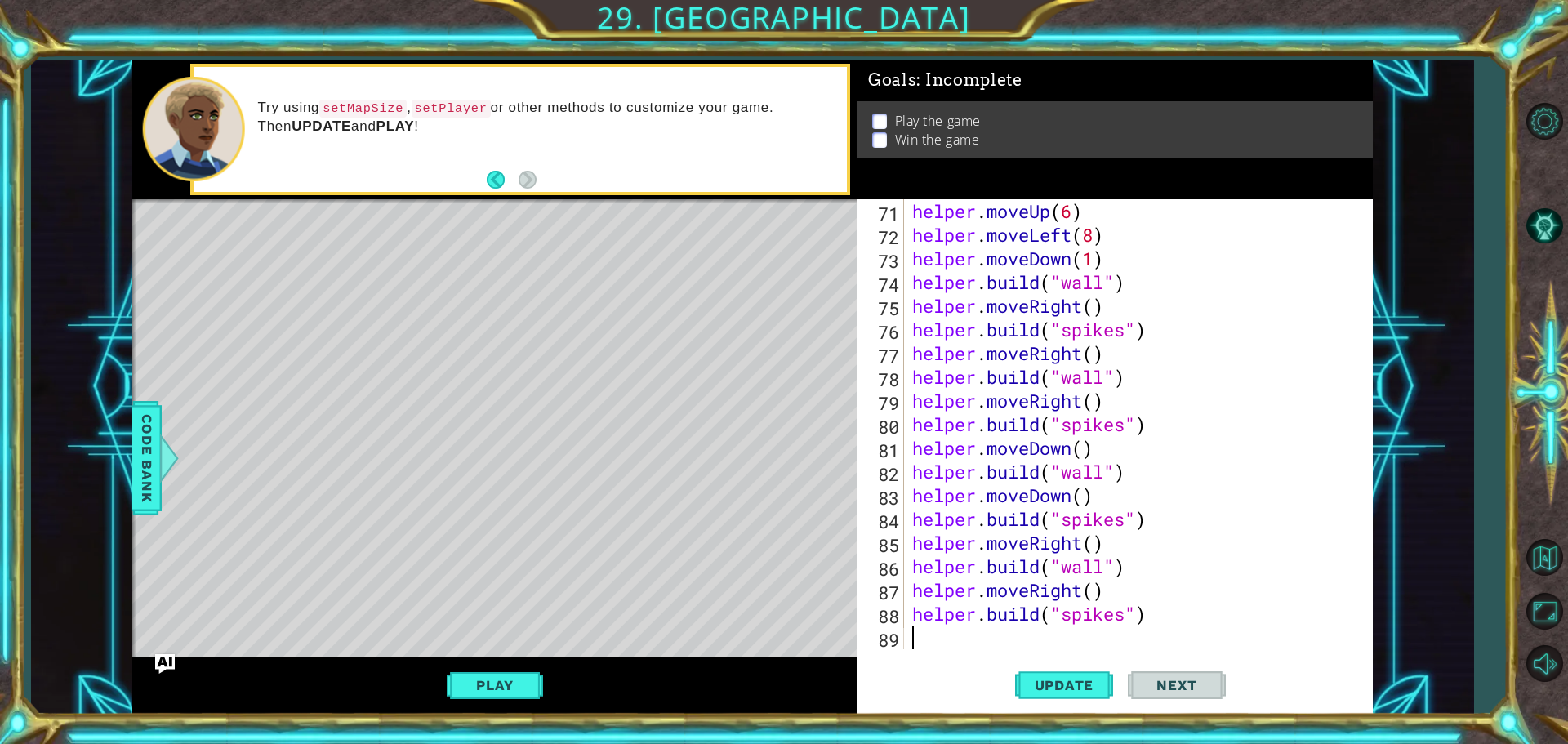
type textarea "h"
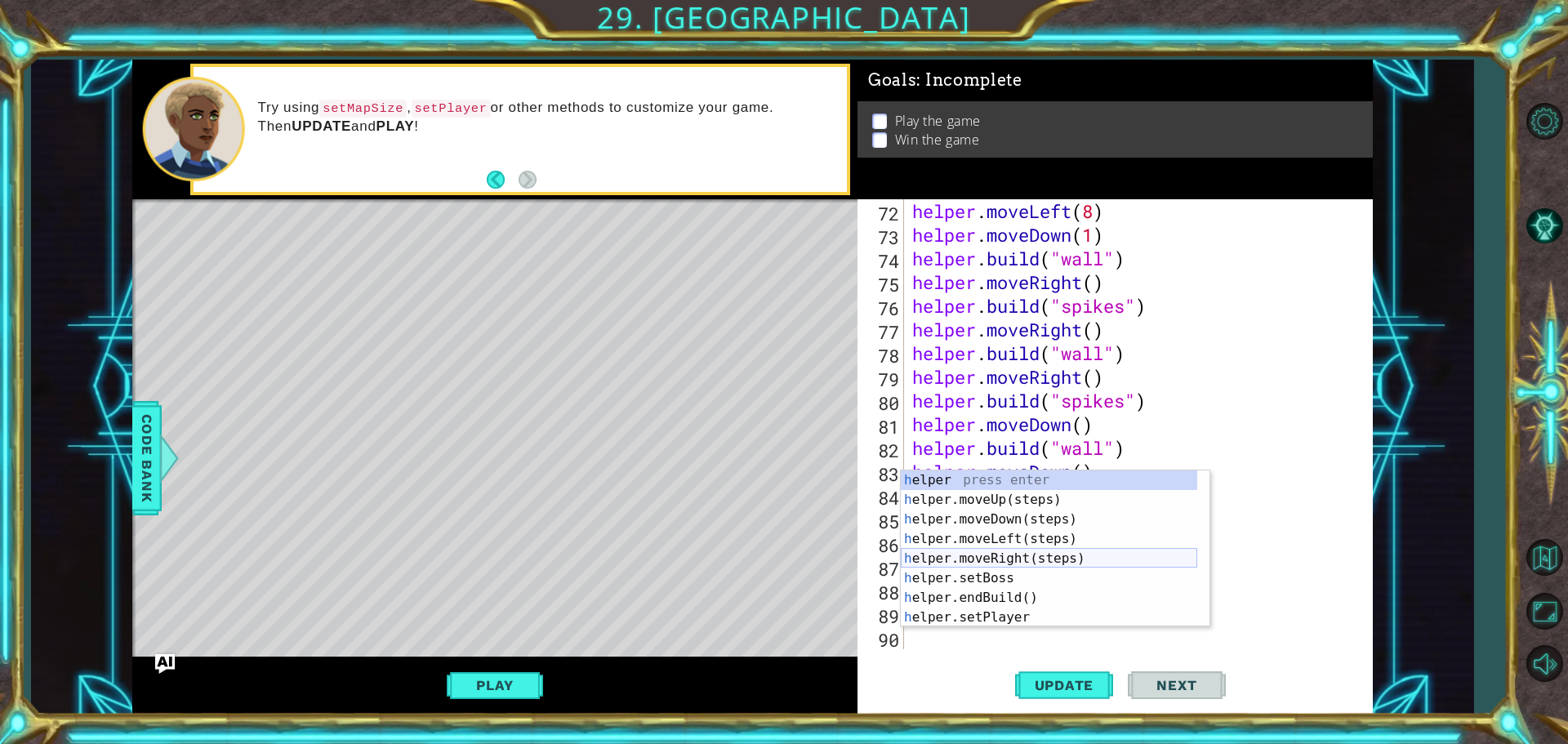
click at [1008, 559] on div "h elper press enter h elper.moveUp(steps) press enter h elper.moveDown(steps) p…" at bounding box center [1049, 568] width 296 height 196
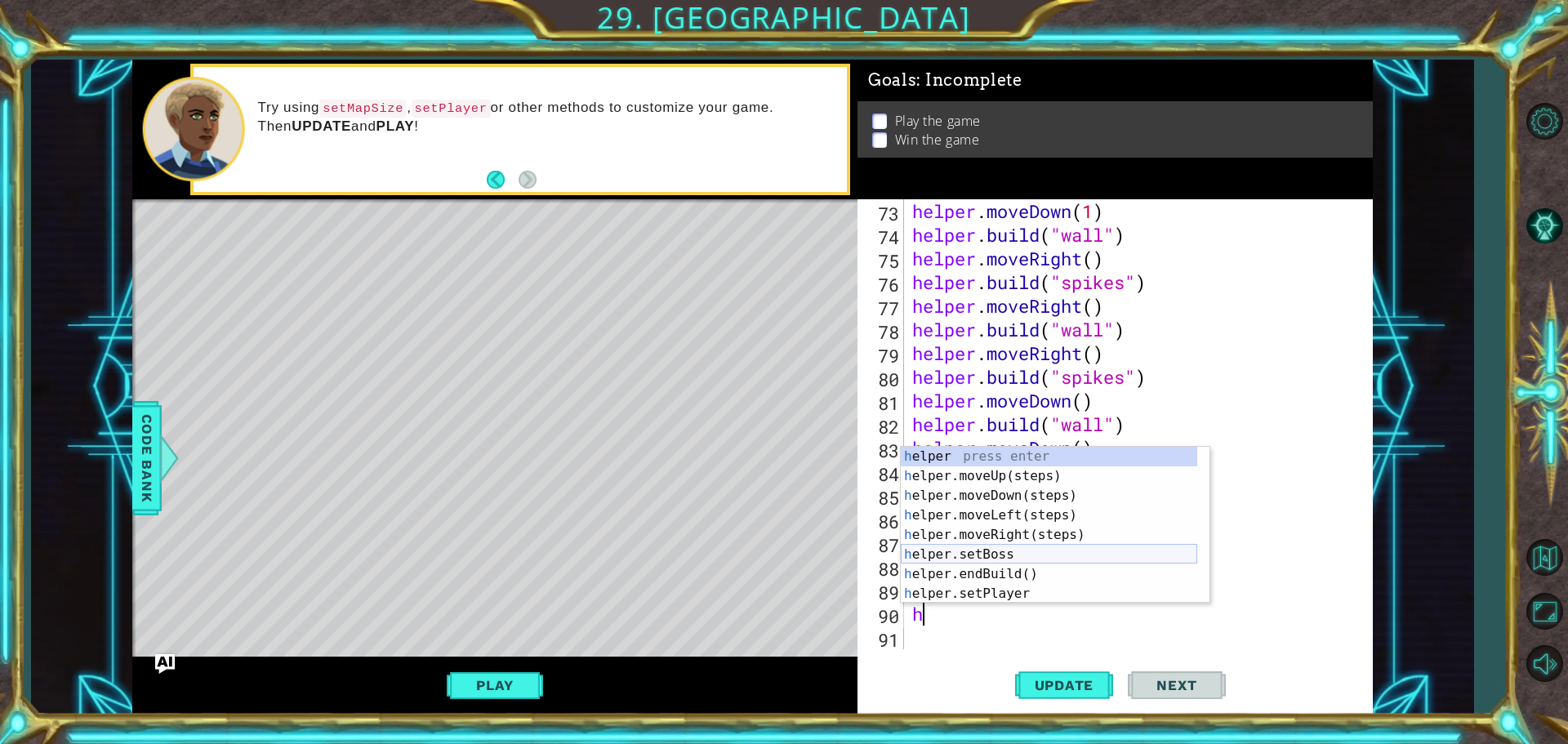
scroll to position [49, 0]
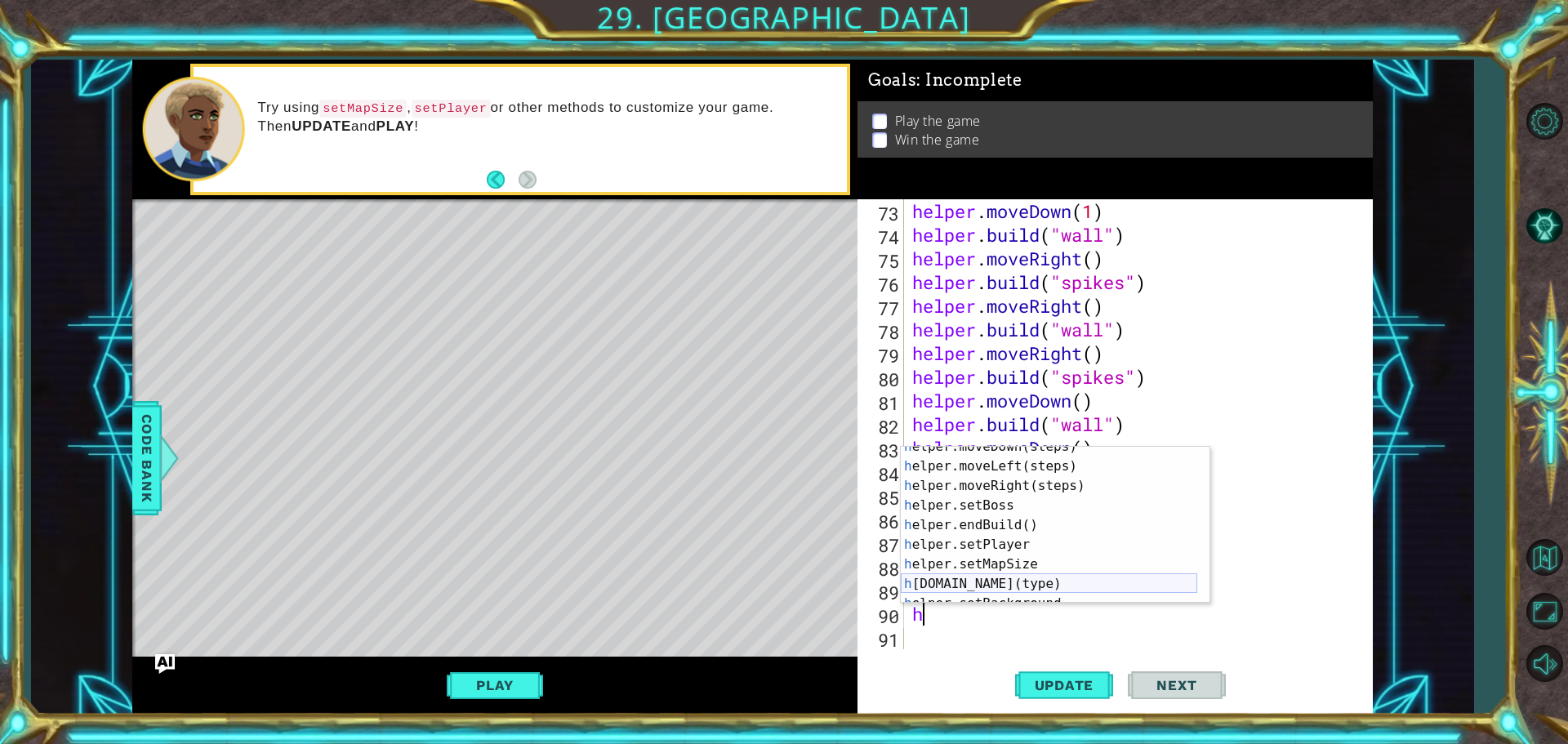
click at [965, 585] on div "h elper.moveDown(steps) press enter h elper.moveLeft(steps) press enter h elper…" at bounding box center [1049, 535] width 296 height 196
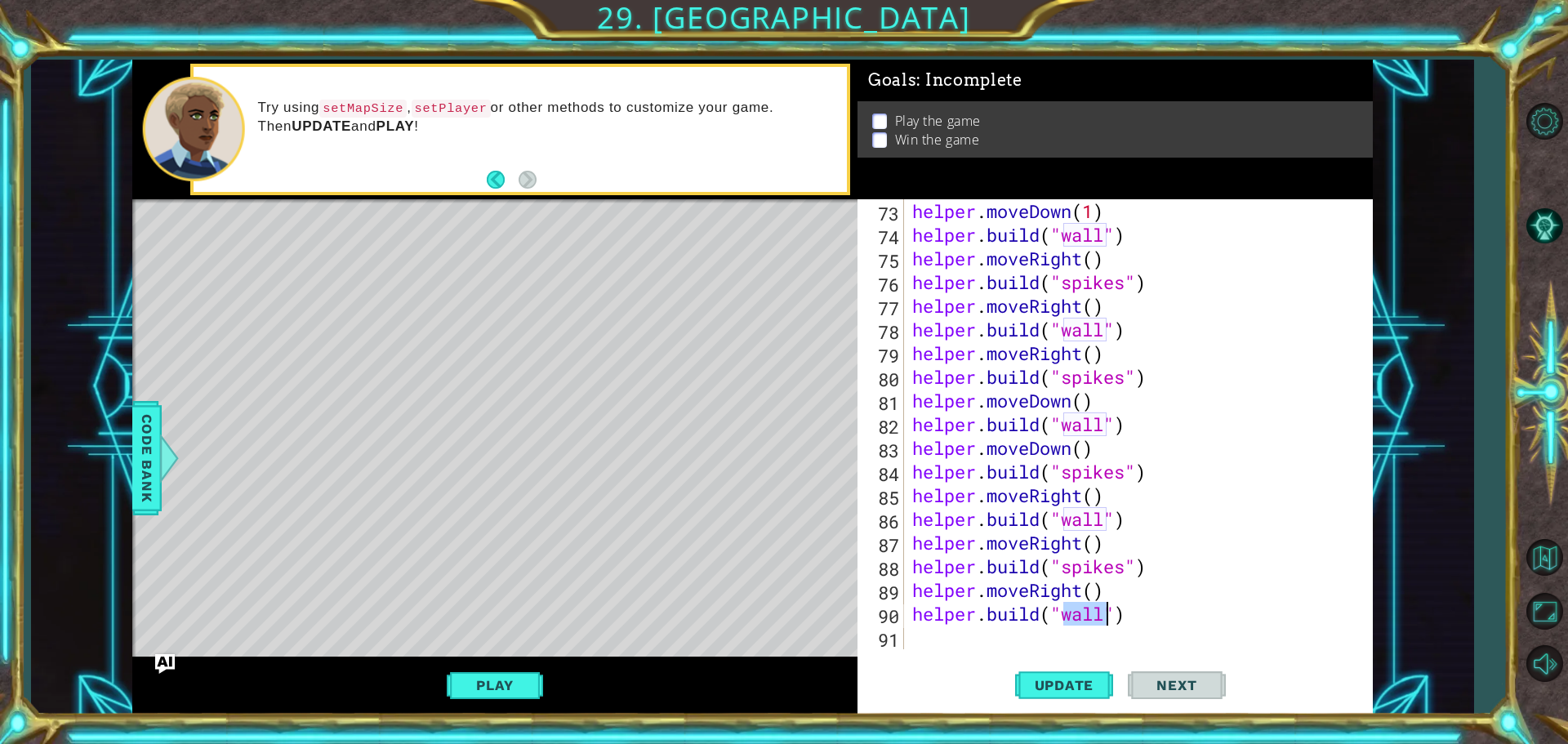
type textarea "[DOMAIN_NAME]("wall")"
click at [934, 652] on div "[DOMAIN_NAME]("wall") 73 74 75 76 77 78 79 80 81 82 83 84 85 86 87 88 89 90 91 …" at bounding box center [1115, 457] width 515 height 515
click at [1054, 672] on button "Update" at bounding box center [1064, 684] width 98 height 52
click at [499, 687] on button "Play" at bounding box center [494, 685] width 95 height 31
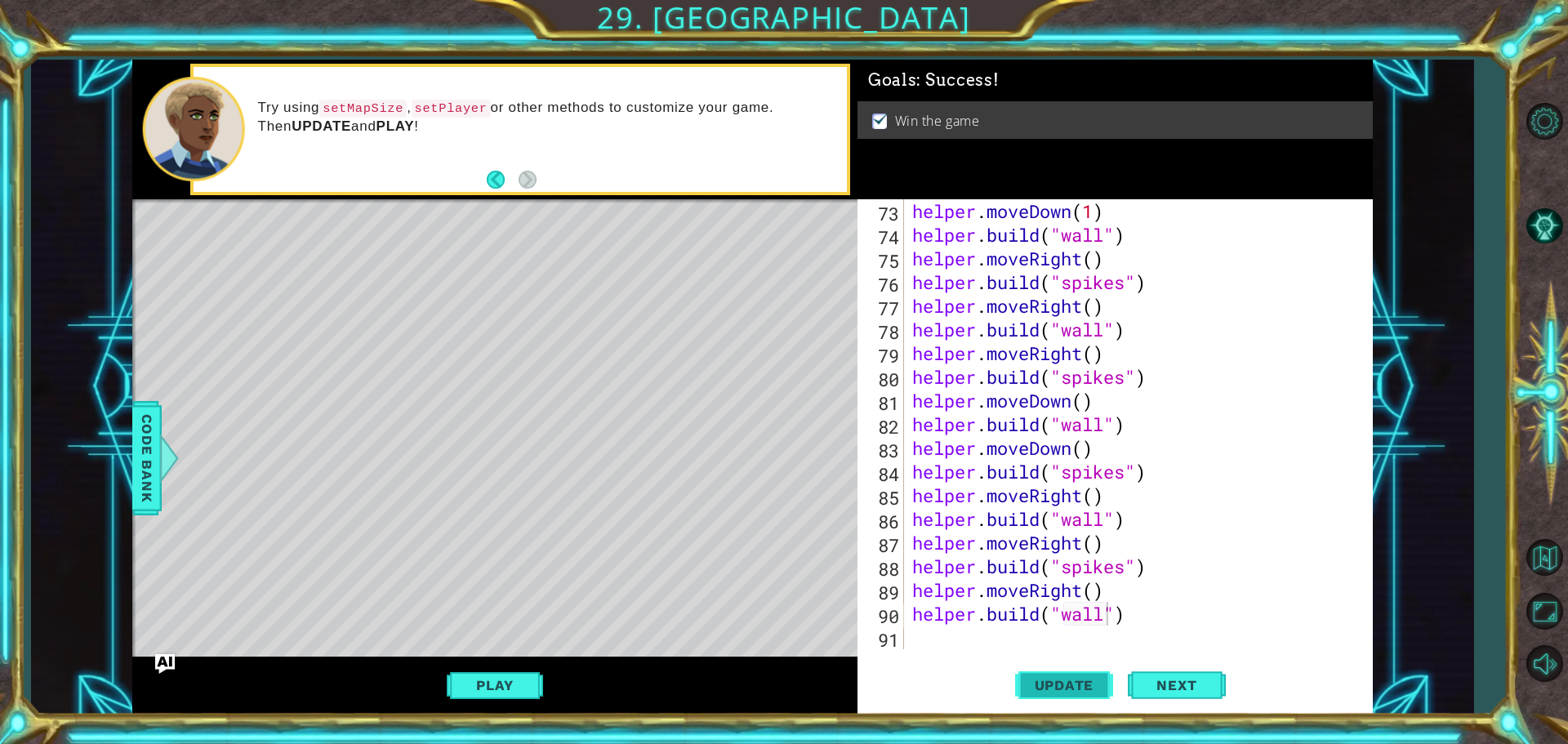
click at [1075, 676] on button "Update" at bounding box center [1064, 684] width 98 height 52
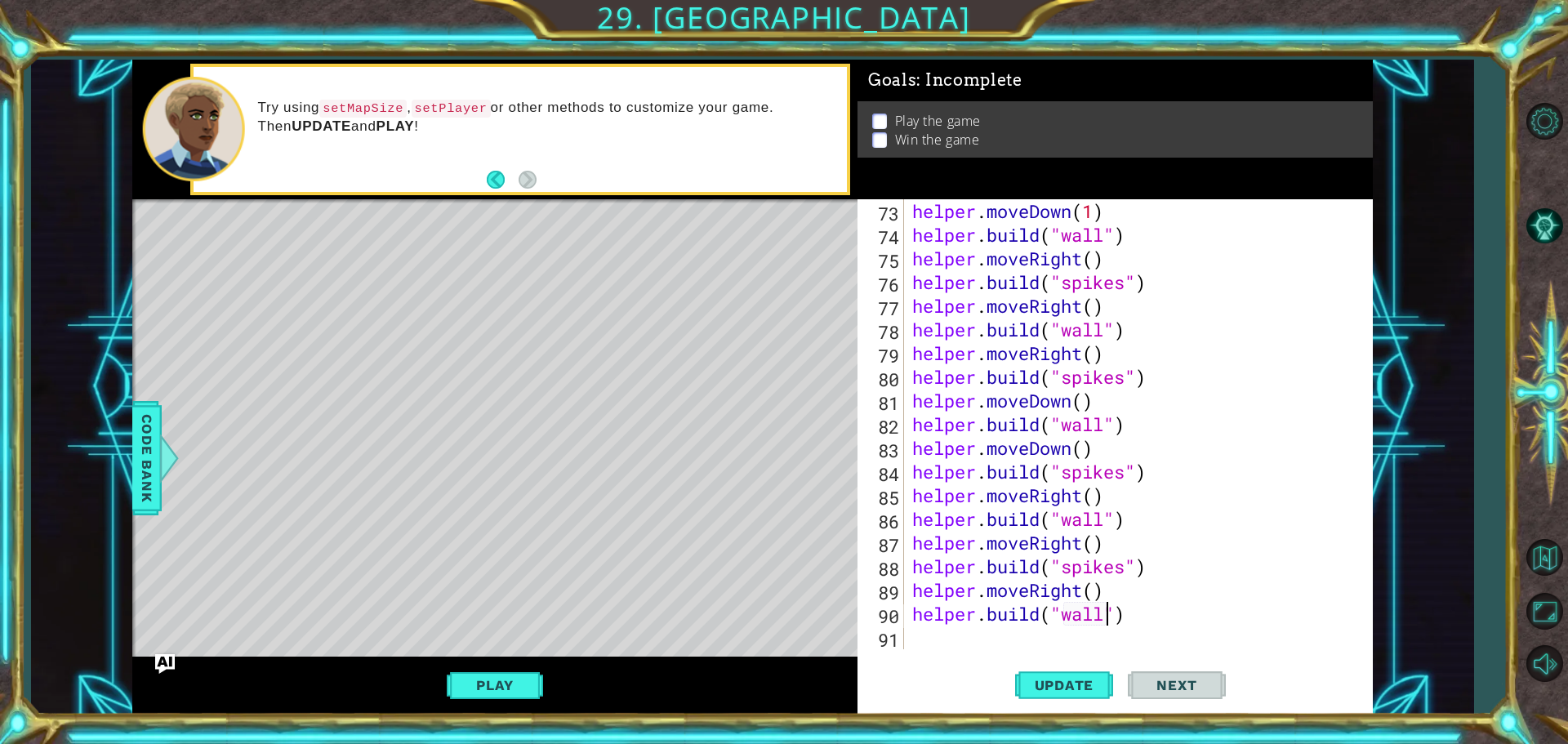
click at [1004, 632] on div "helper . moveDown ( 1 ) helper . build ( "wall" ) helper . moveRight ( ) helper…" at bounding box center [1137, 448] width 455 height 498
type textarea "h"
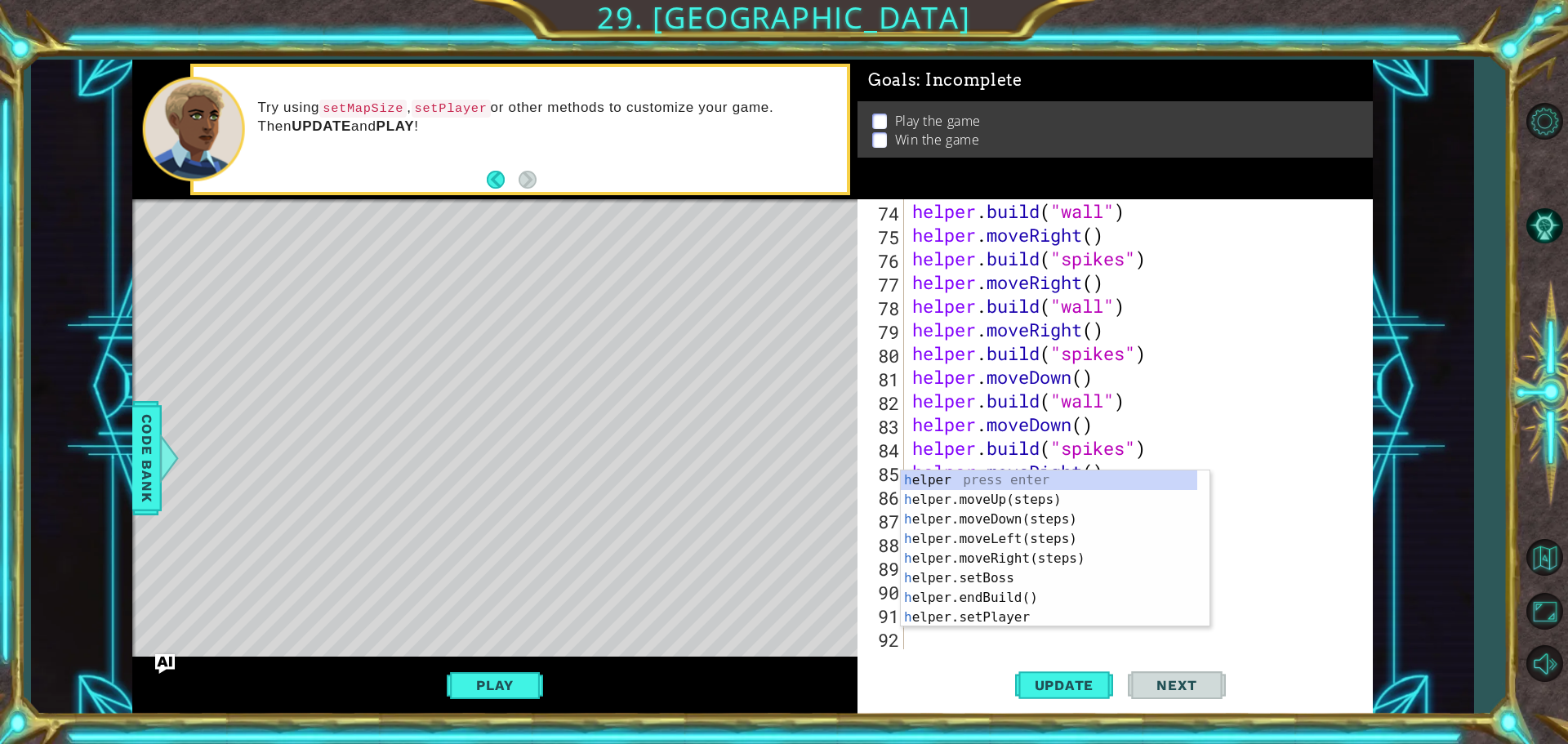
scroll to position [1728, 0]
click at [994, 552] on div "h elper press enter h elper.moveUp(steps) press enter h elper.moveDown(steps) p…" at bounding box center [1049, 568] width 296 height 196
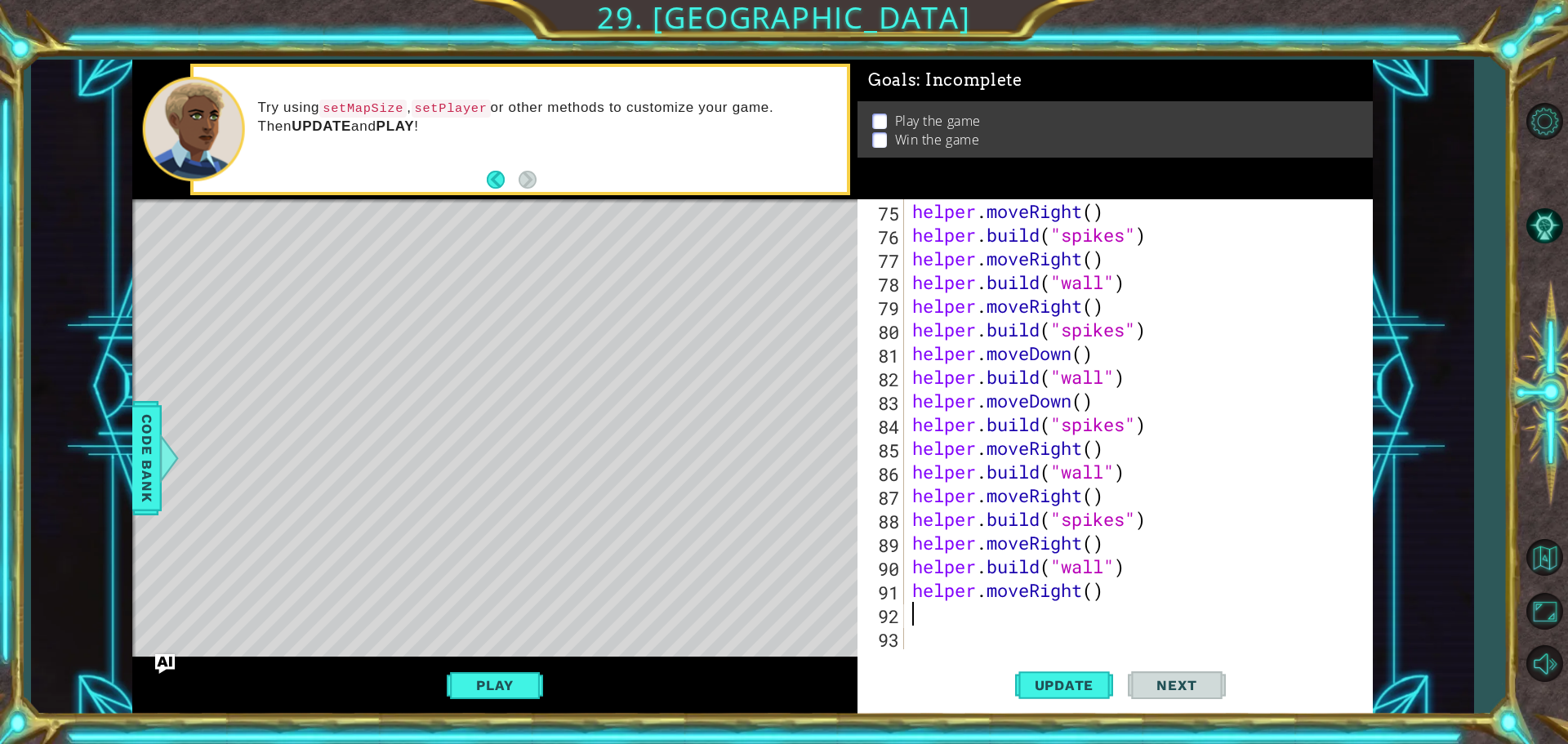
scroll to position [1752, 0]
click at [1091, 594] on div "helper . moveRight ( ) helper . build ( "spikes" ) helper . moveRight ( ) helpe…" at bounding box center [1137, 448] width 455 height 498
type textarea "helper.moveRight(2)"
click at [1004, 602] on div "helper . moveRight ( ) helper . build ( "spikes" ) helper . moveRight ( ) helpe…" at bounding box center [1137, 448] width 455 height 498
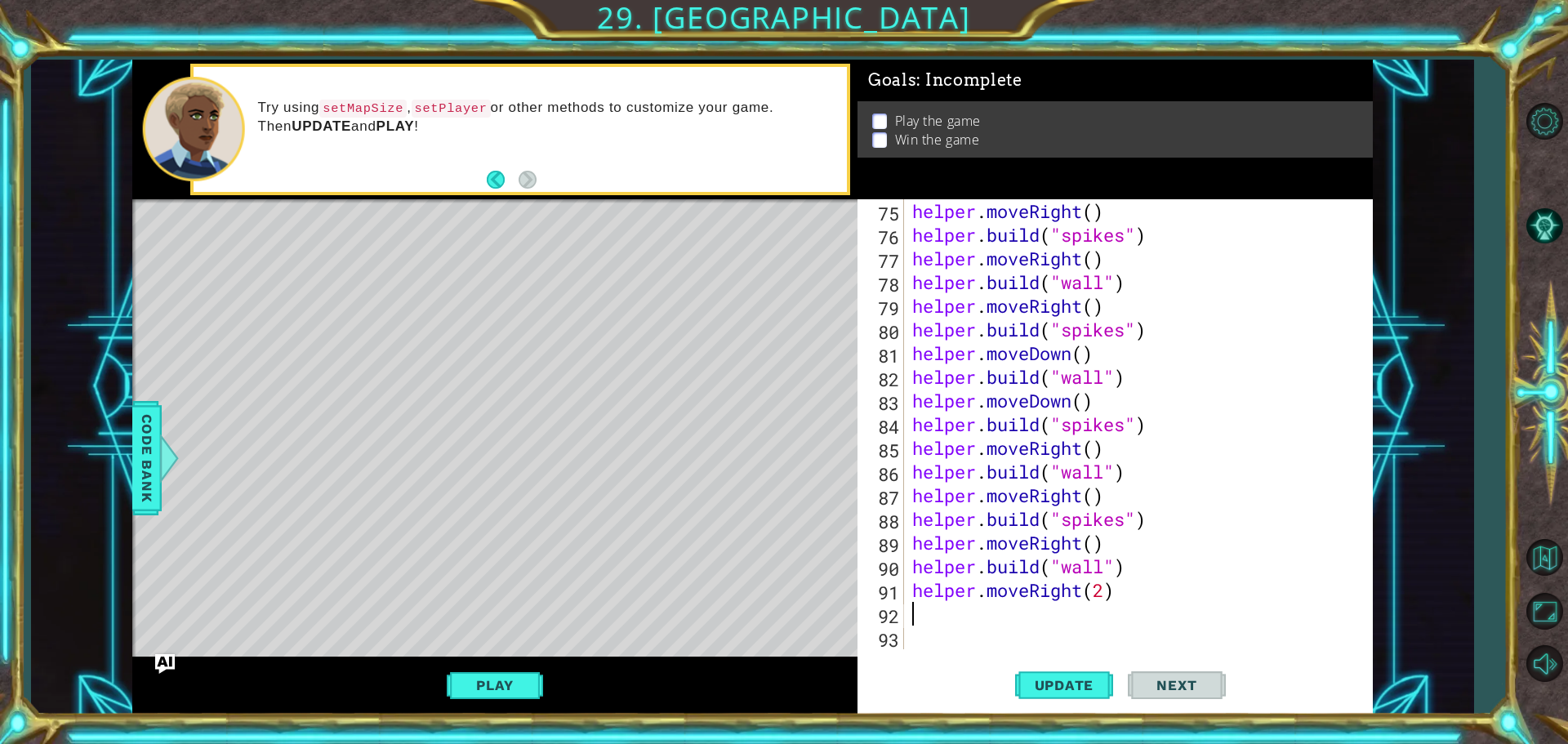
scroll to position [0, 0]
type textarea "h"
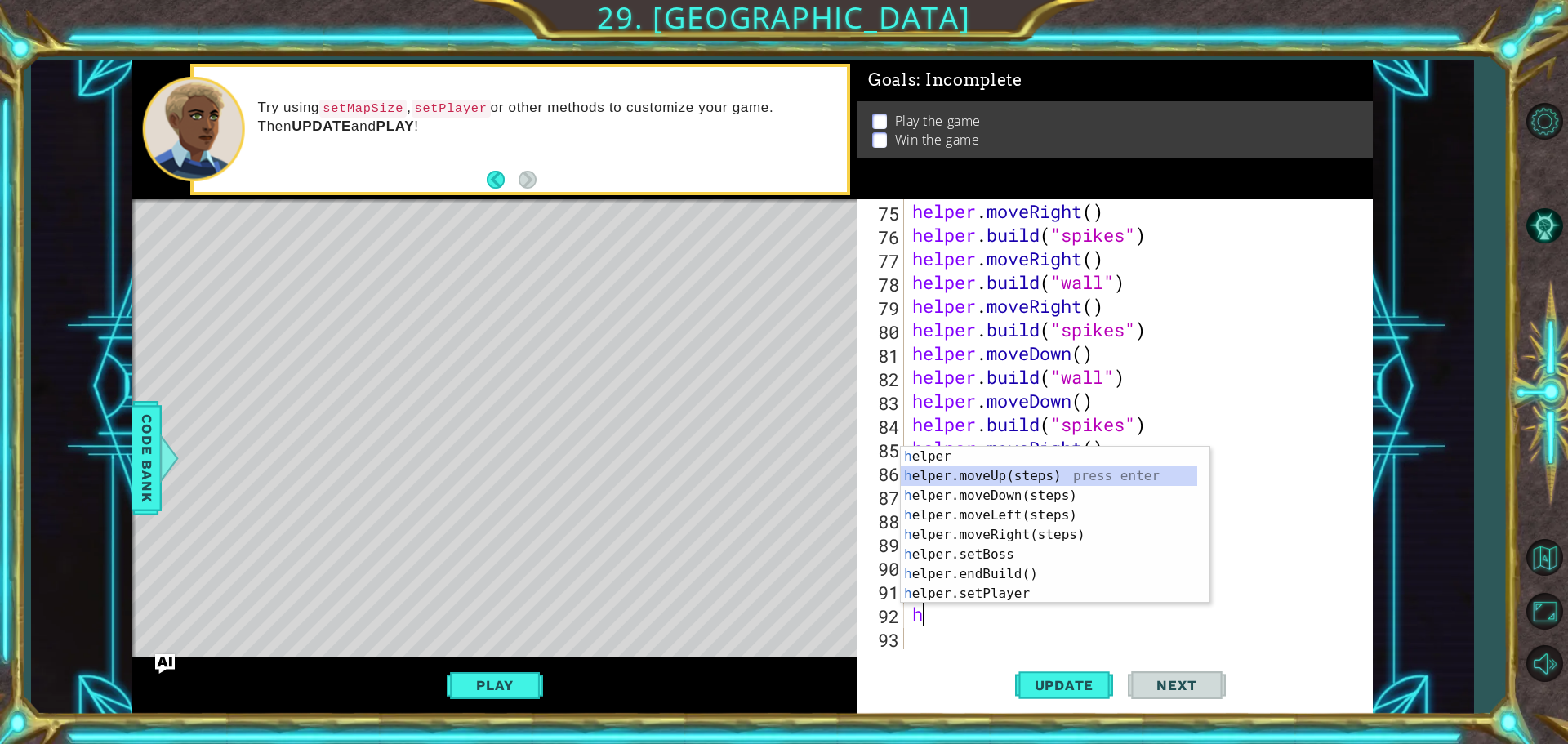
click at [991, 475] on div "h elper press enter h elper.moveUp(steps) press enter h elper.moveDown(steps) p…" at bounding box center [1049, 545] width 296 height 196
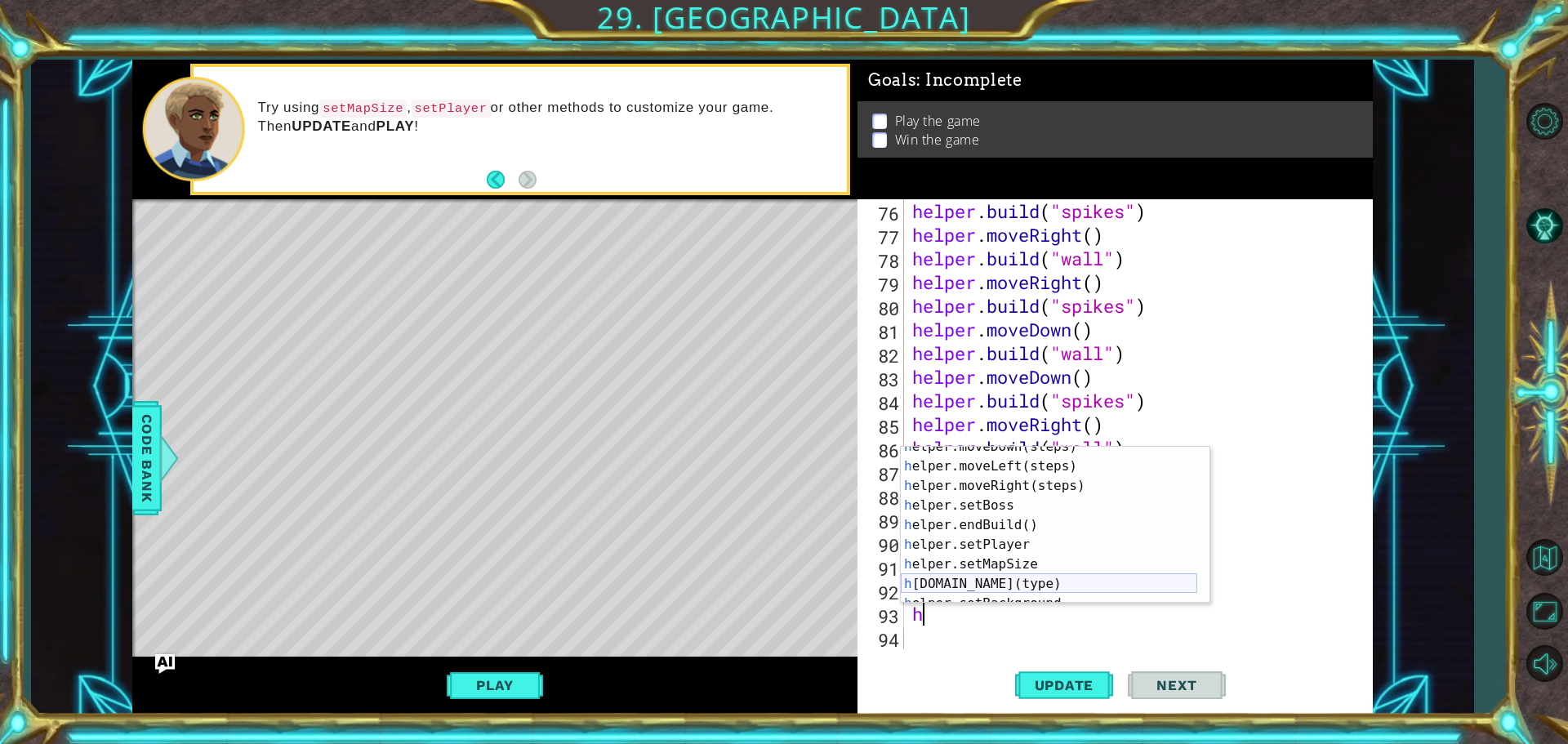
scroll to position [49, 0]
click at [963, 585] on div "h elper.moveDown(steps) press enter h elper.moveLeft(steps) press enter h elper…" at bounding box center [1049, 535] width 296 height 196
type textarea "[DOMAIN_NAME]("wall")"
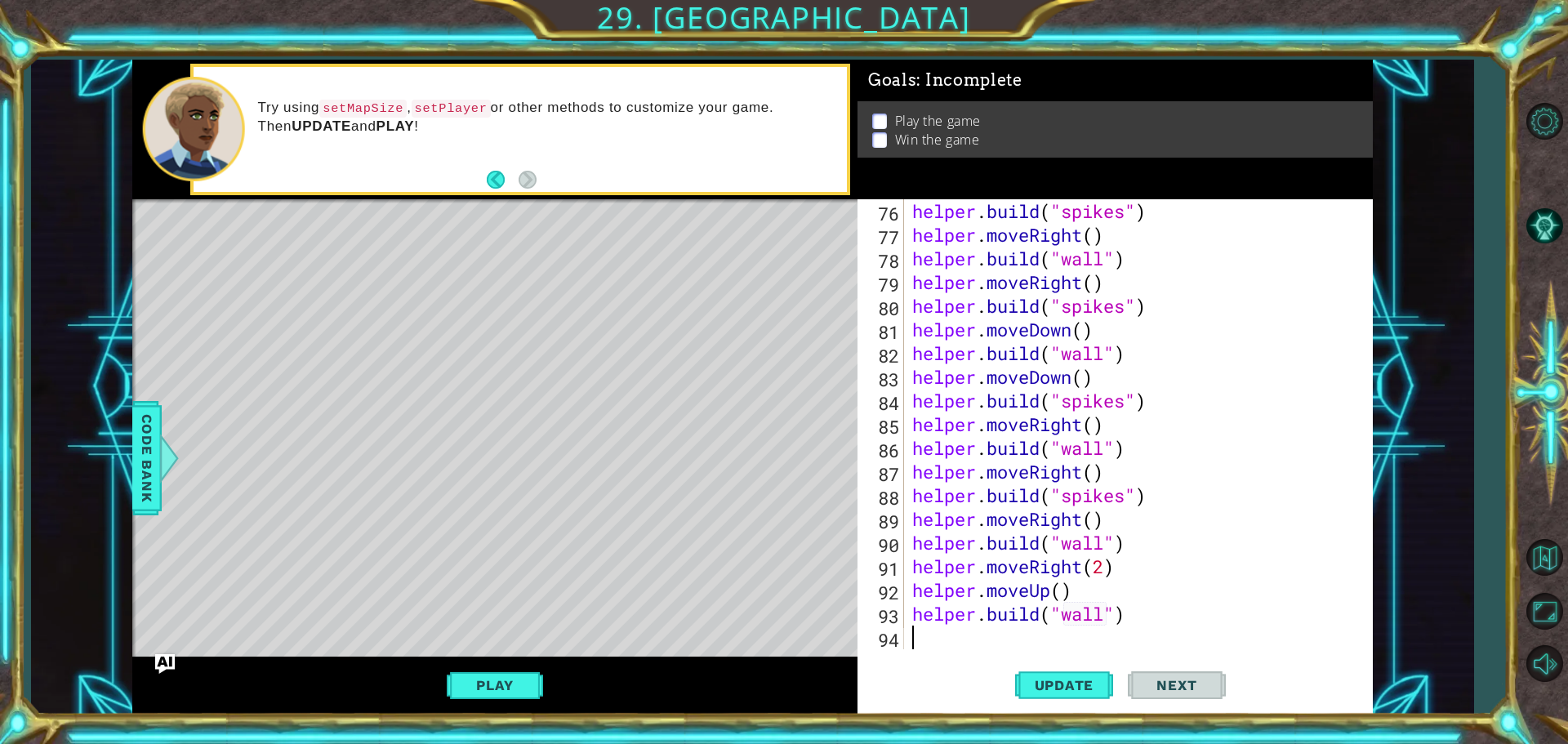
click at [1010, 638] on div "helper . build ( "spikes" ) helper . moveRight ( ) helper . build ( "wall" ) he…" at bounding box center [1137, 448] width 455 height 498
click at [1082, 680] on span "Update" at bounding box center [1064, 685] width 92 height 16
type textarea "h"
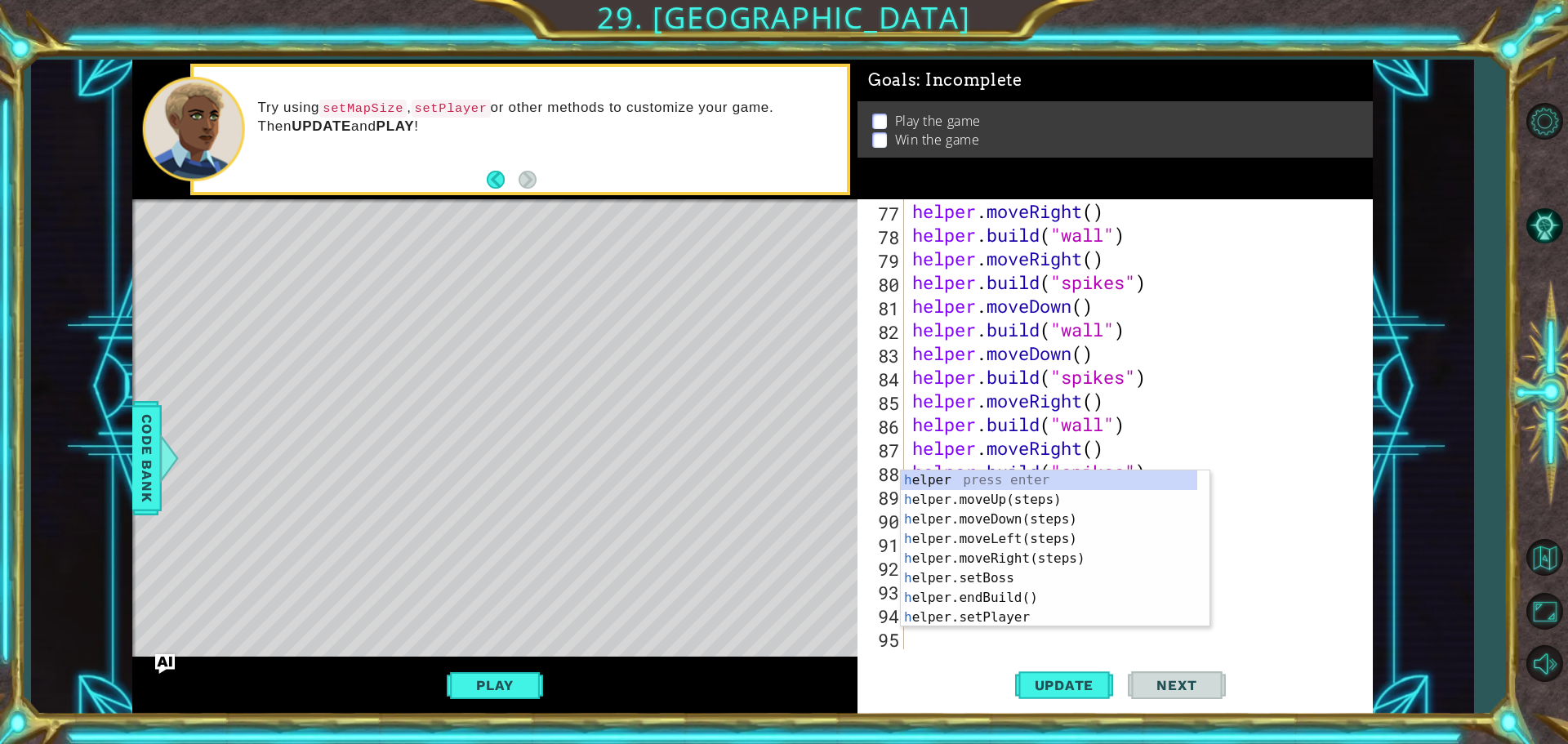
scroll to position [1800, 0]
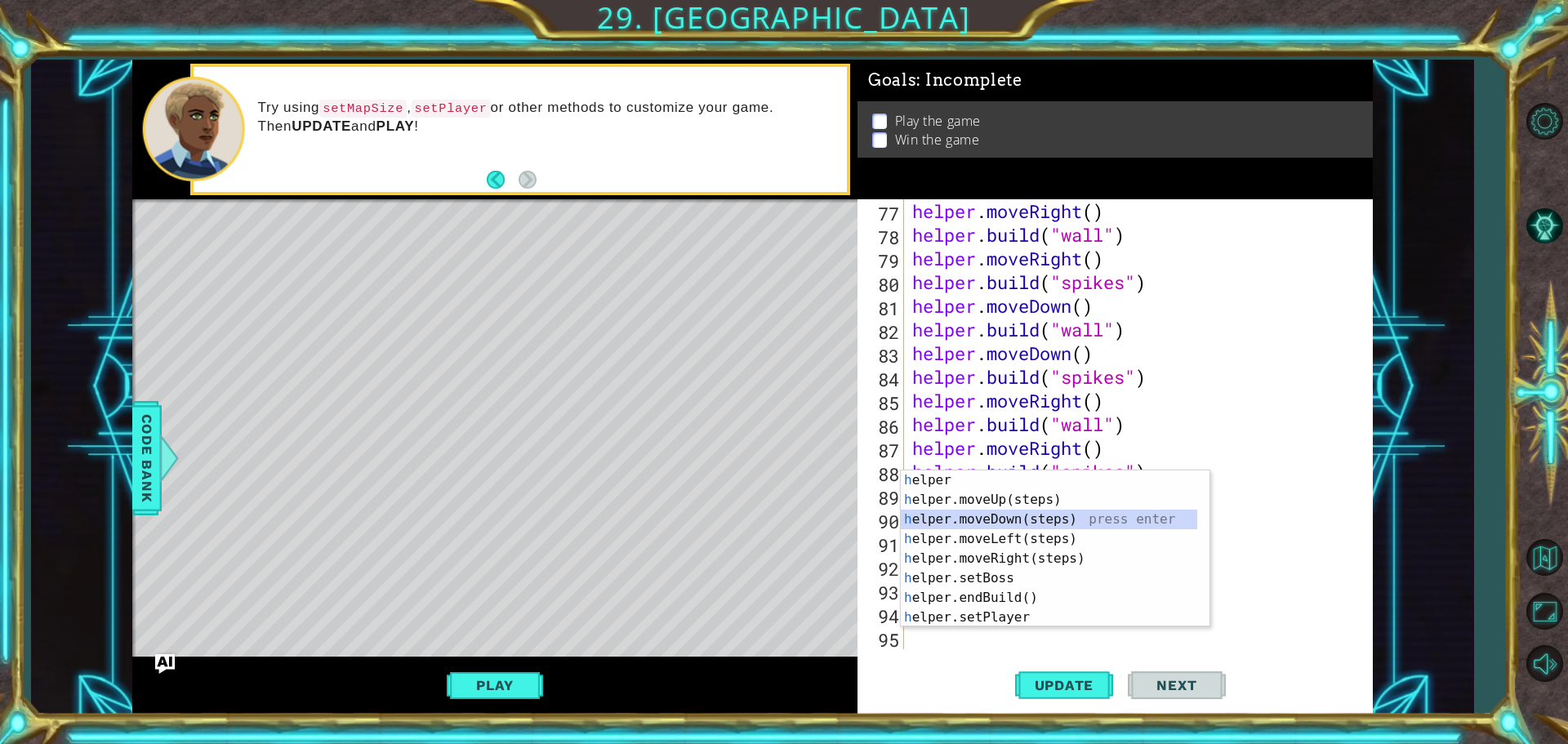
click at [1018, 515] on div "h elper press enter h elper.moveUp(steps) press enter h elper.moveDown(steps) p…" at bounding box center [1049, 568] width 296 height 196
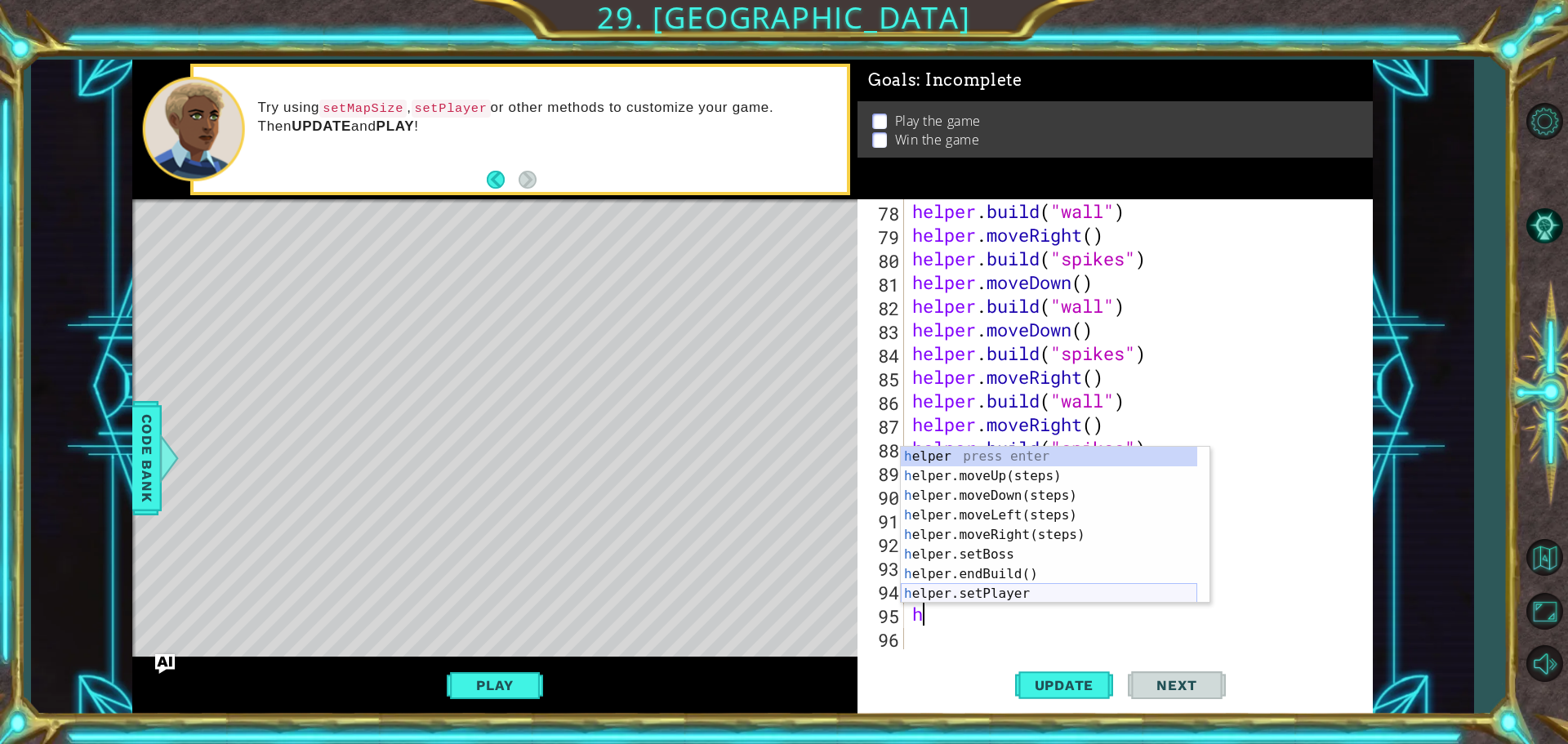
scroll to position [49, 0]
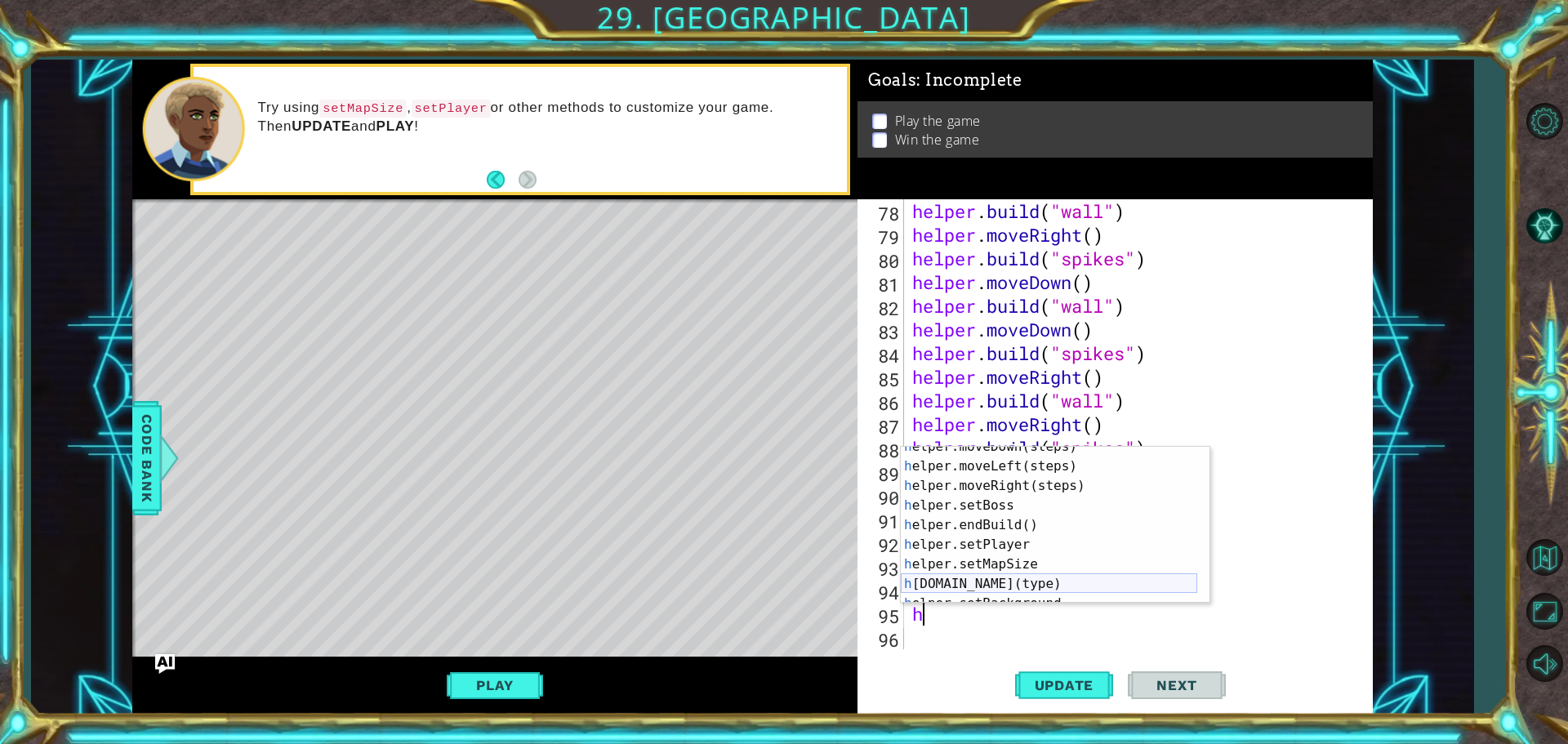
click at [970, 589] on div "h elper.moveDown(steps) press enter h elper.moveLeft(steps) press enter h elper…" at bounding box center [1049, 535] width 296 height 196
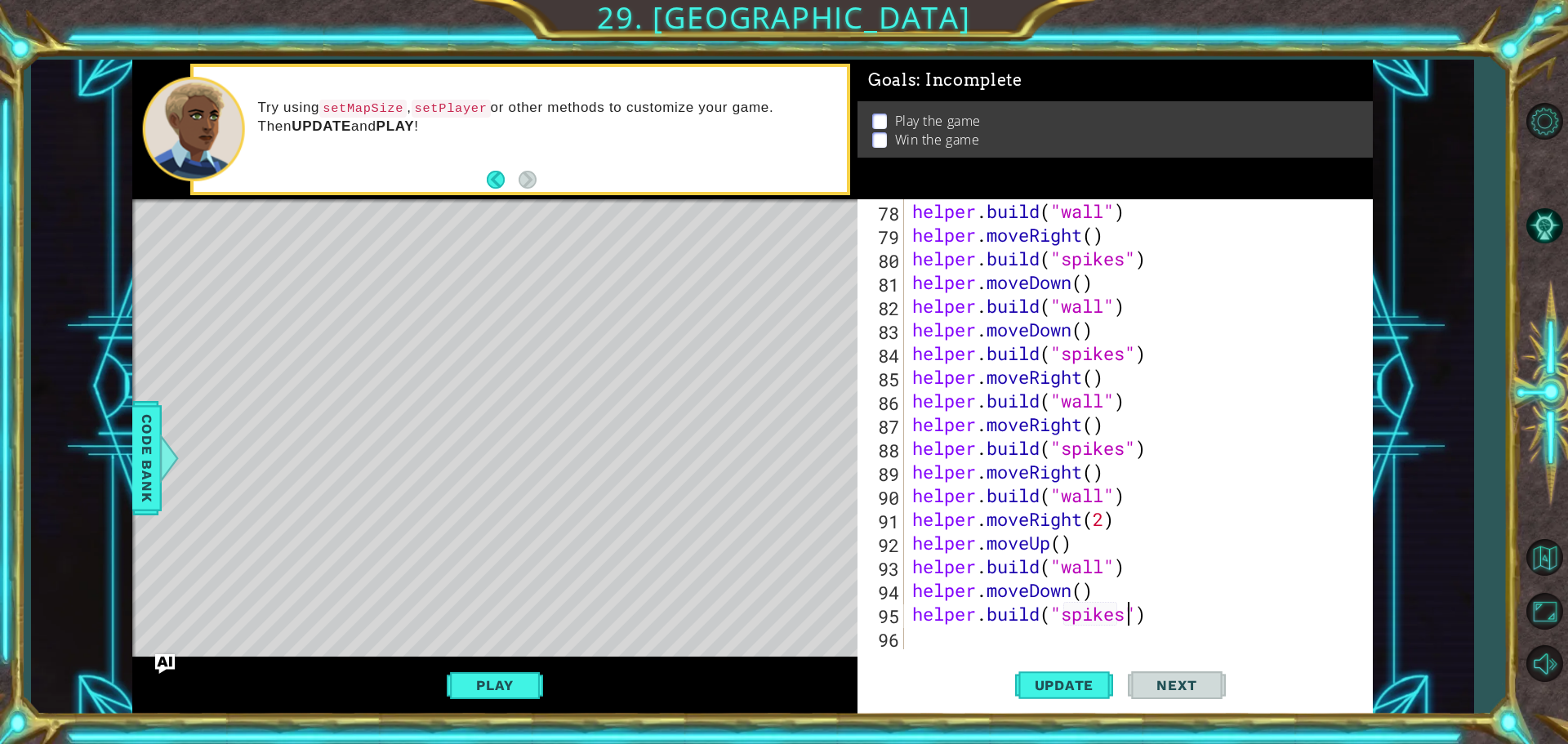
scroll to position [0, 10]
type textarea "[DOMAIN_NAME]("spikes")"
click at [1031, 683] on span "Update" at bounding box center [1064, 685] width 92 height 16
click at [975, 630] on div "helper . build ( "wall" ) helper . moveRight ( ) helper . build ( "spikes" ) he…" at bounding box center [1137, 448] width 455 height 498
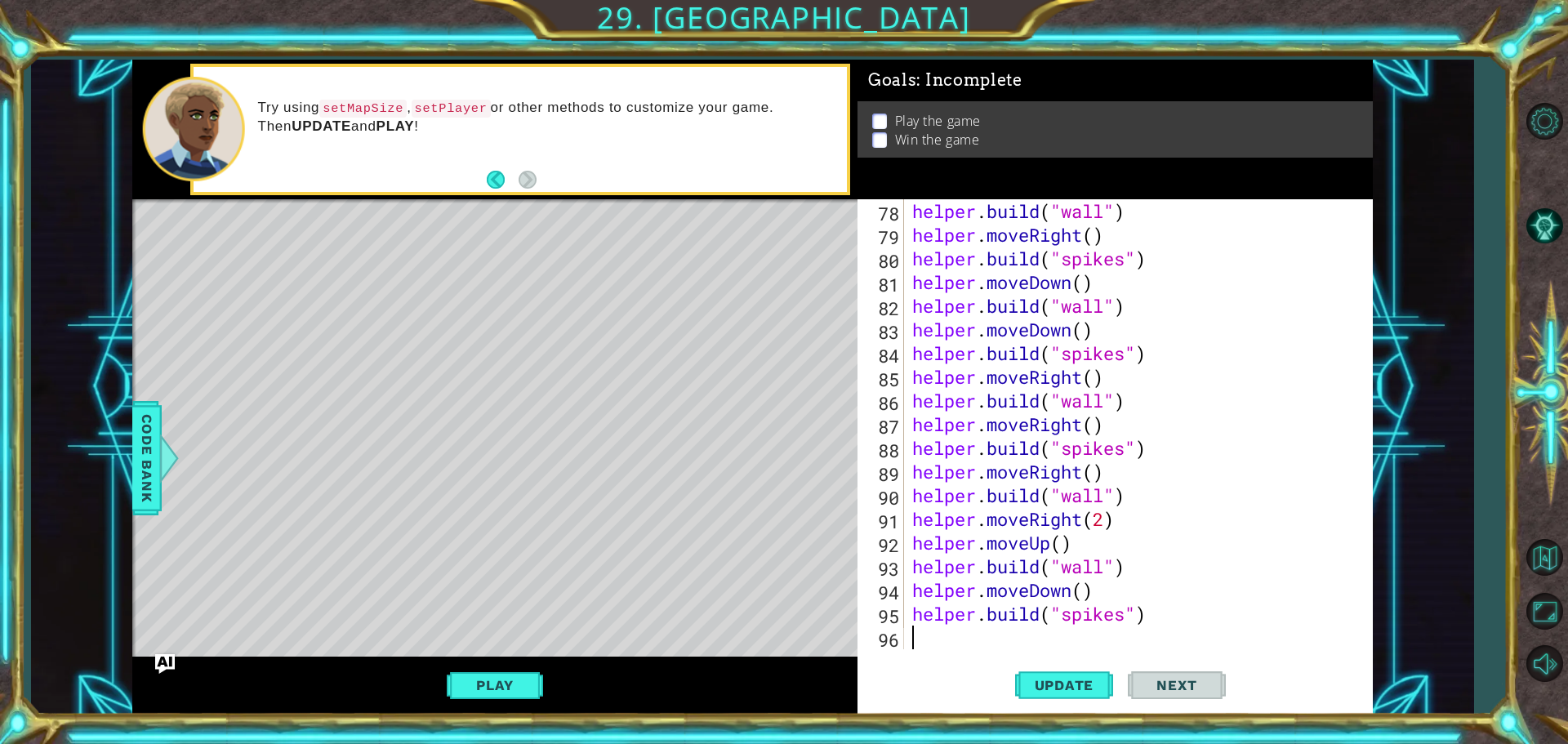
type textarea "h"
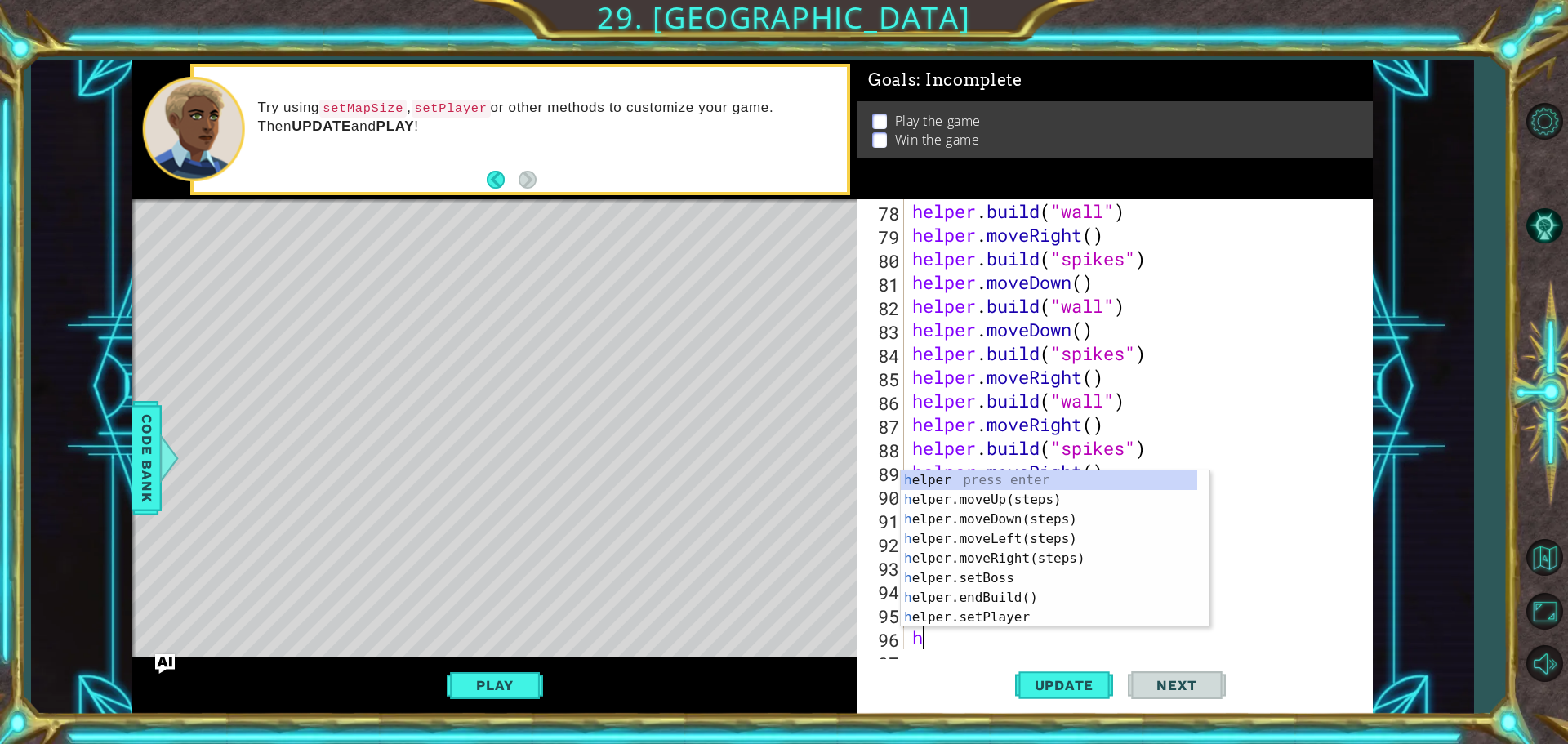
scroll to position [1847, 0]
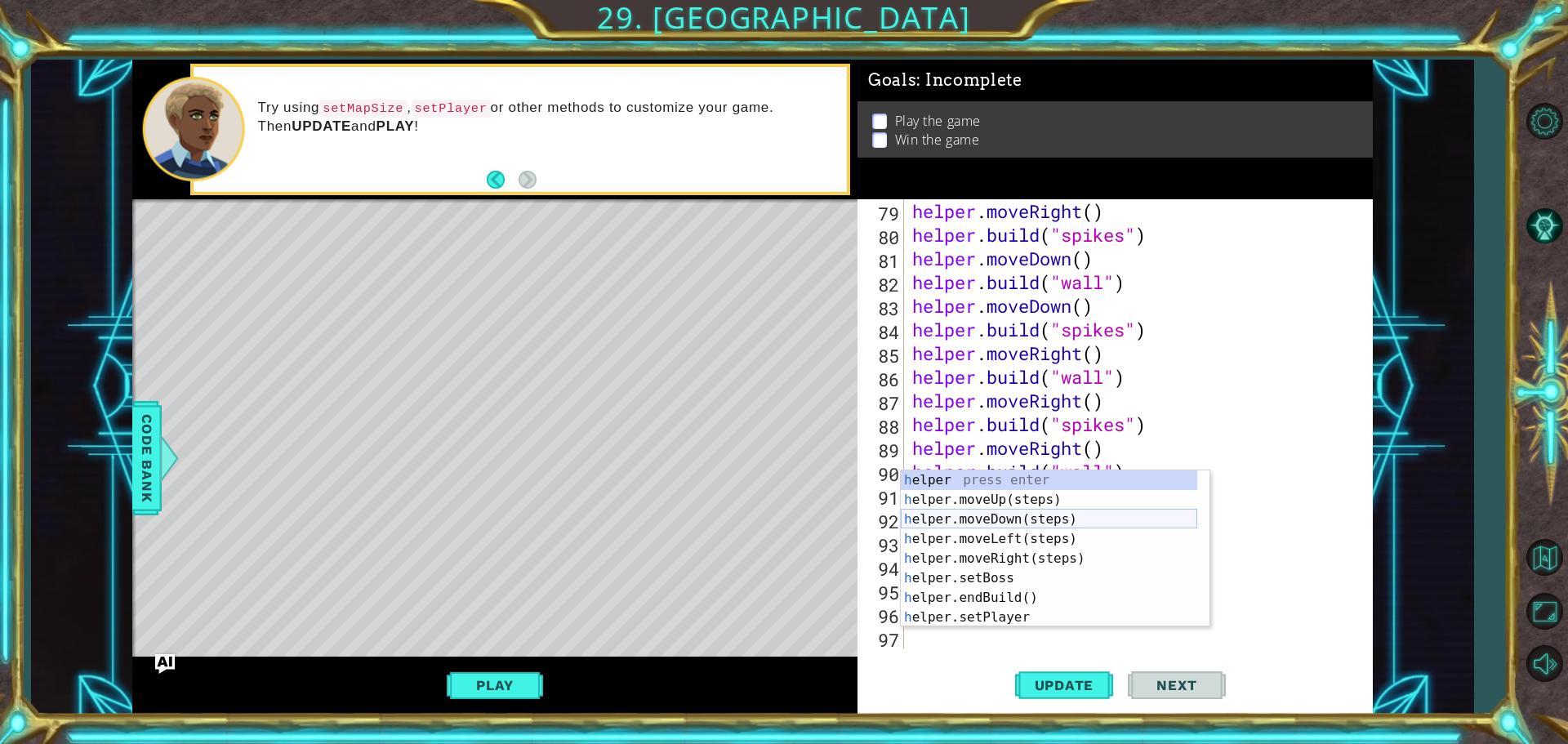
click at [992, 526] on div "h elper press enter h elper.moveUp(steps) press enter h elper.moveDown(steps) p…" at bounding box center [1049, 568] width 296 height 196
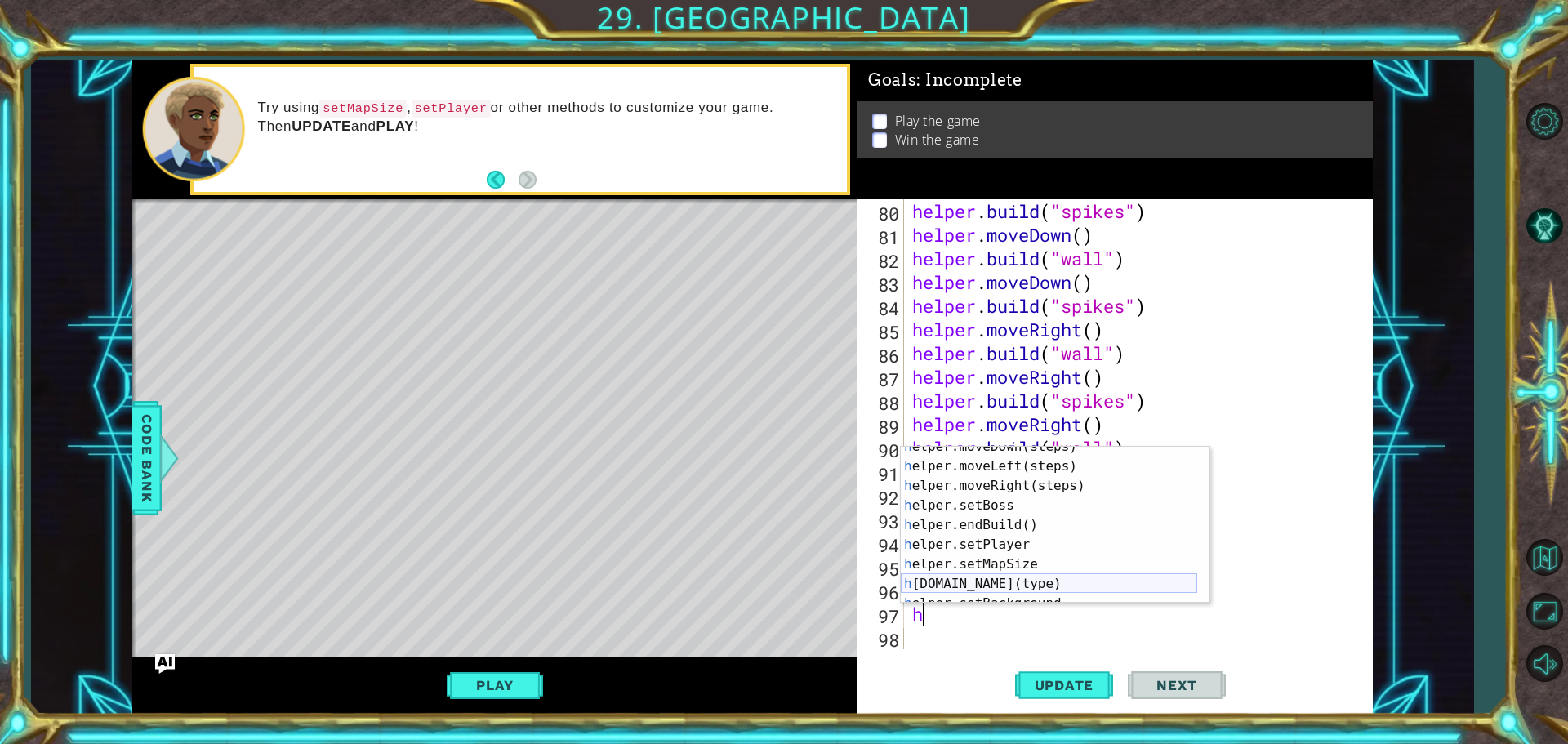
scroll to position [49, 0]
click at [973, 591] on div "h elper.moveDown(steps) press enter h elper.moveLeft(steps) press enter h elper…" at bounding box center [1049, 535] width 296 height 196
type textarea "[DOMAIN_NAME]("wall")"
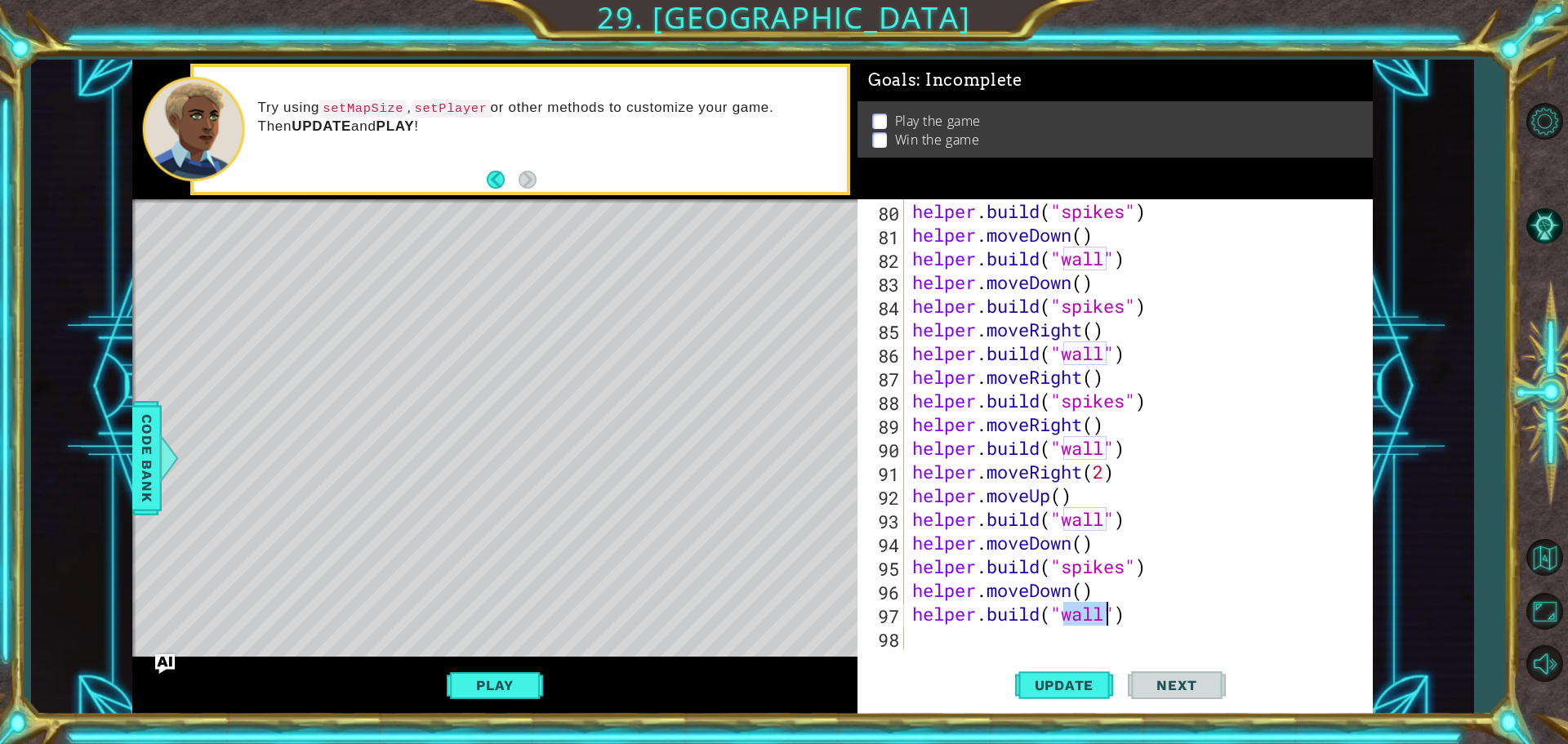
click at [992, 647] on div "helper . build ( "spikes" ) helper . moveDown ( ) helper . build ( "wall" ) hel…" at bounding box center [1137, 448] width 455 height 498
type textarea "h"
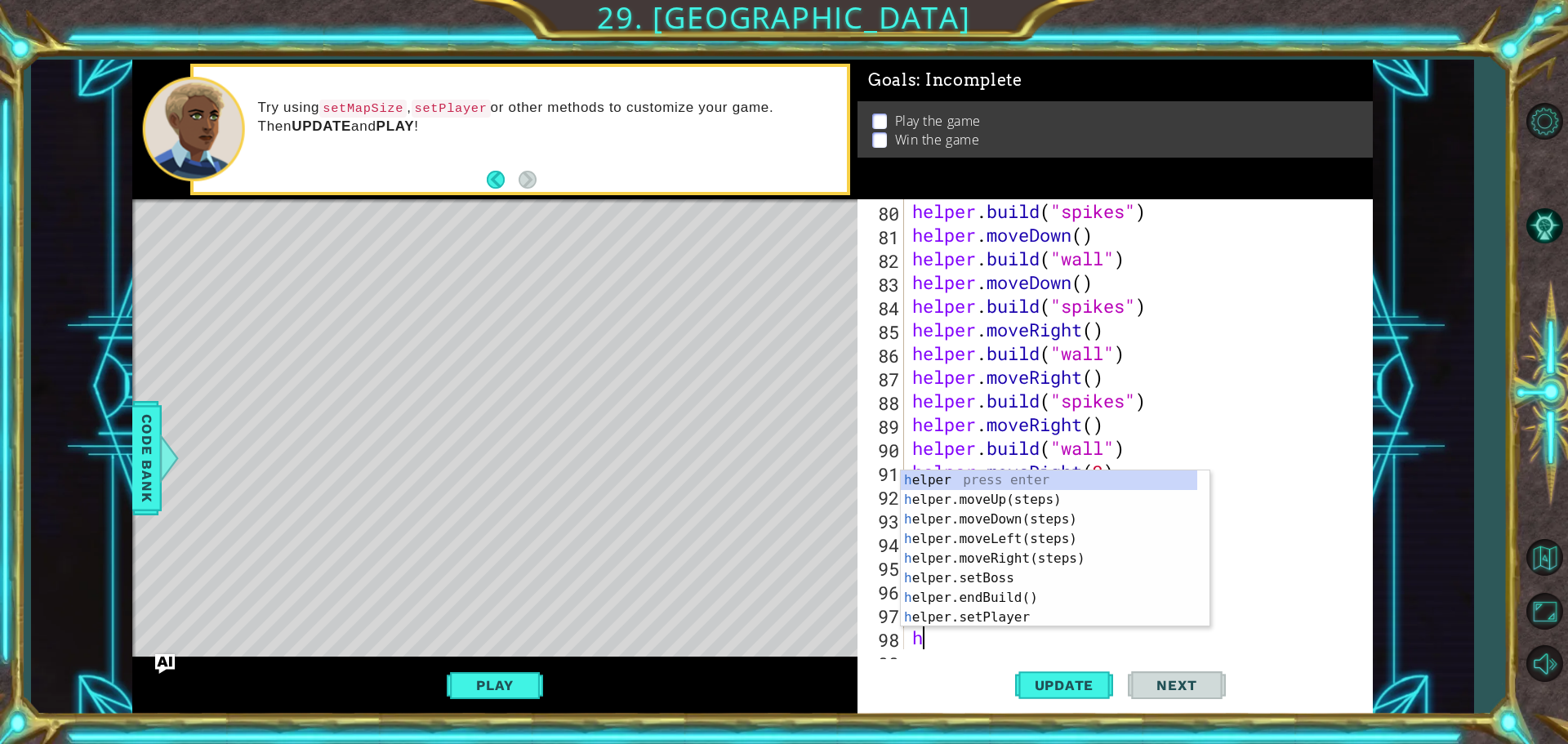
scroll to position [1894, 0]
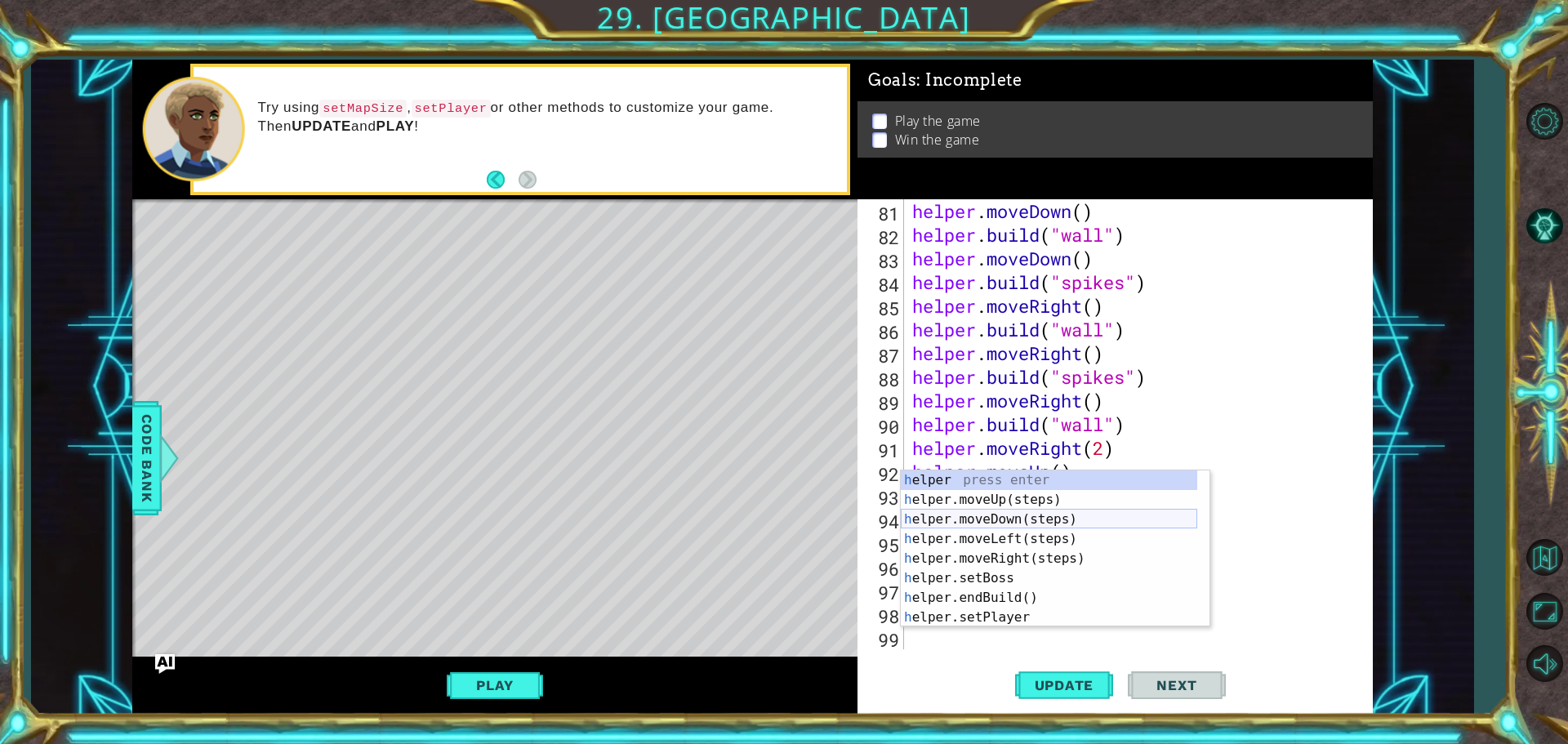
click at [966, 513] on div "h elper press enter h elper.moveUp(steps) press enter h elper.moveDown(steps) p…" at bounding box center [1049, 568] width 296 height 196
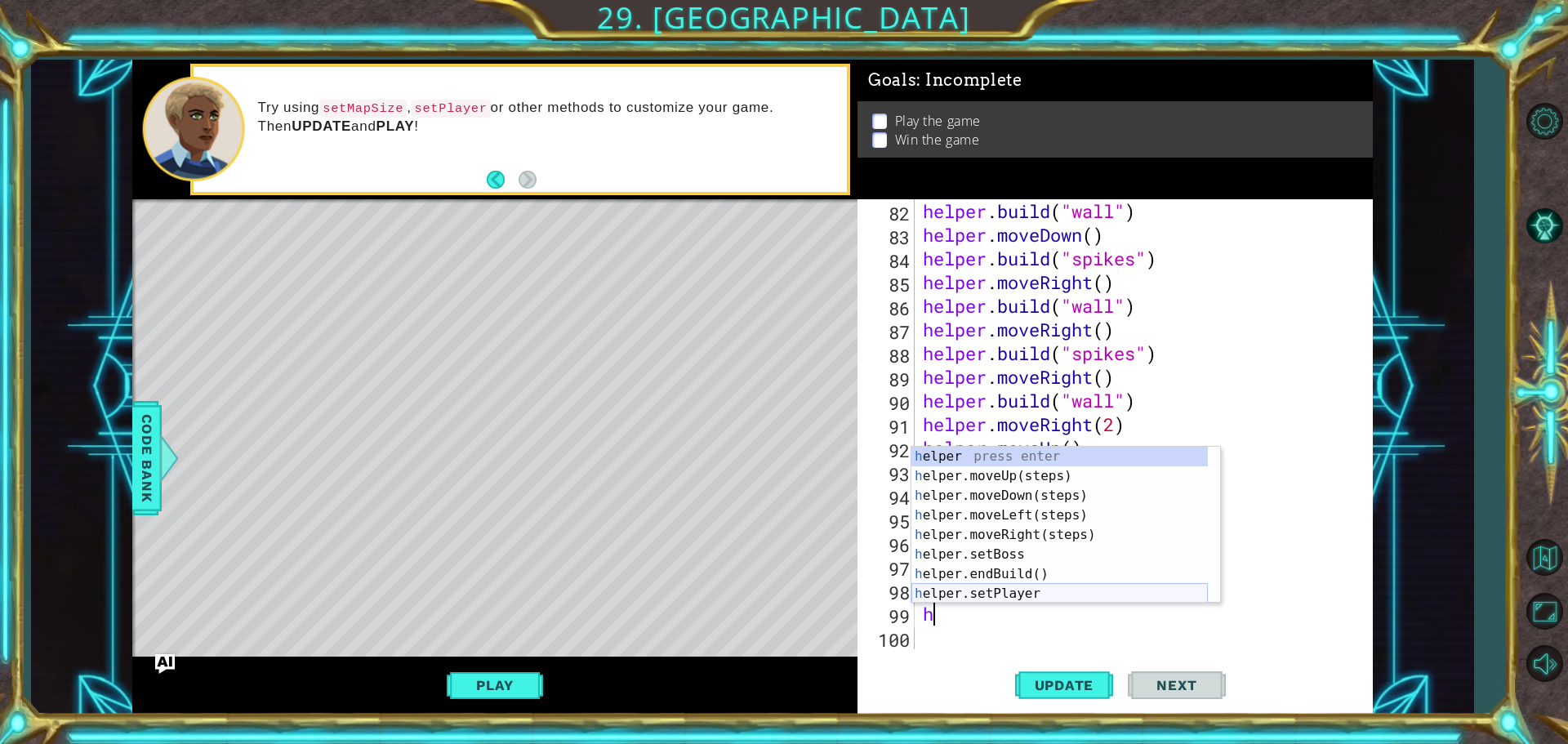
scroll to position [49, 0]
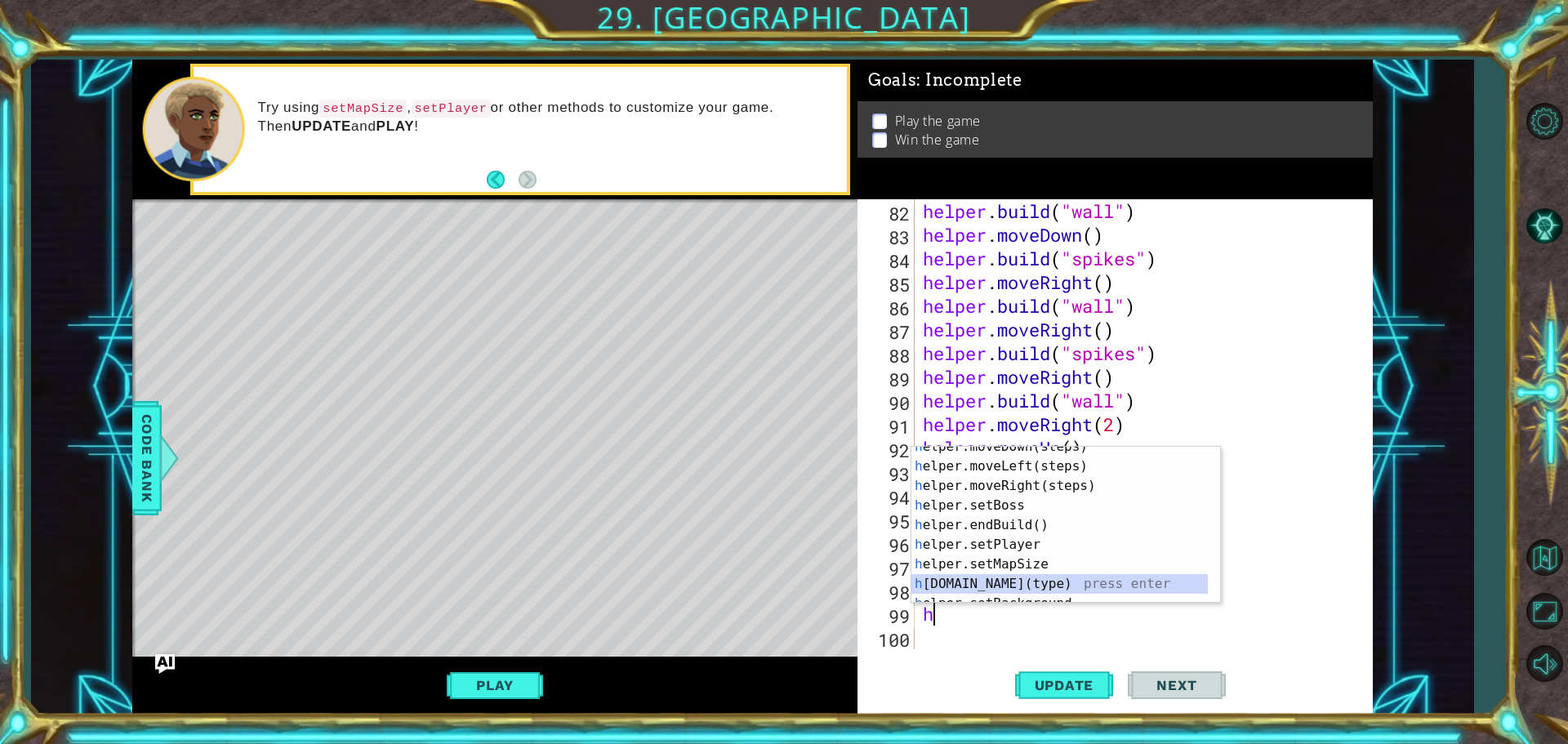
click at [965, 589] on div "h elper.moveDown(steps) press enter h elper.moveLeft(steps) press enter h elper…" at bounding box center [1059, 535] width 296 height 196
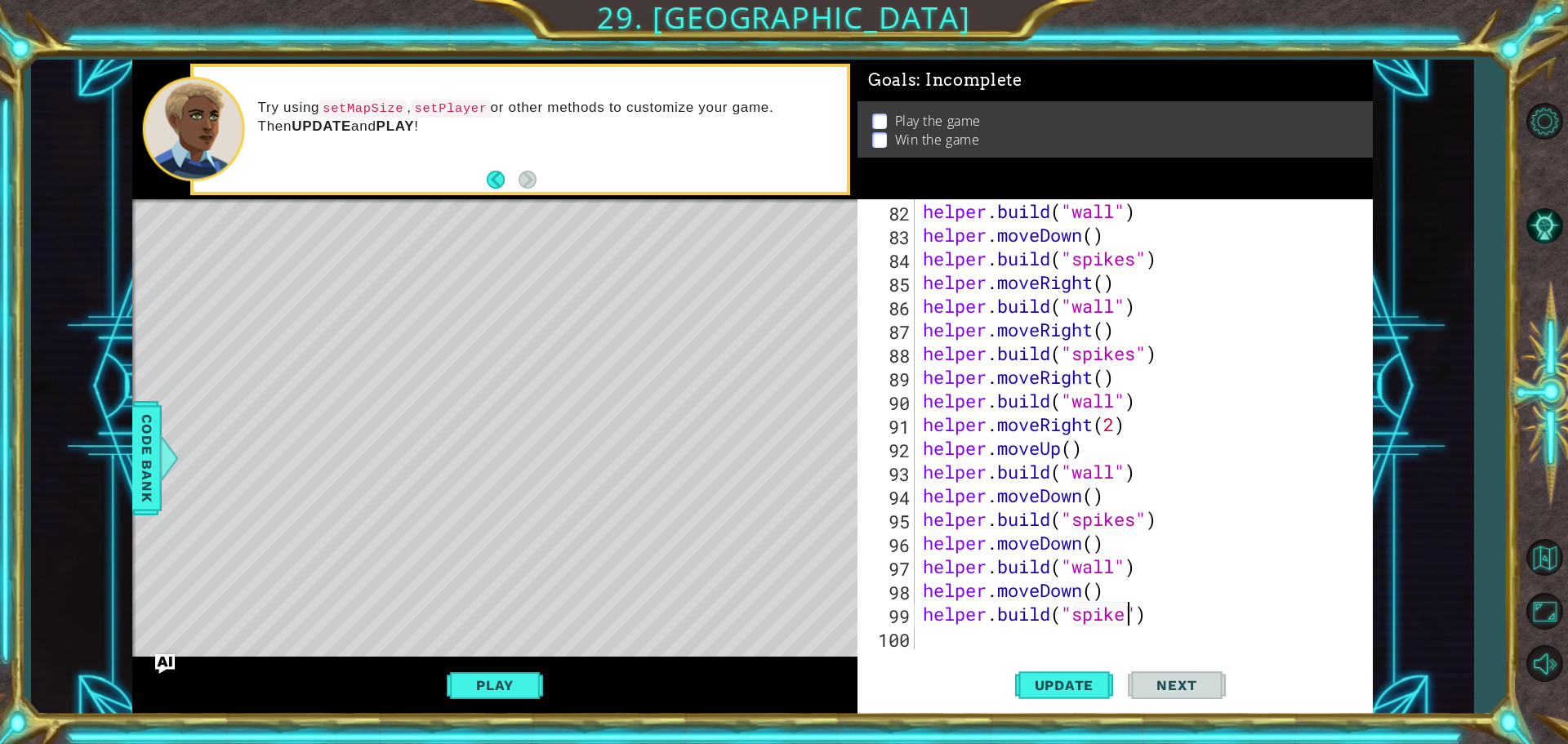
scroll to position [0, 10]
type textarea "[DOMAIN_NAME]("spikes")"
click at [1071, 676] on button "Update" at bounding box center [1064, 684] width 98 height 52
drag, startPoint x: 1067, startPoint y: 676, endPoint x: 934, endPoint y: 638, distance: 138.3
click at [934, 638] on div "[DOMAIN_NAME]("spikes") 82 83 84 85 86 87 88 89 90 91 92 93 94 95 96 97 98 99 1…" at bounding box center [1115, 457] width 515 height 515
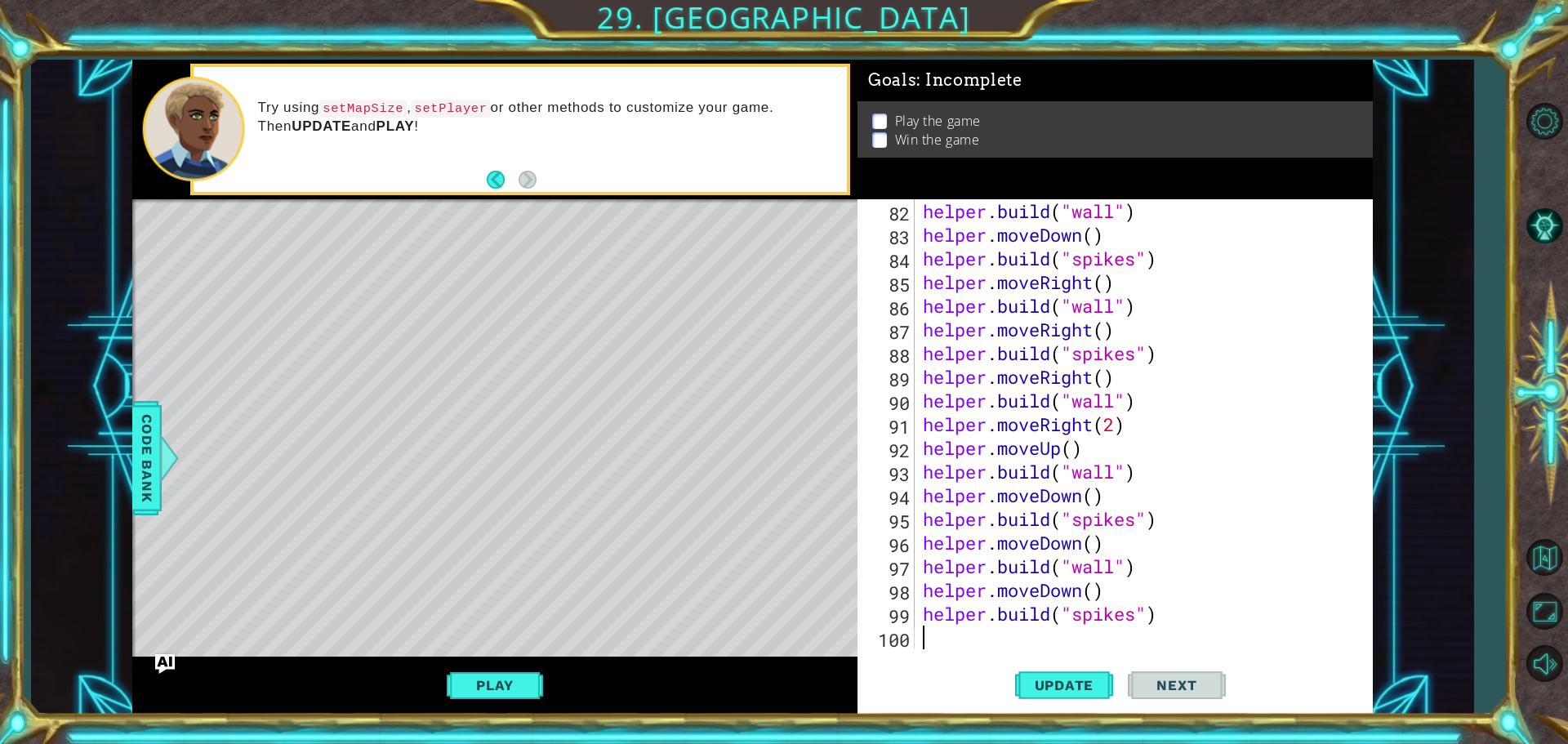
drag, startPoint x: 934, startPoint y: 638, endPoint x: 931, endPoint y: 688, distance: 50.1
click at [949, 684] on div "[DOMAIN_NAME]("spikes") 82 83 84 85 86 87 88 89 90 91 92 93 94 95 96 97 98 99 1…" at bounding box center [1115, 457] width 515 height 515
drag, startPoint x: 919, startPoint y: 687, endPoint x: 944, endPoint y: 740, distance: 58.6
click at [944, 740] on div "1 ההההההההההההההההההההההההההההההההההההההההההההההההההההההההההההההההההההההההההההה…" at bounding box center [784, 372] width 1568 height 744
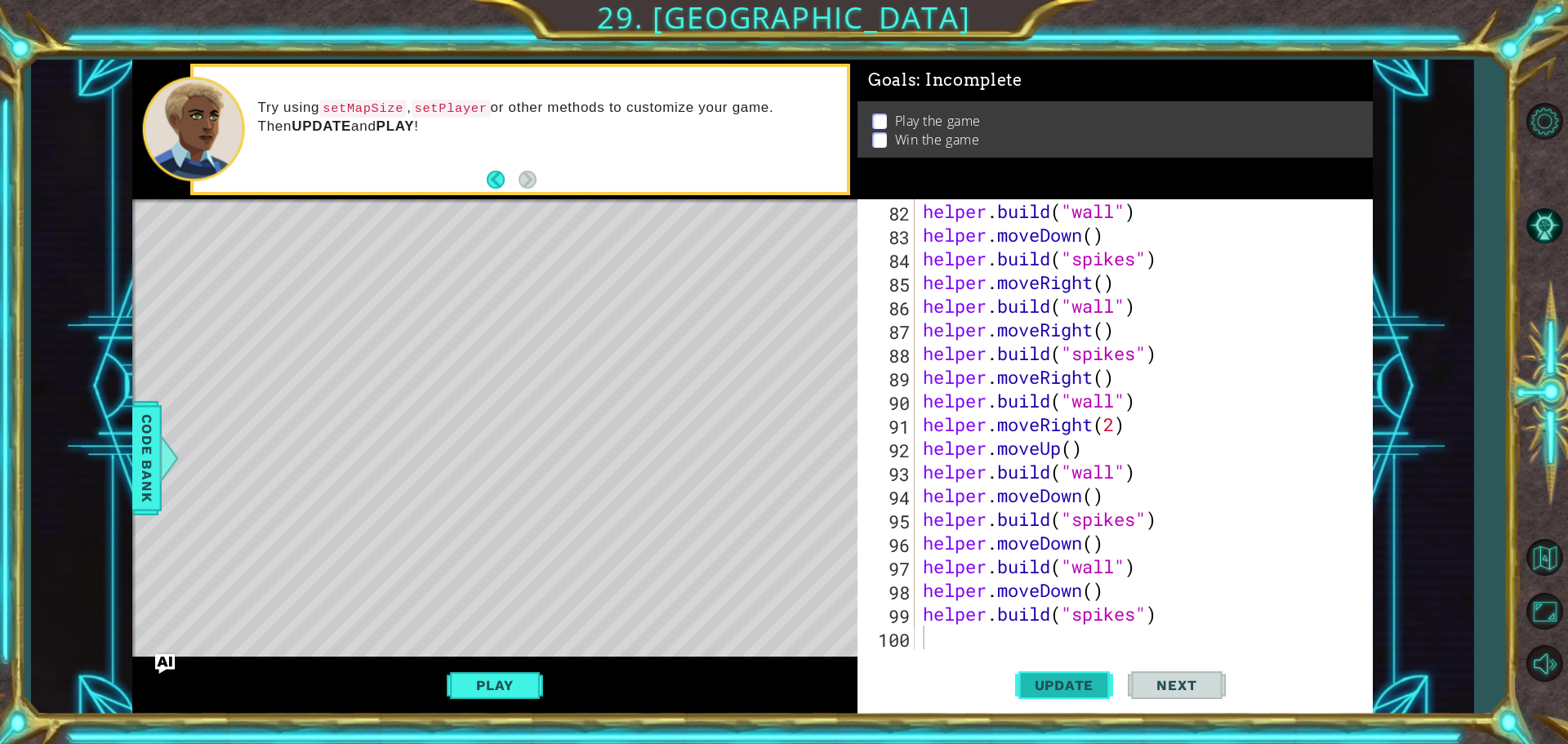
click at [1059, 682] on span "Update" at bounding box center [1064, 685] width 92 height 16
type textarea "h"
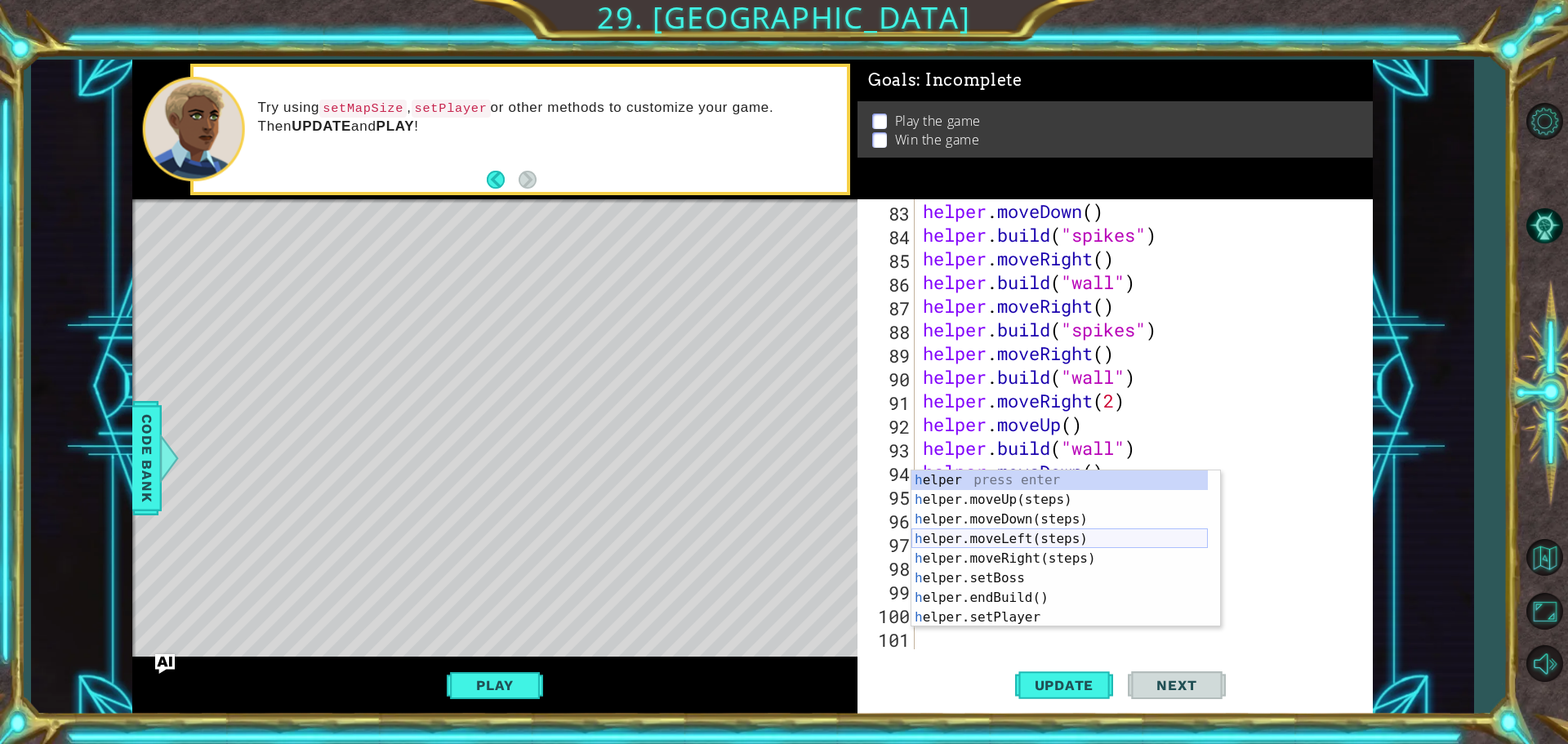
click at [946, 535] on div "h elper press enter h elper.moveUp(steps) press enter h elper.moveDown(steps) p…" at bounding box center [1059, 568] width 296 height 196
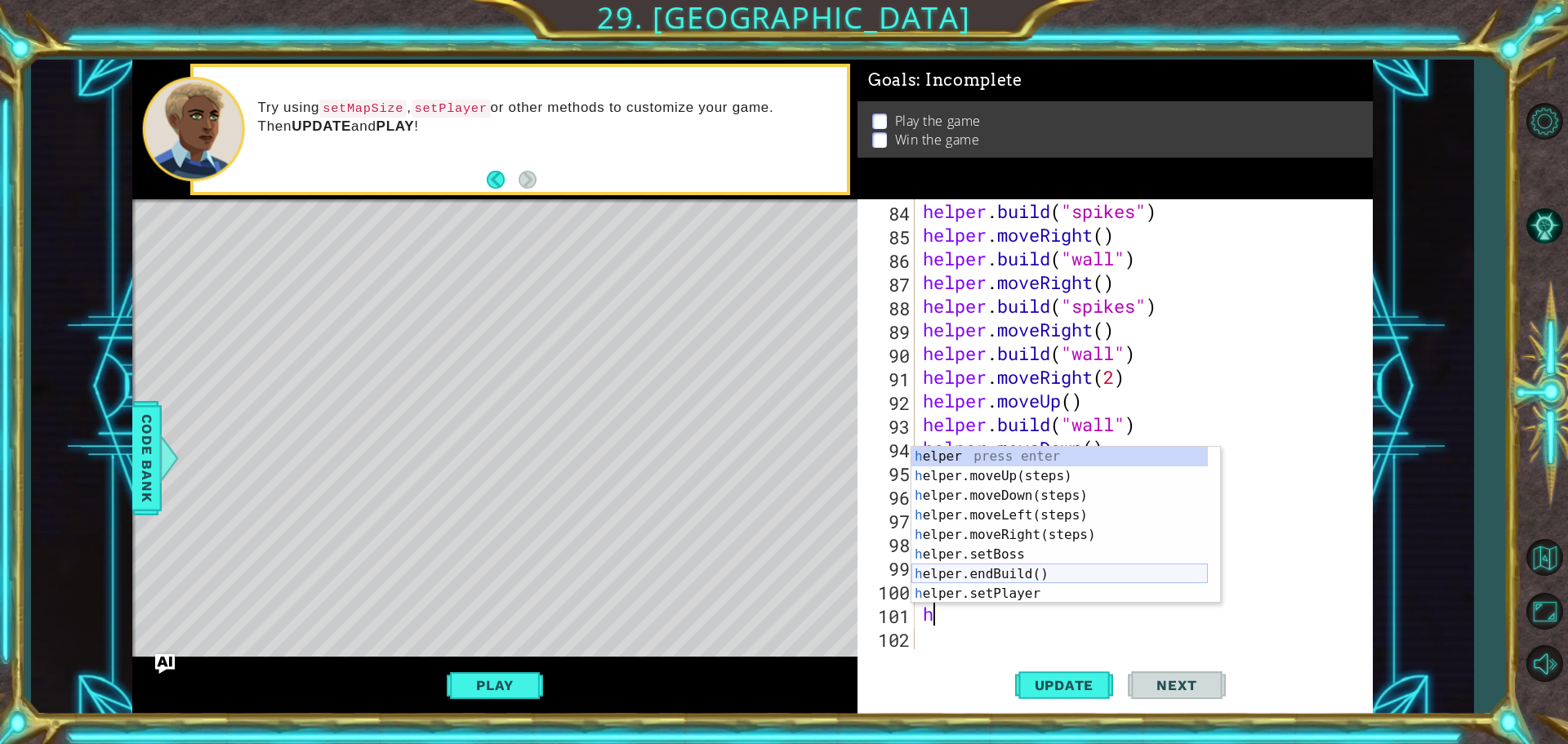
scroll to position [49, 0]
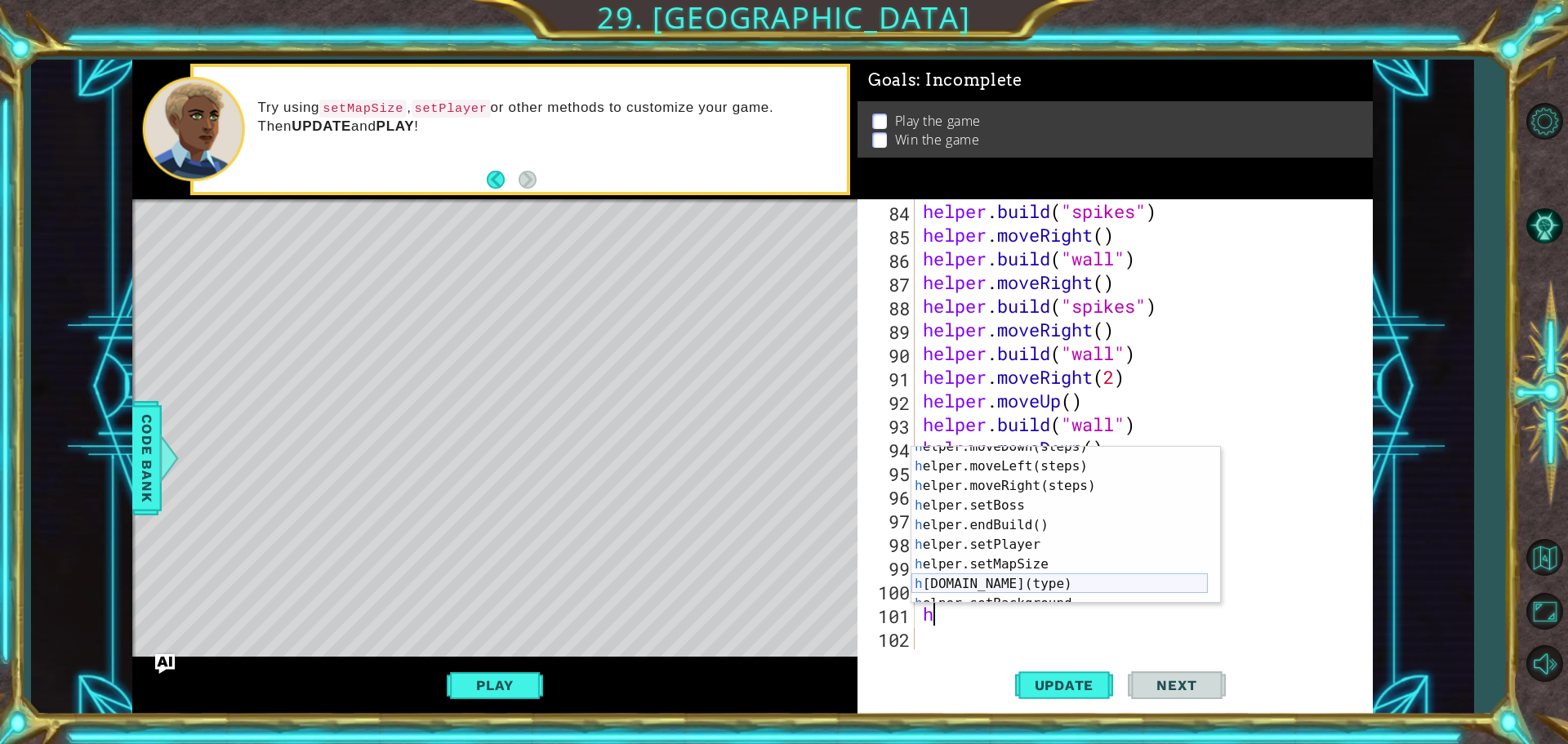
click at [950, 578] on div "h elper.moveDown(steps) press enter h elper.moveLeft(steps) press enter h elper…" at bounding box center [1059, 535] width 296 height 196
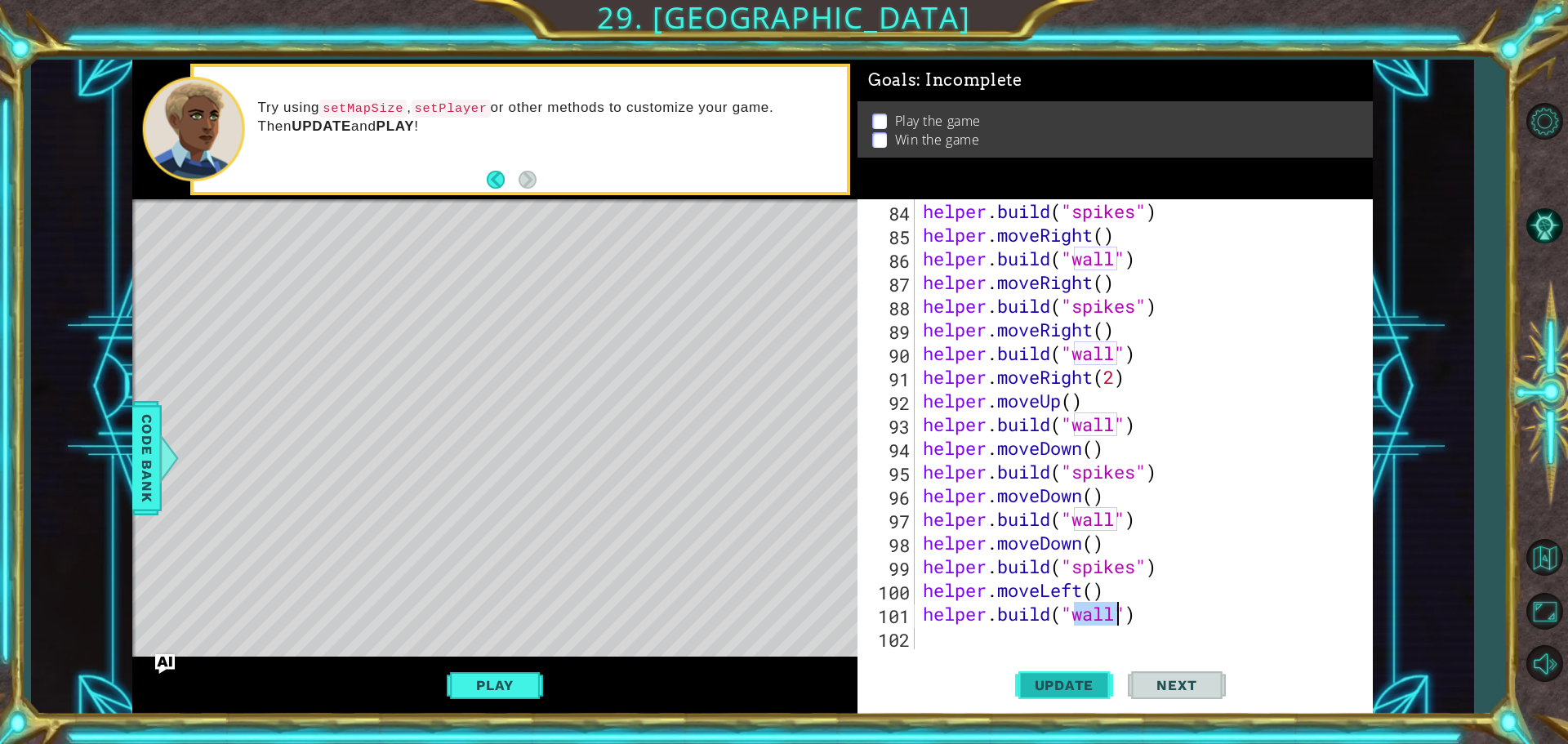
type textarea "[DOMAIN_NAME]("wall")"
click at [1083, 688] on span "Update" at bounding box center [1064, 685] width 92 height 16
click at [973, 643] on div "helper . build ( "spikes" ) helper . moveRight ( ) helper . build ( "wall" ) he…" at bounding box center [1141, 448] width 444 height 498
type textarea "h"
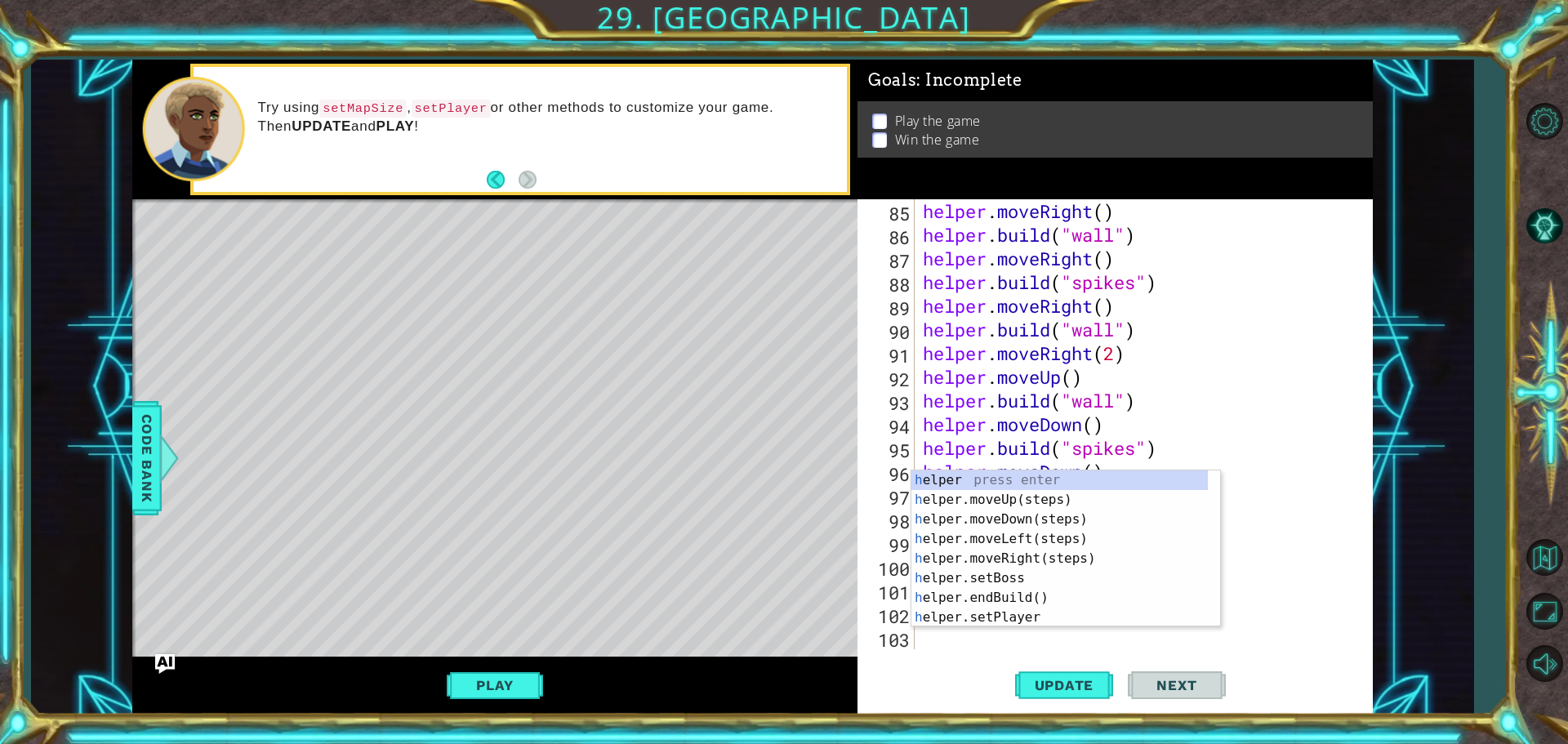
scroll to position [1989, 0]
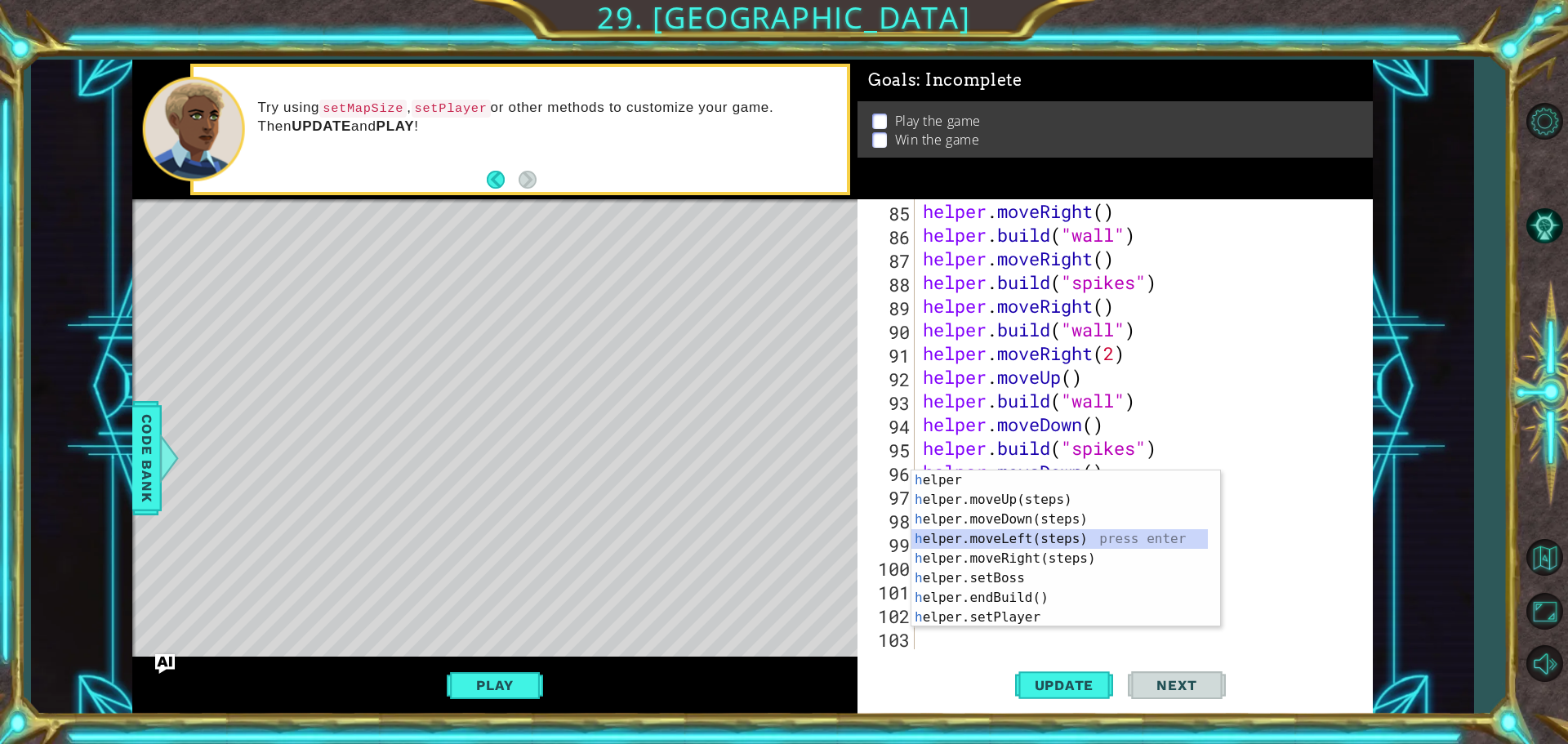
click at [984, 538] on div "h elper press enter h elper.moveUp(steps) press enter h elper.moveDown(steps) p…" at bounding box center [1059, 568] width 296 height 196
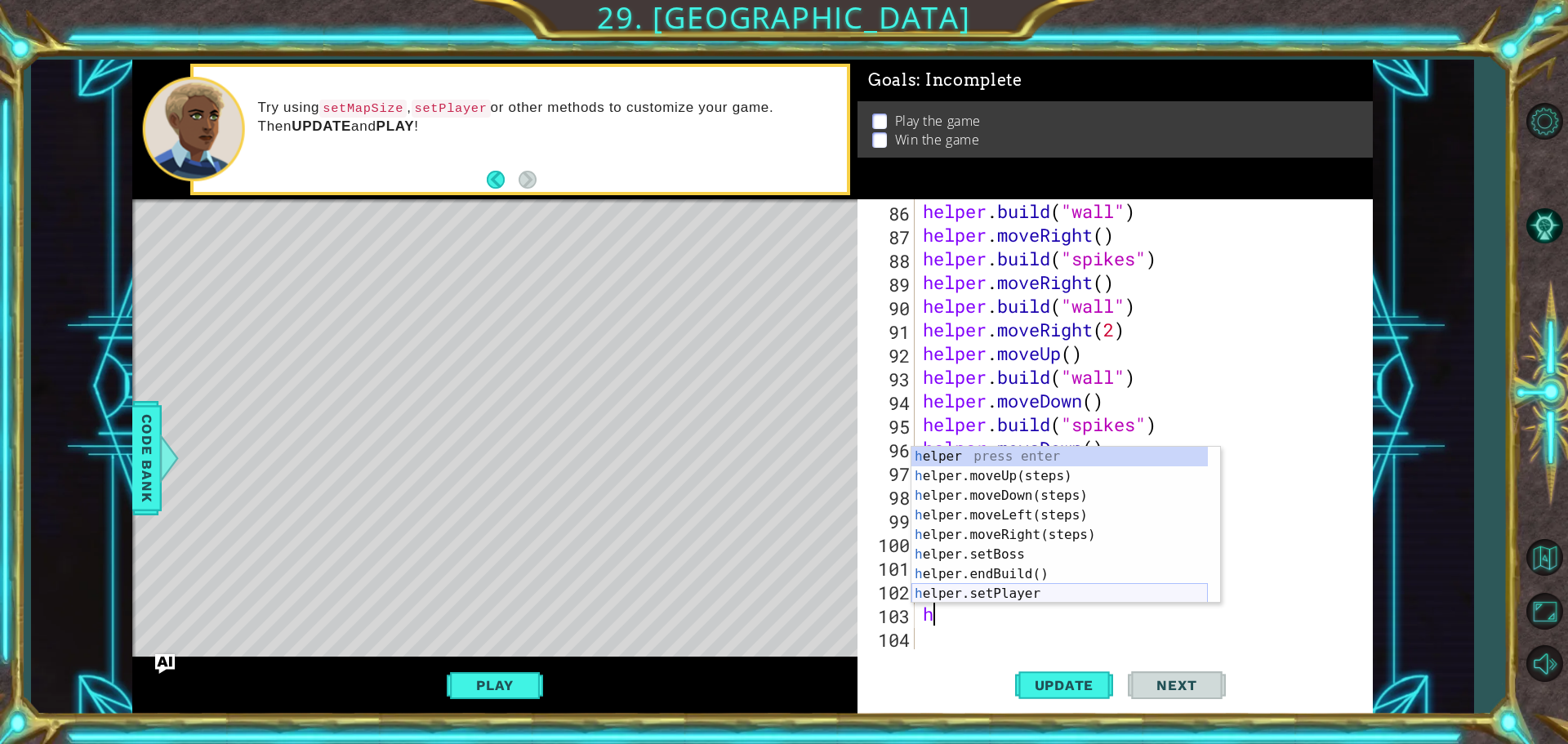
scroll to position [49, 0]
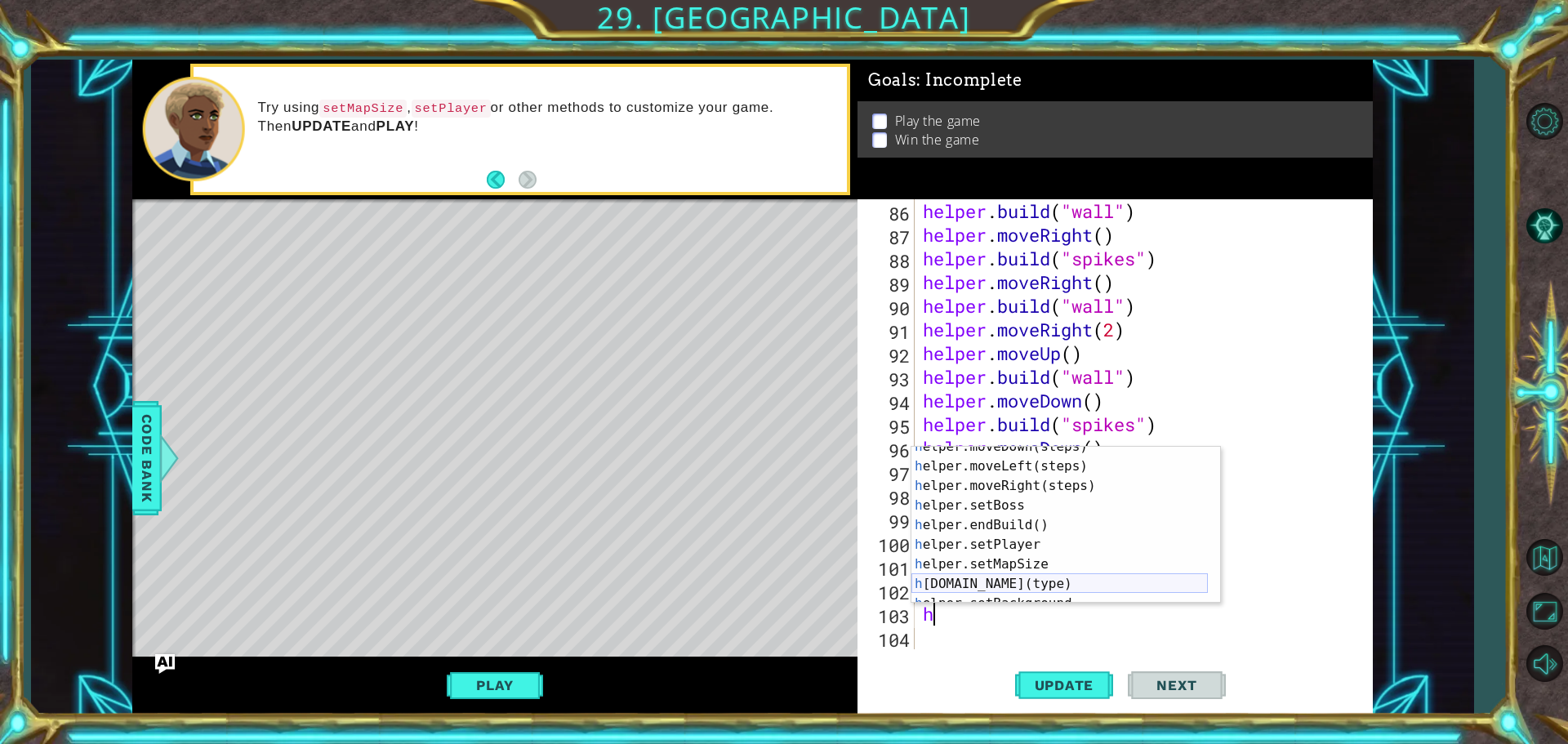
click at [979, 585] on div "h elper.moveDown(steps) press enter h elper.moveLeft(steps) press enter h elper…" at bounding box center [1059, 535] width 296 height 196
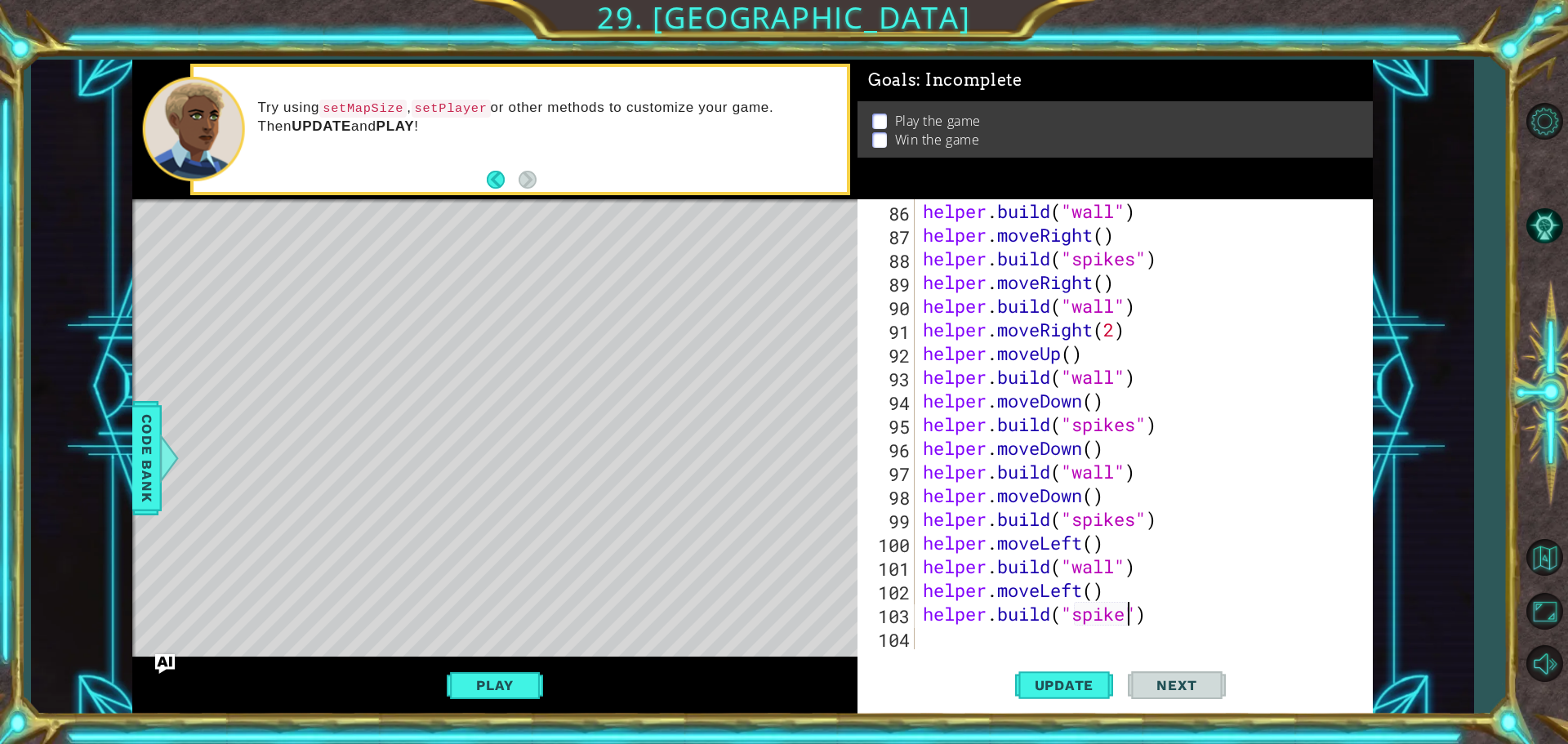
scroll to position [0, 10]
type textarea "[DOMAIN_NAME]("spikes")"
click at [1082, 678] on span "Update" at bounding box center [1064, 685] width 92 height 16
click at [996, 639] on div "helper . build ( "wall" ) helper . moveRight ( ) helper . build ( "spikes" ) he…" at bounding box center [1141, 448] width 444 height 498
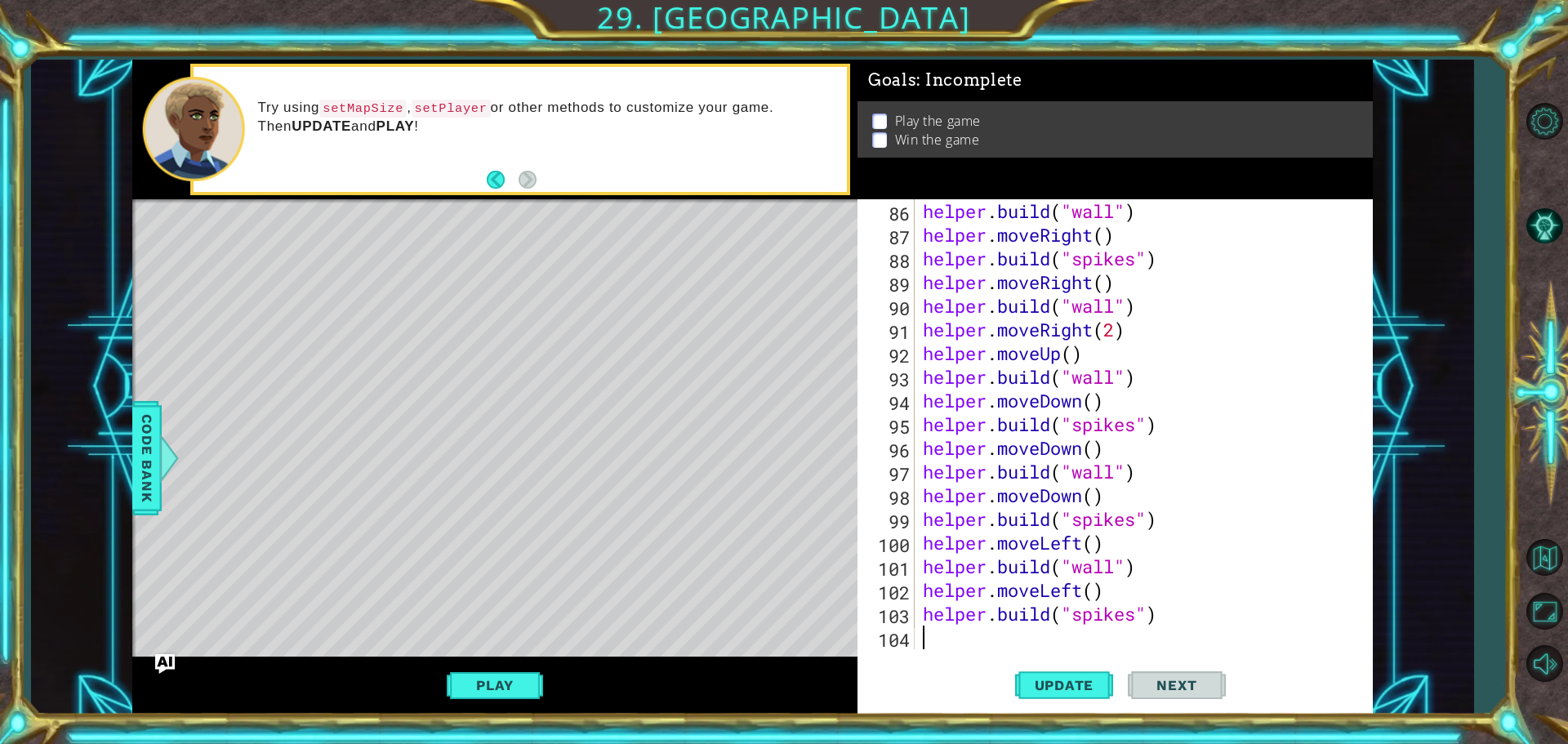
type textarea "h"
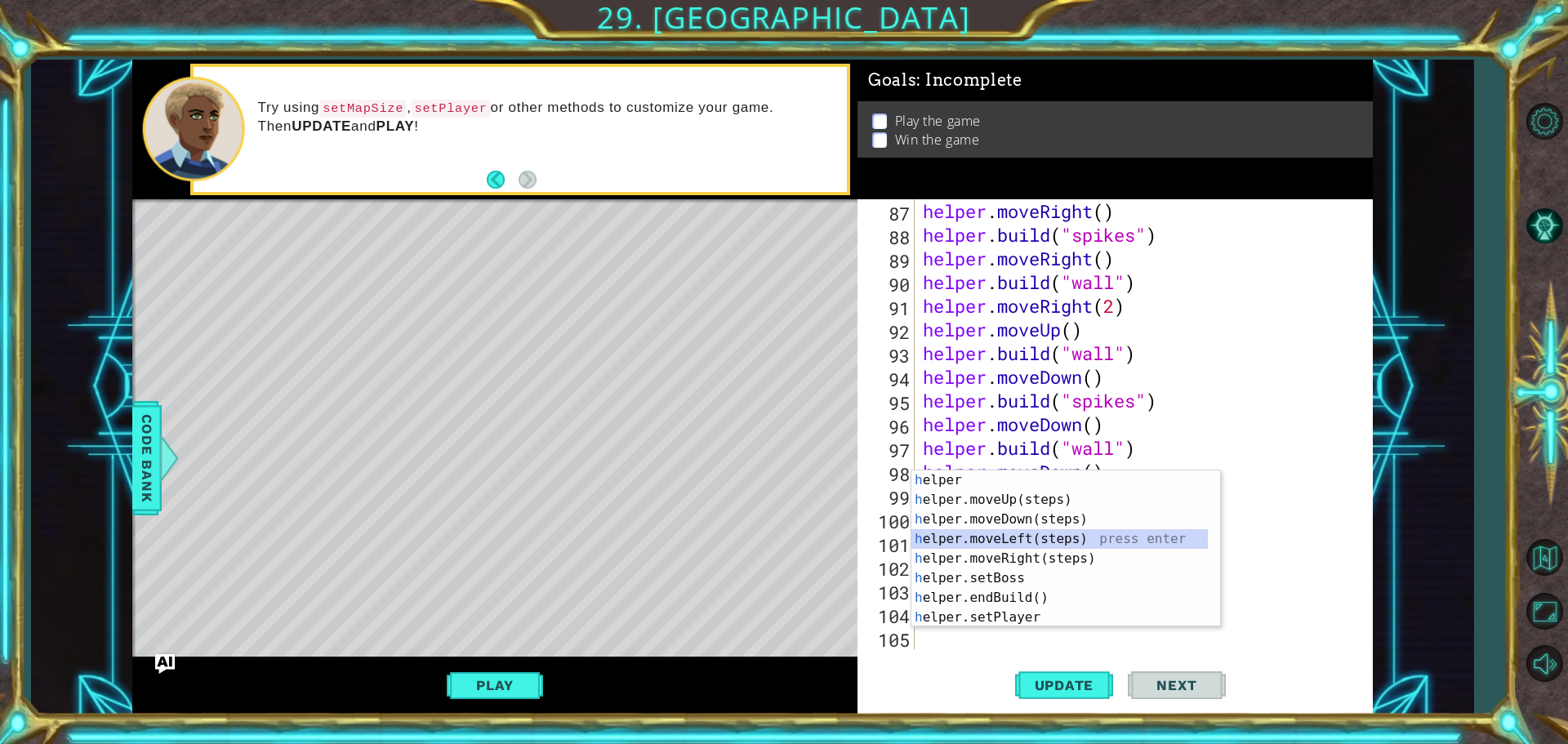
click at [997, 543] on div "h elper press enter h elper.moveUp(steps) press enter h elper.moveDown(steps) p…" at bounding box center [1059, 568] width 296 height 196
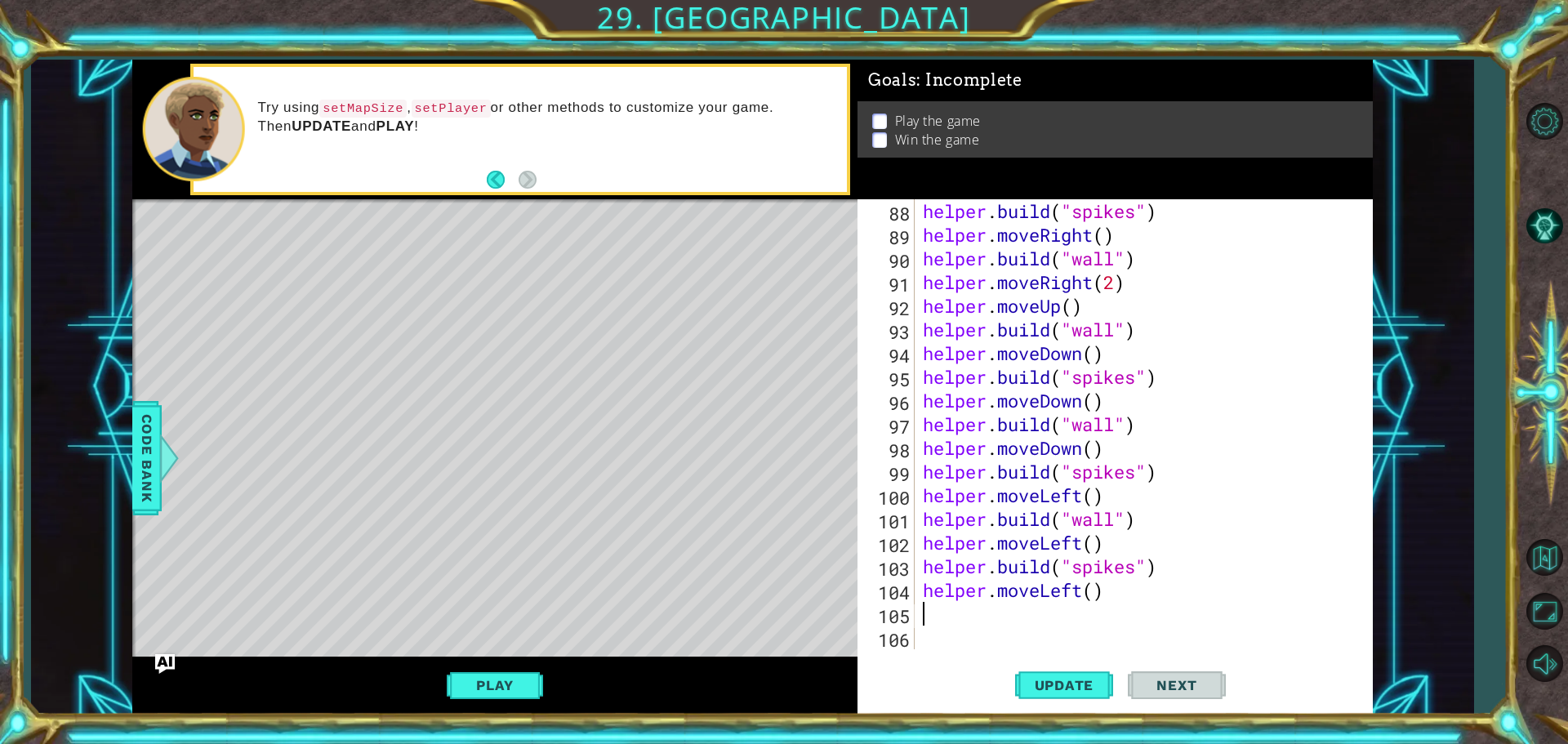
type textarea "h"
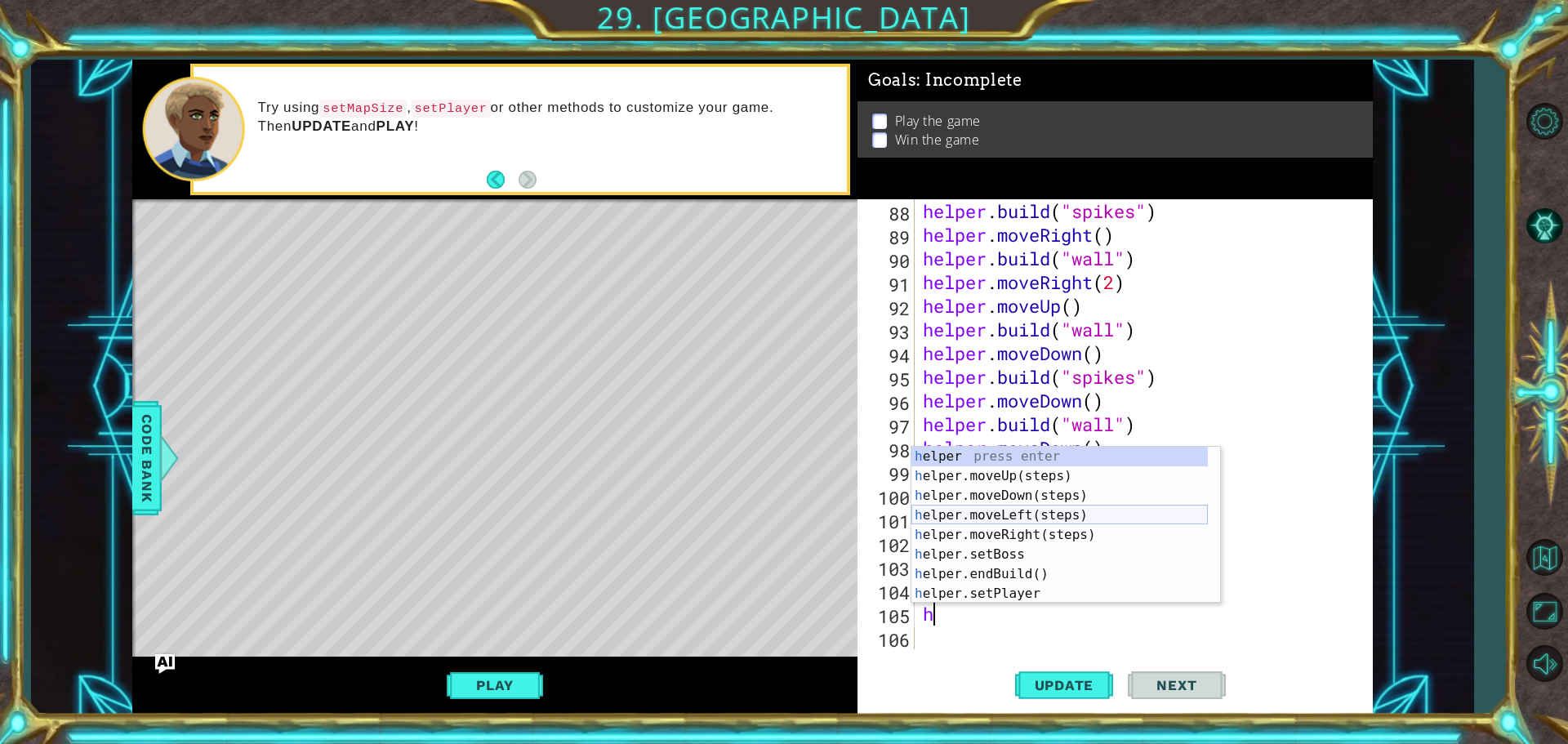
click at [968, 510] on div "h elper press enter h elper.moveUp(steps) press enter h elper.moveDown(steps) p…" at bounding box center [1059, 545] width 296 height 196
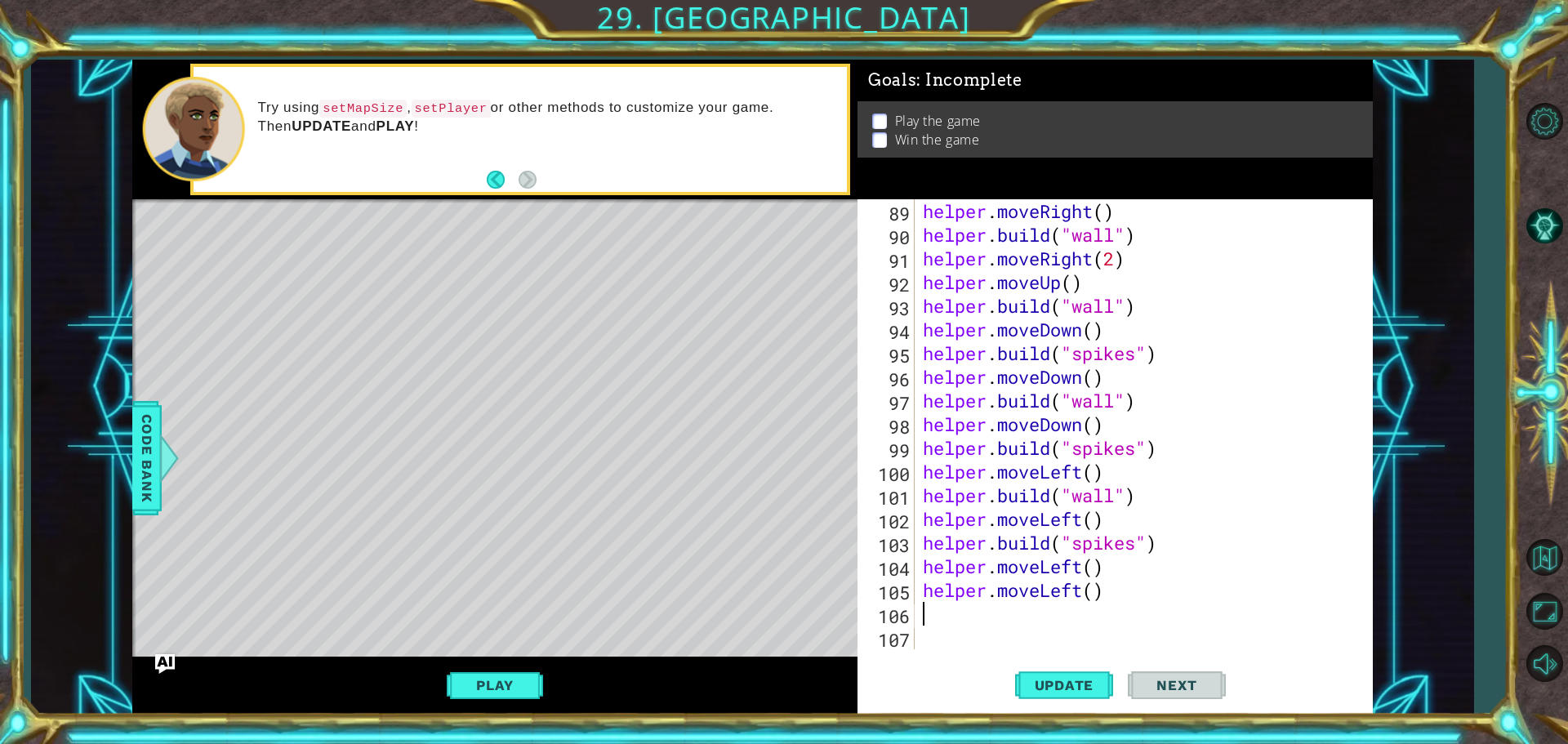
scroll to position [2083, 0]
drag, startPoint x: 1108, startPoint y: 597, endPoint x: 998, endPoint y: 591, distance: 110.2
click at [998, 591] on div "helper . moveRight ( ) helper . build ( "wall" ) helper . moveRight ( 2 ) helpe…" at bounding box center [1141, 448] width 444 height 498
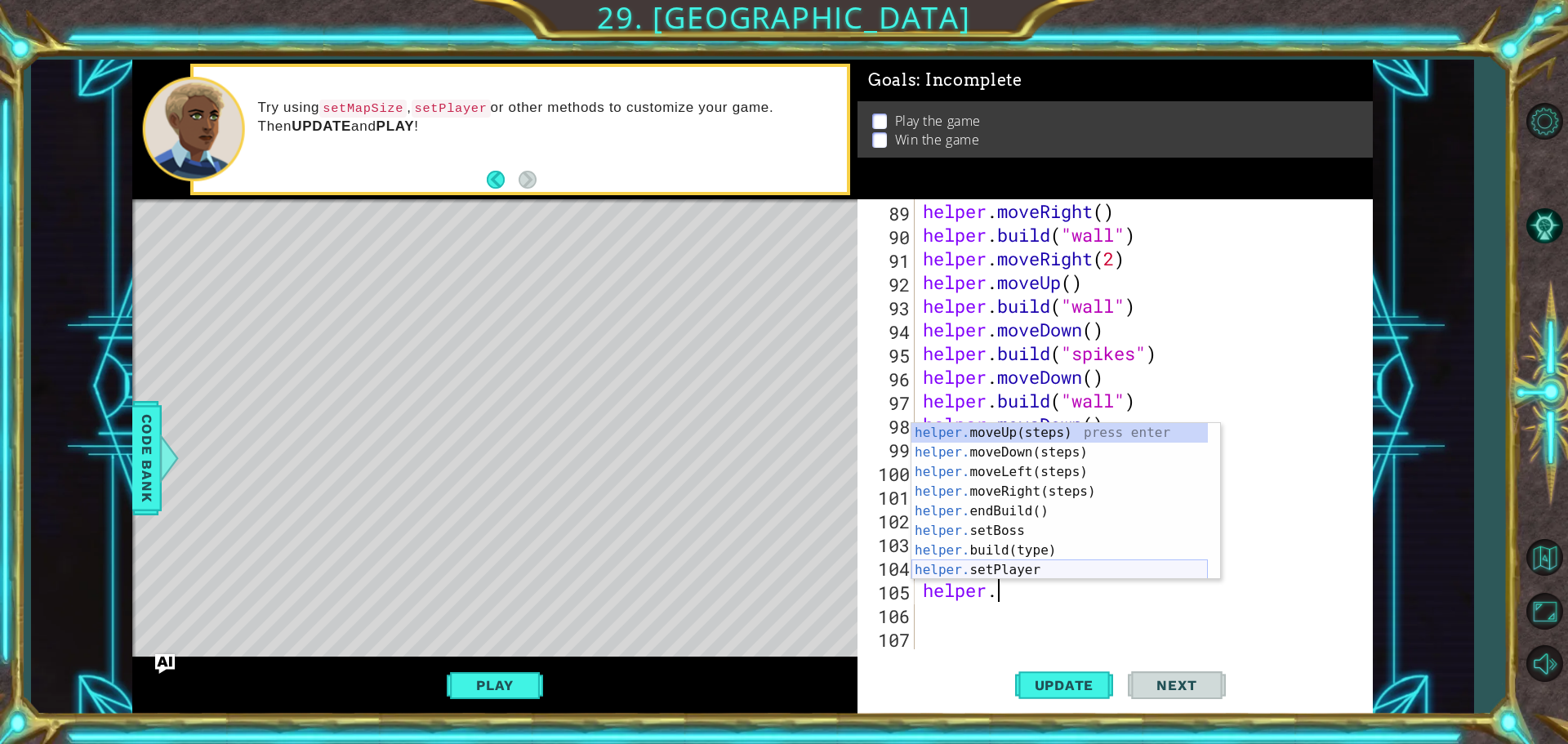
scroll to position [49, 0]
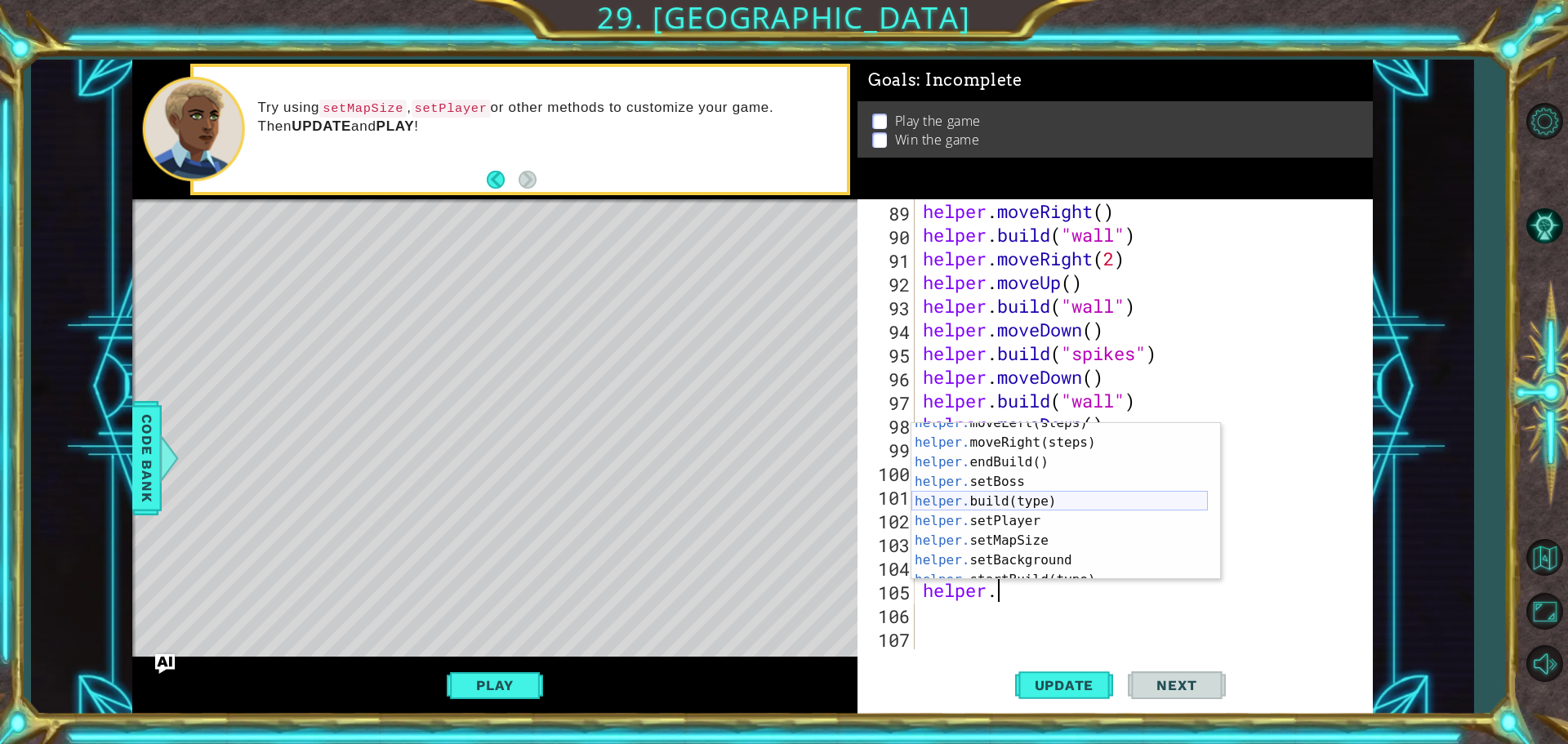
click at [986, 500] on div "helper. moveLeft(steps) press enter helper. moveRight(steps) press enter helper…" at bounding box center [1059, 511] width 296 height 196
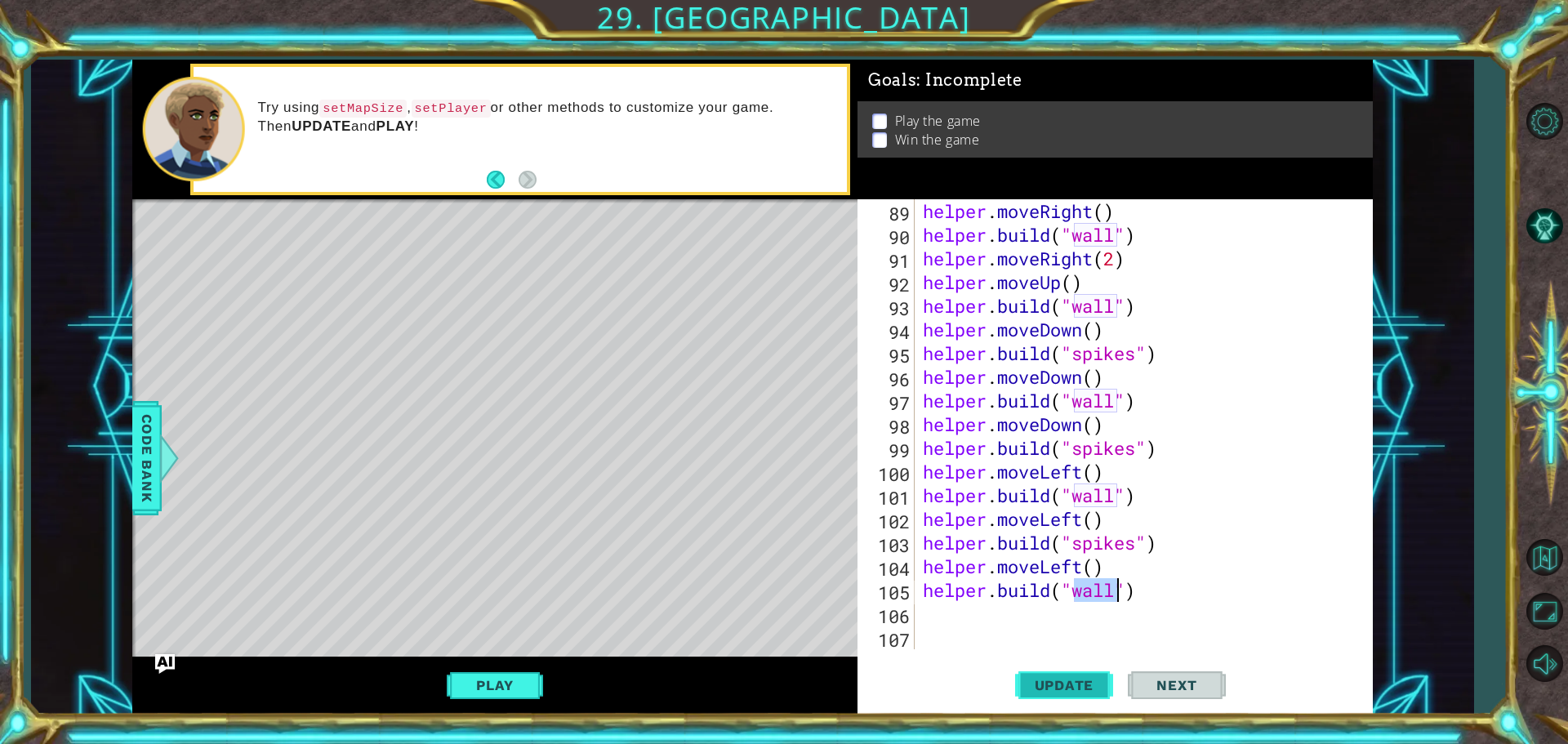
type textarea "[DOMAIN_NAME]("wall")"
drag, startPoint x: 1043, startPoint y: 677, endPoint x: 1053, endPoint y: 706, distance: 30.7
click at [1043, 679] on span "Update" at bounding box center [1064, 685] width 92 height 16
click at [1010, 678] on div "Update Next" at bounding box center [1119, 684] width 515 height 52
drag, startPoint x: 1010, startPoint y: 678, endPoint x: 1082, endPoint y: 719, distance: 82.9
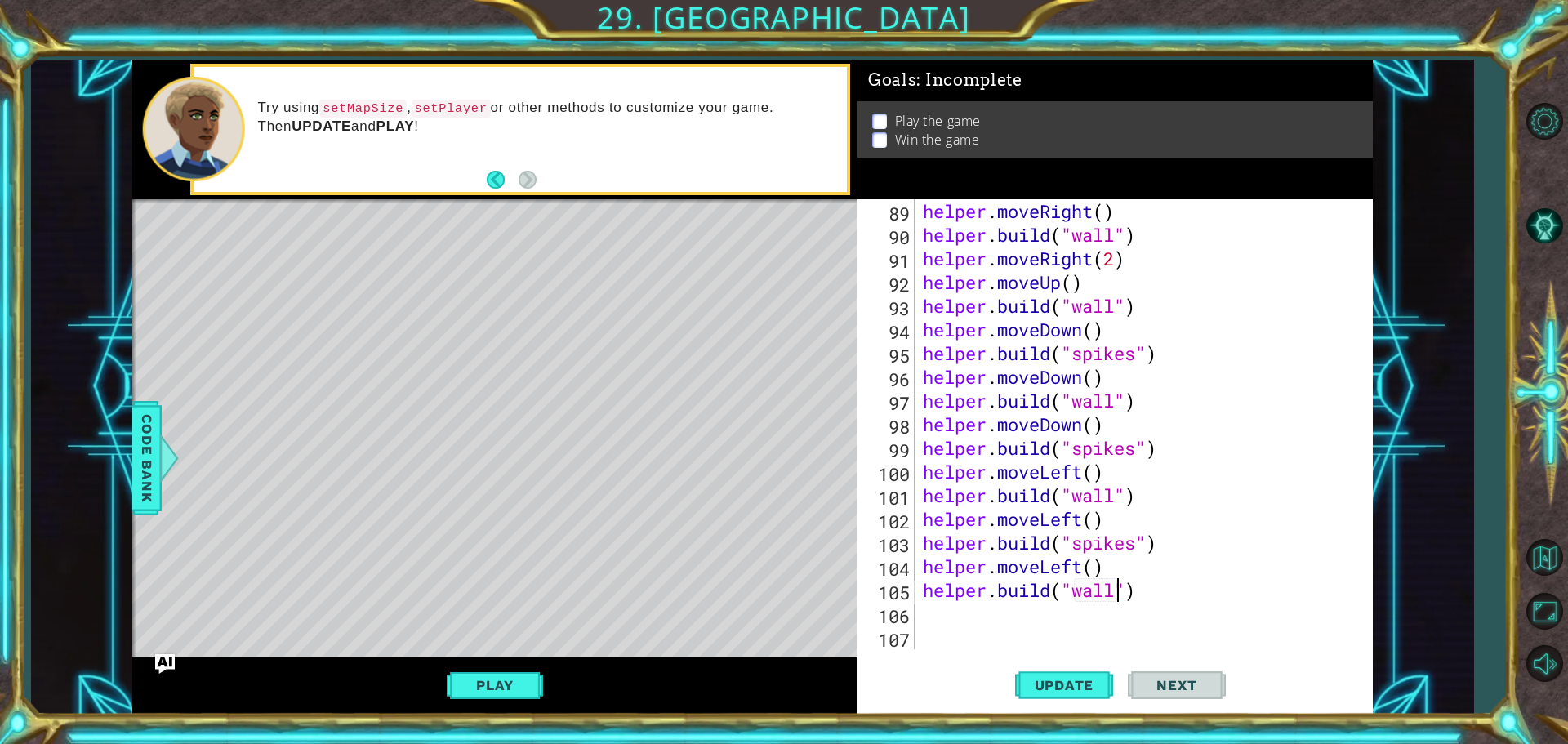
click at [1056, 703] on div "Update Next" at bounding box center [1119, 684] width 515 height 52
click at [1061, 677] on span "Update" at bounding box center [1064, 685] width 92 height 16
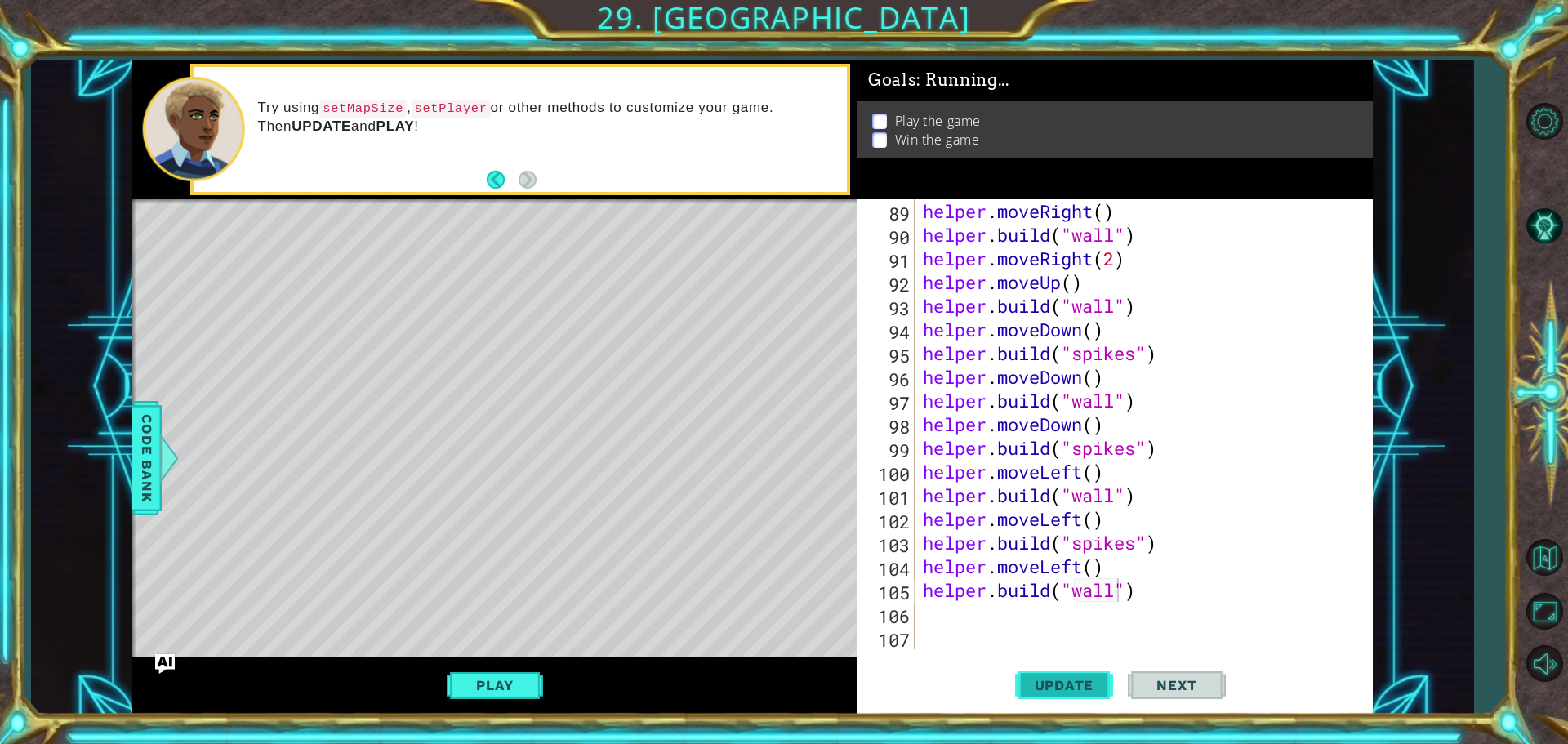
click at [1061, 677] on span "Update" at bounding box center [1064, 685] width 92 height 16
drag, startPoint x: 1061, startPoint y: 677, endPoint x: 868, endPoint y: 677, distance: 193.0
click at [1056, 677] on span "Update" at bounding box center [1064, 685] width 92 height 16
click at [510, 696] on button "Play" at bounding box center [494, 685] width 95 height 31
